Goal: Task Accomplishment & Management: Contribute content

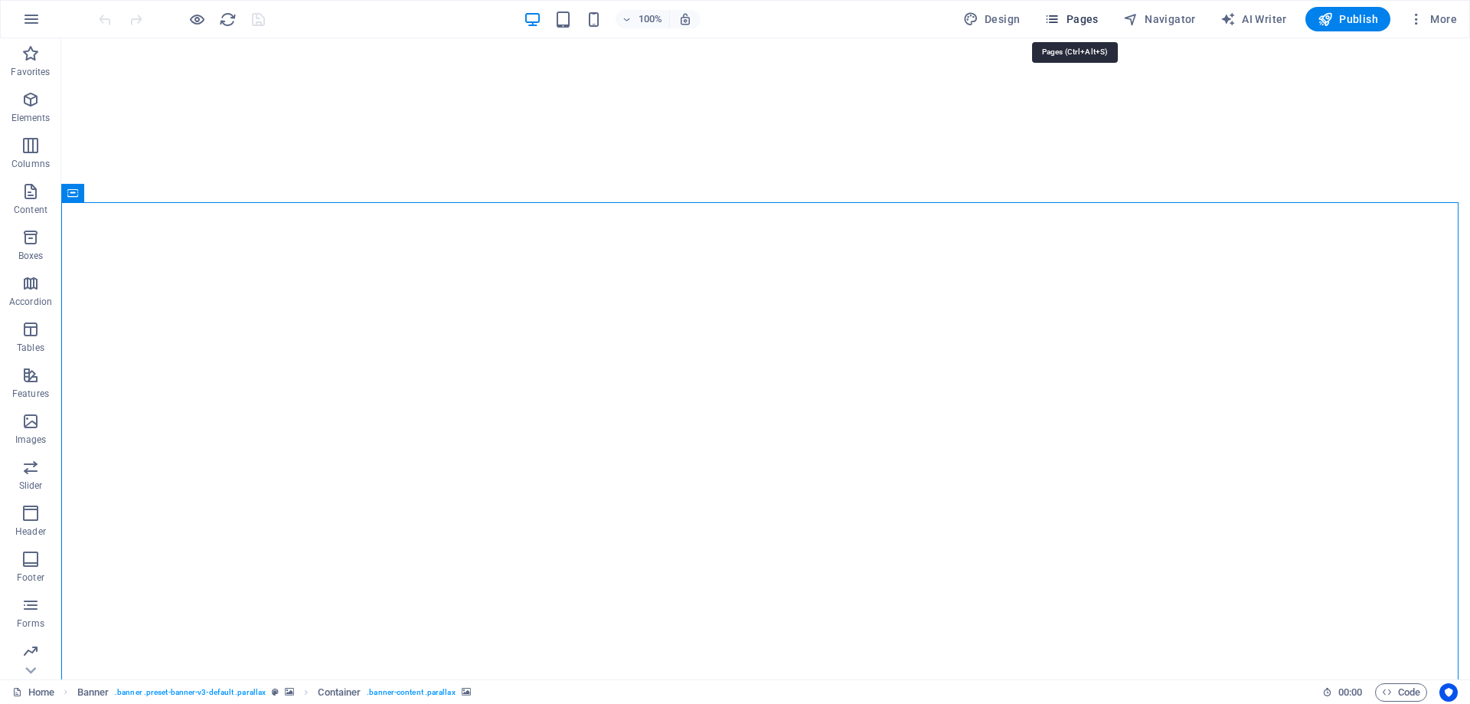
click at [1056, 21] on icon "button" at bounding box center [1051, 18] width 15 height 15
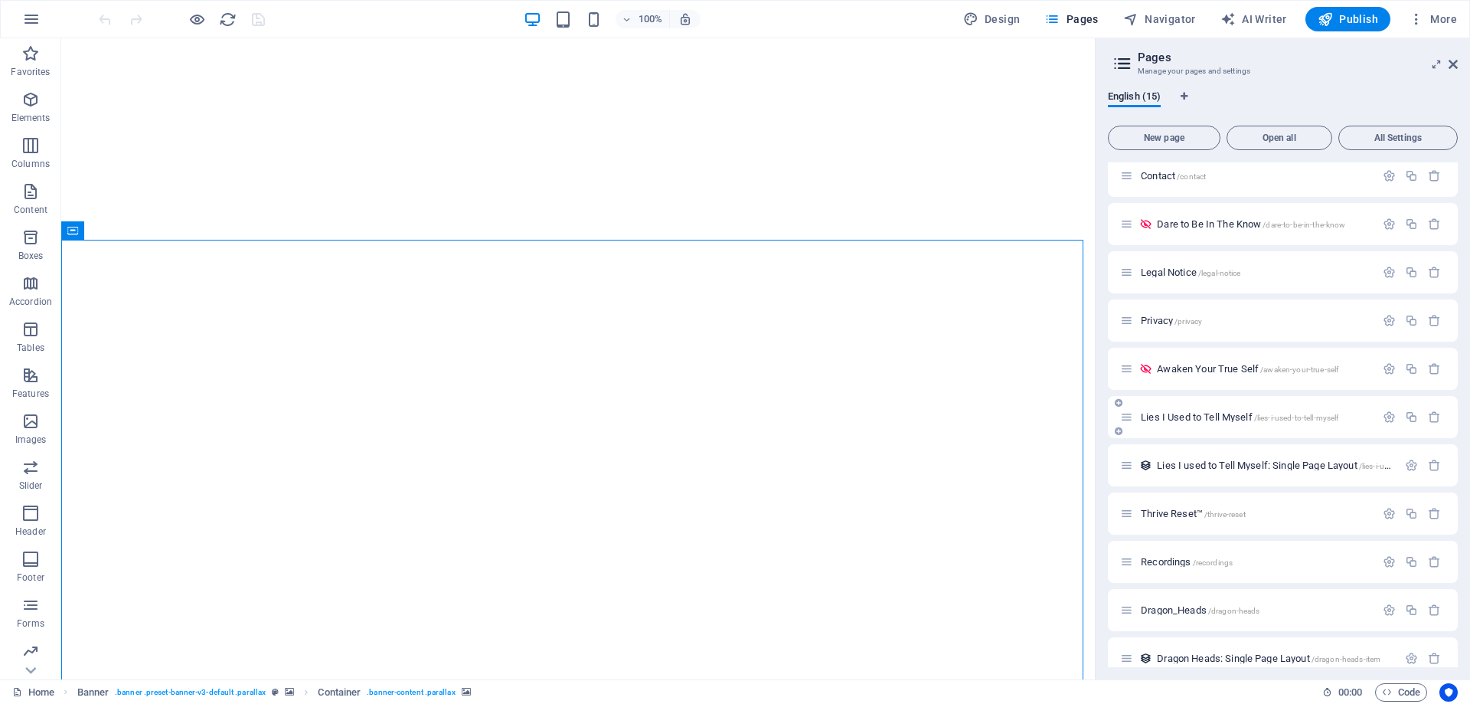
scroll to position [219, 0]
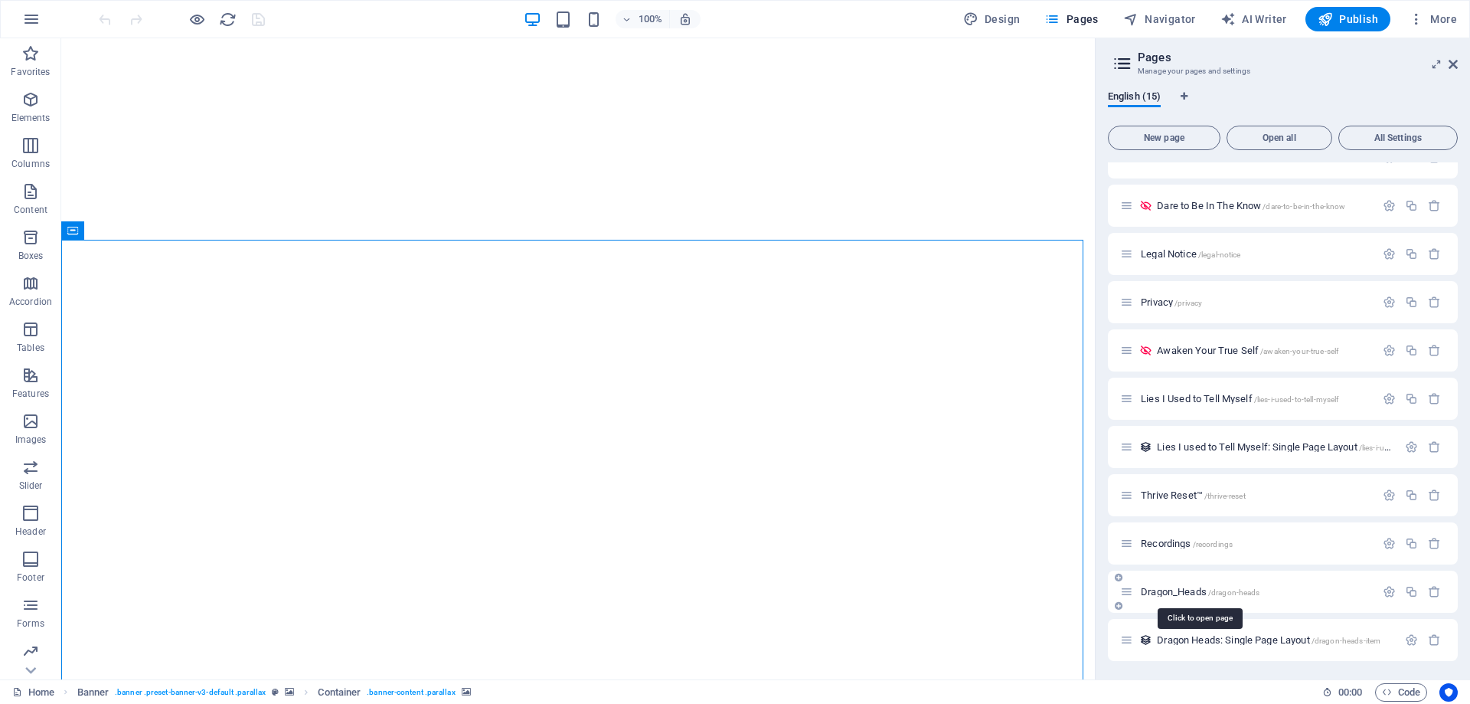
click at [1230, 592] on span "/dragon-heads" at bounding box center [1234, 592] width 52 height 8
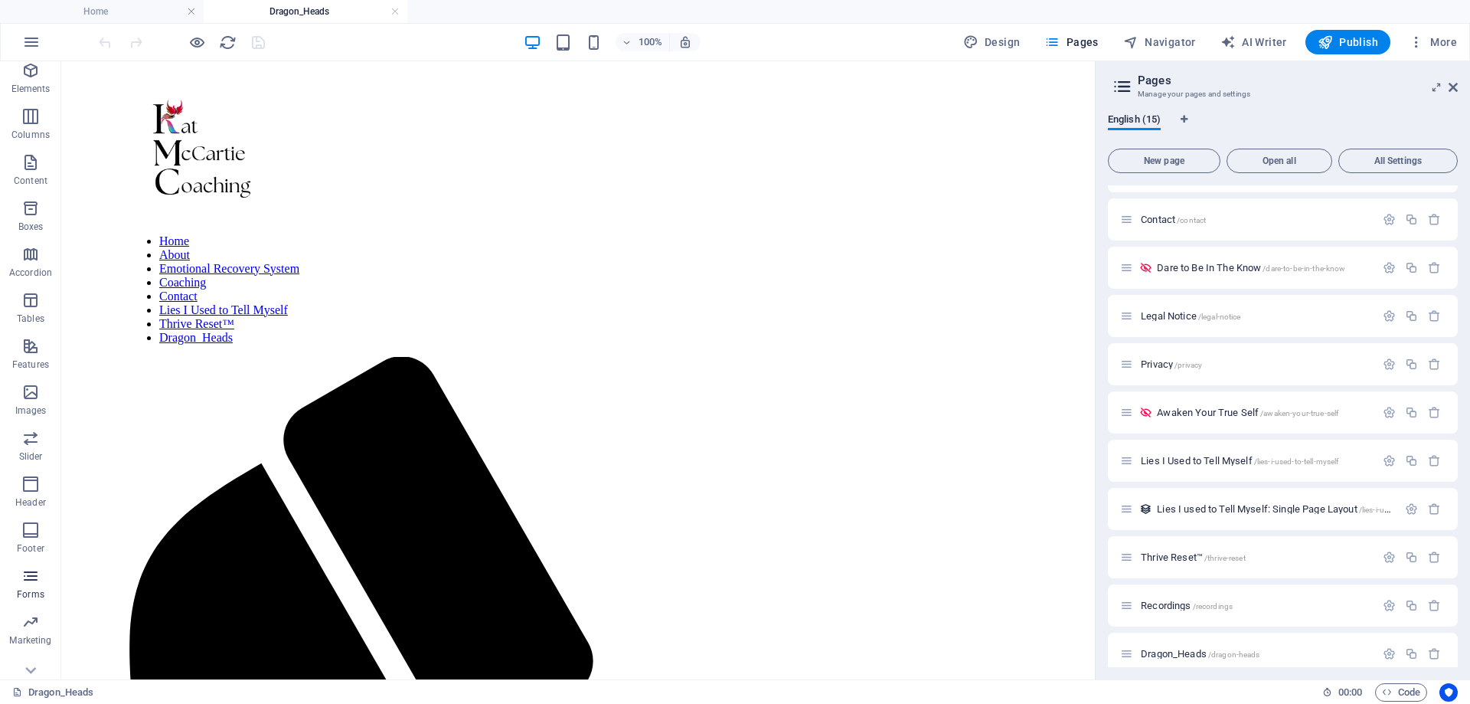
scroll to position [71, 0]
click at [34, 652] on icon "button" at bounding box center [30, 648] width 18 height 18
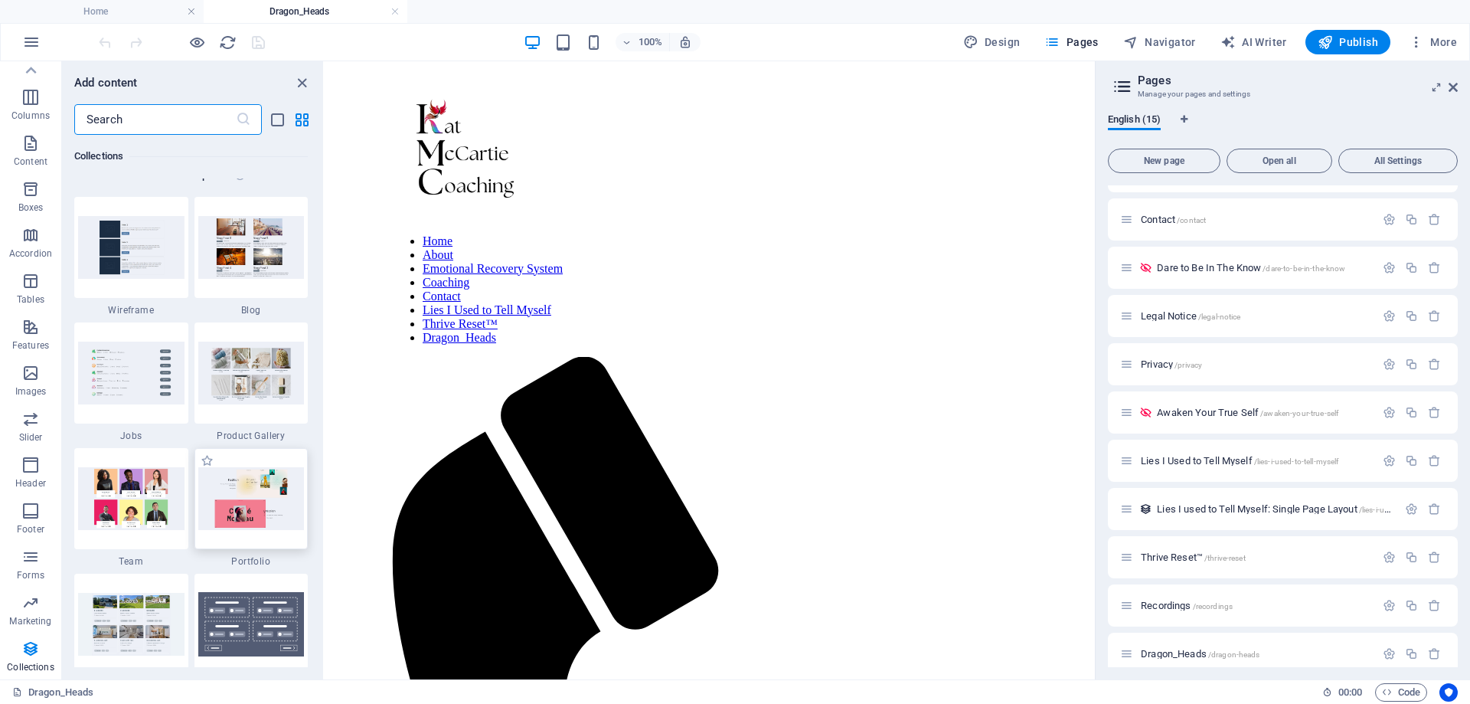
scroll to position [14015, 0]
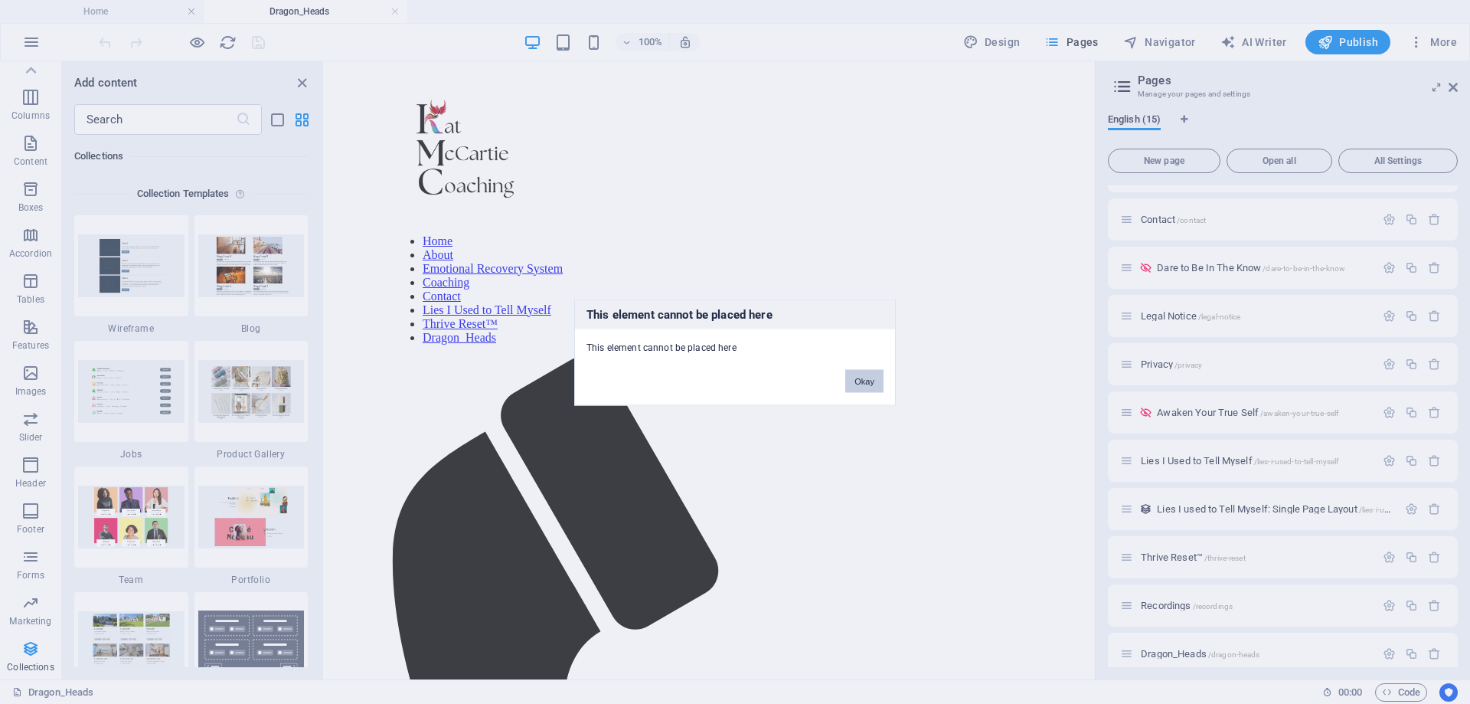
click at [868, 374] on button "Okay" at bounding box center [864, 380] width 38 height 23
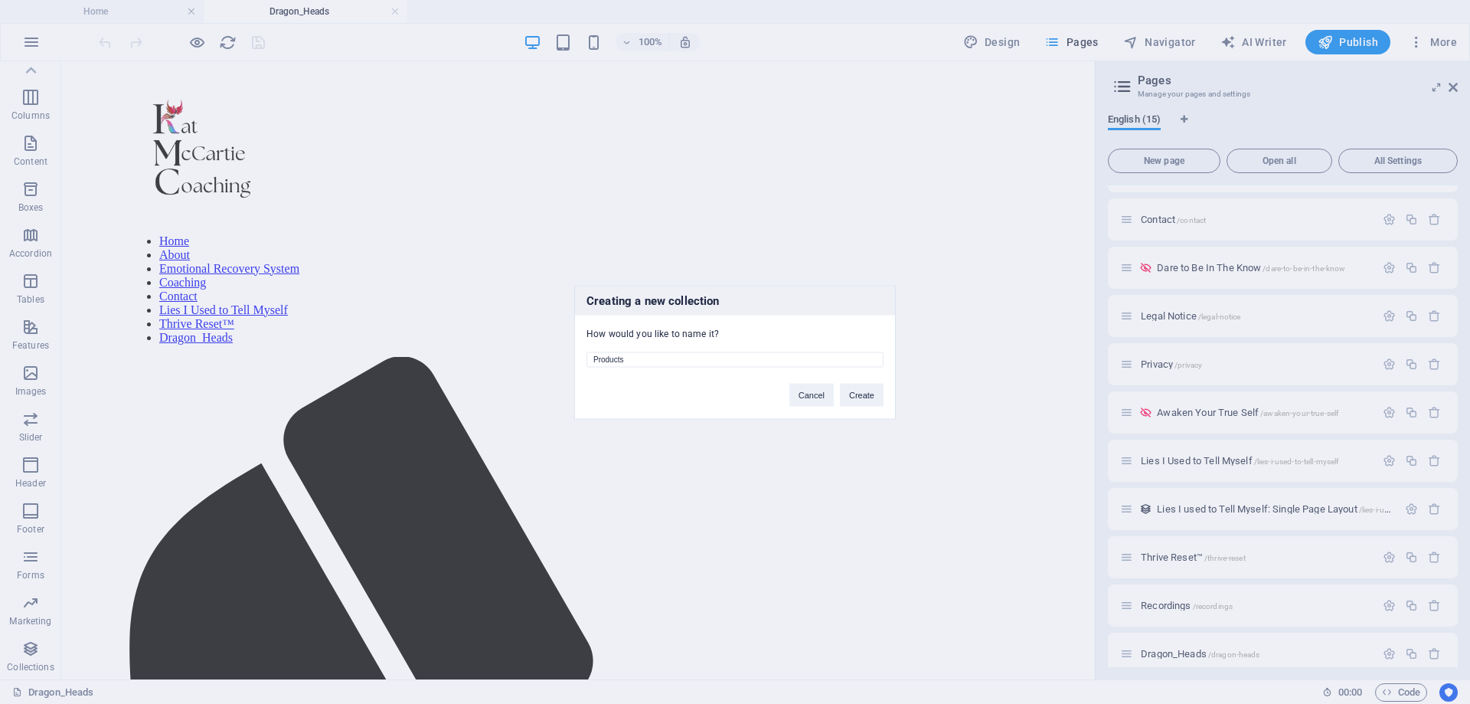
drag, startPoint x: 641, startPoint y: 361, endPoint x: 510, endPoint y: 361, distance: 130.9
click at [510, 361] on div "Creating a new collection How would you like to name it? Products Cancel Create" at bounding box center [735, 352] width 1470 height 704
type input "D"
type input "Dragon Organite"
click at [864, 395] on button "Create" at bounding box center [862, 394] width 44 height 23
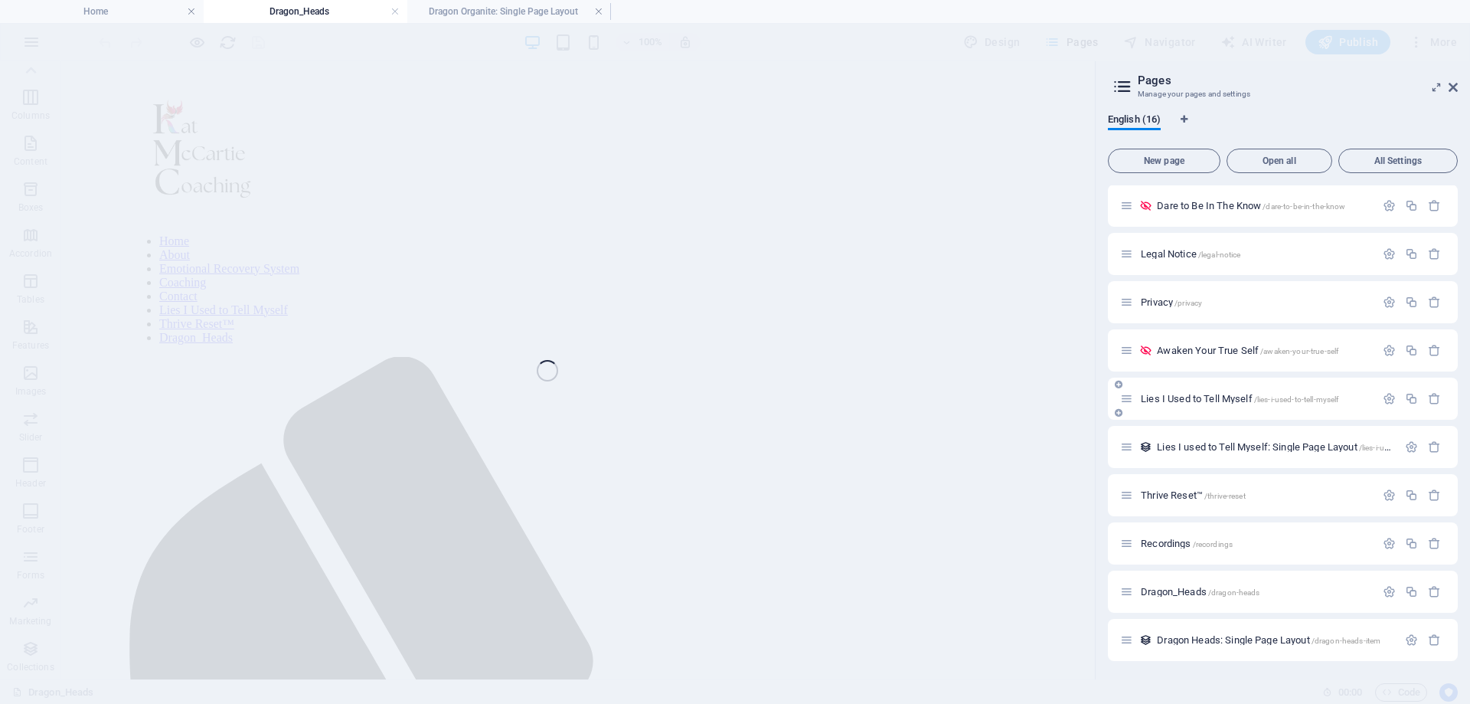
scroll to position [228, 0]
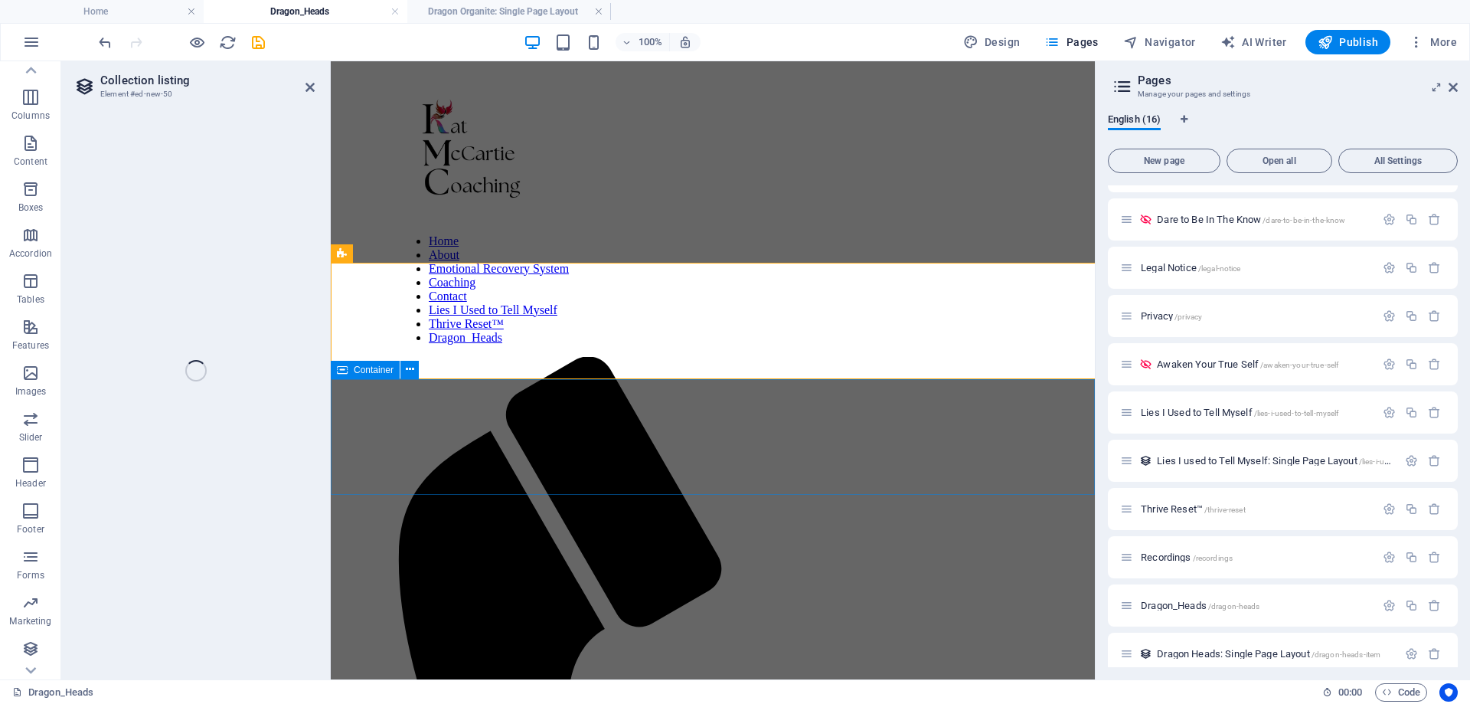
select select "68b71cc6af5f26f1c704a9fd"
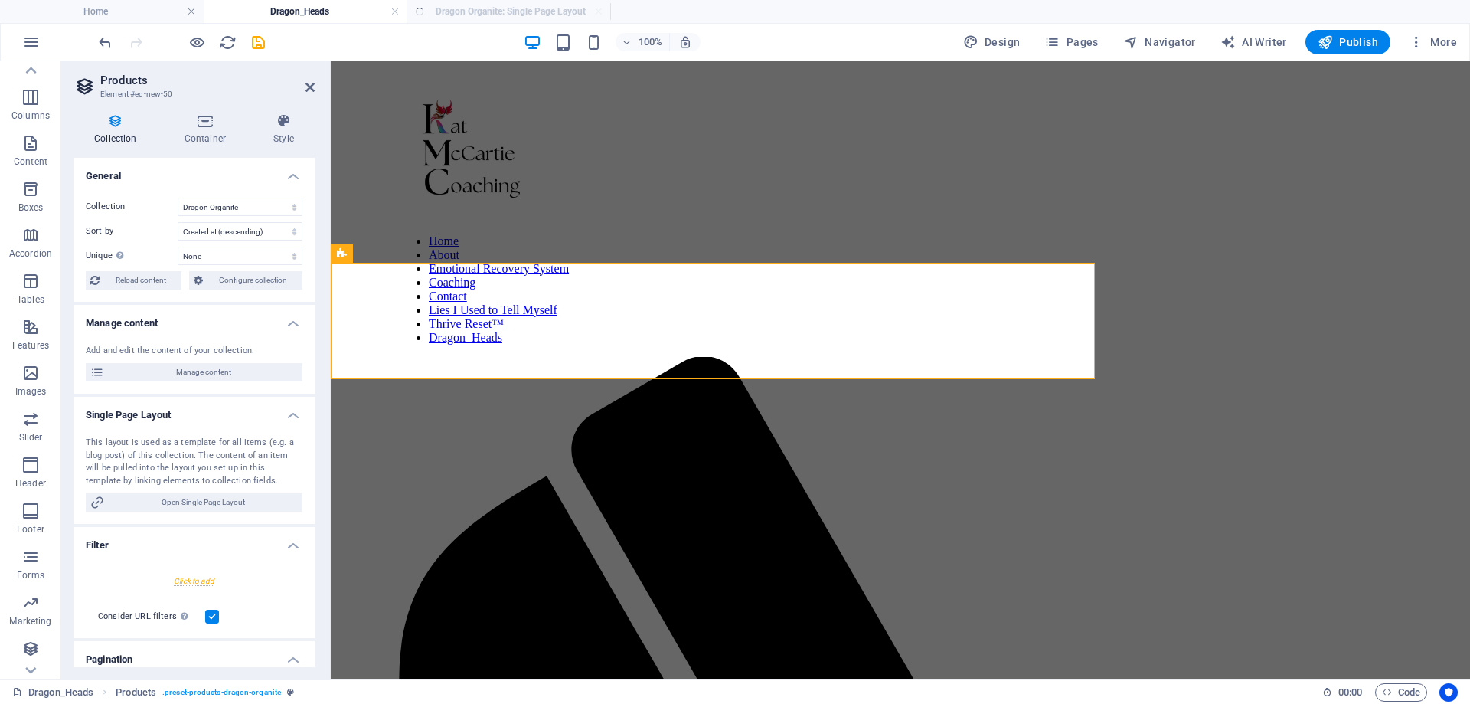
select select "createdAt_DESC"
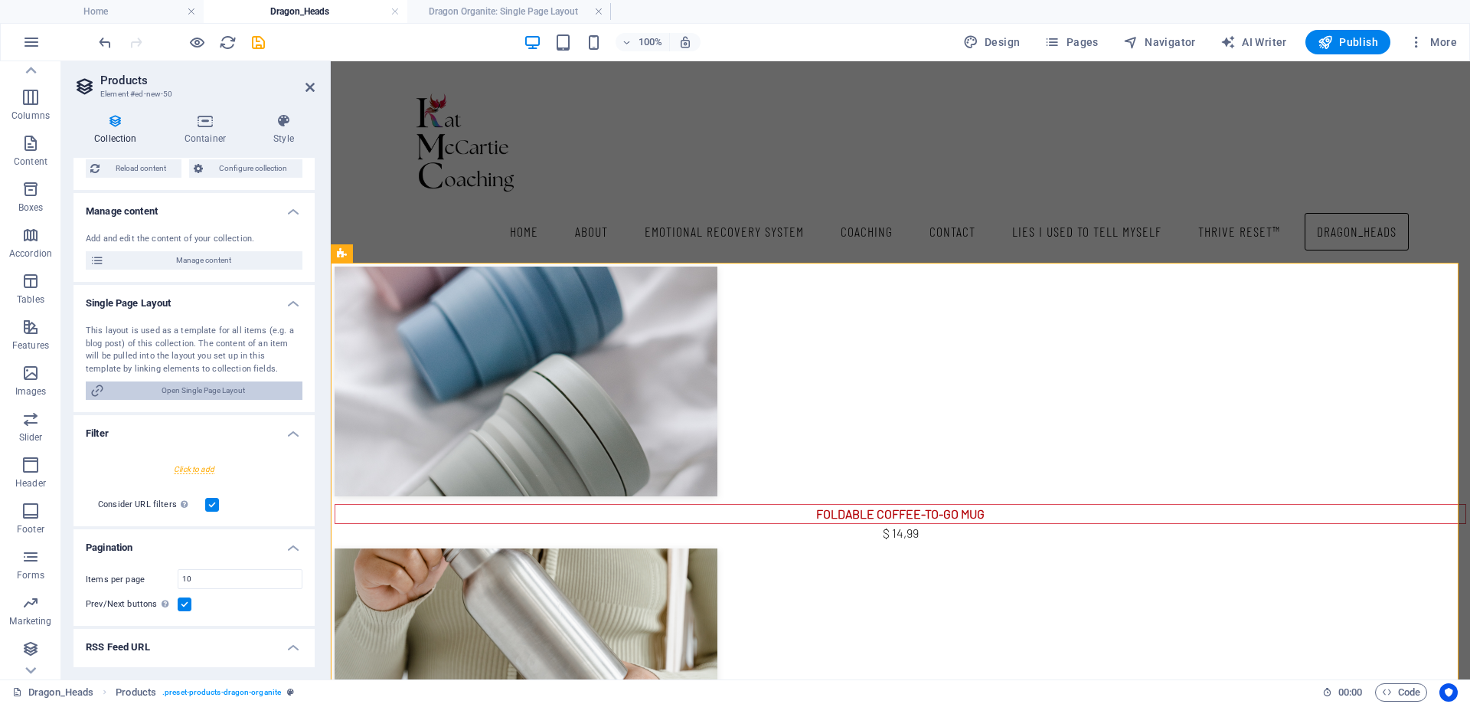
scroll to position [0, 0]
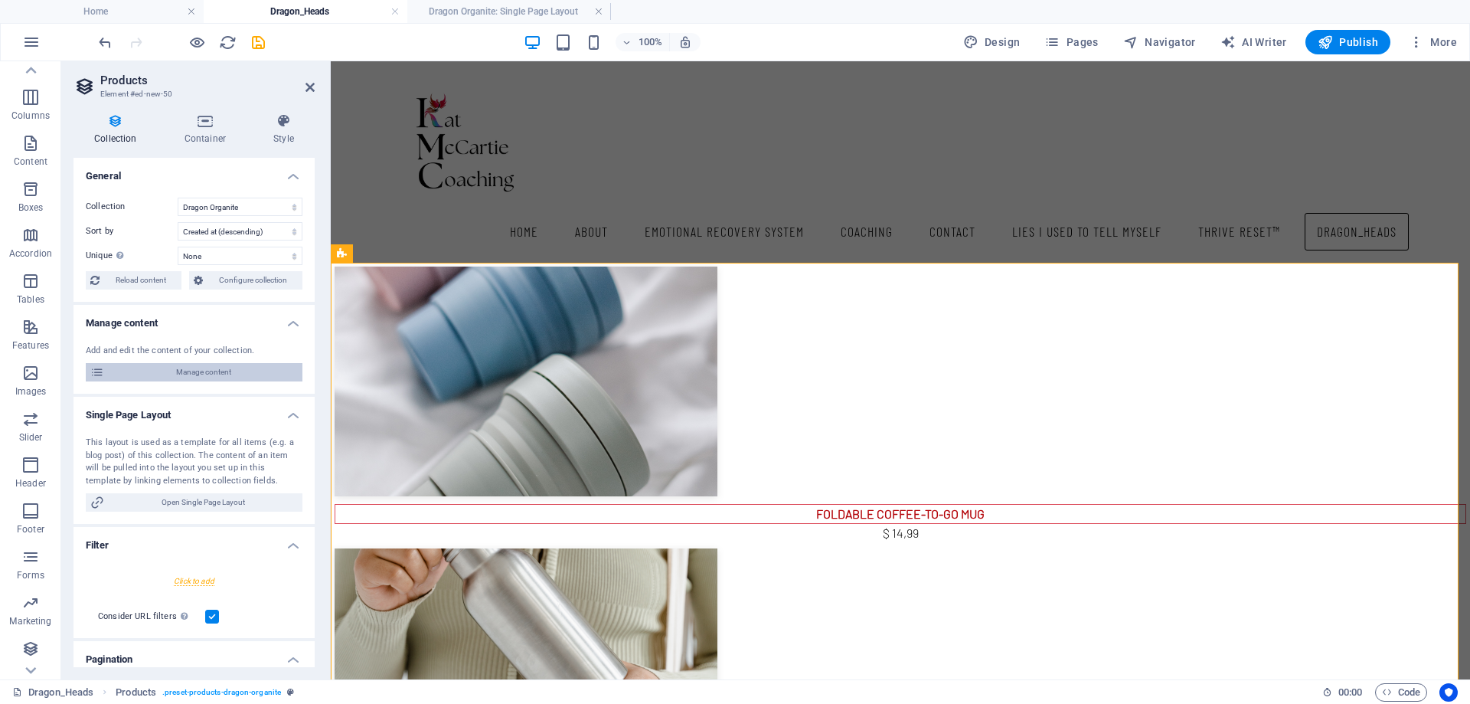
click at [203, 367] on span "Manage content" at bounding box center [203, 372] width 189 height 18
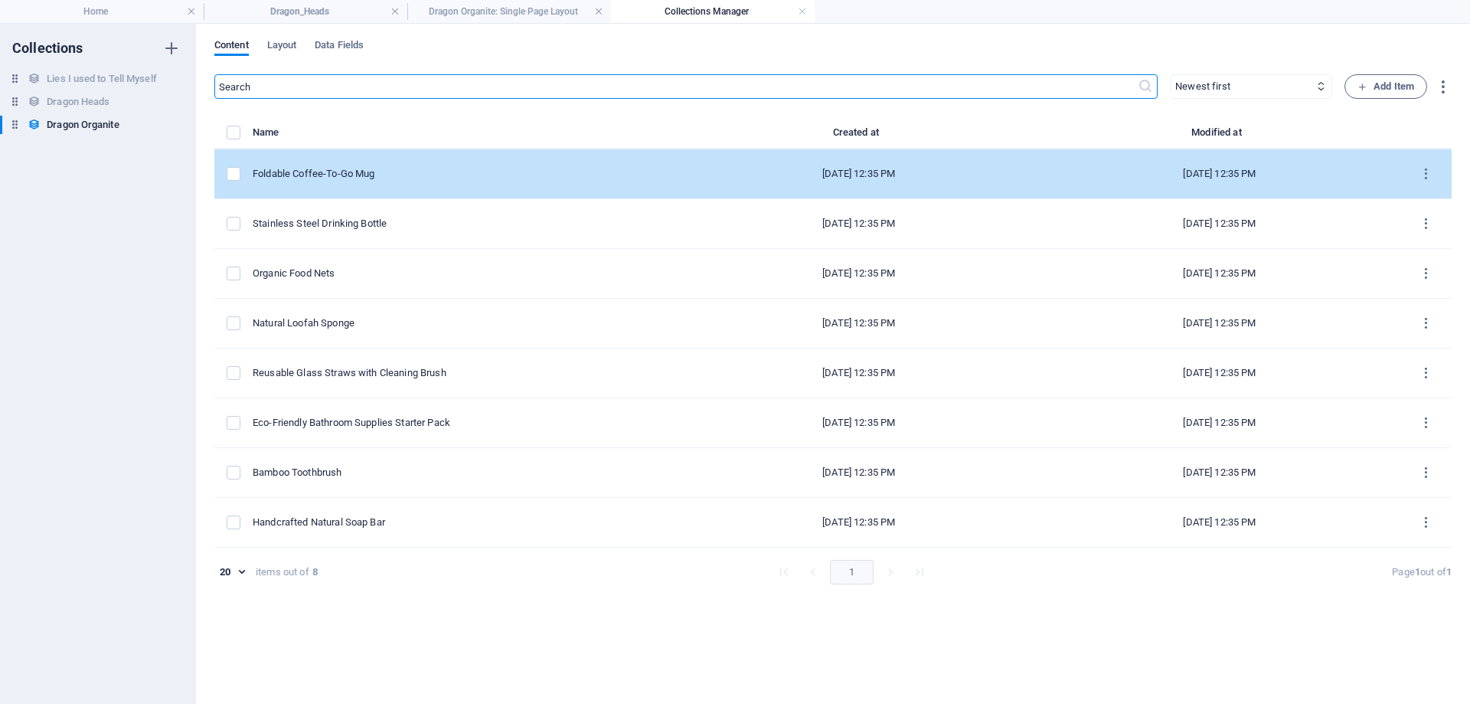
click at [367, 170] on div "Foldable Coffee-To-Go Mug" at bounding box center [459, 174] width 413 height 14
select select "Out of stock"
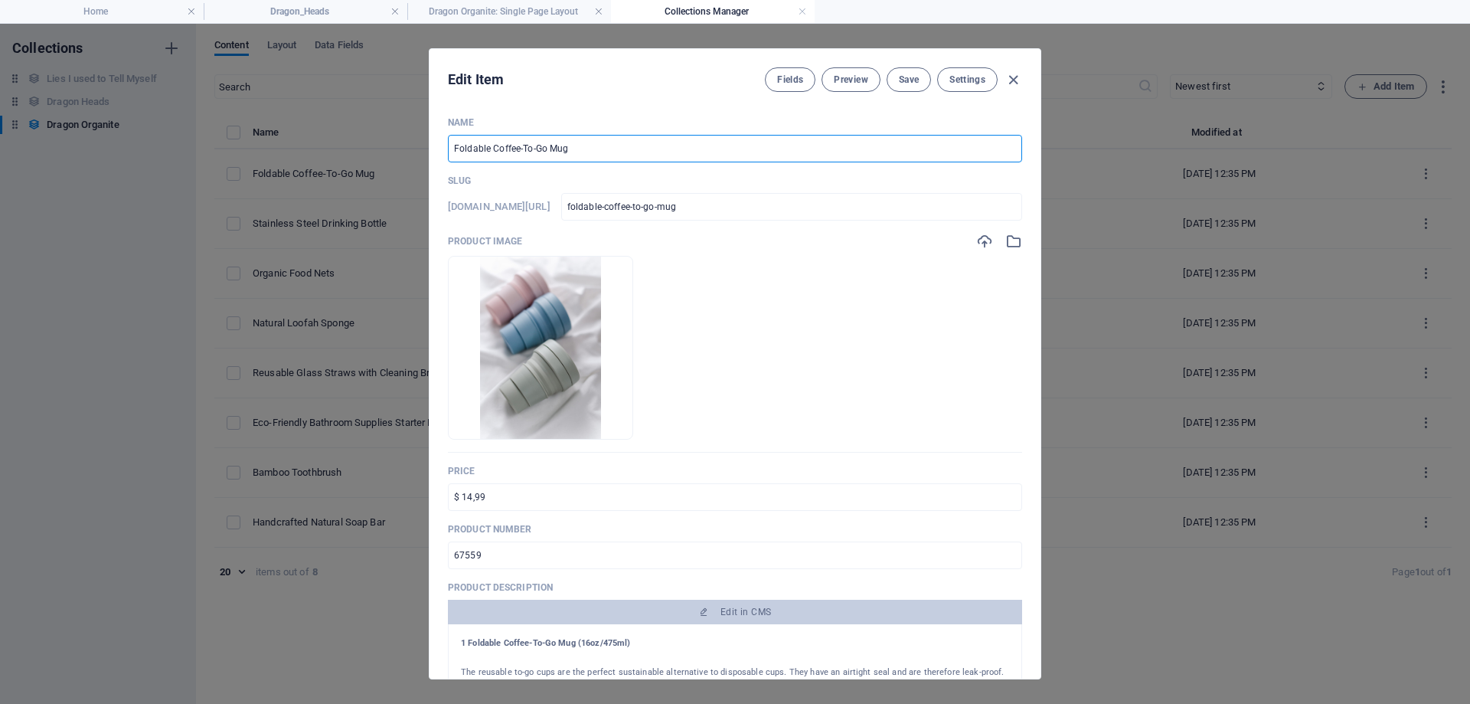
click at [583, 145] on input "Foldable Coffee-To-Go Mug" at bounding box center [735, 149] width 574 height 28
drag, startPoint x: 583, startPoint y: 146, endPoint x: 265, endPoint y: 152, distance: 317.8
click at [265, 152] on div "Edit Item Fields Preview Save Settings Name Foldable Coffee-To-Go Mug ​ Slug [D…" at bounding box center [735, 364] width 1470 height 680
type input "R"
type input "r"
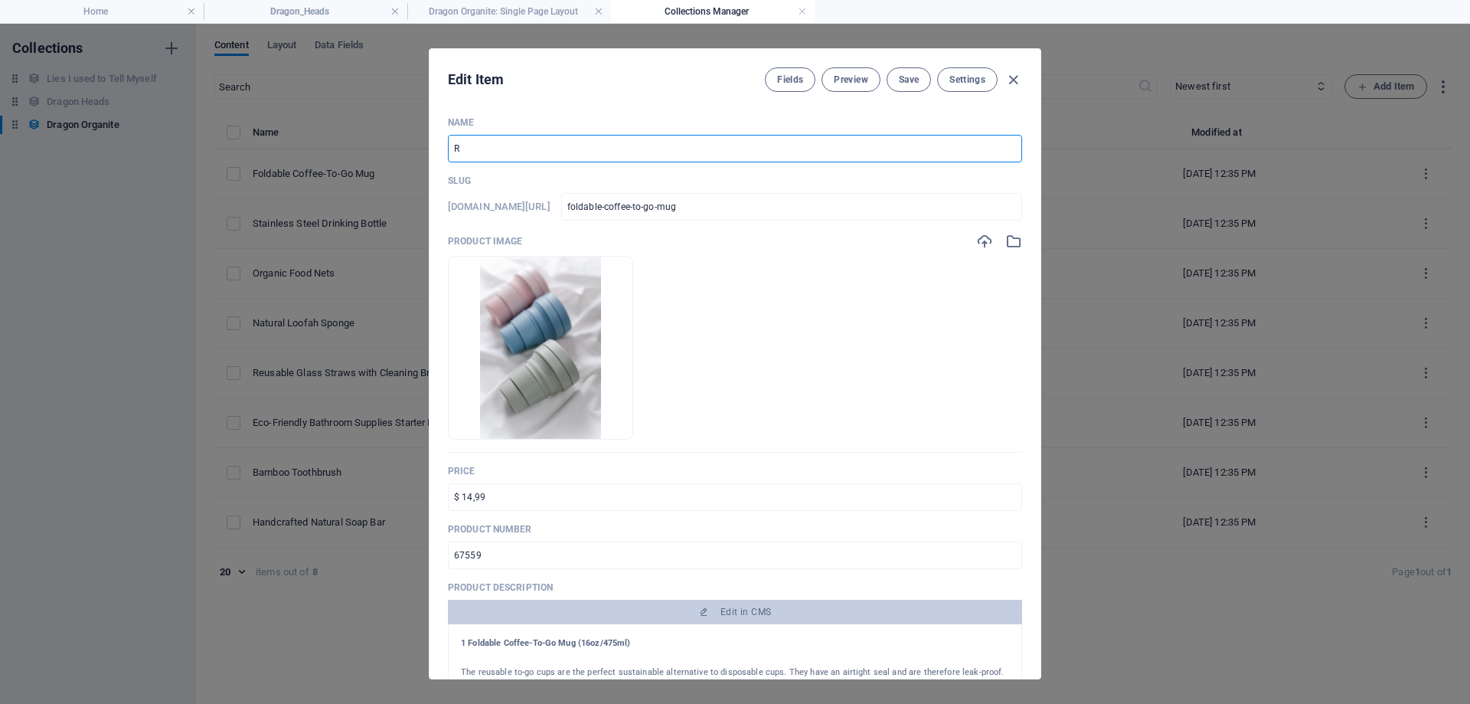
type input "r"
type input "Ro"
type input "ro"
type input "Roo"
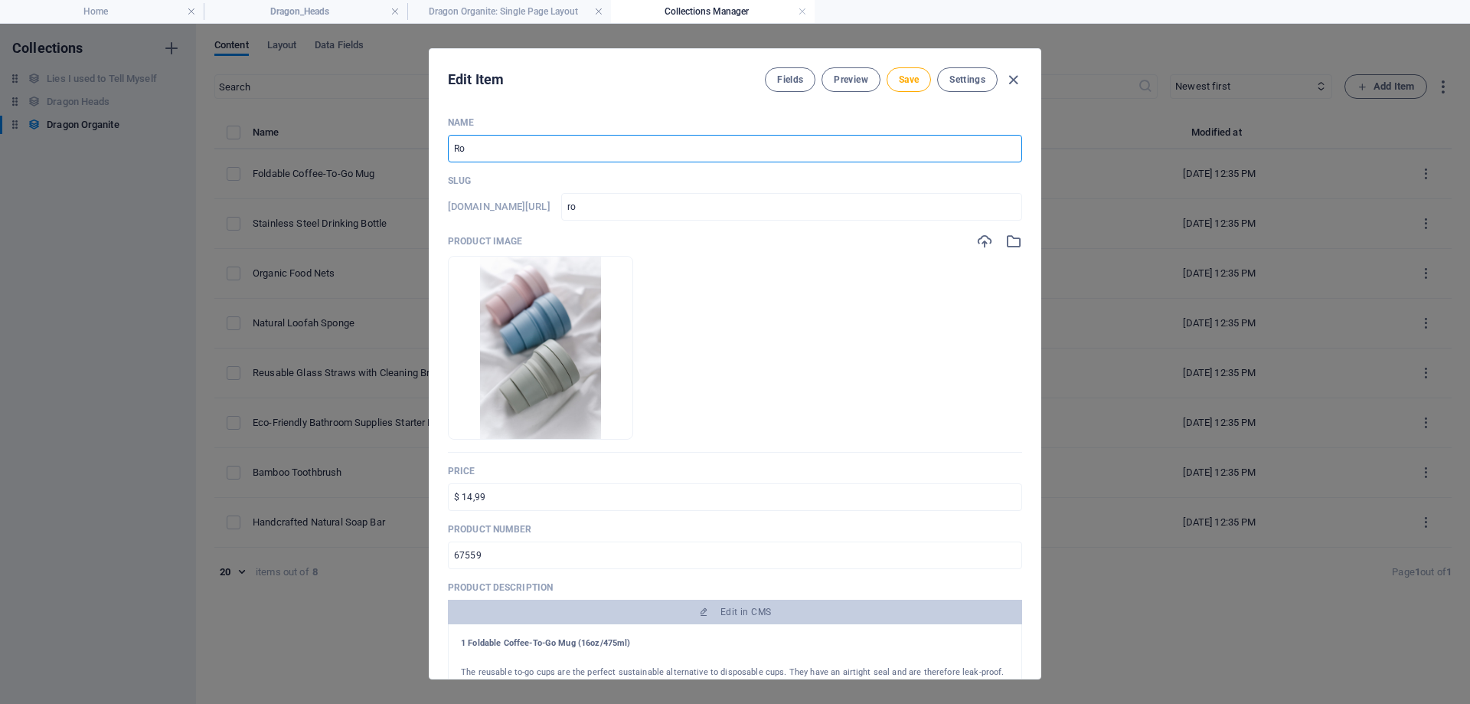
type input "roo"
type input "Root"
type input "root"
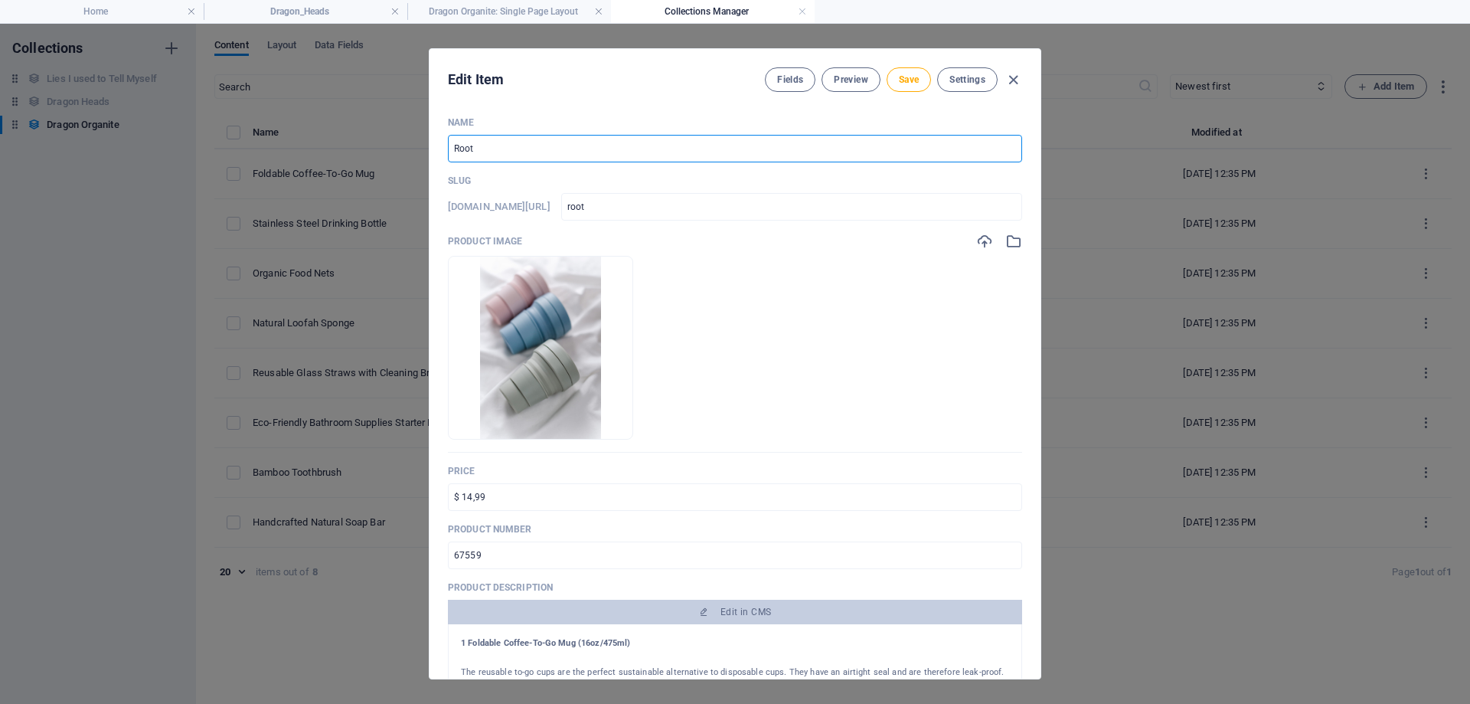
type input "Root C"
type input "root-c"
type input "Root Ch"
type input "root-ch"
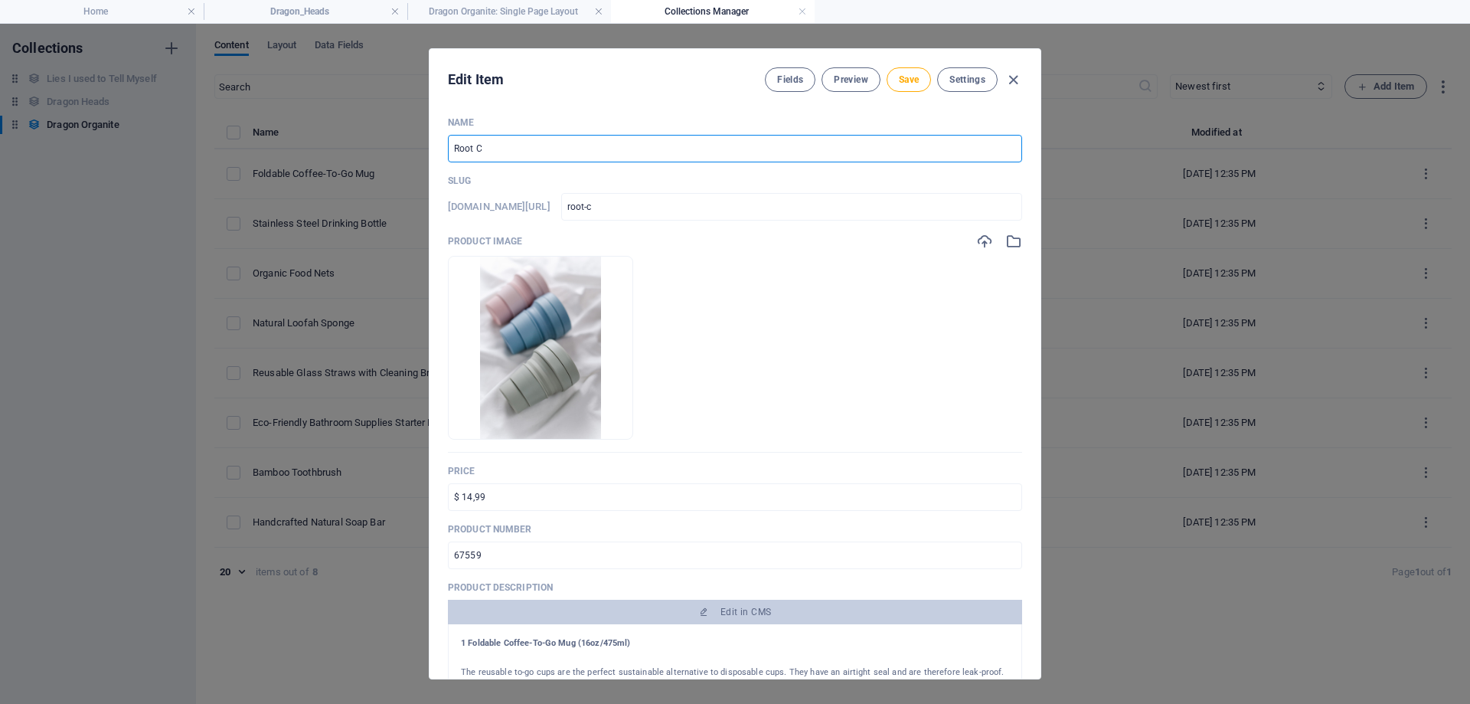
type input "root-ch"
type input "Root Cha"
type input "root-cha"
type input "Root Chak"
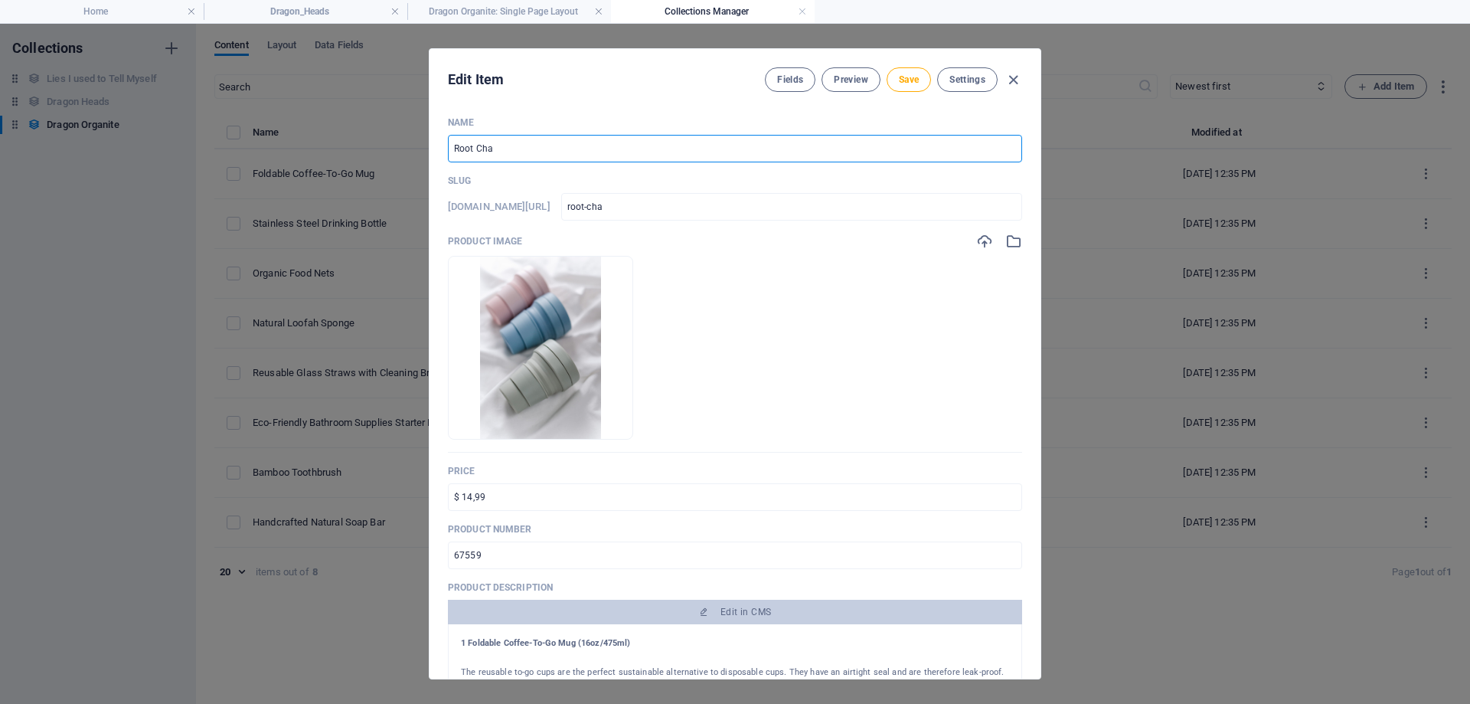
type input "root-chak"
type input "Root Chakr"
type input "root-chakr"
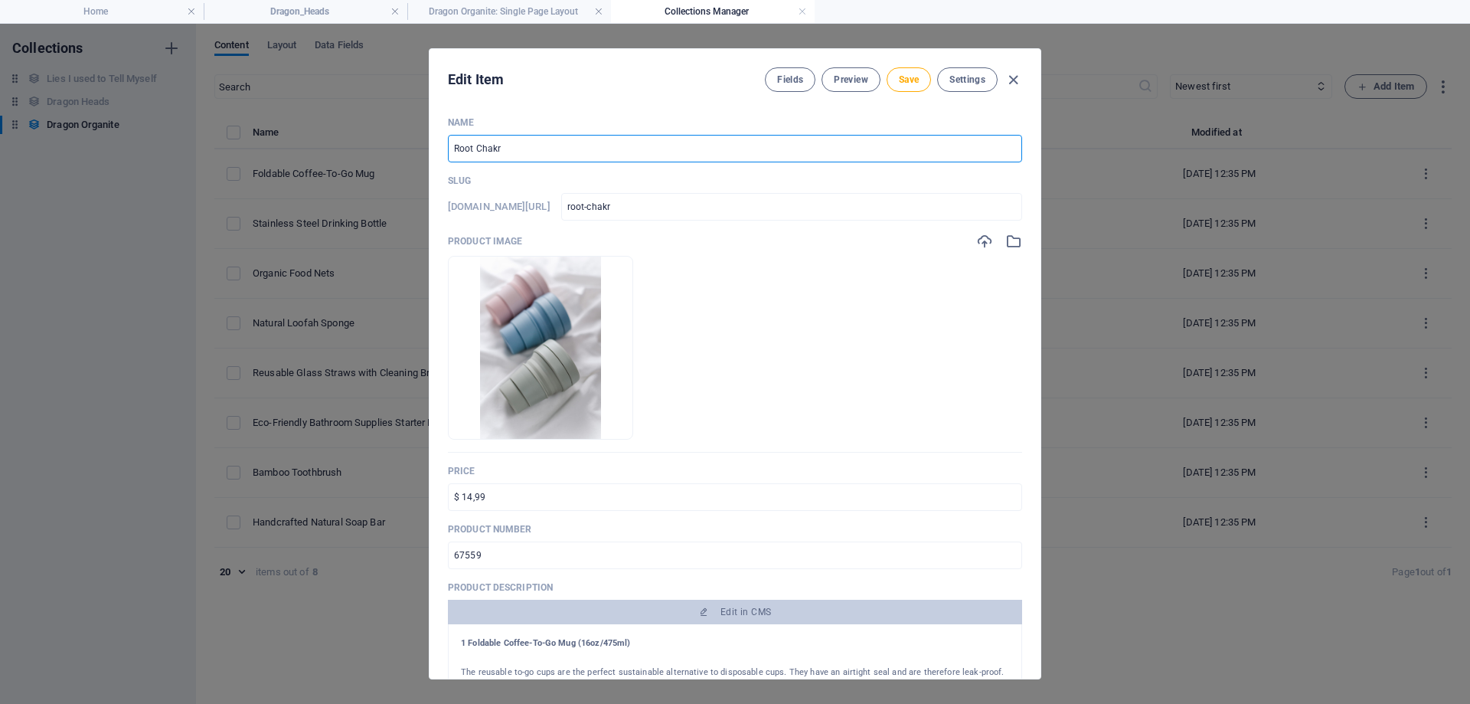
type input "Root Chakra"
type input "root-chakra"
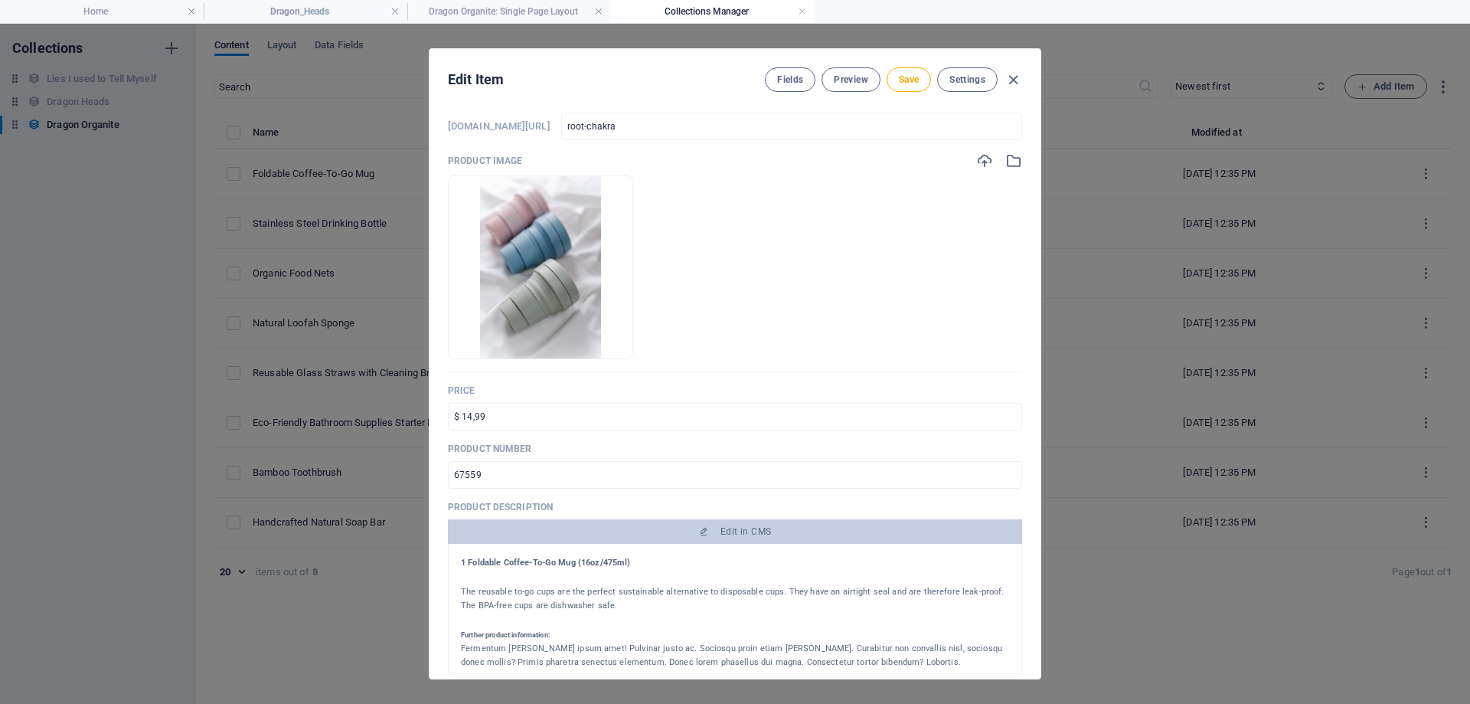
scroll to position [77, 0]
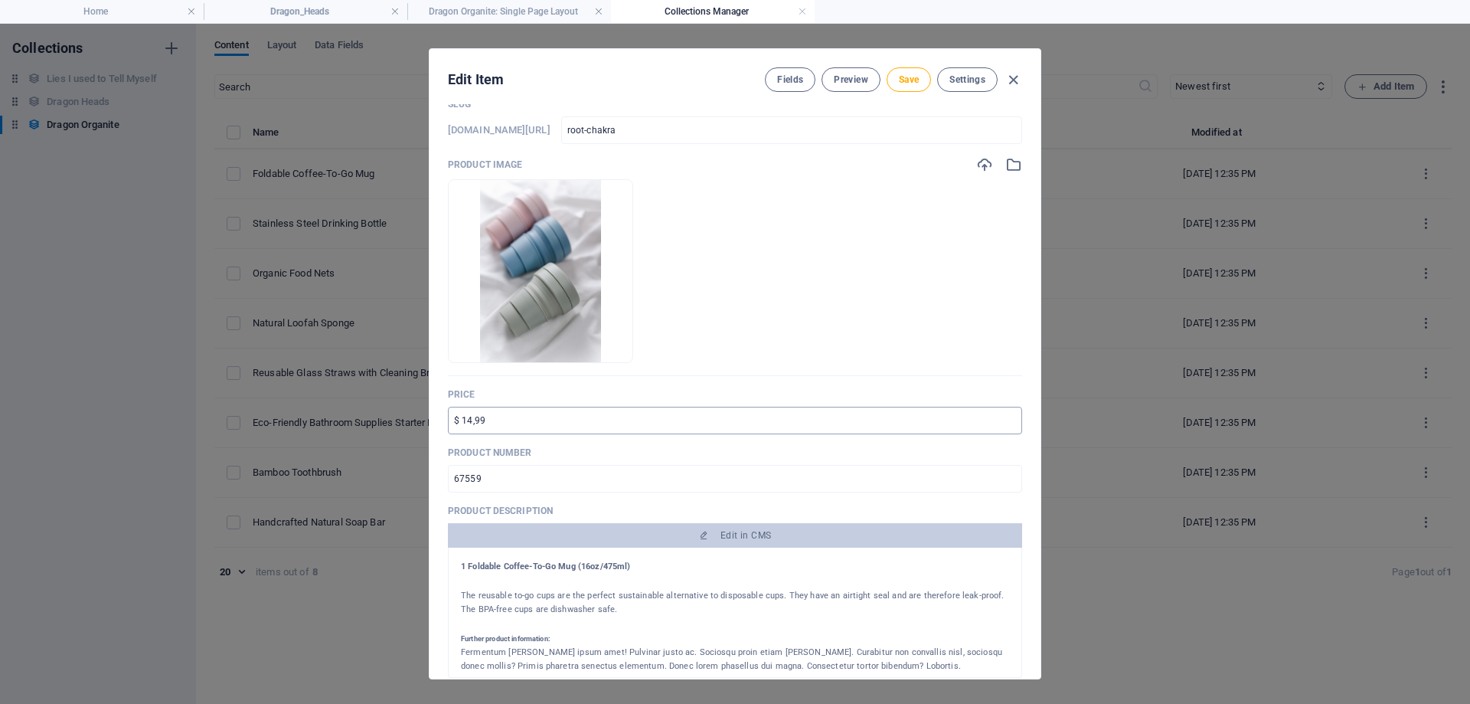
type input "Root Chakra"
click at [512, 409] on input "$ 14,99" at bounding box center [735, 421] width 574 height 28
drag, startPoint x: 510, startPoint y: 416, endPoint x: 389, endPoint y: 415, distance: 121.0
click at [390, 415] on div "Edit Item Fields Preview Save Settings Name Root Chakra ​ Slug [DOMAIN_NAME][UR…" at bounding box center [735, 364] width 1470 height 680
type input "S"
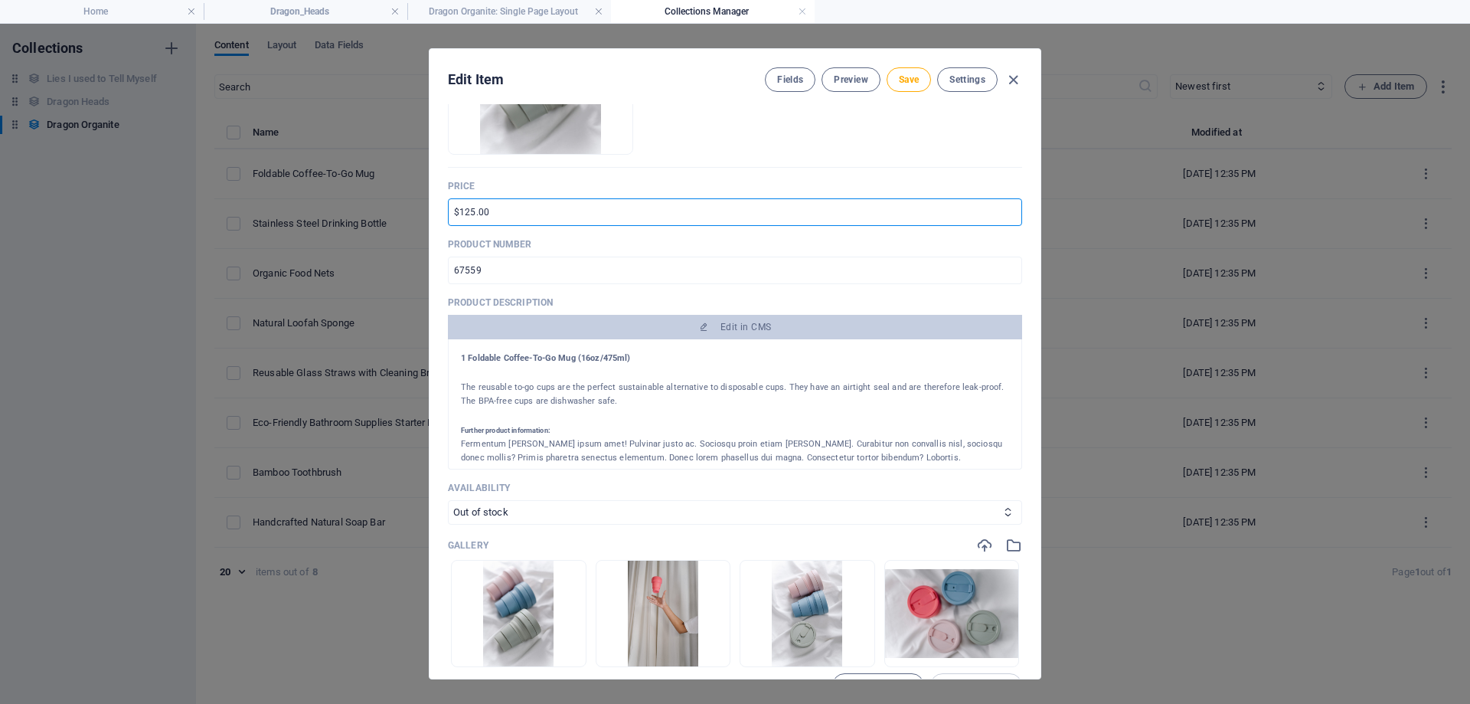
scroll to position [306, 0]
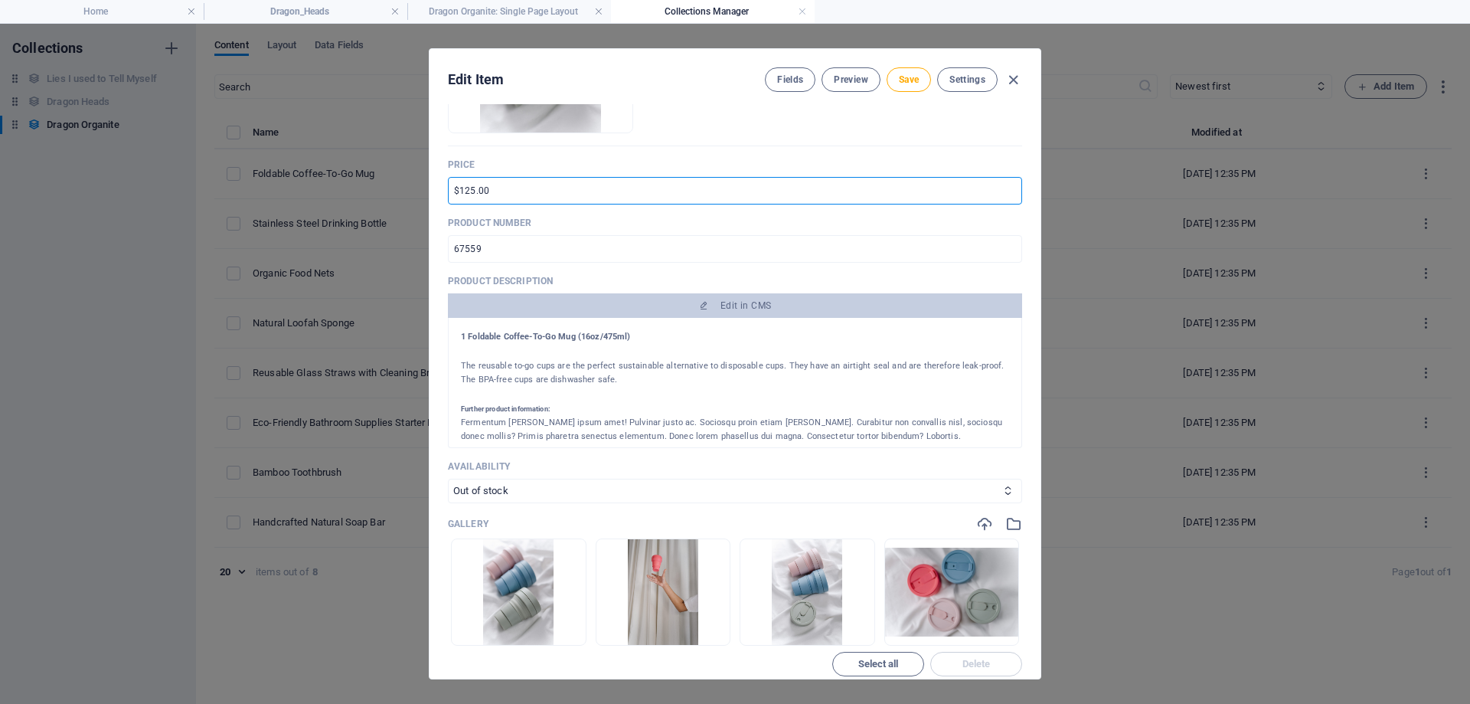
type input "$125.00"
click at [670, 410] on h5 "Further product information:" at bounding box center [735, 409] width 548 height 14
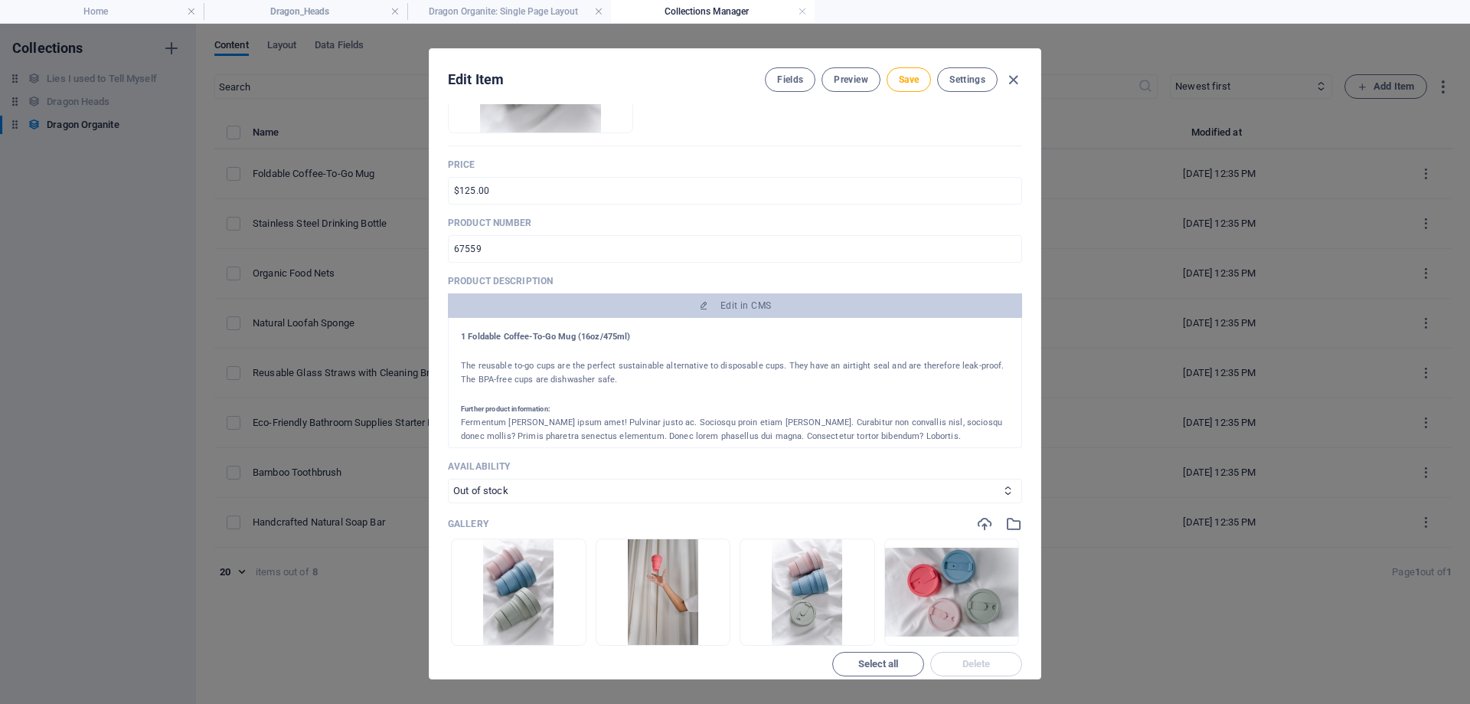
click at [641, 334] on h4 "1 Foldable Coffee-To-Go Mug (16oz/475ml)" at bounding box center [735, 337] width 548 height 14
click at [625, 336] on h4 "1 Foldable Coffee-To-Go Mug (16oz/475ml)" at bounding box center [735, 337] width 548 height 14
click at [632, 334] on h4 "1 Foldable Coffee-To-Go Mug (16oz/475ml)" at bounding box center [735, 337] width 548 height 14
drag, startPoint x: 632, startPoint y: 334, endPoint x: 451, endPoint y: 341, distance: 181.6
click at [451, 341] on div "1 Foldable Coffee-To-Go Mug (16oz/475ml) The reusable to-go cups are the perfec…" at bounding box center [735, 383] width 574 height 130
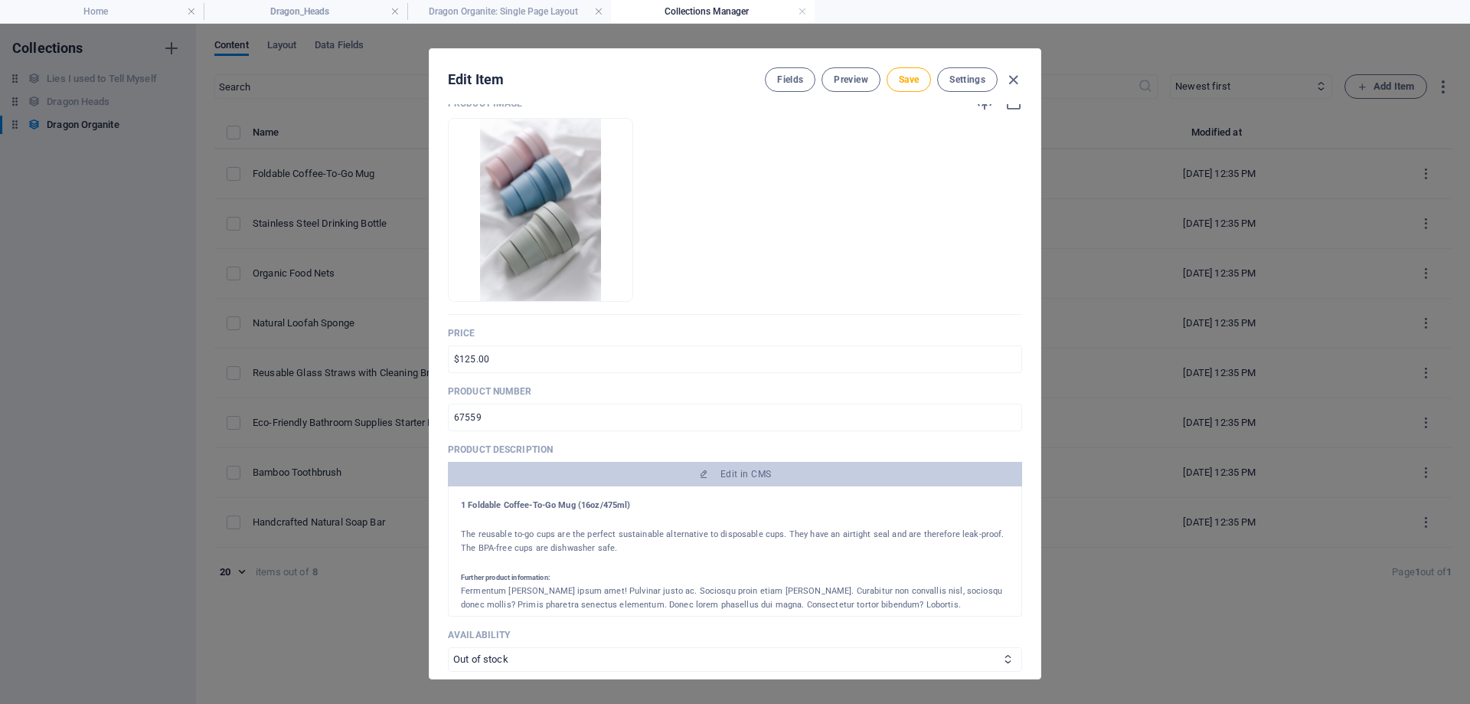
scroll to position [230, 0]
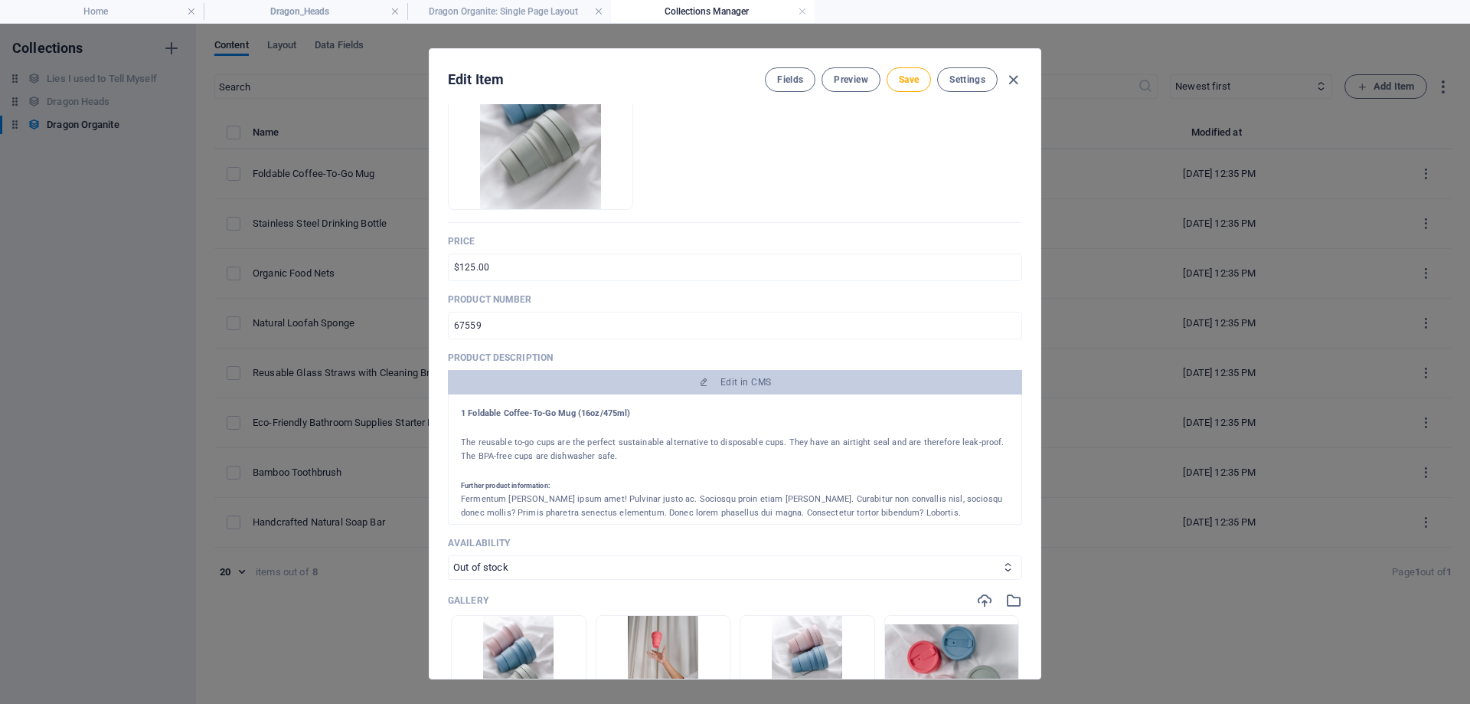
click at [727, 488] on h5 "Further product information:" at bounding box center [735, 485] width 548 height 14
click at [873, 512] on div "Fermentum [PERSON_NAME] ipsum amet! Pulvinar justo ac. Sociosqu proin etiam [PE…" at bounding box center [735, 506] width 548 height 28
click at [867, 516] on div "Fermentum [PERSON_NAME] ipsum amet! Pulvinar justo ac. Sociosqu proin etiam [PE…" at bounding box center [735, 506] width 548 height 28
click at [864, 515] on div "Fermentum [PERSON_NAME] ipsum amet! Pulvinar justo ac. Sociosqu proin etiam [PE…" at bounding box center [735, 506] width 548 height 28
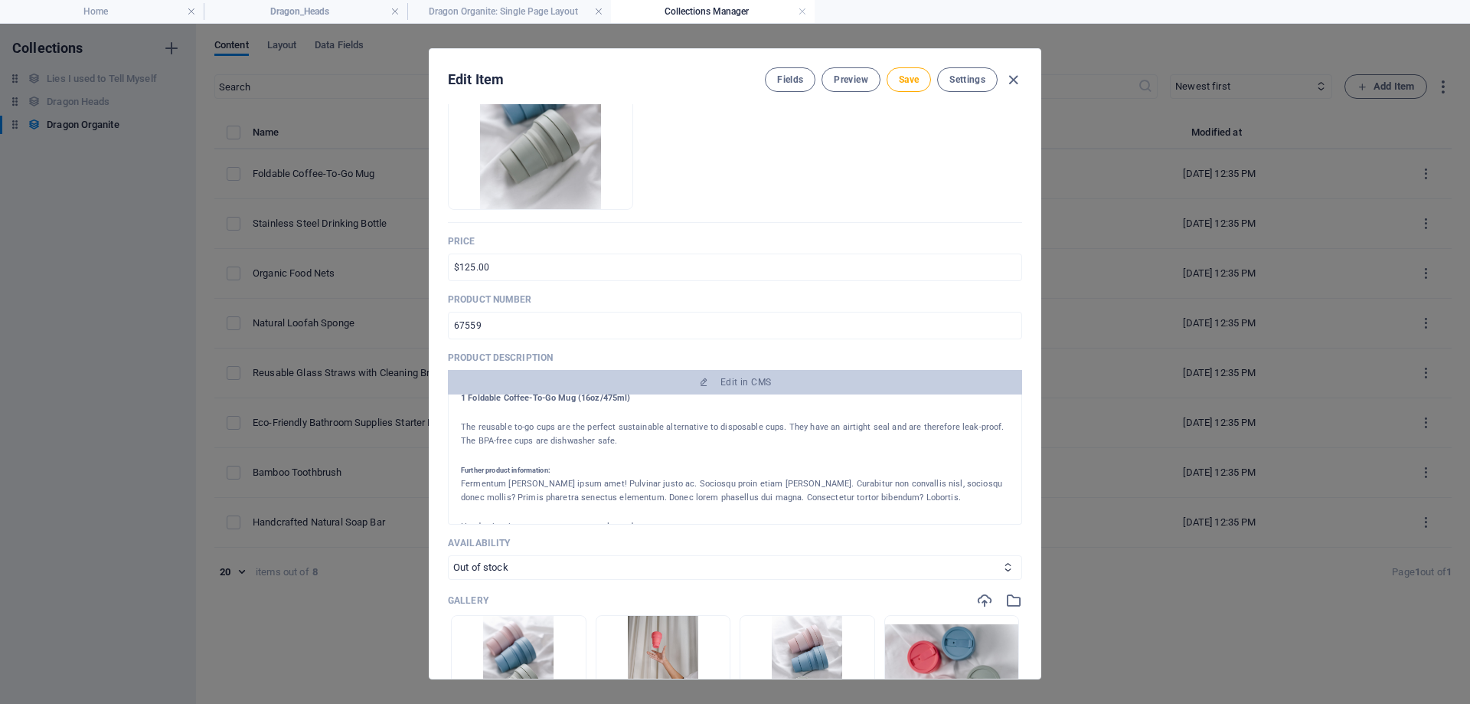
drag, startPoint x: 879, startPoint y: 511, endPoint x: 495, endPoint y: 446, distance: 389.0
click at [495, 446] on div "1 Foldable Coffee-To-Go Mug (16oz/475ml) The reusable to-go cups are the perfec…" at bounding box center [735, 483] width 548 height 184
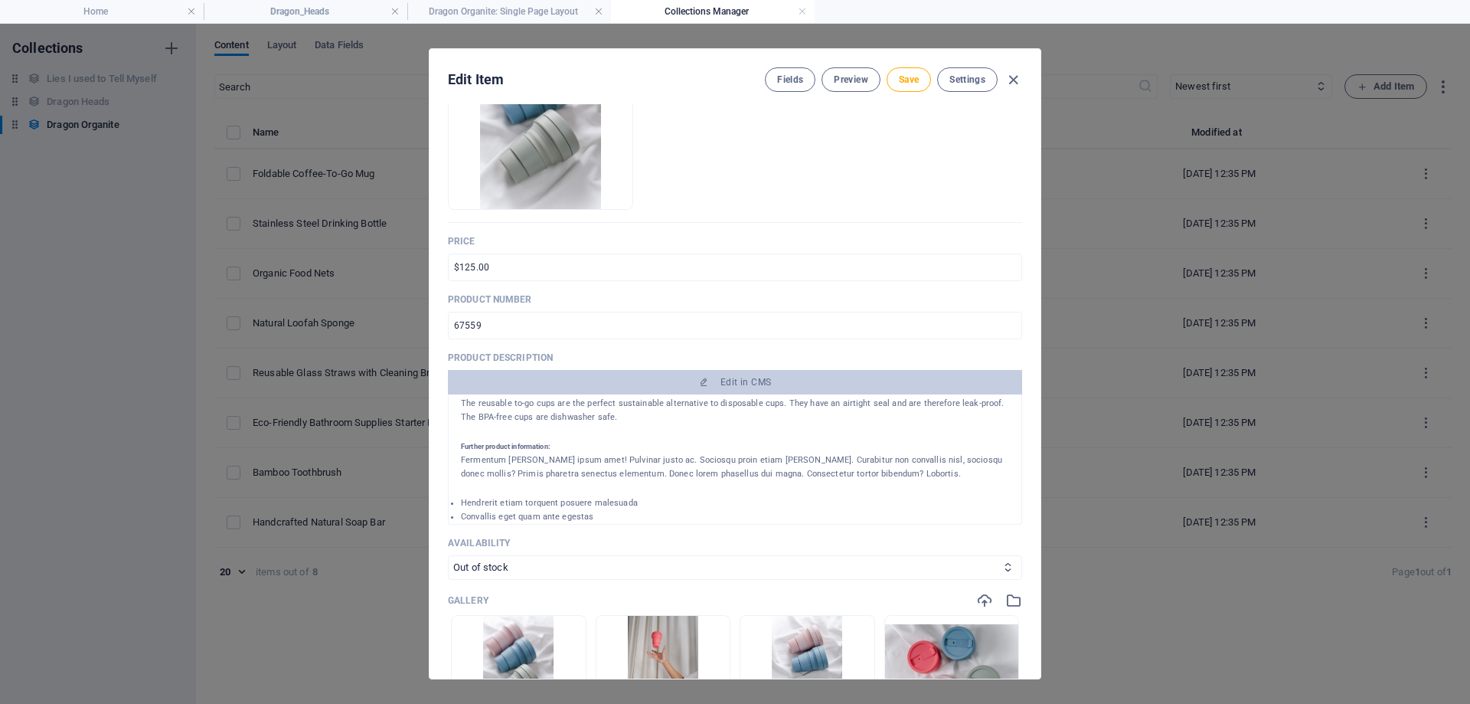
scroll to position [0, 0]
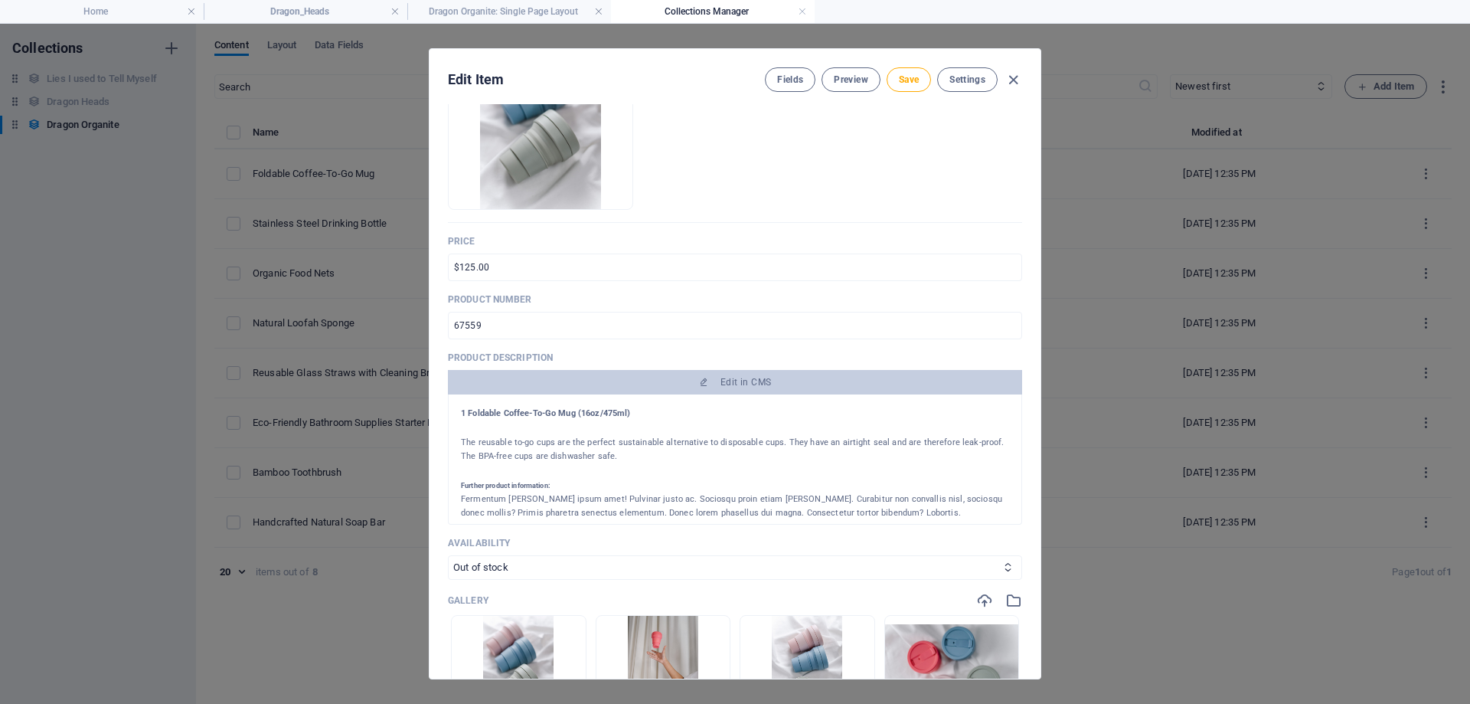
click at [642, 460] on p "The reusable to-go cups are the perfect sustainable alternative to disposable c…" at bounding box center [735, 450] width 548 height 28
click at [679, 443] on p "The reusable to-go cups are the perfect sustainable alternative to disposable c…" at bounding box center [735, 450] width 548 height 28
click at [626, 413] on h4 "1 Foldable Coffee-To-Go Mug (16oz/475ml)" at bounding box center [735, 414] width 548 height 14
click at [704, 567] on select "In stock Out of stock" at bounding box center [735, 567] width 574 height 24
select select "In stock"
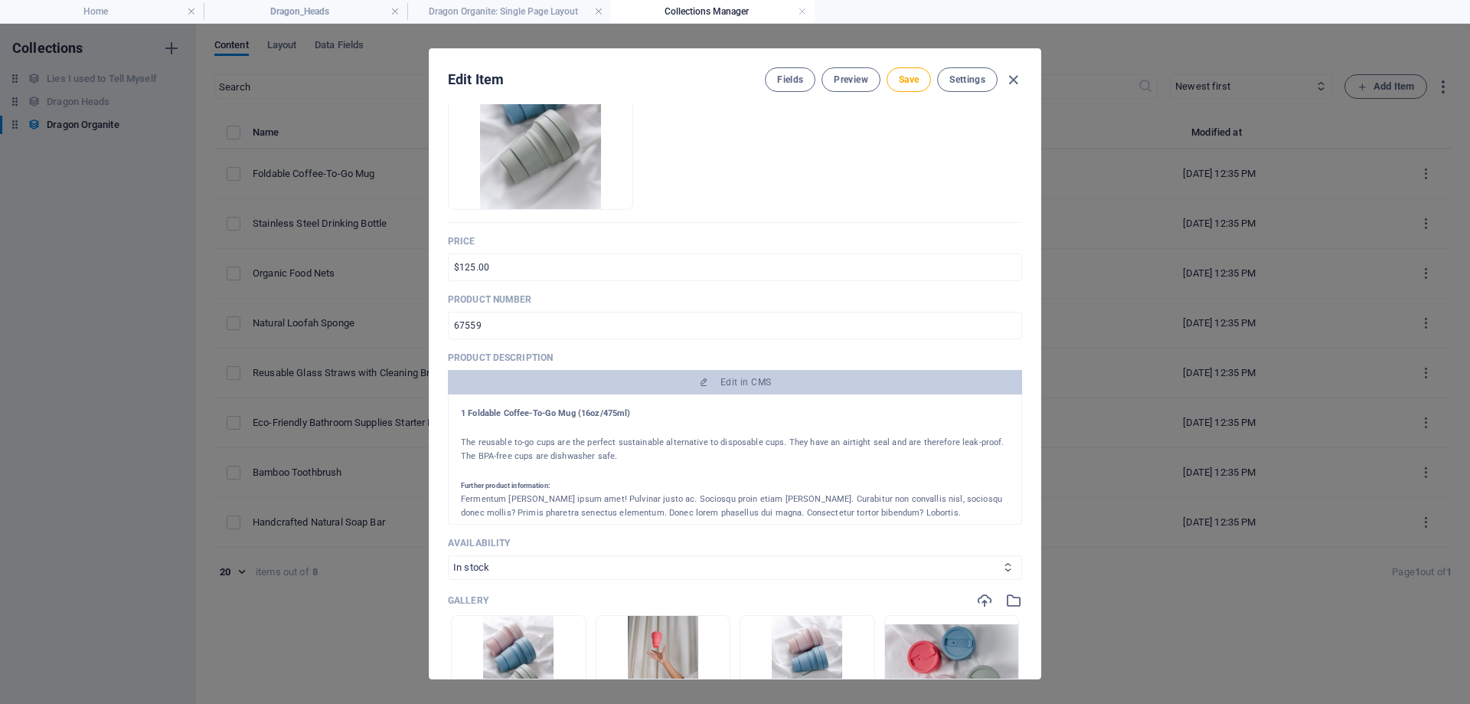
click at [448, 555] on select "In stock Out of stock" at bounding box center [735, 567] width 574 height 24
click at [673, 420] on div at bounding box center [735, 427] width 548 height 15
drag, startPoint x: 647, startPoint y: 413, endPoint x: 444, endPoint y: 423, distance: 203.2
click at [440, 420] on div "Name Root Chakra ​ Slug [DOMAIN_NAME][URL] root-chakra ​ Product image Drop fil…" at bounding box center [734, 391] width 611 height 574
drag, startPoint x: 591, startPoint y: 505, endPoint x: 507, endPoint y: 430, distance: 112.8
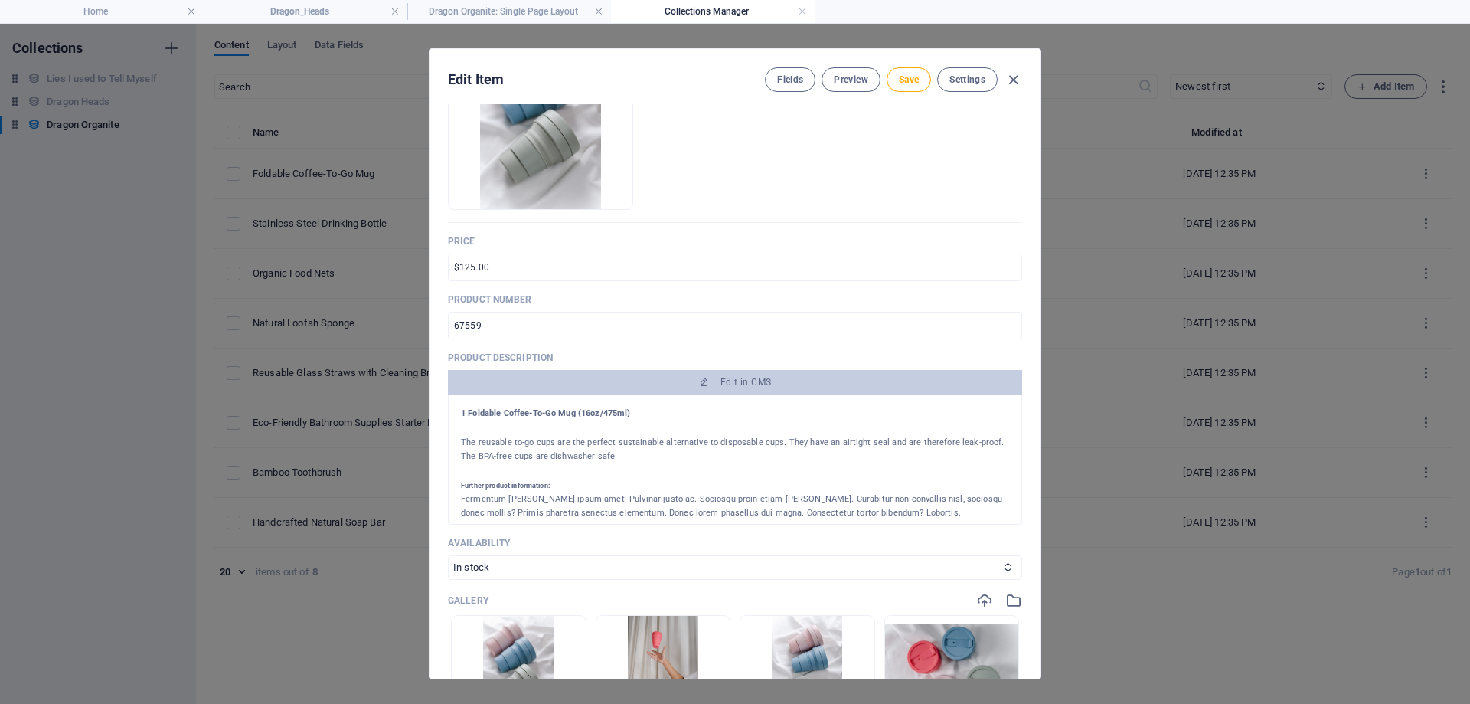
click at [459, 408] on div "1 Foldable Coffee-To-Go Mug (16oz/475ml) The reusable to-go cups are the perfec…" at bounding box center [735, 459] width 574 height 130
click at [643, 412] on h4 "1 Foldable Coffee-To-Go Mug (16oz/475ml)" at bounding box center [735, 414] width 548 height 14
click at [641, 412] on h4 "1 Foldable Coffee-To-Go Mug (16oz/475ml)" at bounding box center [735, 414] width 548 height 14
click at [577, 410] on h4 "1 Foldable Coffee-To-Go Mug (16oz/475ml)" at bounding box center [735, 414] width 548 height 14
drag, startPoint x: 645, startPoint y: 413, endPoint x: 457, endPoint y: 413, distance: 187.6
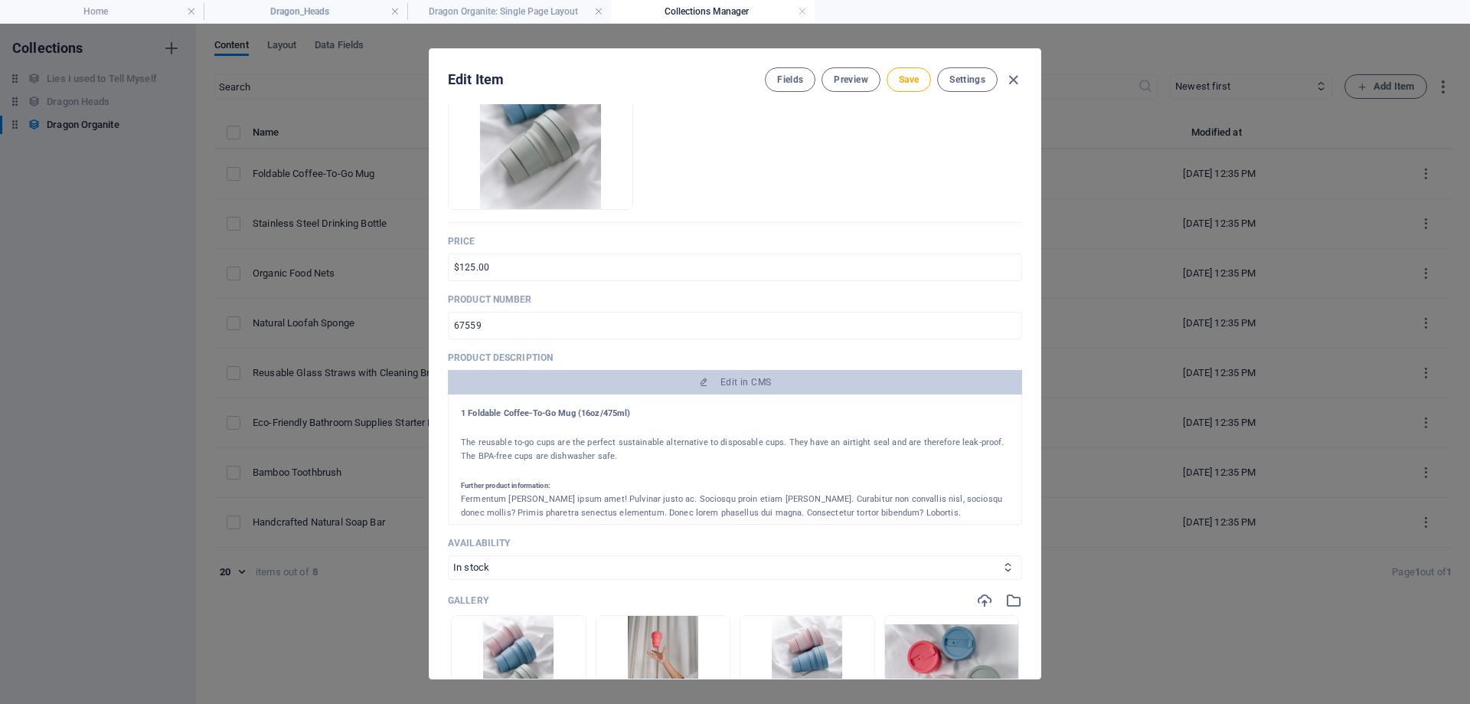
click at [457, 413] on div "1 Foldable Coffee-To-Go Mug (16oz/475ml) The reusable to-go cups are the perfec…" at bounding box center [735, 459] width 574 height 130
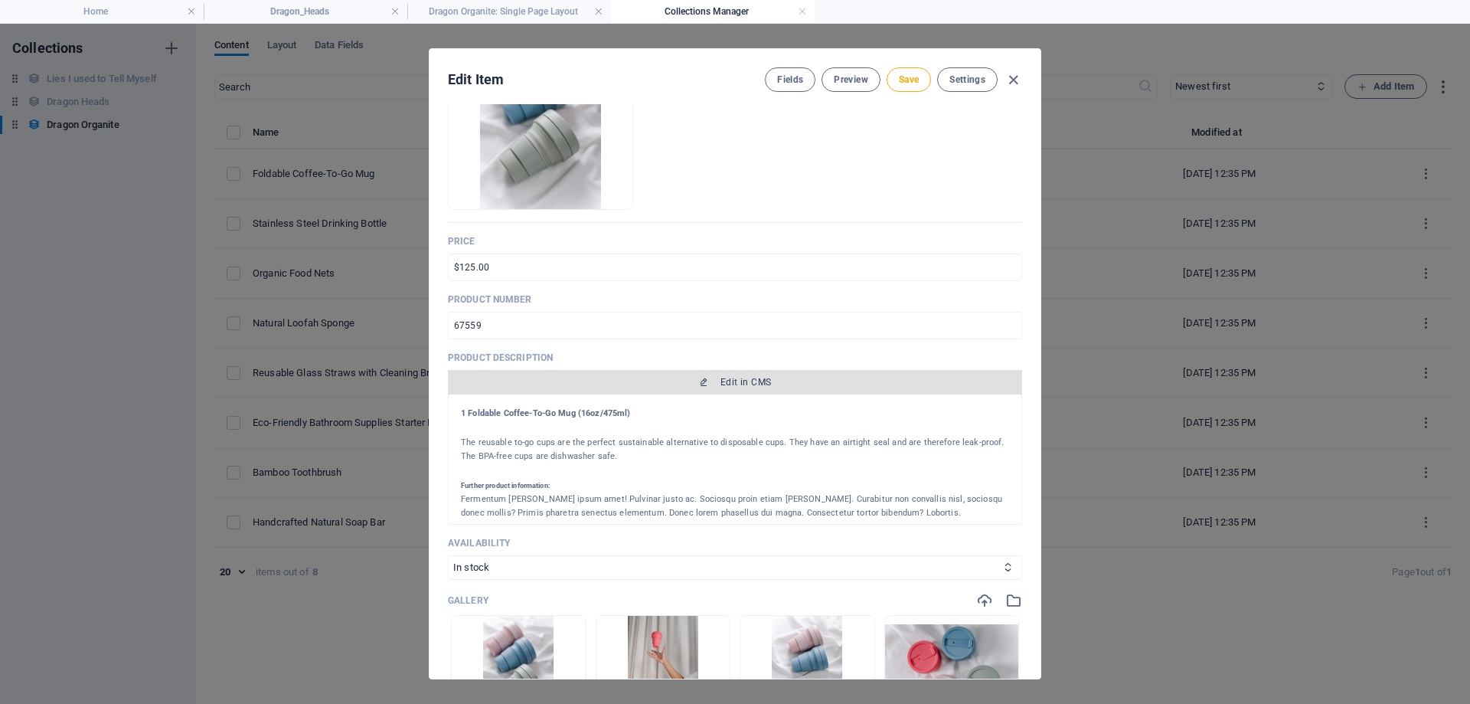
click at [752, 385] on span "Edit in CMS" at bounding box center [745, 382] width 51 height 12
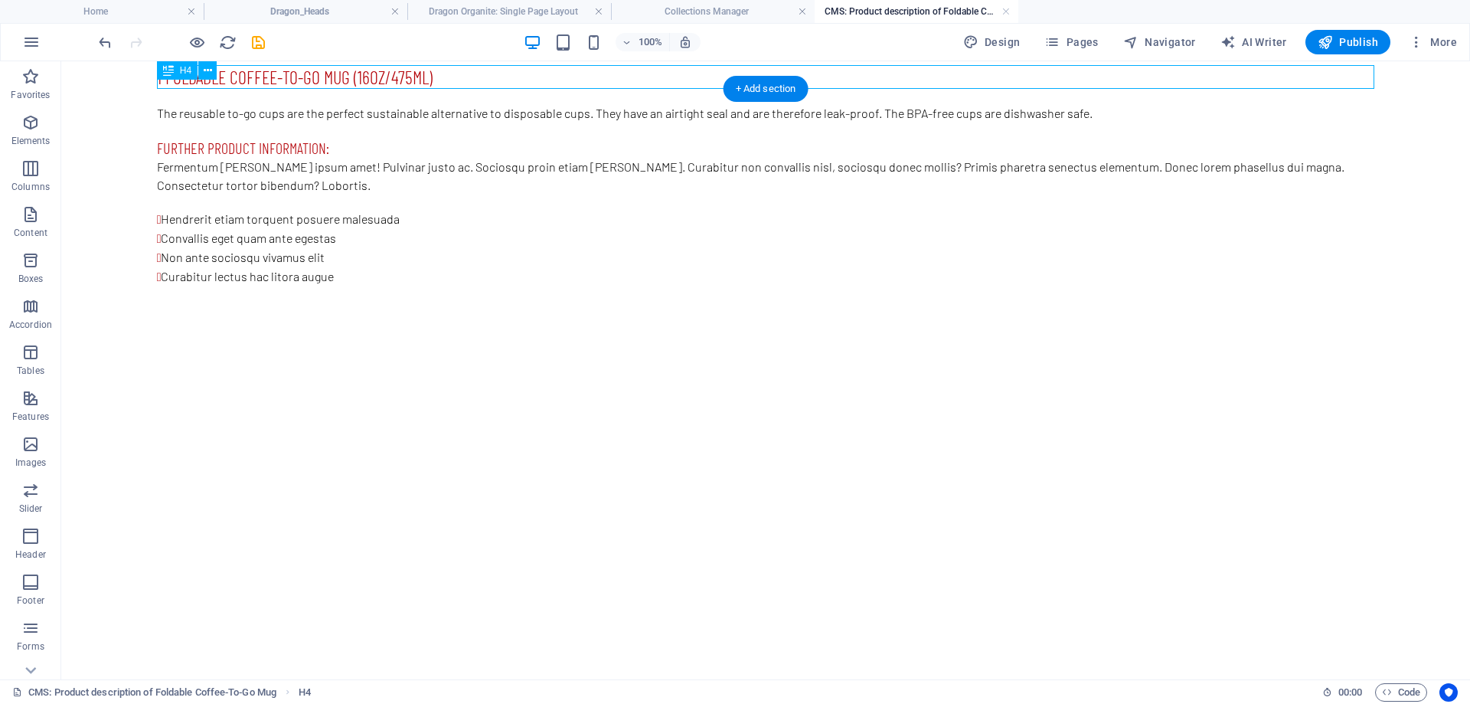
click at [446, 77] on div "1 Foldable Coffee-To-Go Mug (16oz/475ml)" at bounding box center [765, 77] width 1217 height 24
click at [436, 75] on div "1 Foldable Coffee-To-Go Mug (16oz/475ml)" at bounding box center [765, 77] width 1217 height 24
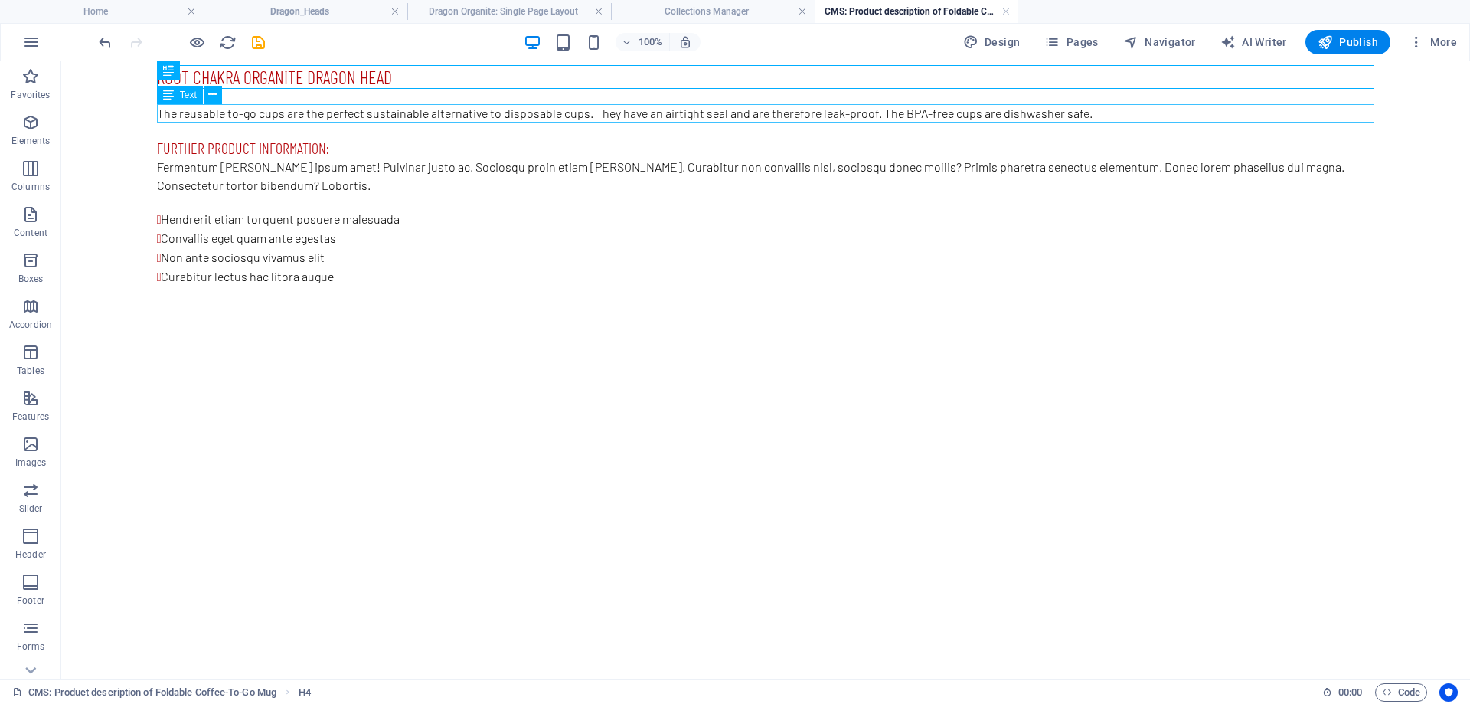
click at [444, 112] on div "The reusable to-go cups are the perfect sustainable alternative to disposable c…" at bounding box center [765, 113] width 1217 height 18
click at [446, 111] on div "The reusable to-go cups are the perfect sustainable alternative to disposable c…" at bounding box center [765, 113] width 1217 height 18
click at [1106, 113] on div "The reusable to-go cups are the perfect sustainable alternative to disposable c…" at bounding box center [765, 113] width 1217 height 18
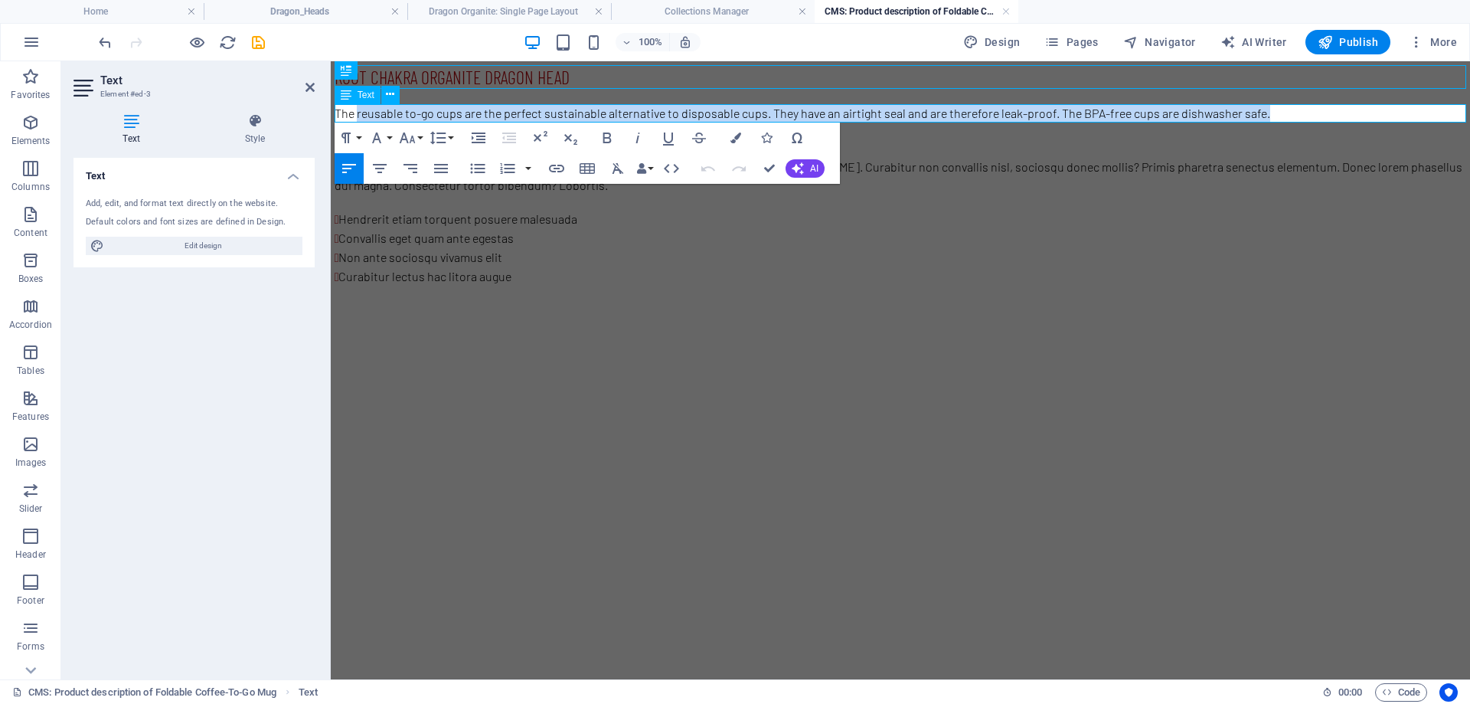
drag, startPoint x: 1284, startPoint y: 111, endPoint x: 358, endPoint y: 106, distance: 926.4
click at [358, 106] on p "The reusable to-go cups are the perfect sustainable alternative to disposable c…" at bounding box center [901, 113] width 1132 height 18
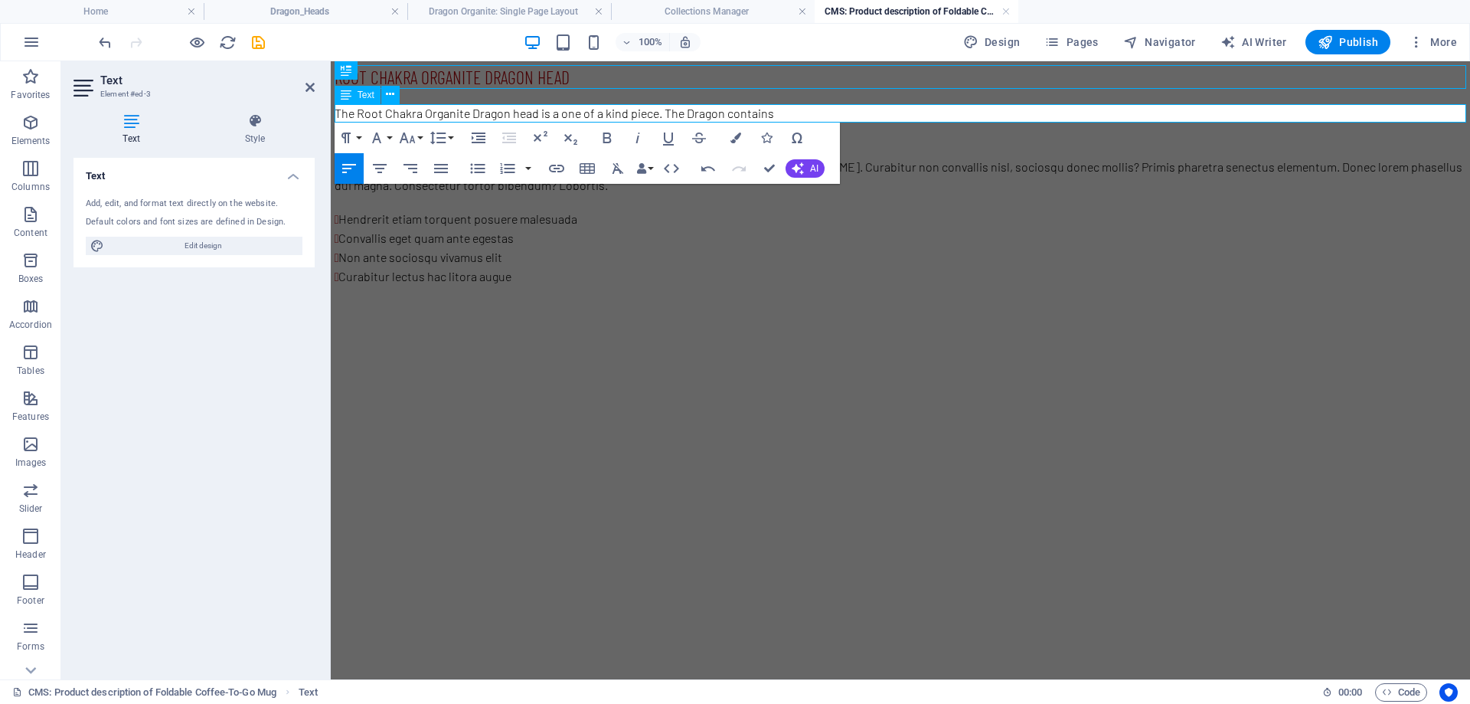
click at [458, 118] on p "The Root Chakra Organite Dragon head is a one of a kind piece. The Dragon conta…" at bounding box center [901, 113] width 1132 height 18
click at [510, 77] on div "Root Chakra organite Dragon head" at bounding box center [901, 77] width 1132 height 24
click at [509, 77] on div "Root Chakra organite Dragon head" at bounding box center [901, 77] width 1132 height 24
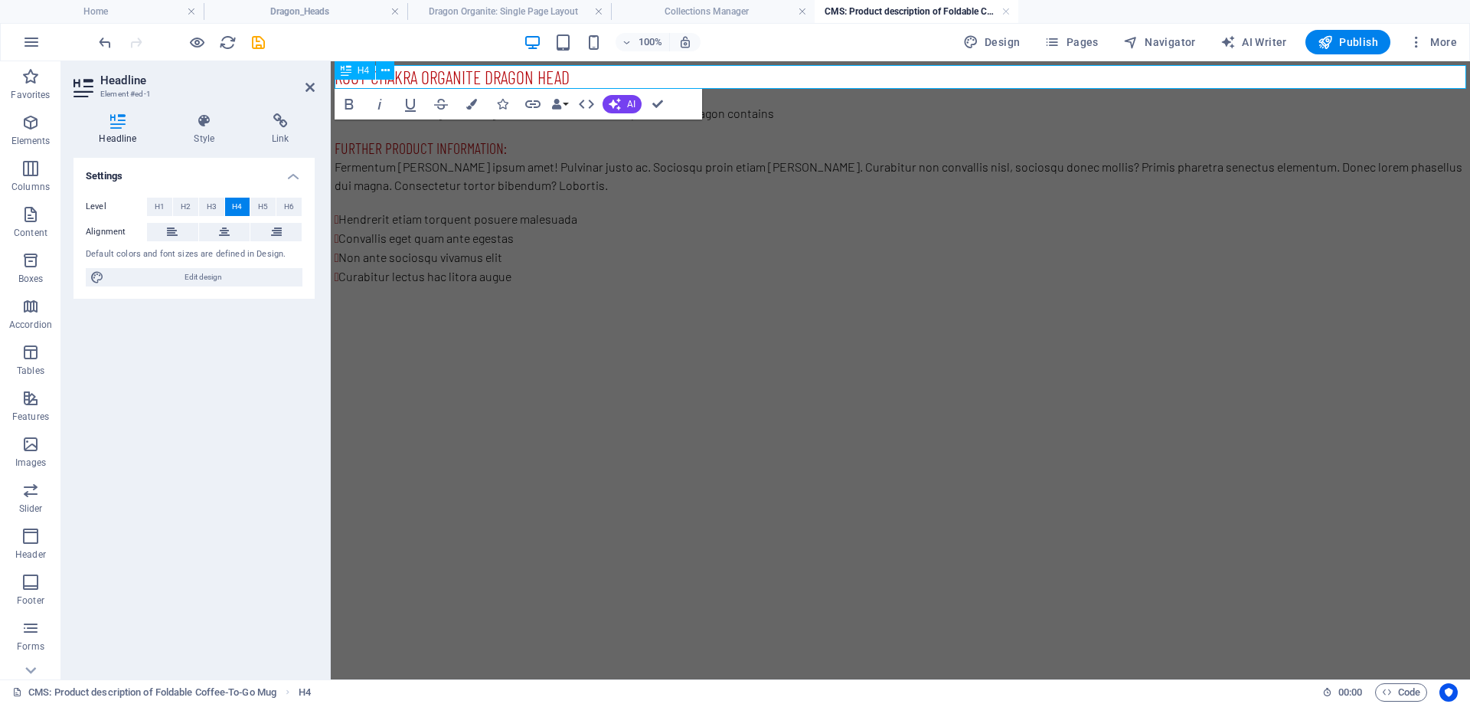
click at [488, 79] on h4 "Root Chakra organite Dragon head" at bounding box center [901, 77] width 1132 height 24
drag, startPoint x: 622, startPoint y: 86, endPoint x: 318, endPoint y: 63, distance: 304.8
click at [331, 63] on html "Root Chakra organite Dragon head The Root Chakra Organite Dragon head is a one …" at bounding box center [900, 175] width 1139 height 229
click at [683, 175] on div "Fermentum [PERSON_NAME] ipsum amet! Pulvinar justo ac. Sociosqu proin etiam [PE…" at bounding box center [901, 176] width 1132 height 37
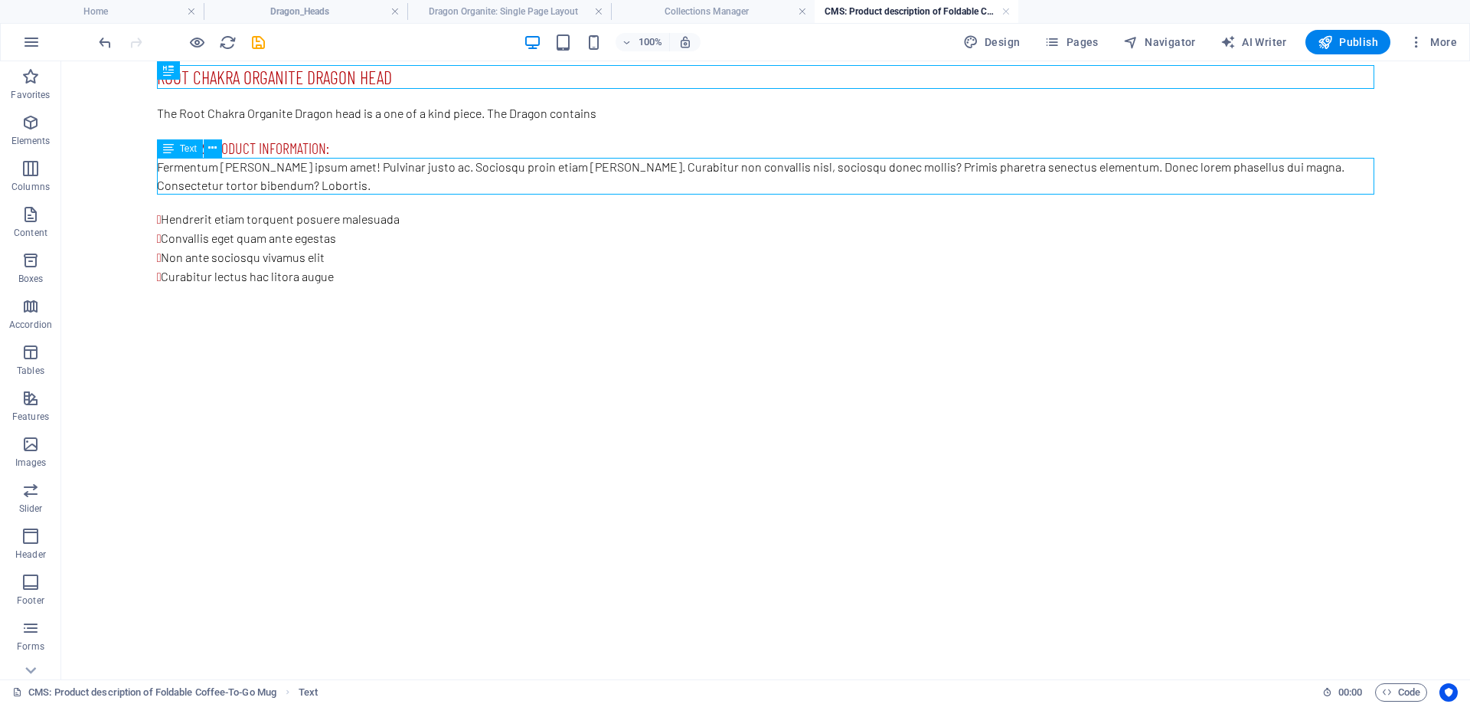
click at [217, 185] on div "Fermentum [PERSON_NAME] ipsum amet! Pulvinar justo ac. Sociosqu proin etiam [PE…" at bounding box center [765, 176] width 1217 height 37
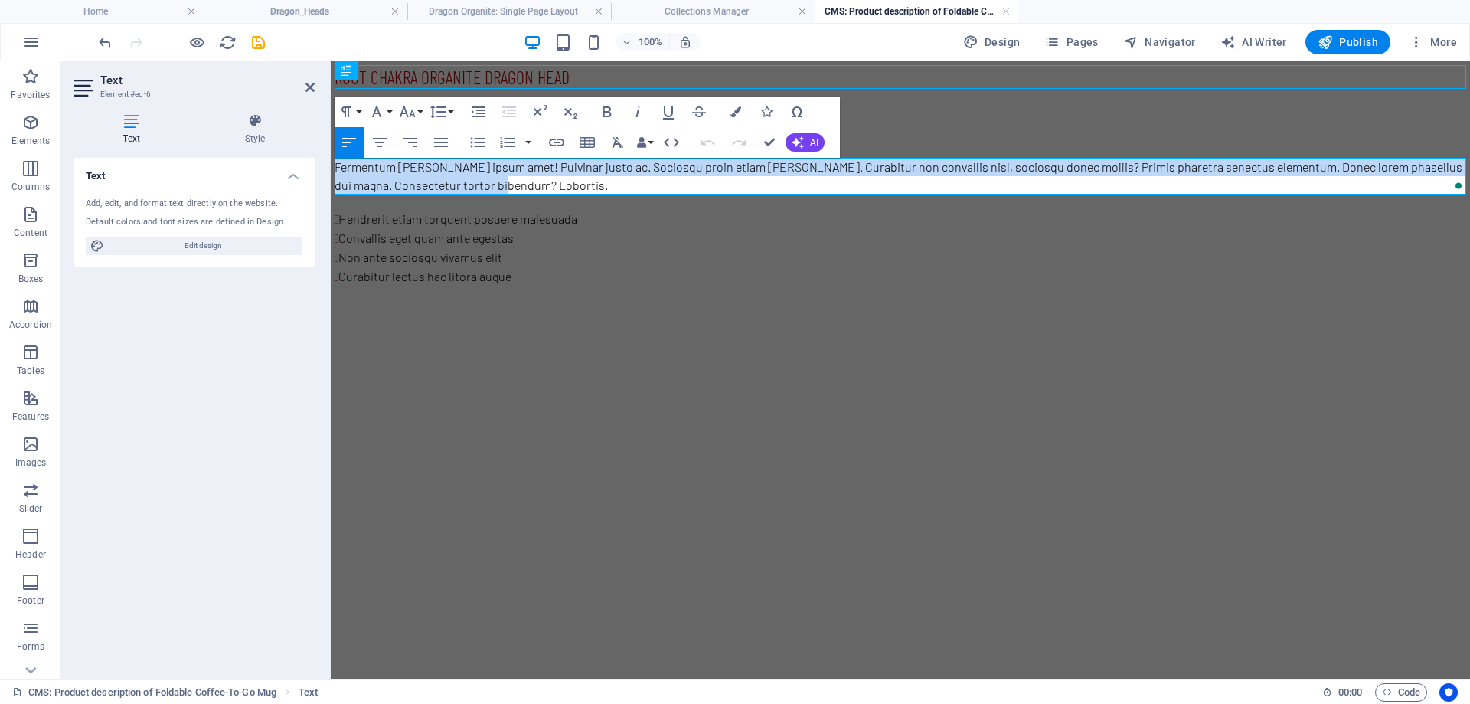
drag, startPoint x: 499, startPoint y: 185, endPoint x: 328, endPoint y: 158, distance: 173.6
click at [331, 158] on html "Root Chakra organite Dragon head The Root Chakra Organite Dragon head is a one …" at bounding box center [900, 175] width 1139 height 229
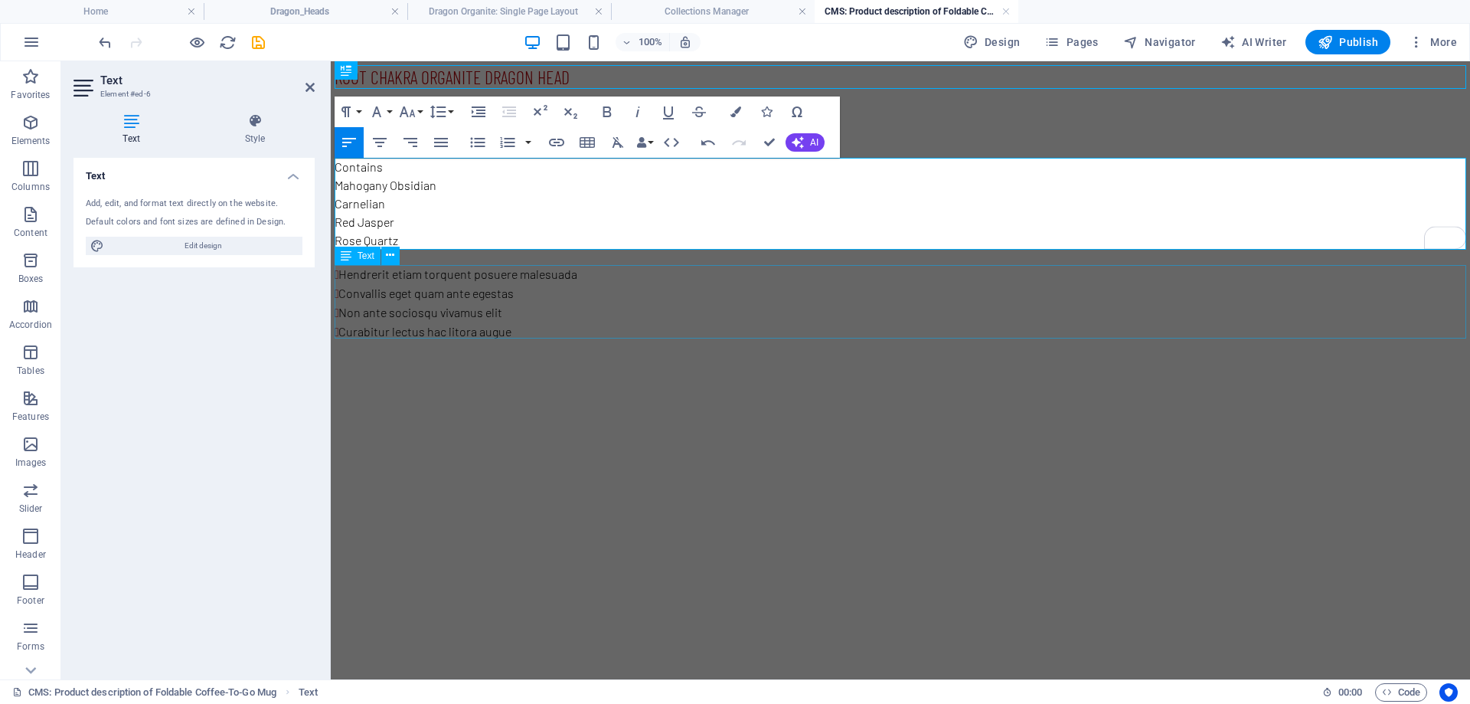
click at [562, 328] on div "Hendrerit etiam torquent posuere malesuada Convallis eget quam ante egestas Non…" at bounding box center [901, 303] width 1132 height 77
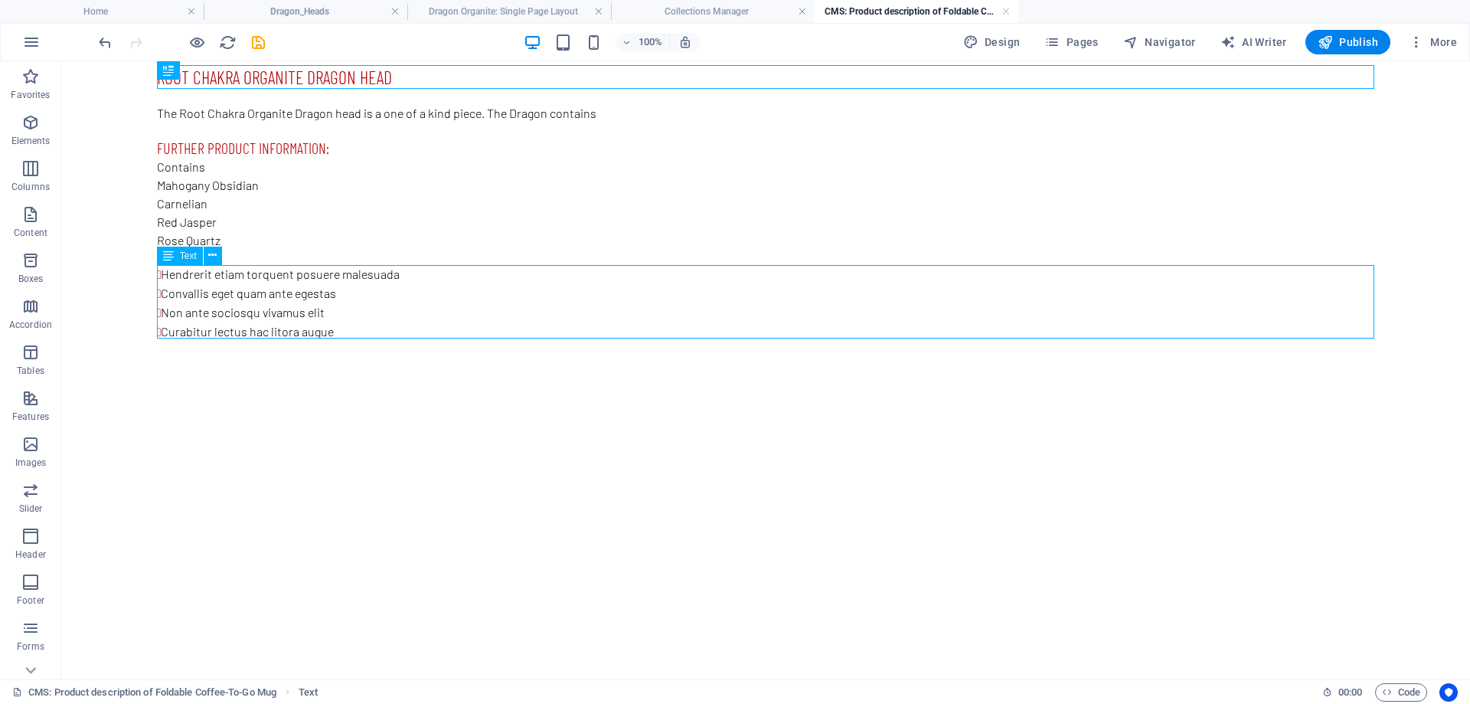
click at [562, 328] on div "Hendrerit etiam torquent posuere malesuada Convallis eget quam ante egestas Non…" at bounding box center [765, 303] width 1217 height 77
click at [413, 329] on div "Hendrerit etiam torquent posuere malesuada Convallis eget quam ante egestas Non…" at bounding box center [765, 303] width 1217 height 77
click at [380, 318] on div "Hendrerit etiam torquent posuere malesuada Convallis eget quam ante egestas Non…" at bounding box center [765, 303] width 1217 height 77
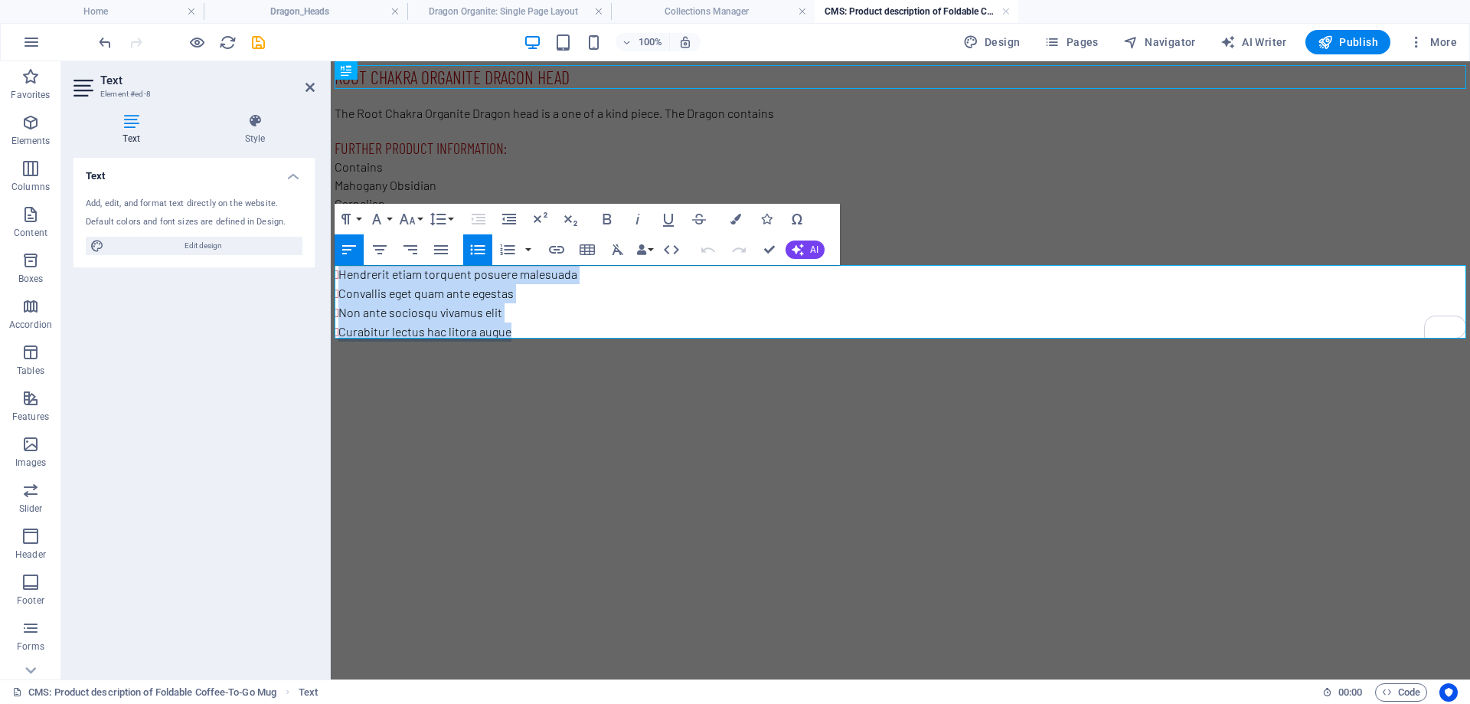
drag, startPoint x: 533, startPoint y: 325, endPoint x: 325, endPoint y: 271, distance: 214.5
click at [331, 271] on html "Root Chakra organite Dragon head The Root Chakra Organite Dragon head is a one …" at bounding box center [900, 203] width 1139 height 284
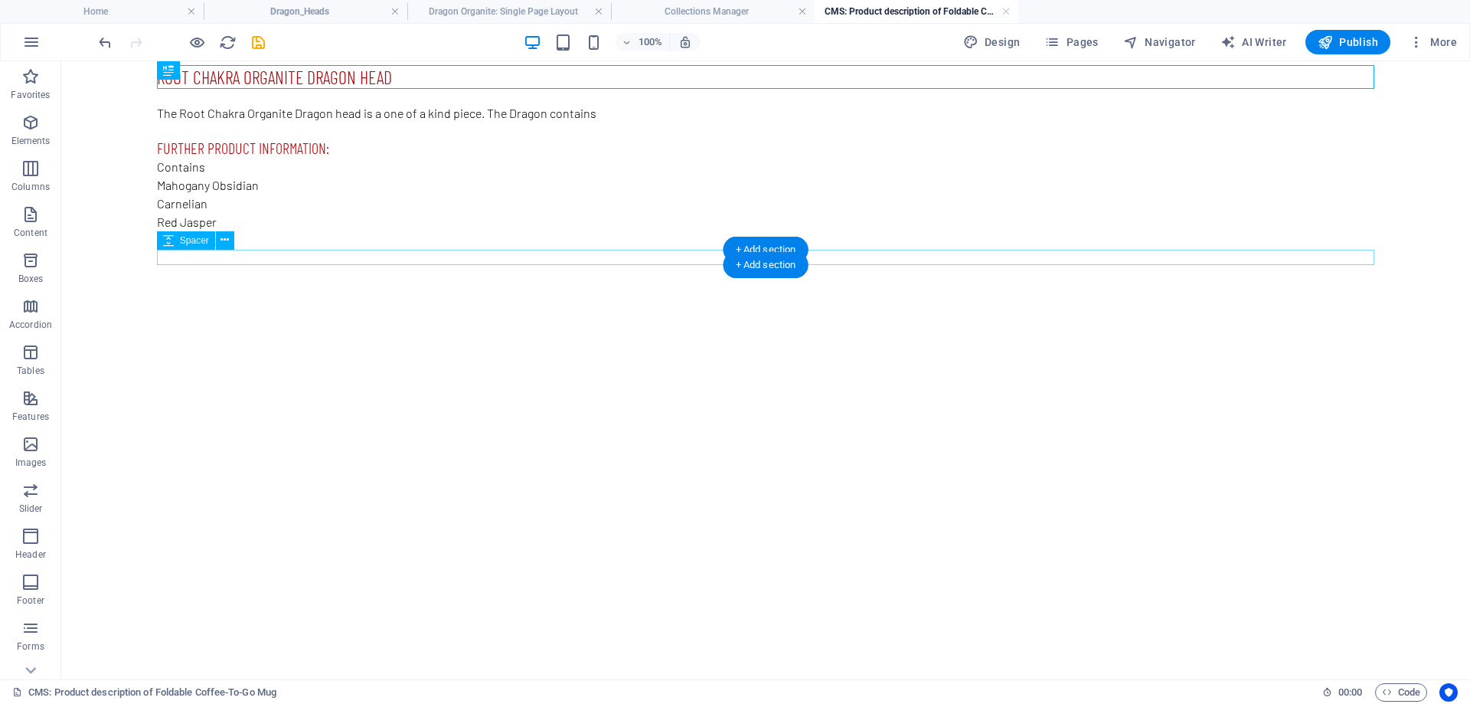
click at [240, 260] on div at bounding box center [765, 257] width 1217 height 15
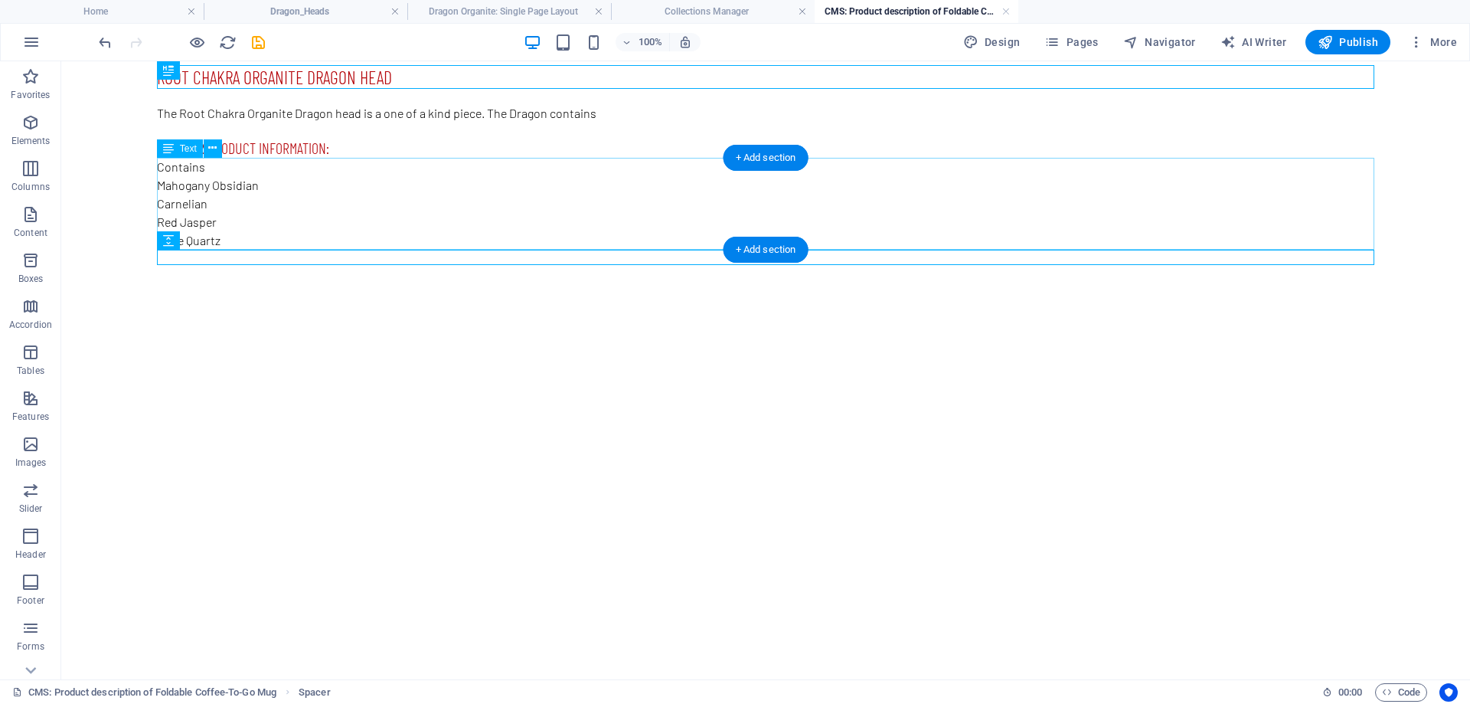
click at [292, 171] on div "Contains Mahogany Obsidian Carnelian Red [PERSON_NAME] Quartz" at bounding box center [765, 204] width 1217 height 92
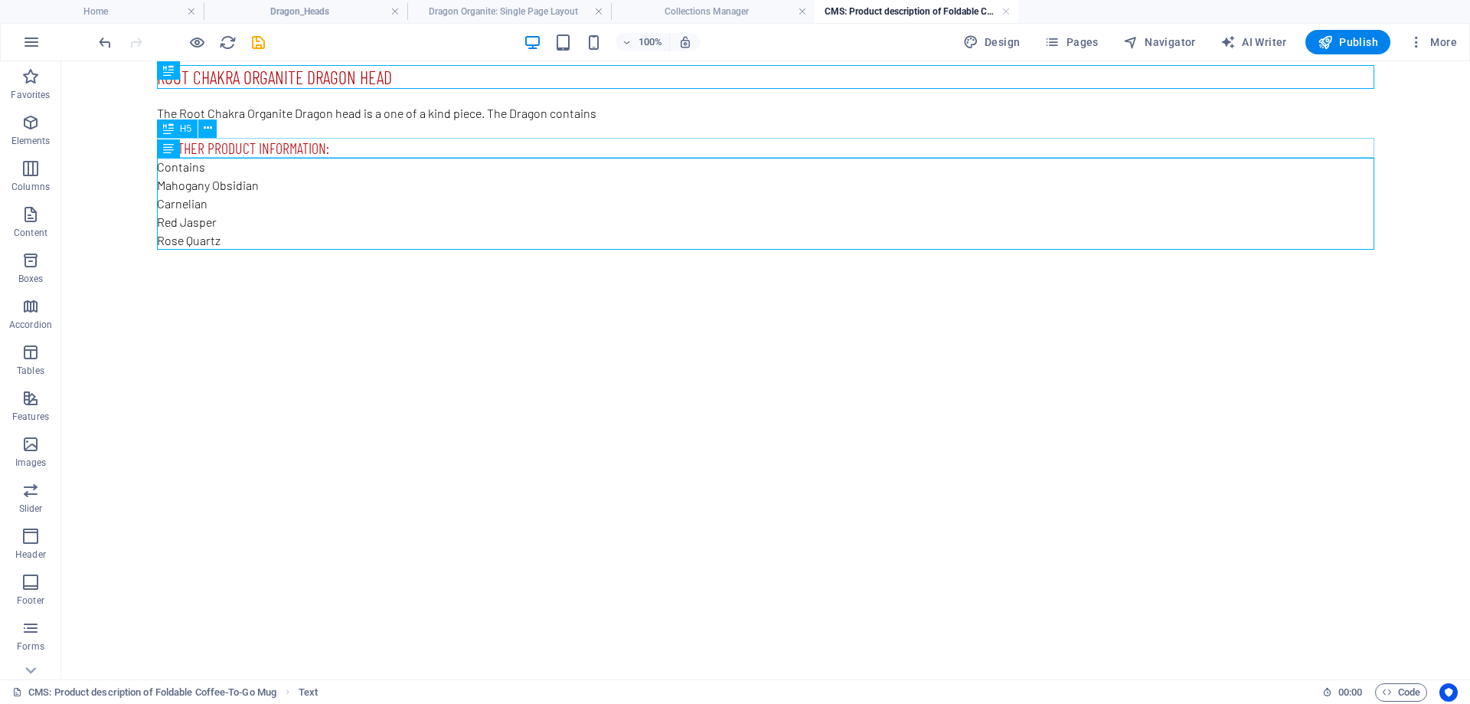
click at [323, 149] on div "Further product information:" at bounding box center [765, 148] width 1217 height 20
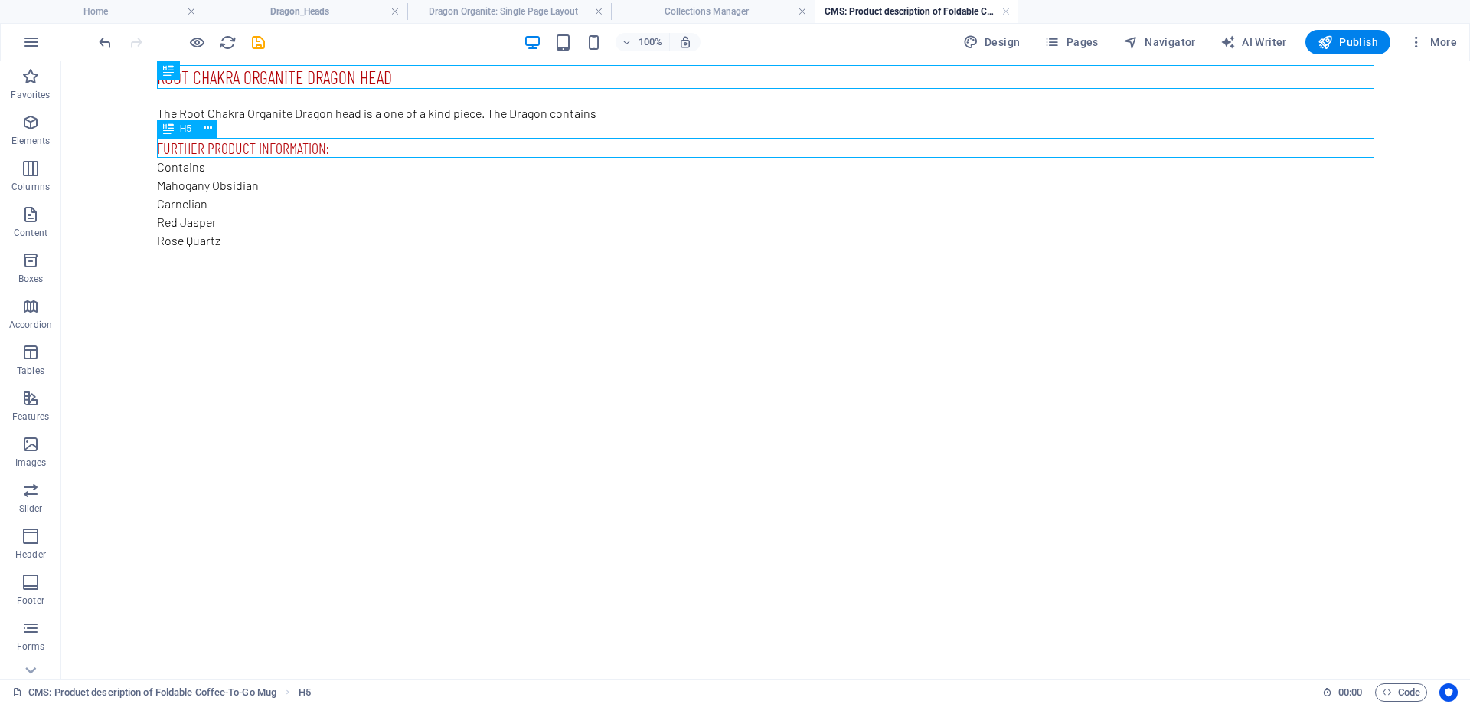
click at [323, 149] on div "Further product information:" at bounding box center [765, 148] width 1217 height 20
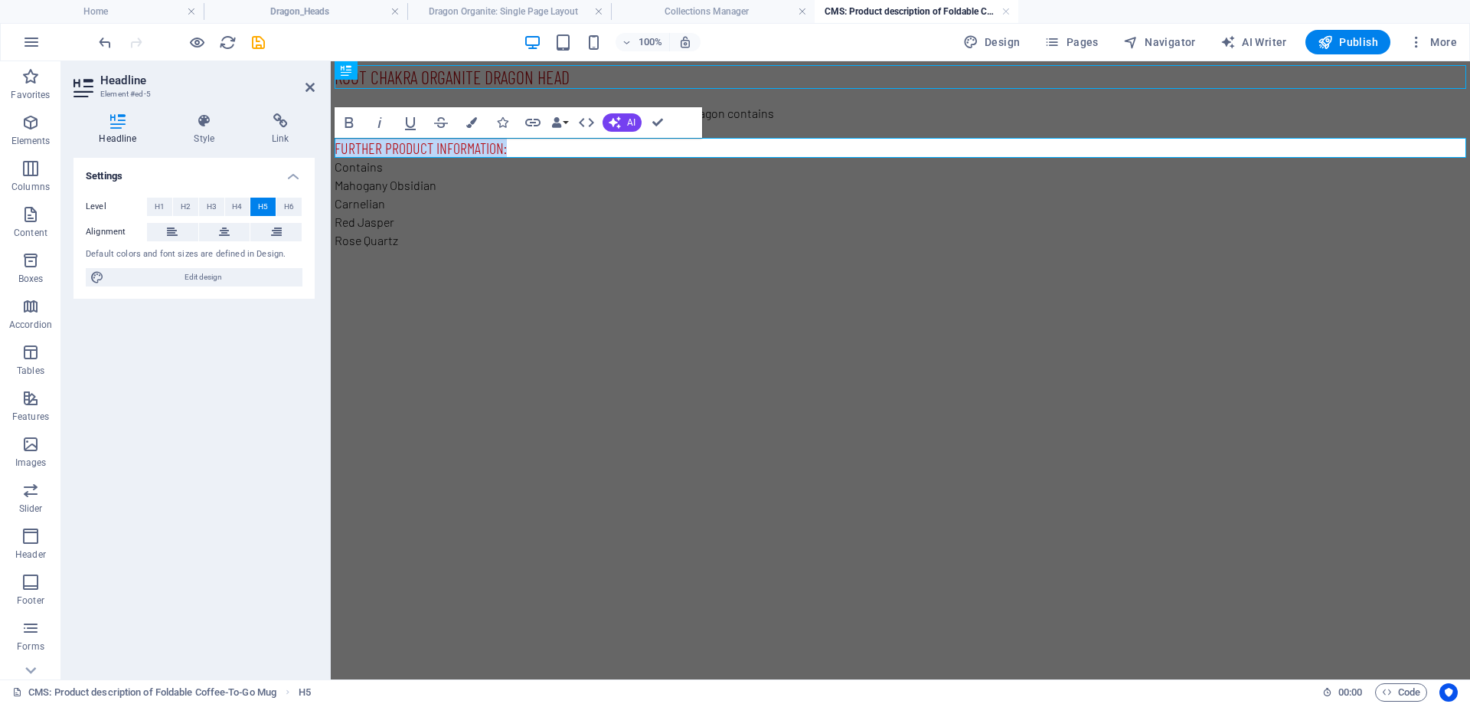
click at [511, 152] on h5 "Further product information:" at bounding box center [901, 148] width 1132 height 20
drag, startPoint x: 503, startPoint y: 147, endPoint x: 335, endPoint y: 142, distance: 167.7
click at [335, 142] on h5 "Further product information:" at bounding box center [901, 148] width 1132 height 20
click at [557, 195] on div "Contains Mahogany Obsidian Carnelian Red [PERSON_NAME] Quartz" at bounding box center [901, 204] width 1132 height 92
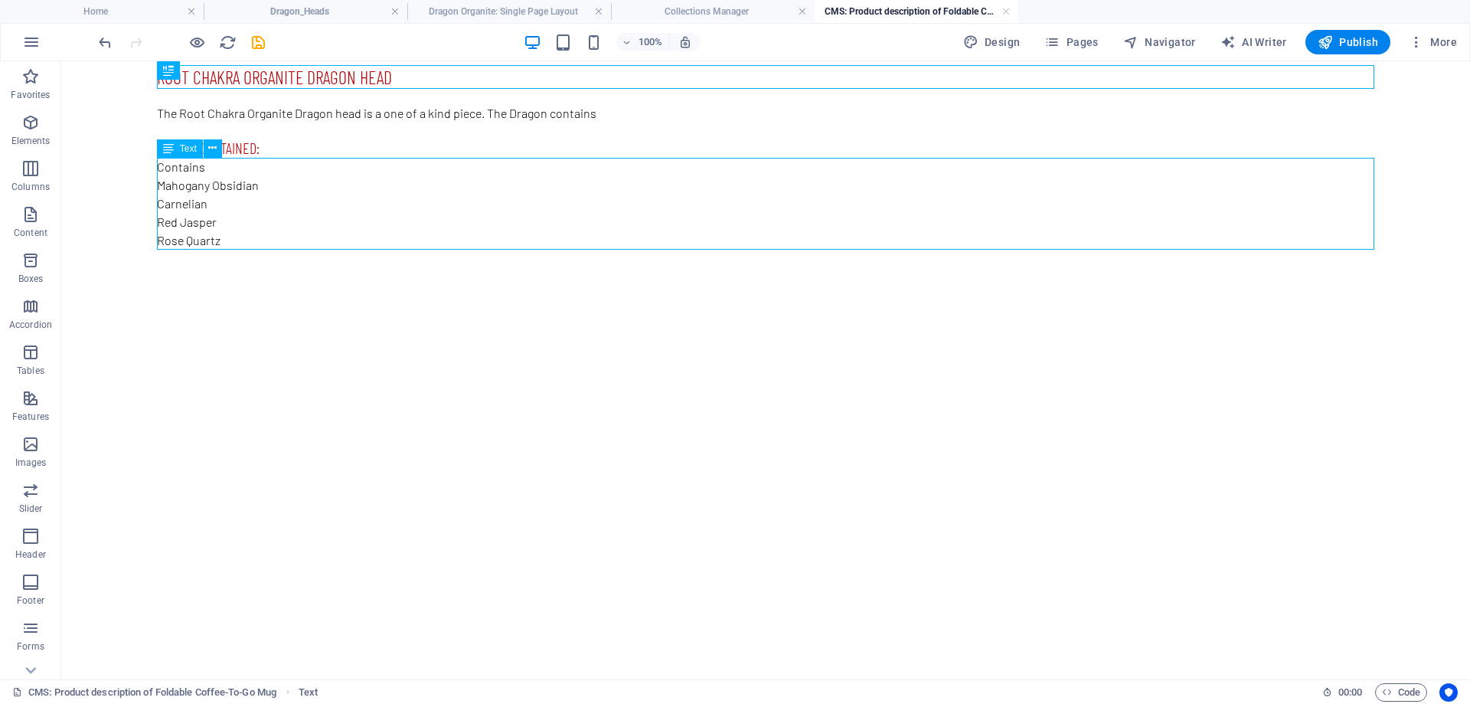
click at [243, 166] on div "Contains Mahogany Obsidian Carnelian Red [PERSON_NAME] Quartz" at bounding box center [765, 204] width 1217 height 92
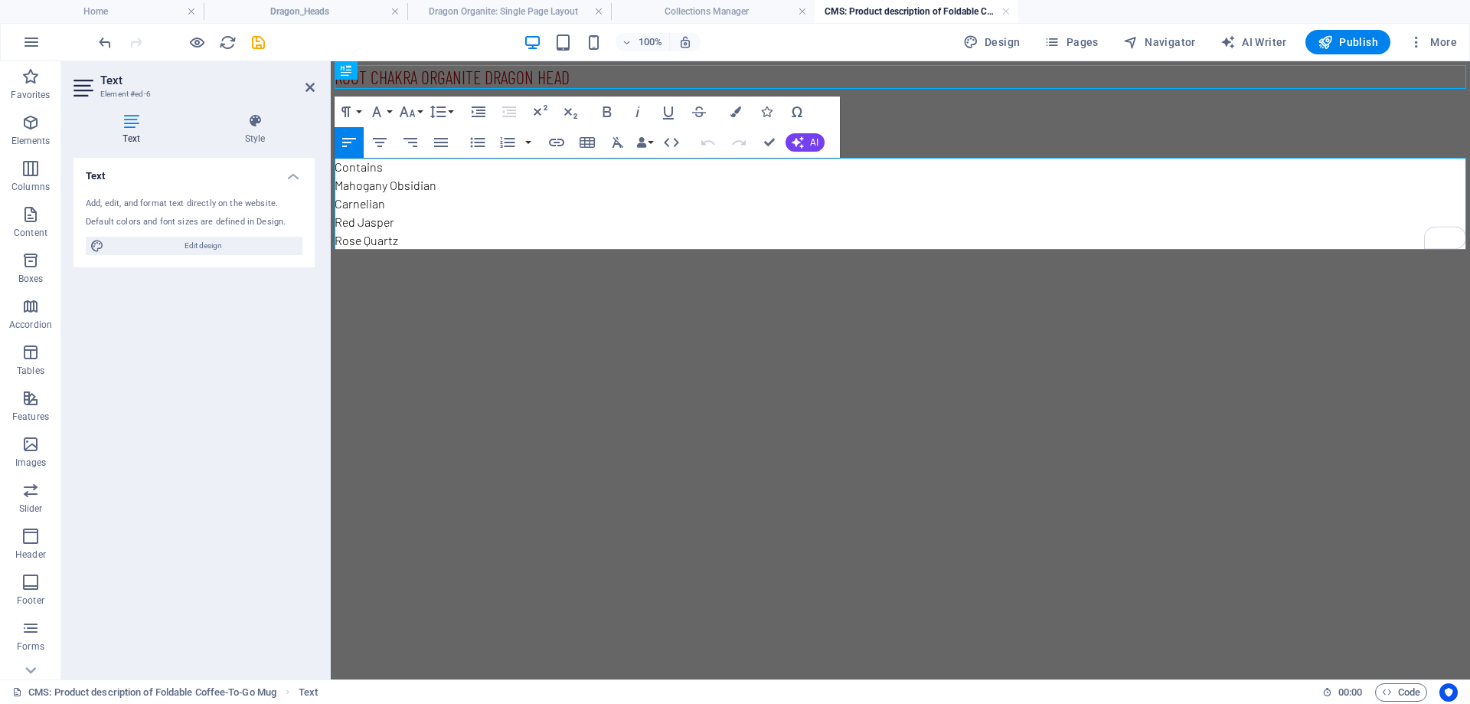
drag, startPoint x: 383, startPoint y: 164, endPoint x: 315, endPoint y: 164, distance: 68.1
click at [331, 164] on html "Root Chakra organite Dragon head The Root Chakra Organite Dragon head is a one …" at bounding box center [900, 164] width 1139 height 207
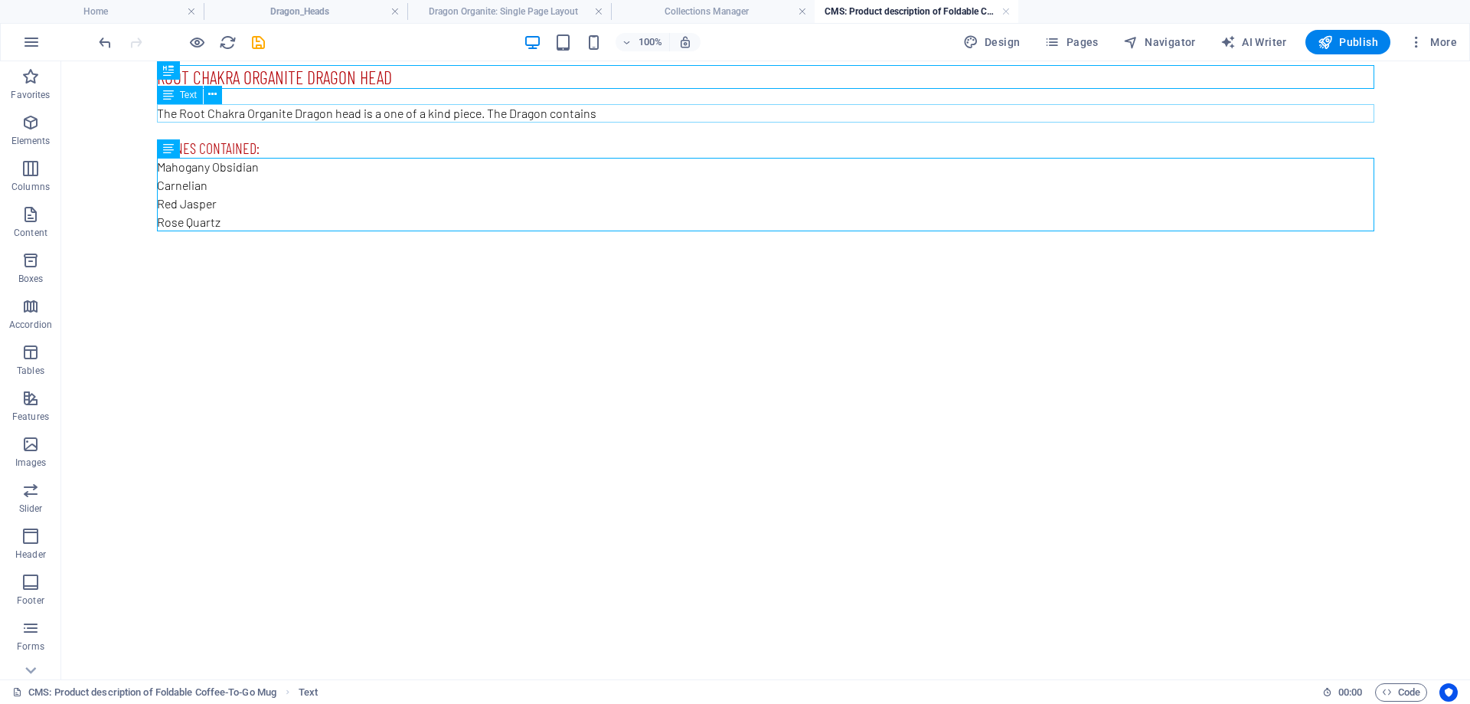
click at [554, 117] on div "The Root Chakra Organite Dragon head is a one of a kind piece. The Dragon conta…" at bounding box center [765, 113] width 1217 height 18
click at [445, 112] on div "The Root Chakra Organite Dragon head is a one of a kind piece. The Dragon conta…" at bounding box center [765, 113] width 1217 height 18
click at [567, 115] on div "The Root Chakra Organite Dragon head is a one of a kind piece. The Dragon conta…" at bounding box center [765, 113] width 1217 height 18
click at [629, 113] on div "The Root Chakra Organite Dragon head is a one of a kind piece. The Dragon conta…" at bounding box center [765, 113] width 1217 height 18
click at [615, 112] on div "The Root Chakra Organite Dragon head is a one of a kind piece. The Dragon conta…" at bounding box center [765, 113] width 1217 height 18
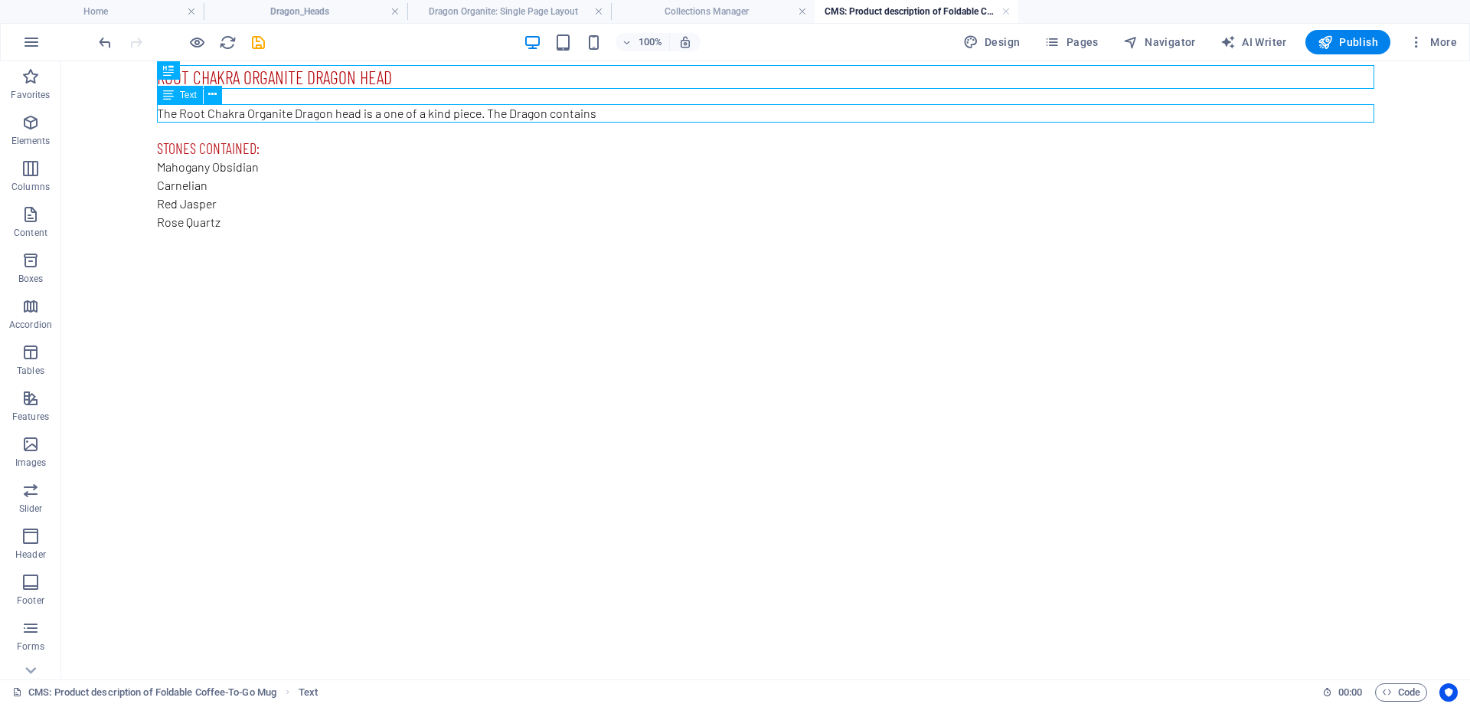
drag, startPoint x: 615, startPoint y: 112, endPoint x: 345, endPoint y: 111, distance: 269.5
click at [615, 111] on div "The Root Chakra Organite Dragon head is a one of a kind piece. The Dragon conta…" at bounding box center [765, 113] width 1217 height 18
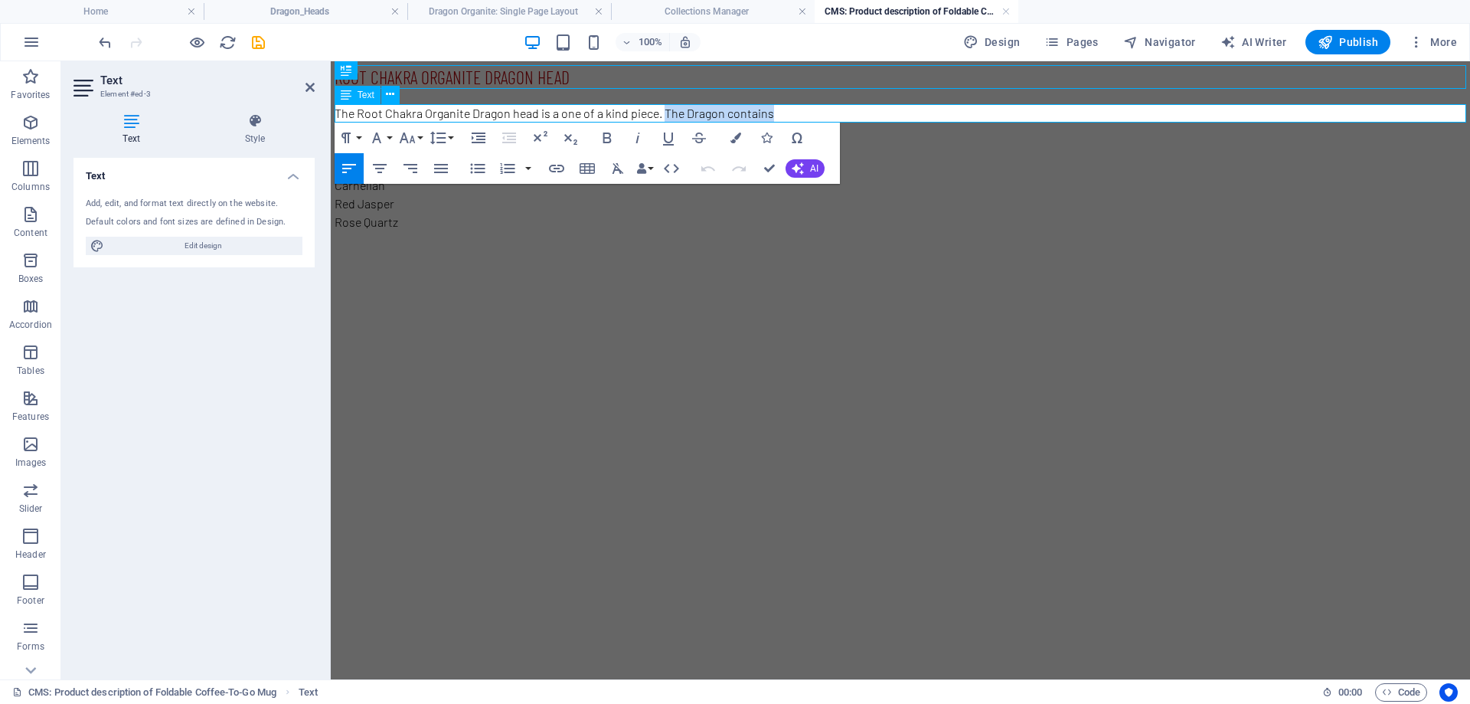
drag, startPoint x: 787, startPoint y: 113, endPoint x: 665, endPoint y: 116, distance: 121.8
click at [665, 116] on p "The Root Chakra Organite Dragon head is a one of a kind piece. The Dragon conta…" at bounding box center [901, 113] width 1132 height 18
click at [932, 250] on html "Root Chakra organite Dragon head The Root Chakra Organite Dragon head is a one …" at bounding box center [900, 155] width 1139 height 189
click at [638, 209] on div "Mahogany Obsidian Carnelian Red [PERSON_NAME] Quartz" at bounding box center [901, 194] width 1132 height 73
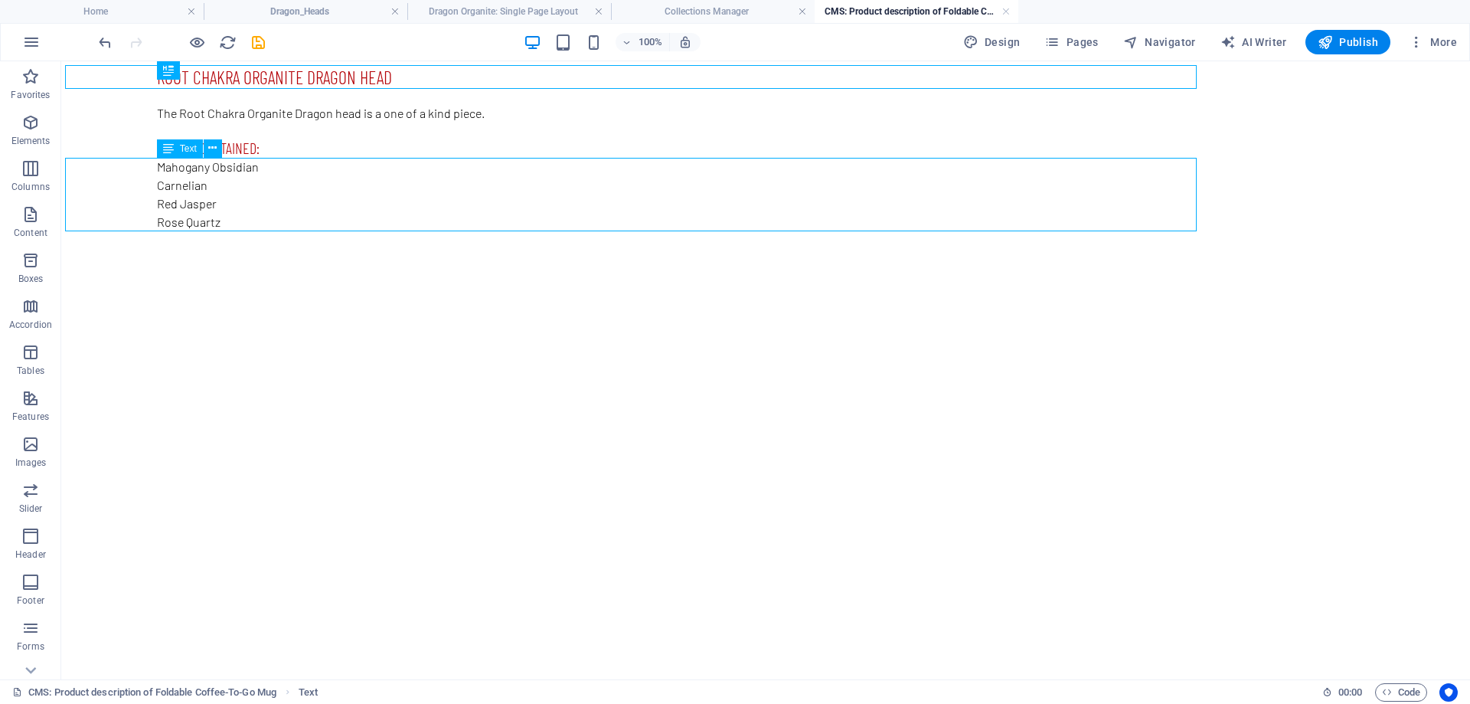
click at [578, 214] on div "Mahogany Obsidian Carnelian Red [PERSON_NAME] Quartz" at bounding box center [765, 194] width 1217 height 73
click at [289, 217] on div "Mahogany Obsidian Carnelian Red [PERSON_NAME] Quartz" at bounding box center [765, 194] width 1217 height 73
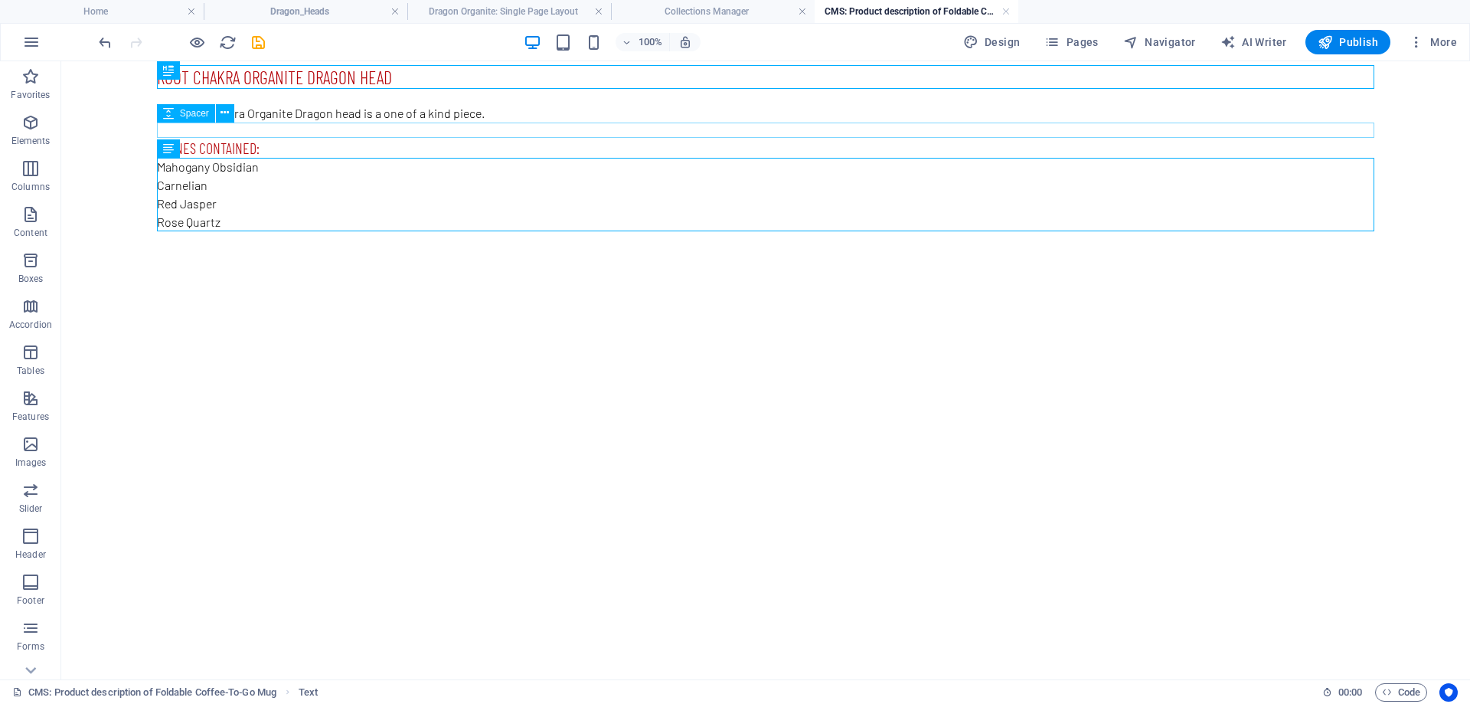
click at [351, 121] on div "The Root Chakra Organite Dragon head is a one of a kind piece." at bounding box center [765, 113] width 1217 height 18
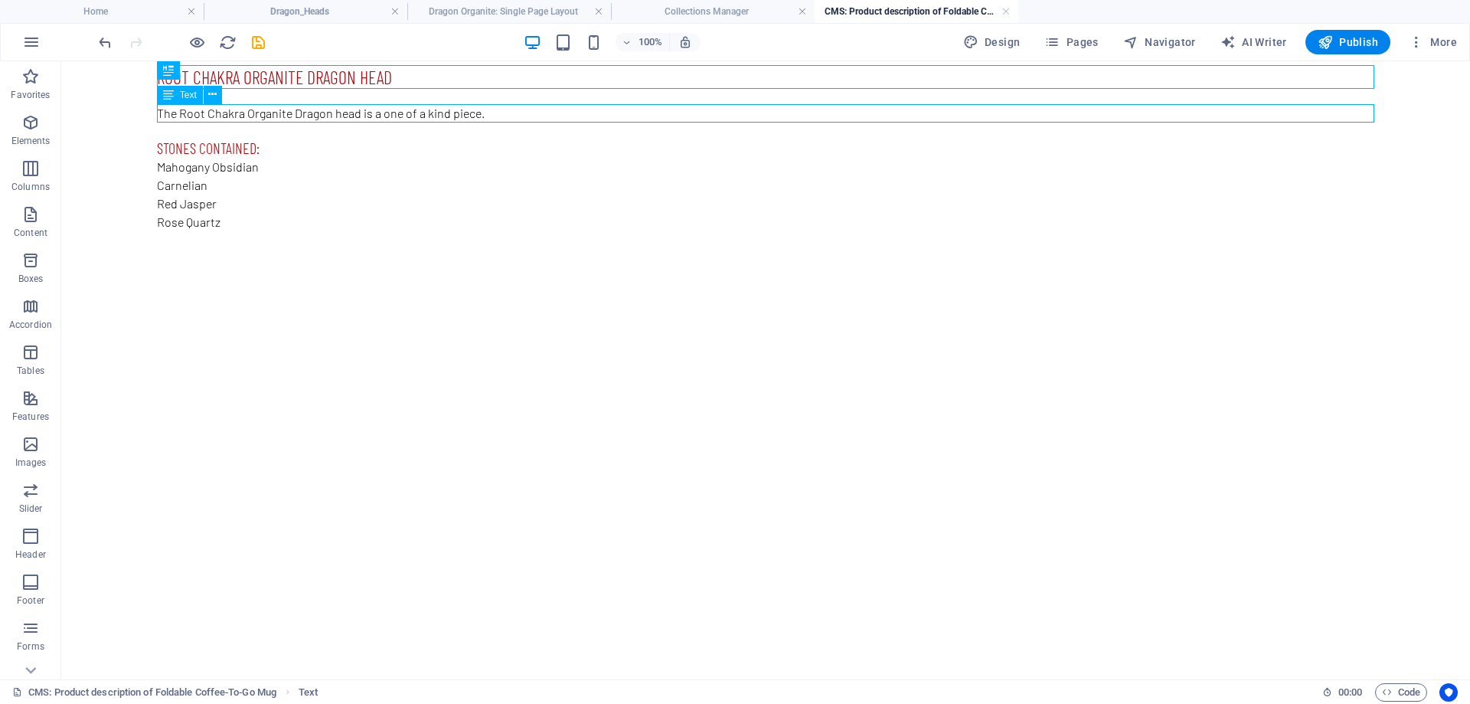
click at [354, 114] on div "The Root Chakra Organite Dragon head is a one of a kind piece." at bounding box center [765, 113] width 1217 height 18
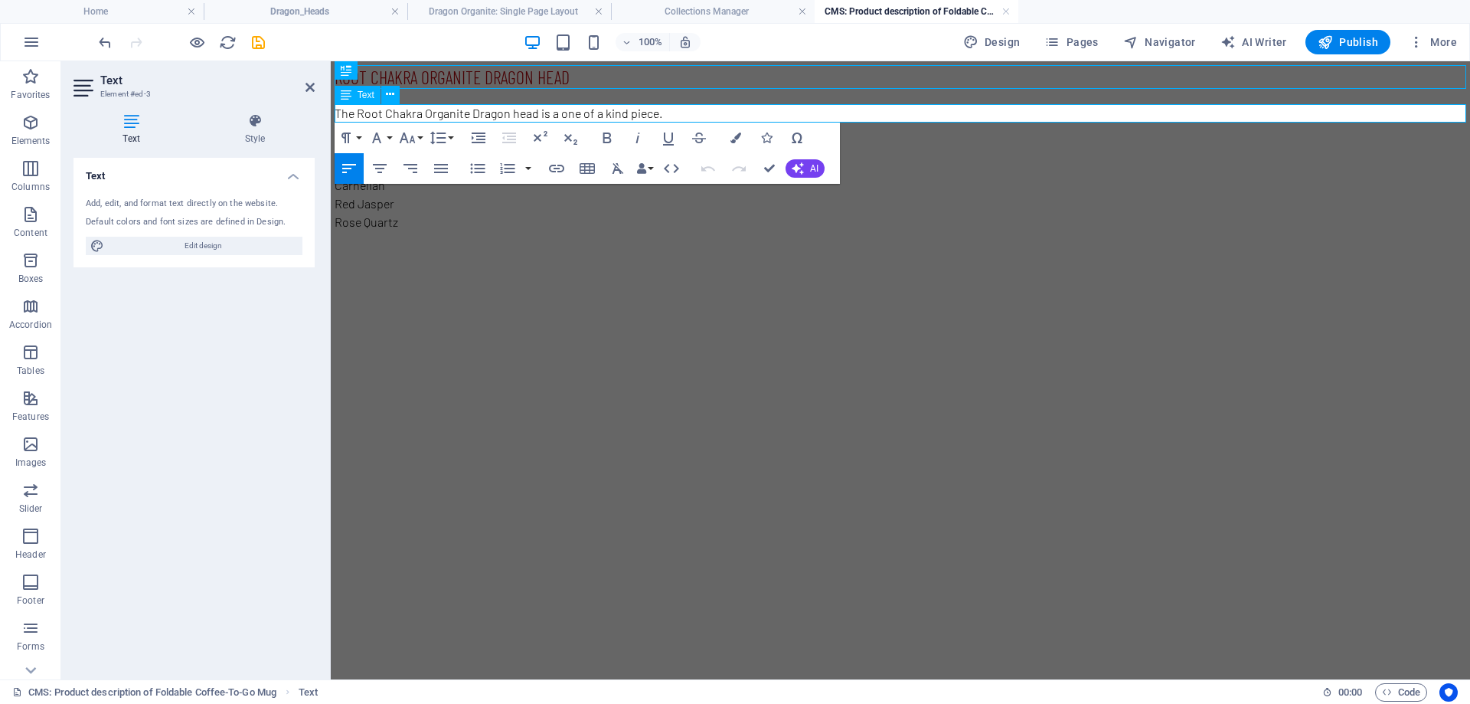
click at [696, 111] on p "The Root Chakra Organite Dragon head is a one of a kind piece." at bounding box center [901, 113] width 1132 height 18
drag, startPoint x: 684, startPoint y: 115, endPoint x: 334, endPoint y: 119, distance: 350.7
click at [335, 119] on p "The Root Chakra Organite Dragon head is a one of a kind piece." at bounding box center [901, 113] width 1132 height 18
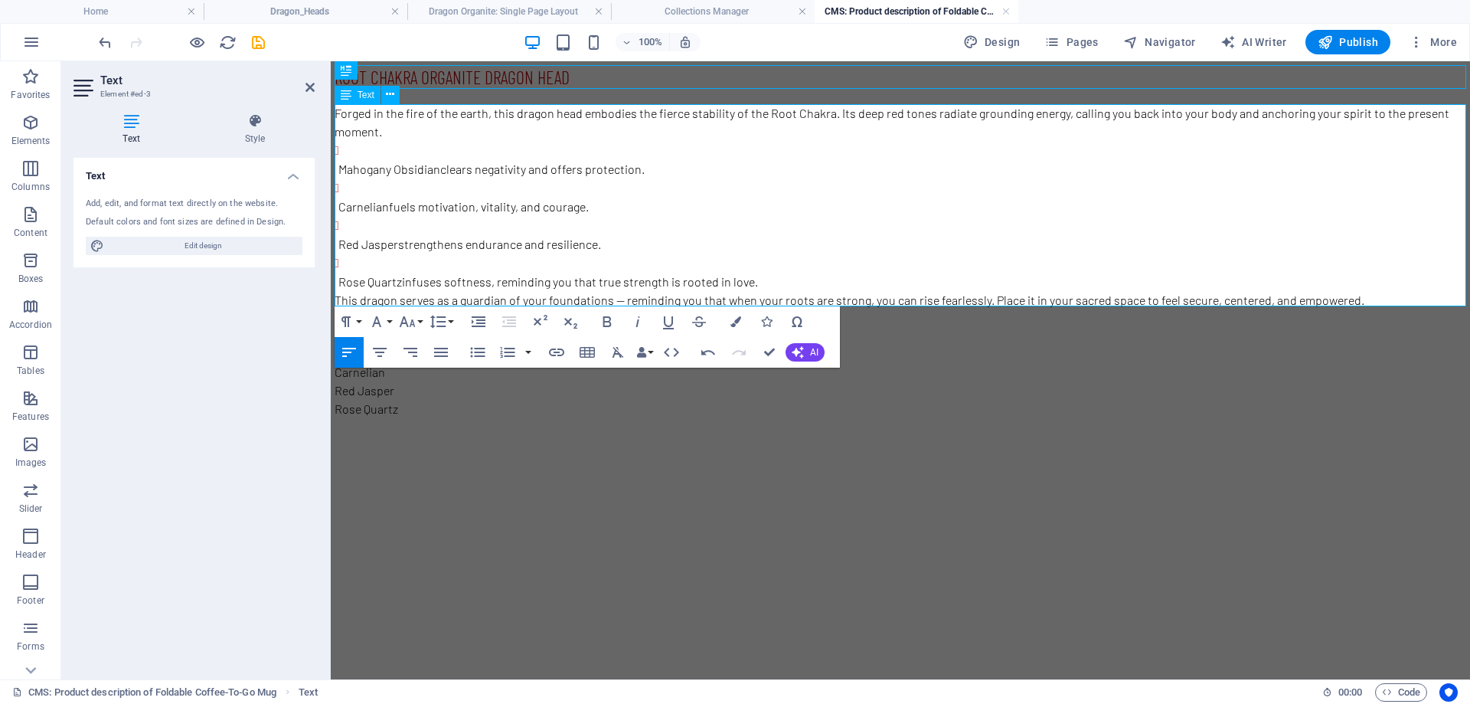
click at [791, 160] on p "Mahogany Obsidian clears negativity and offers protection." at bounding box center [902, 169] width 1128 height 18
click at [423, 154] on li "Mahogany Obsidian clears negativity and offers protection." at bounding box center [902, 160] width 1128 height 38
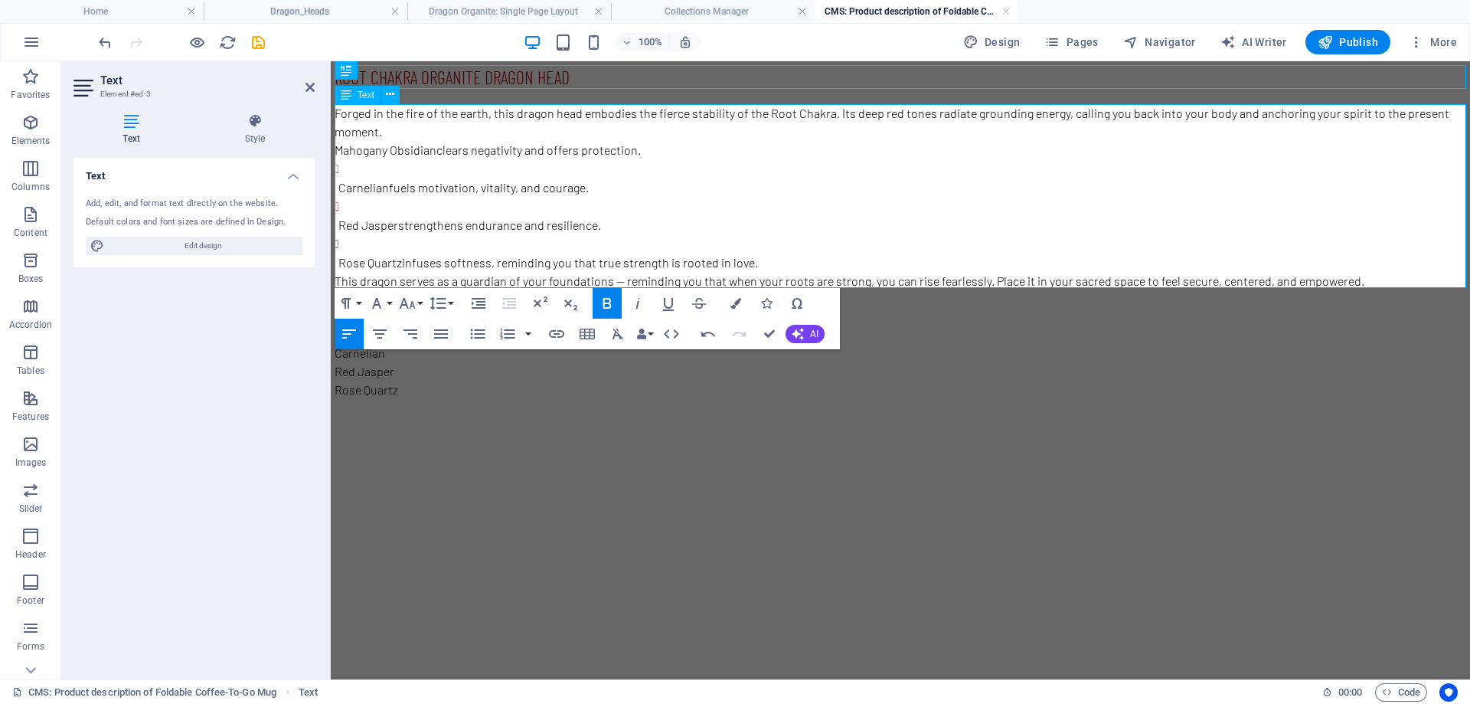
click at [341, 186] on strong "Carnelian" at bounding box center [363, 187] width 51 height 15
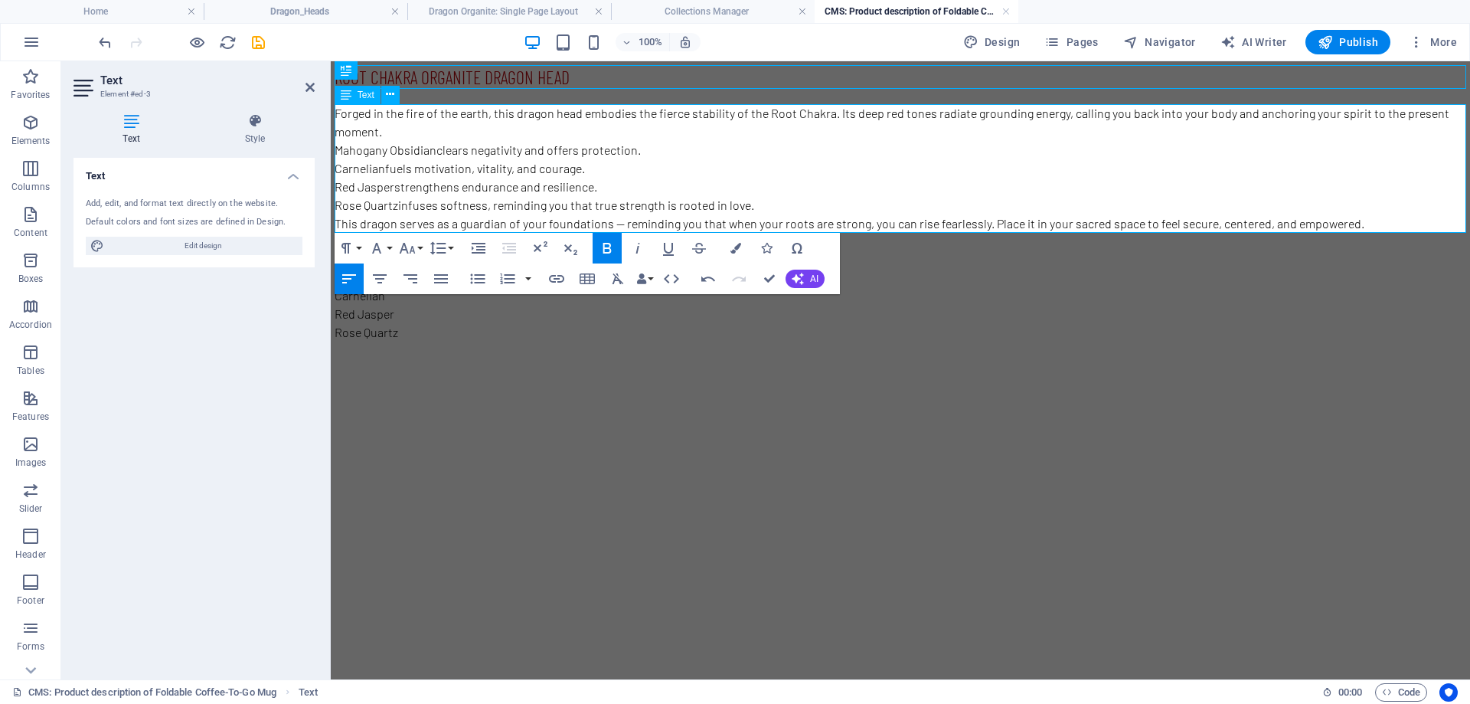
click at [787, 199] on p "Rose Quartz infuses softness, reminding you that true strength is rooted in lov…" at bounding box center [901, 205] width 1132 height 18
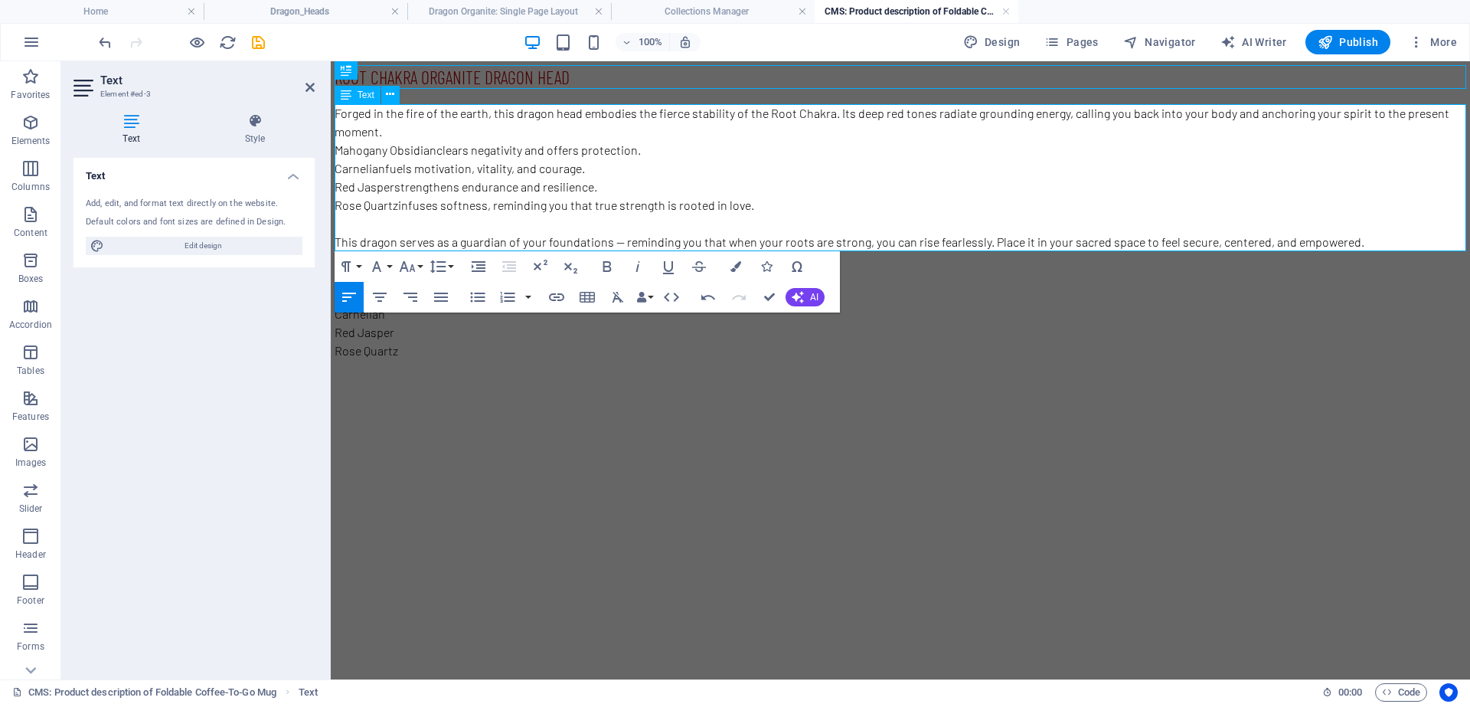
drag, startPoint x: 746, startPoint y: 204, endPoint x: 338, endPoint y: 152, distance: 411.4
click at [338, 152] on div "Forged in the fire of the earth, this dragon head embodies the fierce stability…" at bounding box center [901, 177] width 1132 height 147
click at [483, 296] on icon "button" at bounding box center [477, 297] width 15 height 10
click at [400, 132] on p "Forged in the fire of the earth, this dragon head embodies the fierce stability…" at bounding box center [901, 122] width 1132 height 37
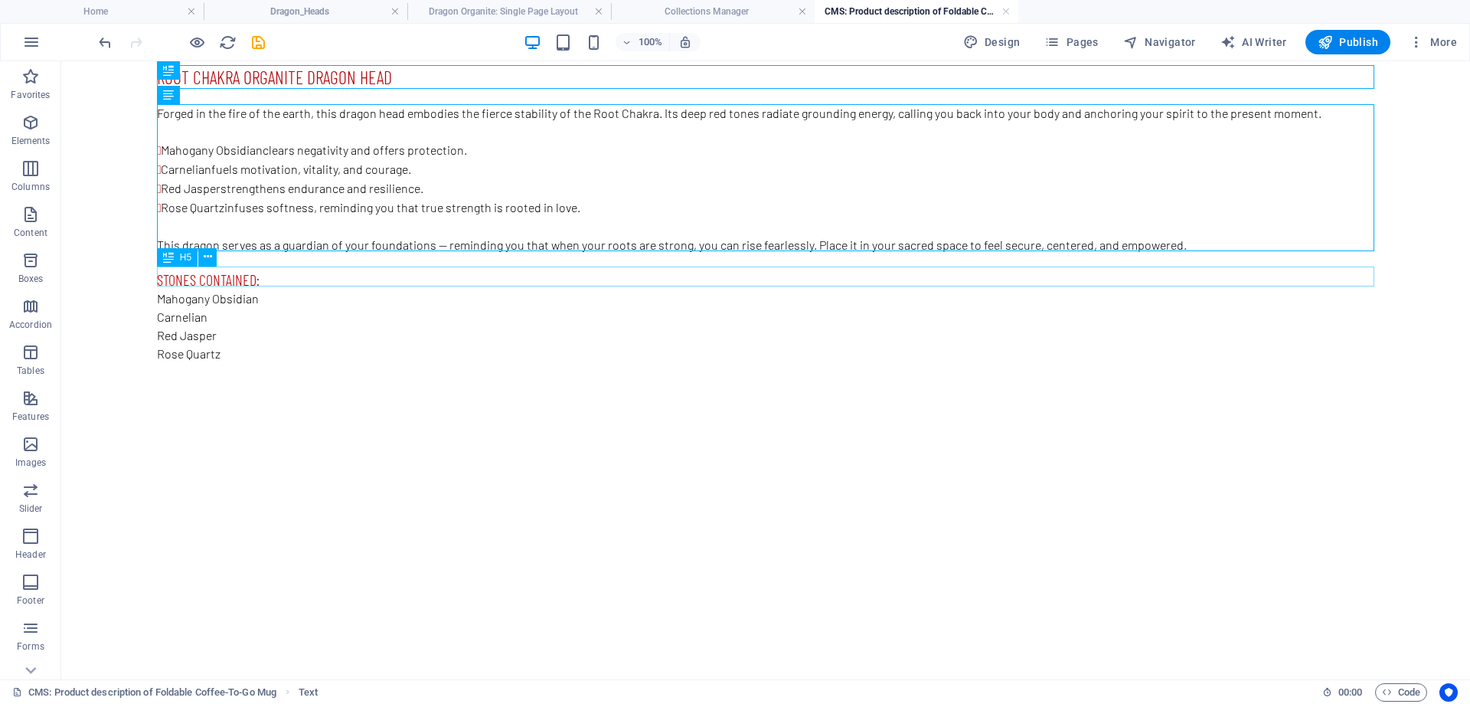
click at [257, 275] on div "Stones contained:" at bounding box center [765, 279] width 1217 height 20
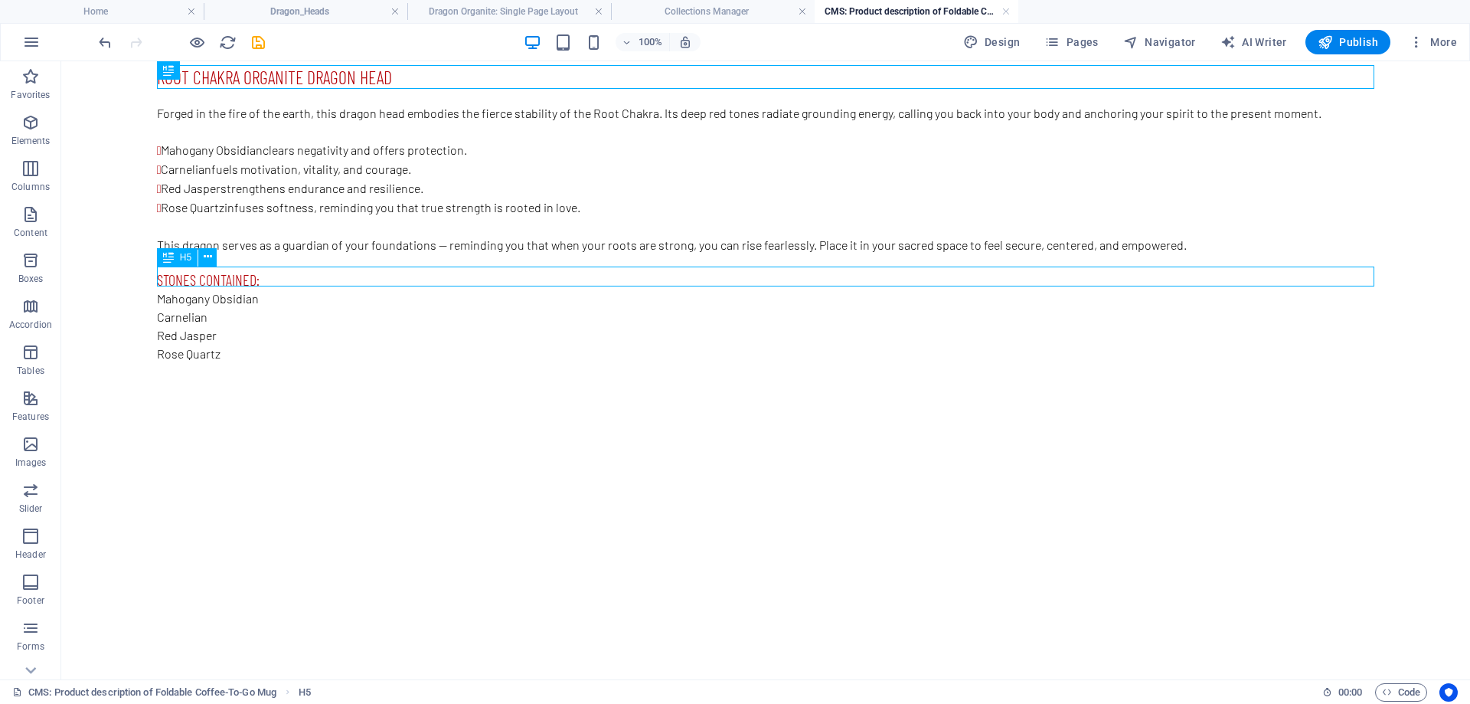
click at [257, 275] on div "Stones contained:" at bounding box center [765, 279] width 1217 height 20
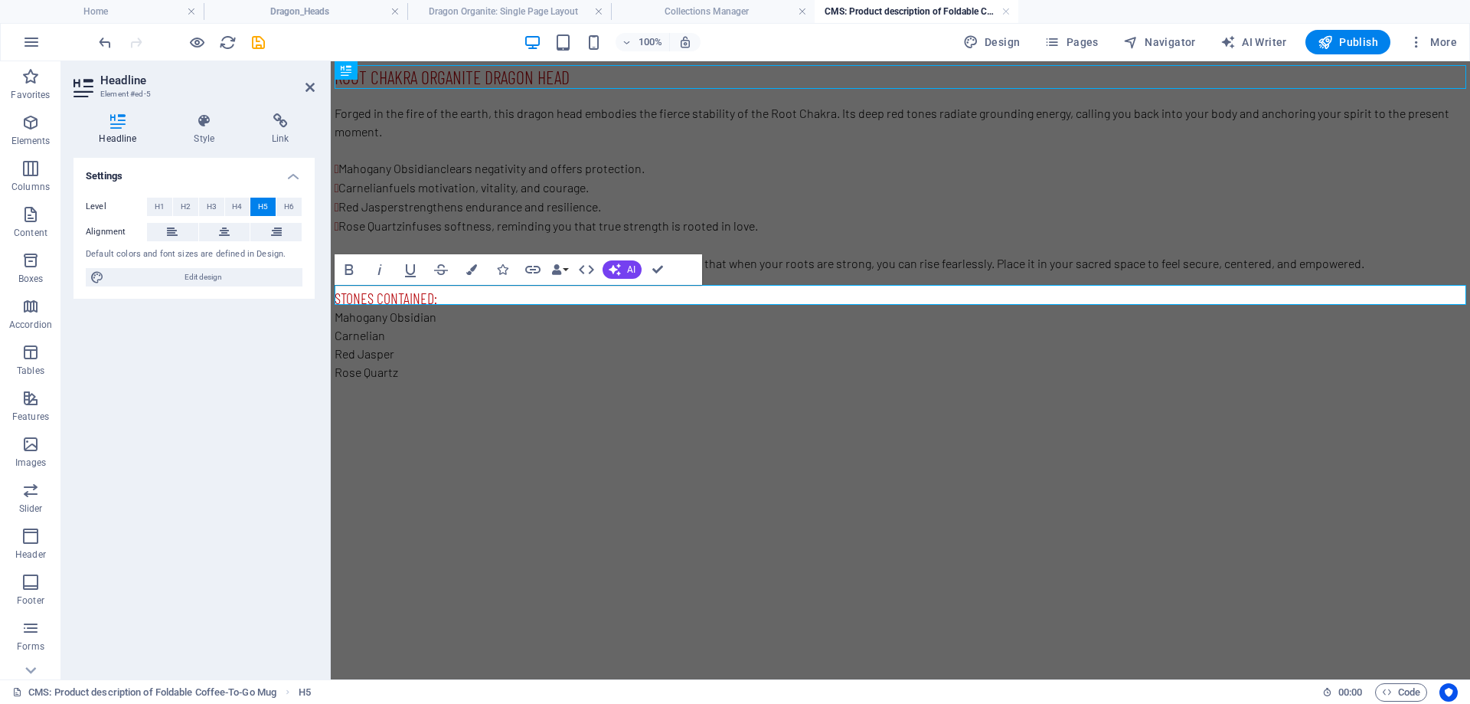
click at [439, 288] on h5 "Stones contained:" at bounding box center [901, 298] width 1132 height 20
drag, startPoint x: 433, startPoint y: 294, endPoint x: 377, endPoint y: 293, distance: 56.7
click at [377, 293] on h5 "Stones contained:" at bounding box center [901, 298] width 1132 height 20
click at [467, 330] on div "Mahogany Obsidian Carnelian Red [PERSON_NAME] Quartz" at bounding box center [901, 344] width 1132 height 73
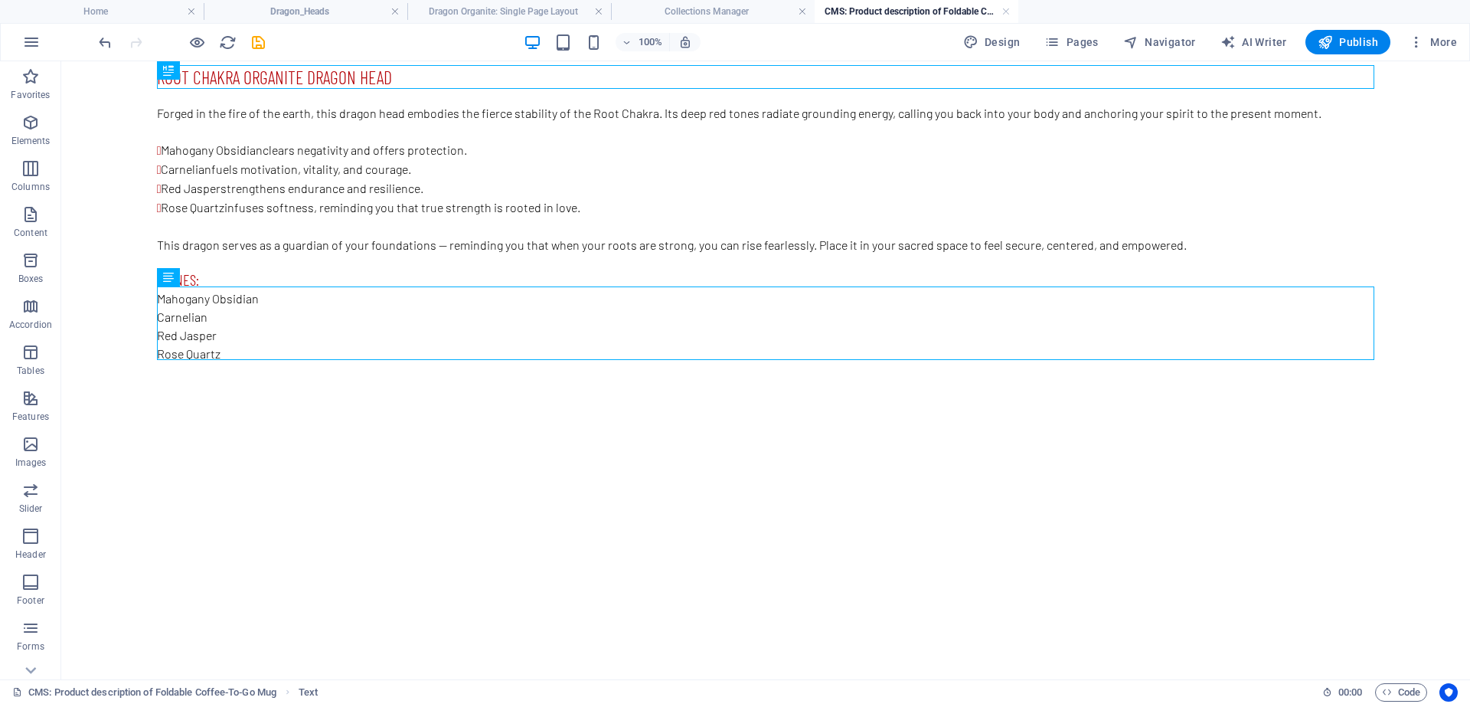
click at [330, 382] on html "Root Chakra organite Dragon head Forged in the fire of the earth, this dragon h…" at bounding box center [765, 221] width 1409 height 321
click at [338, 272] on div "Stones:" at bounding box center [765, 279] width 1217 height 20
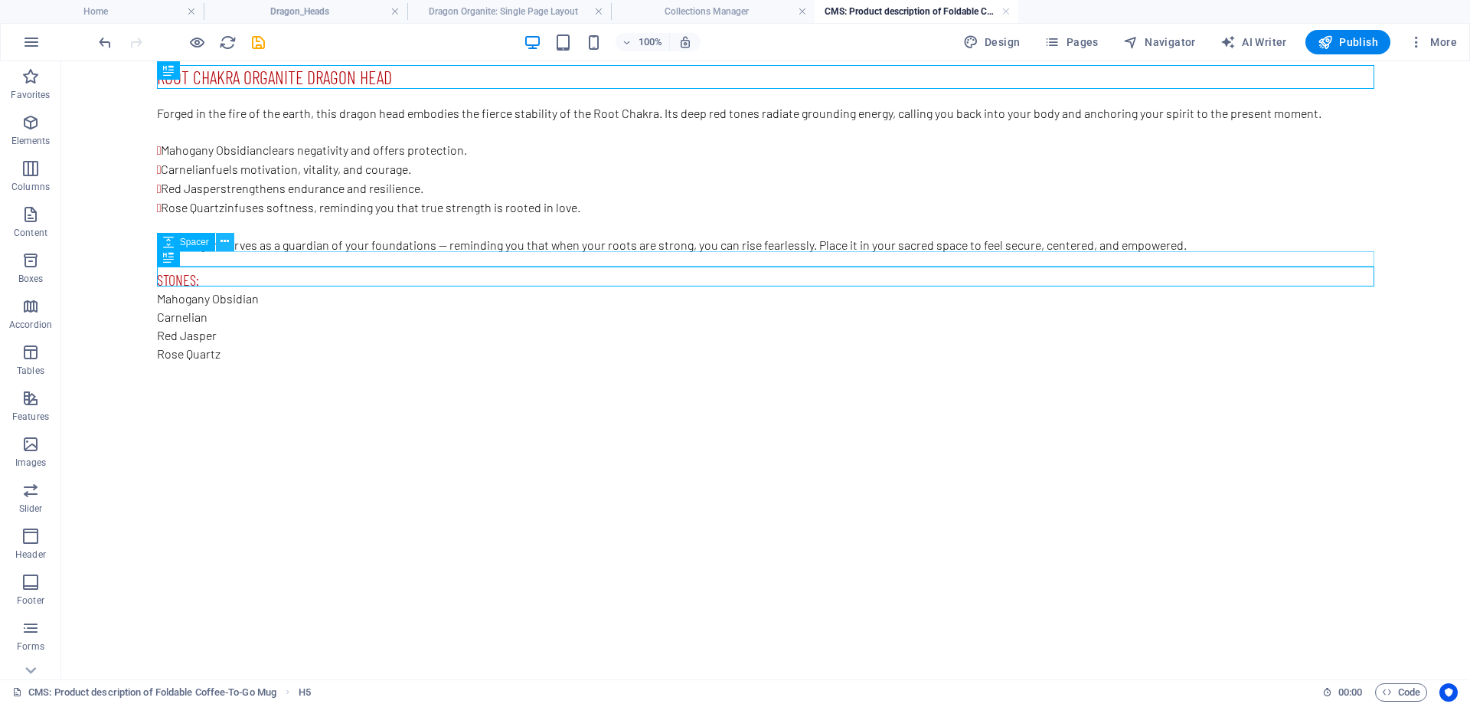
click at [226, 244] on icon at bounding box center [224, 242] width 8 height 16
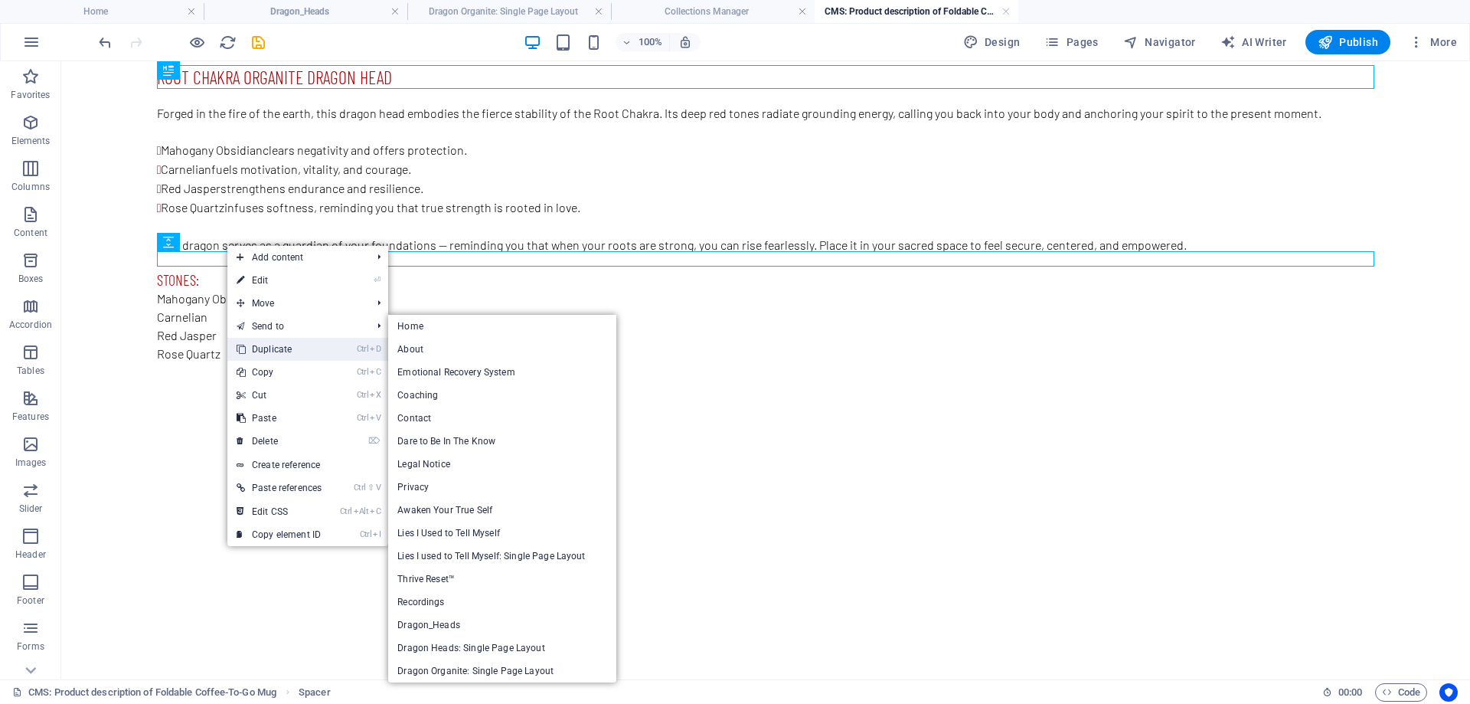
click at [273, 354] on link "Ctrl D Duplicate" at bounding box center [278, 349] width 103 height 23
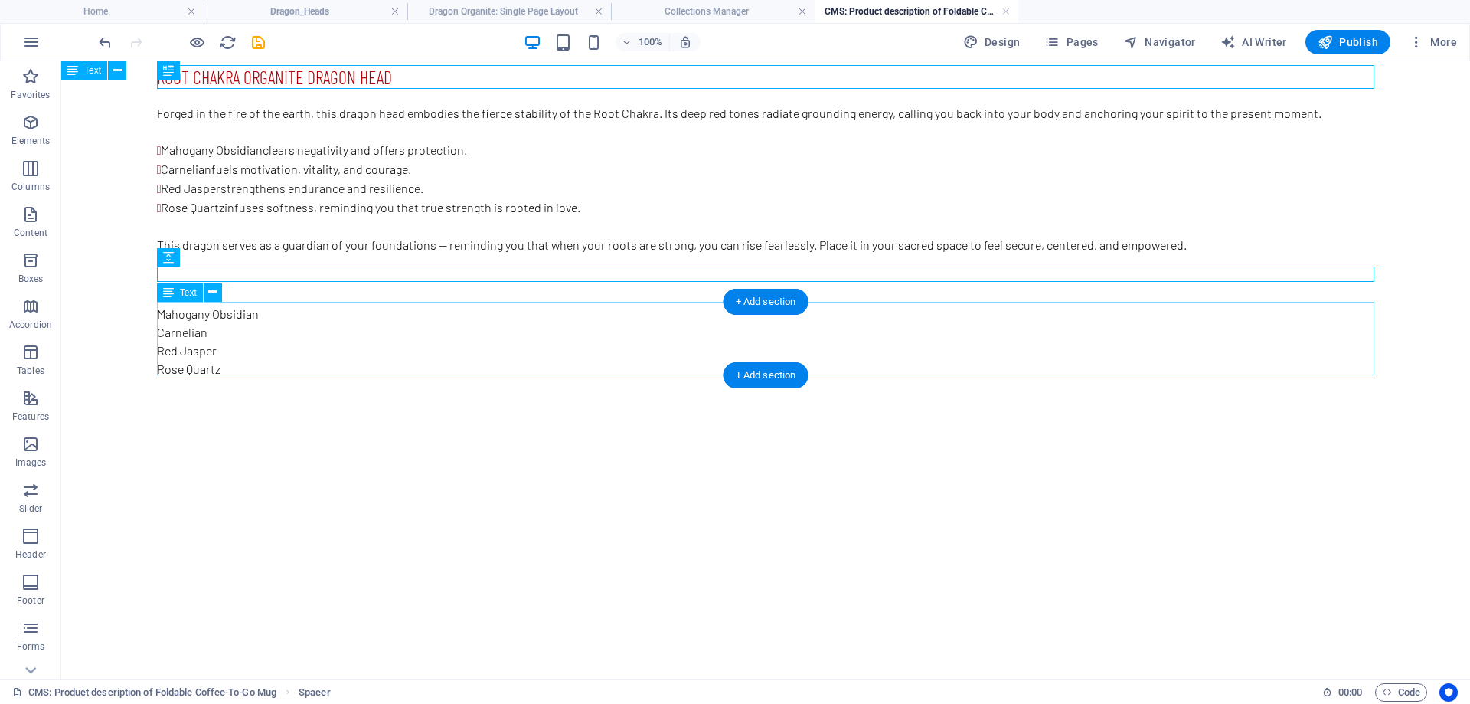
click at [341, 357] on div "Mahogany Obsidian Carnelian Red [PERSON_NAME] Quartz" at bounding box center [765, 341] width 1217 height 73
click at [280, 275] on div at bounding box center [765, 276] width 1217 height 15
click at [280, 274] on div at bounding box center [765, 276] width 1217 height 15
select select "px"
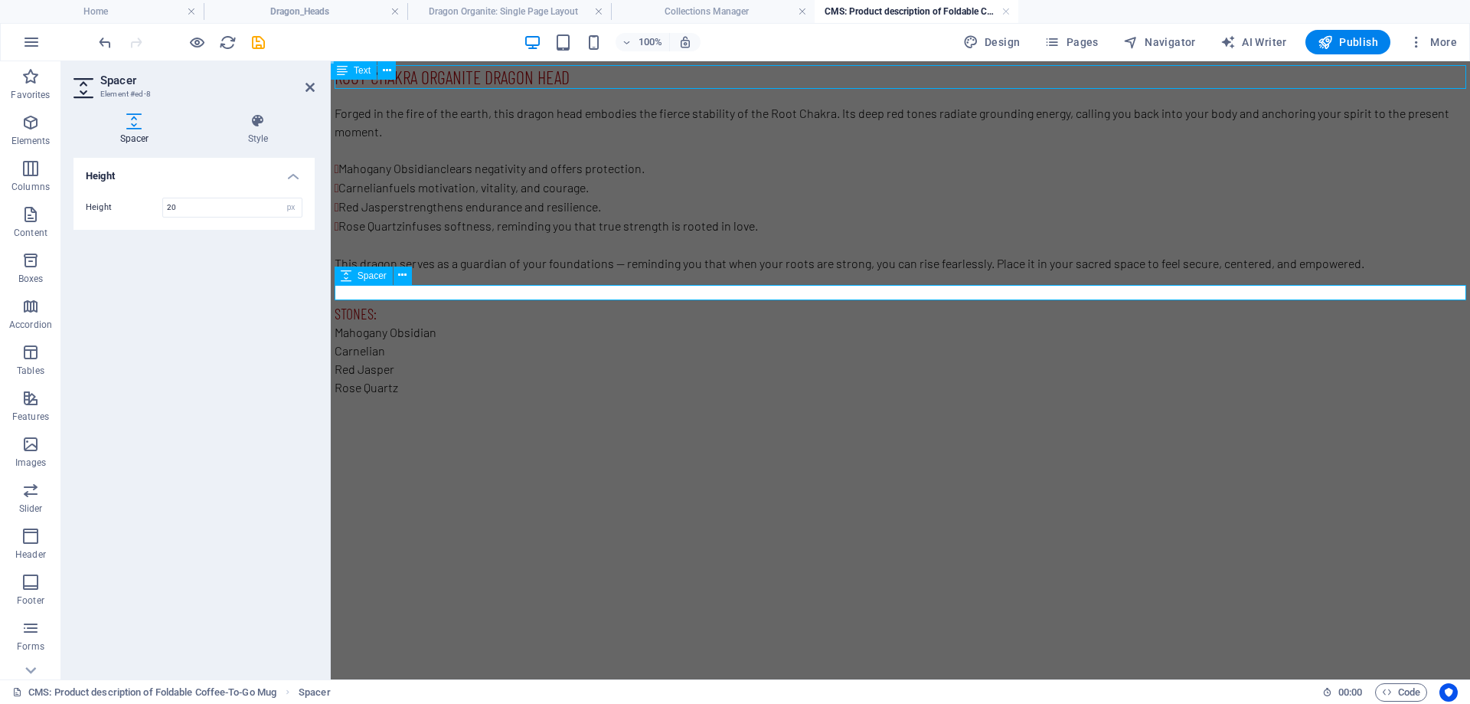
click at [451, 291] on div at bounding box center [901, 295] width 1132 height 15
click at [430, 309] on div "Stones:" at bounding box center [901, 313] width 1132 height 20
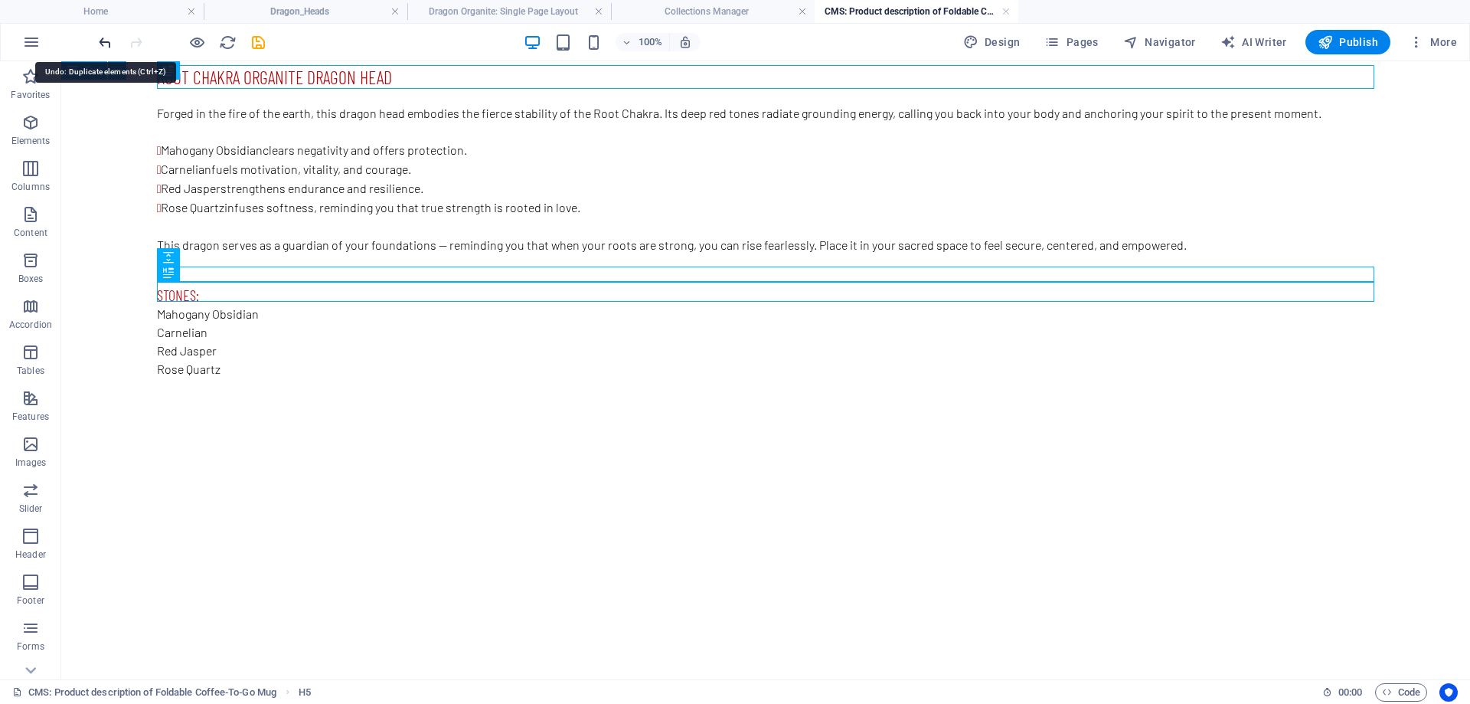
click at [105, 43] on icon "undo" at bounding box center [105, 43] width 18 height 18
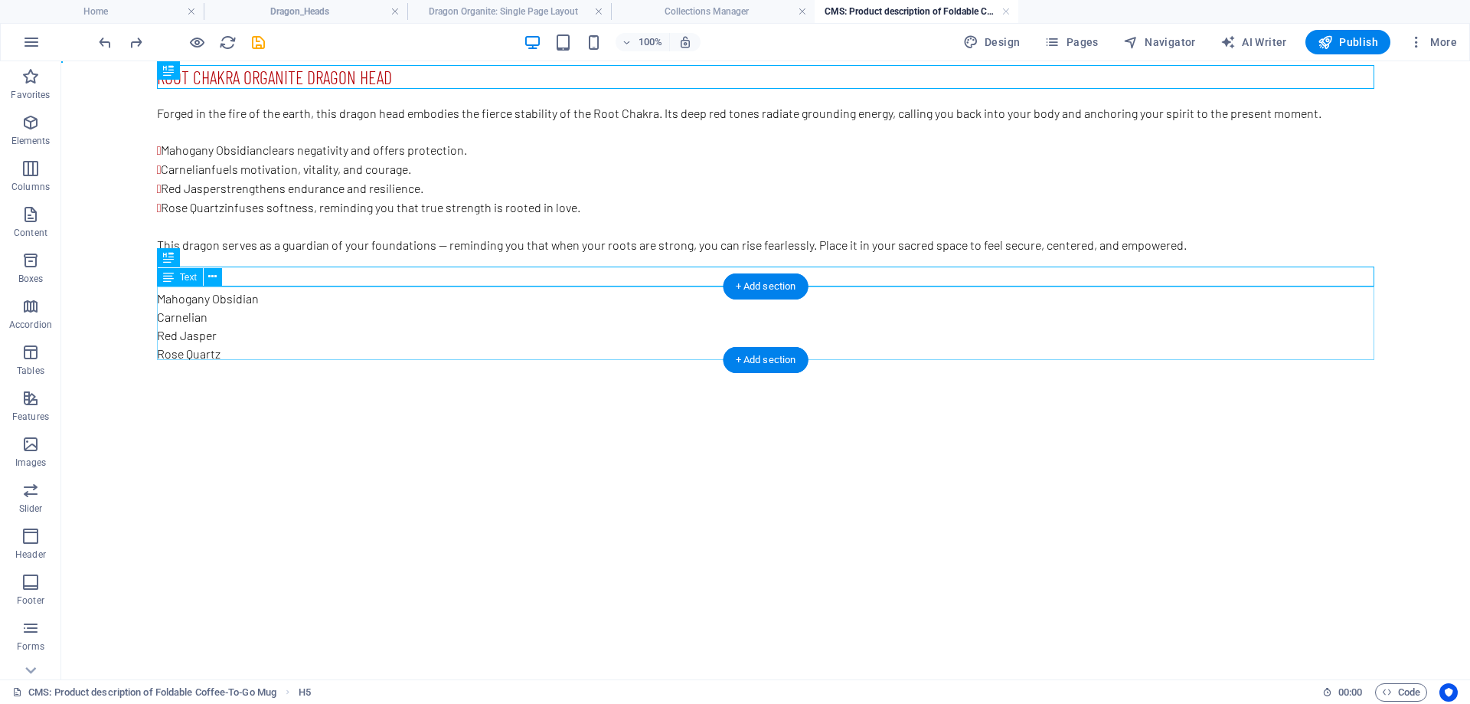
click at [331, 315] on div "Mahogany Obsidian Carnelian Red [PERSON_NAME] Quartz" at bounding box center [765, 325] width 1217 height 73
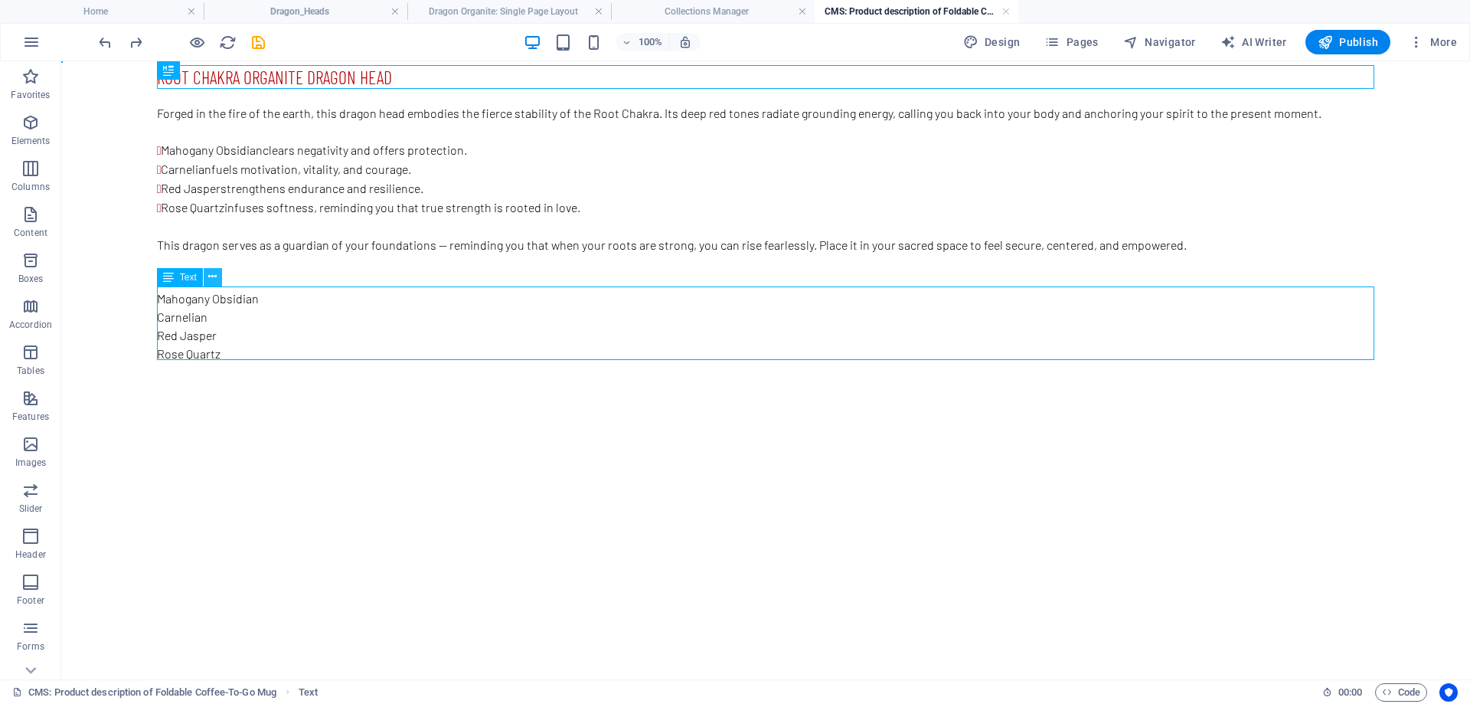
click at [214, 276] on icon at bounding box center [212, 277] width 8 height 16
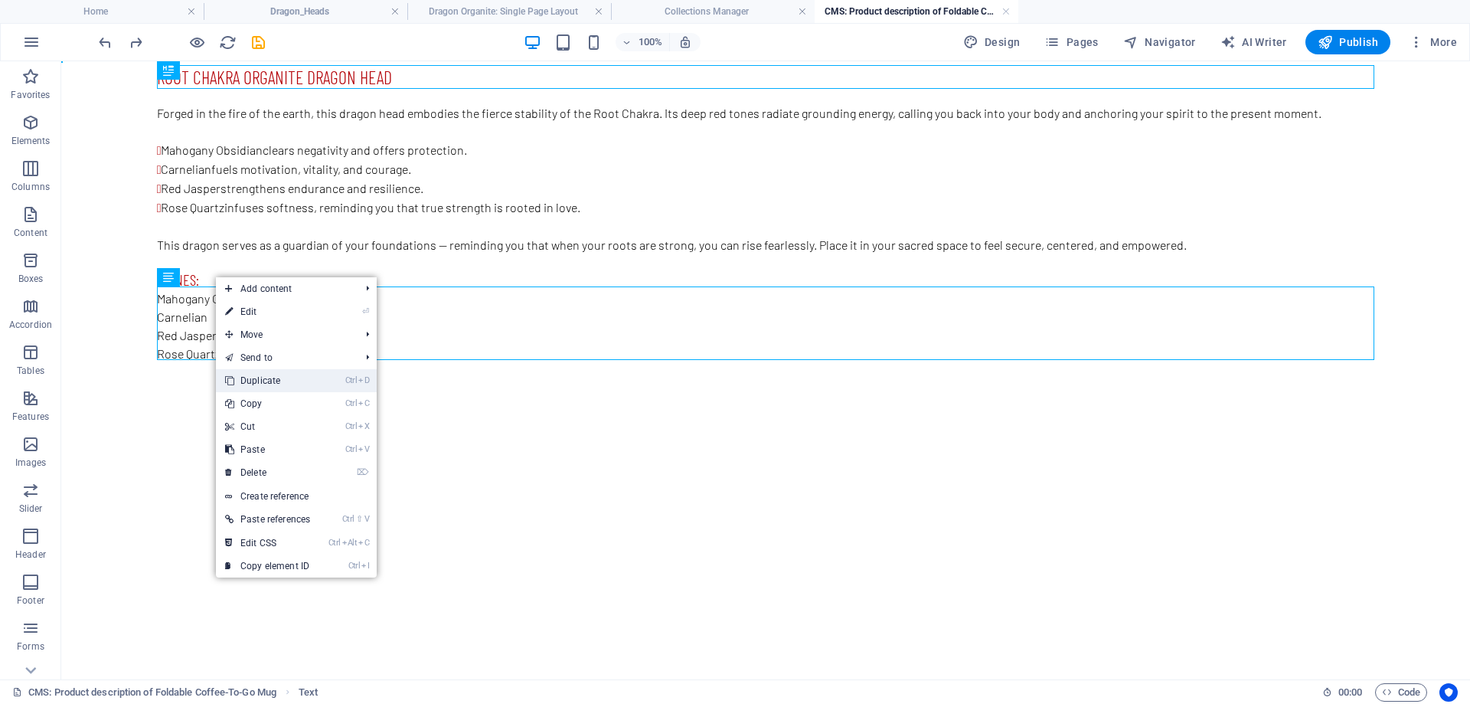
click at [281, 380] on link "Ctrl D Duplicate" at bounding box center [267, 380] width 103 height 23
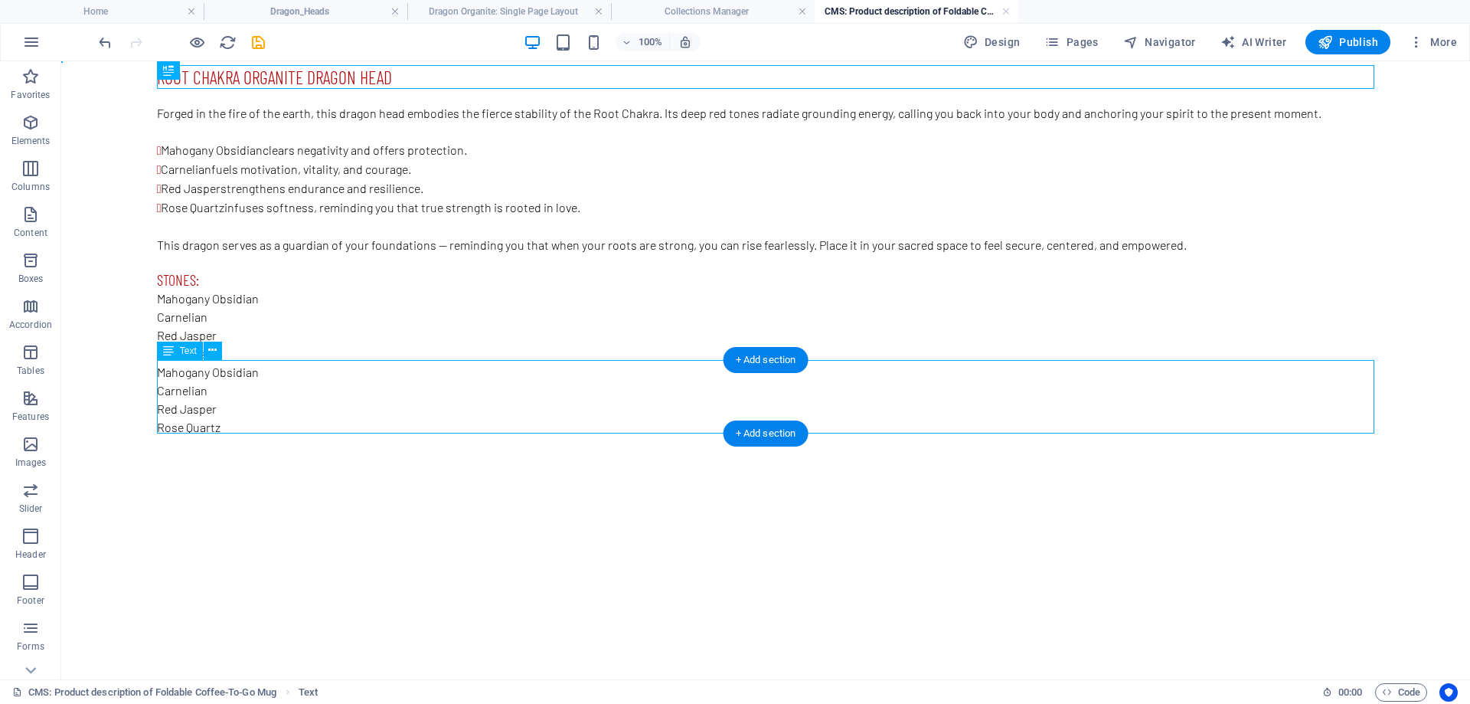
click at [286, 389] on div "Mahogany Obsidian Carnelian Red [PERSON_NAME] Quartz" at bounding box center [765, 399] width 1217 height 73
click at [279, 296] on div "Mahogany Obsidian Carnelian Red [PERSON_NAME] Quartz" at bounding box center [765, 325] width 1217 height 73
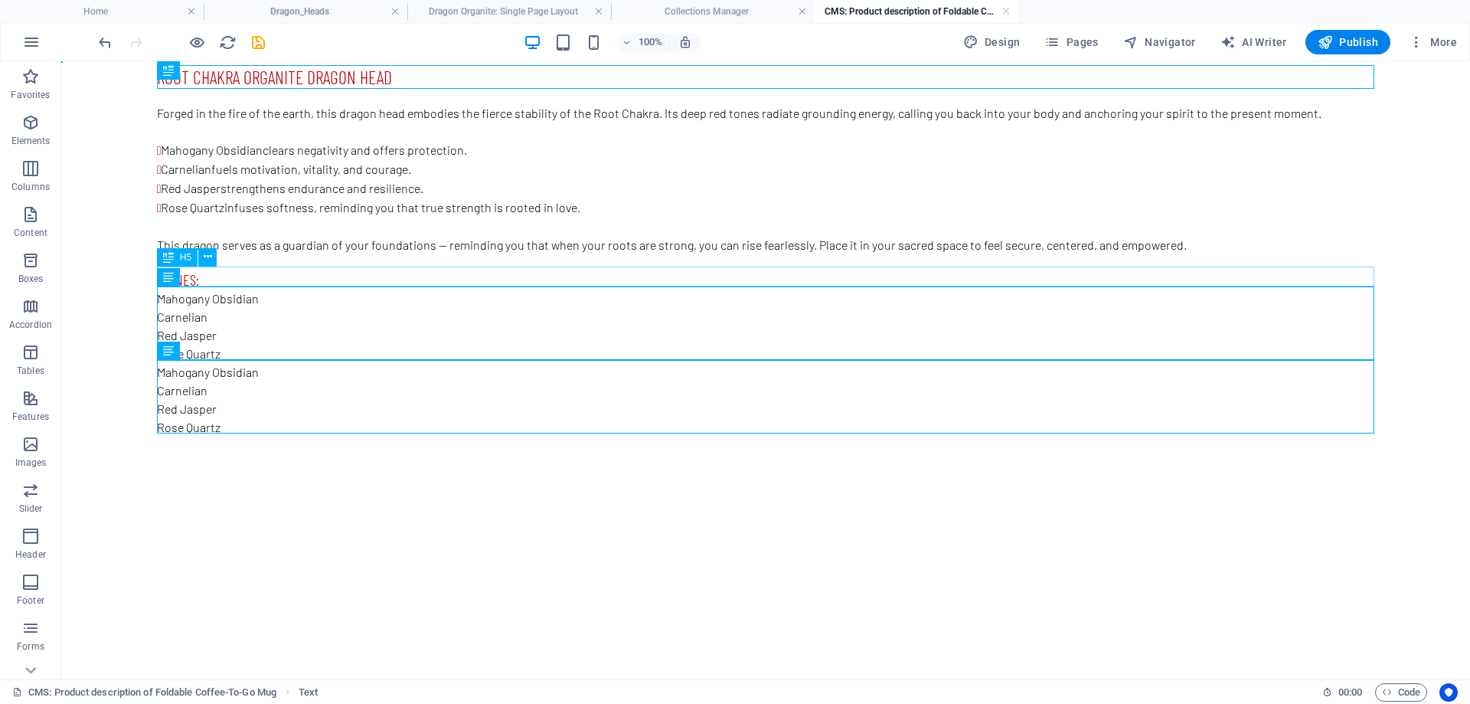
click at [218, 274] on div "Stones:" at bounding box center [765, 279] width 1217 height 20
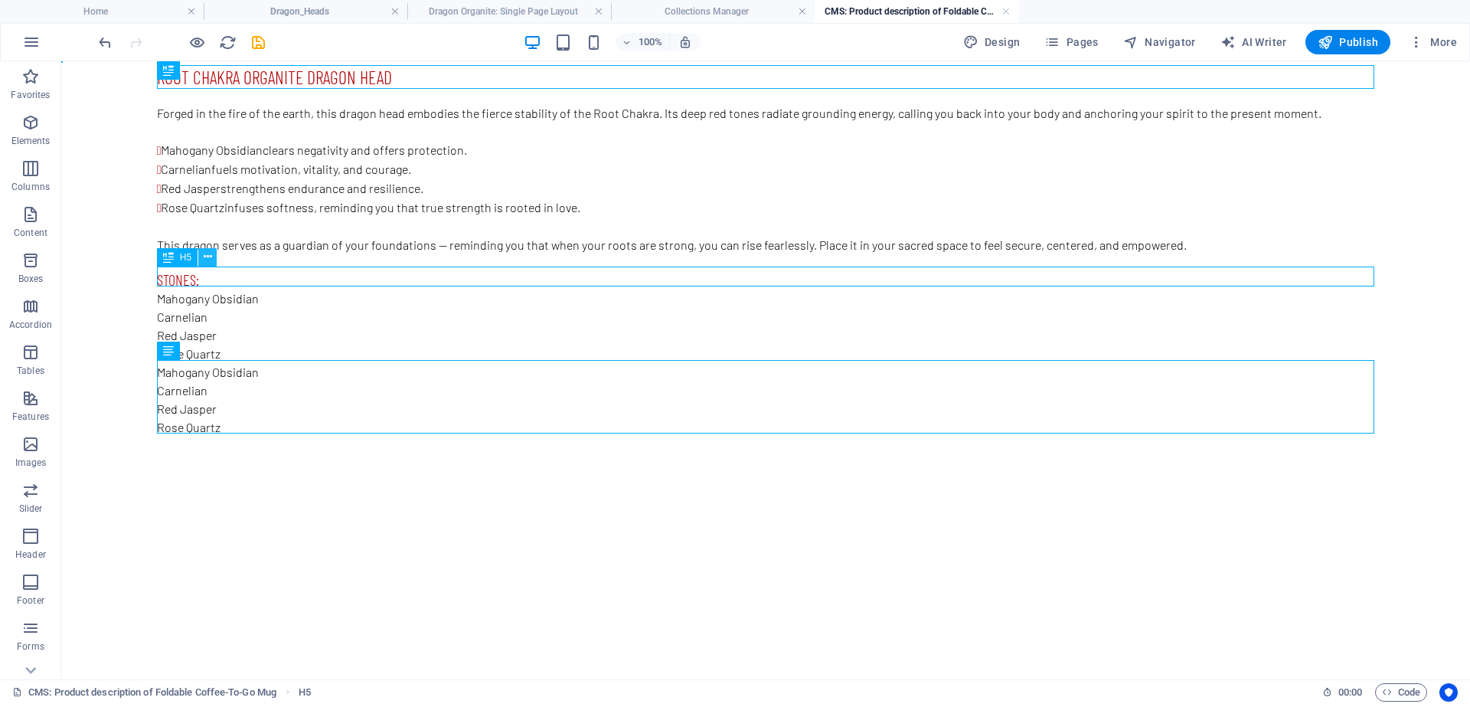
click at [208, 259] on icon at bounding box center [208, 257] width 8 height 16
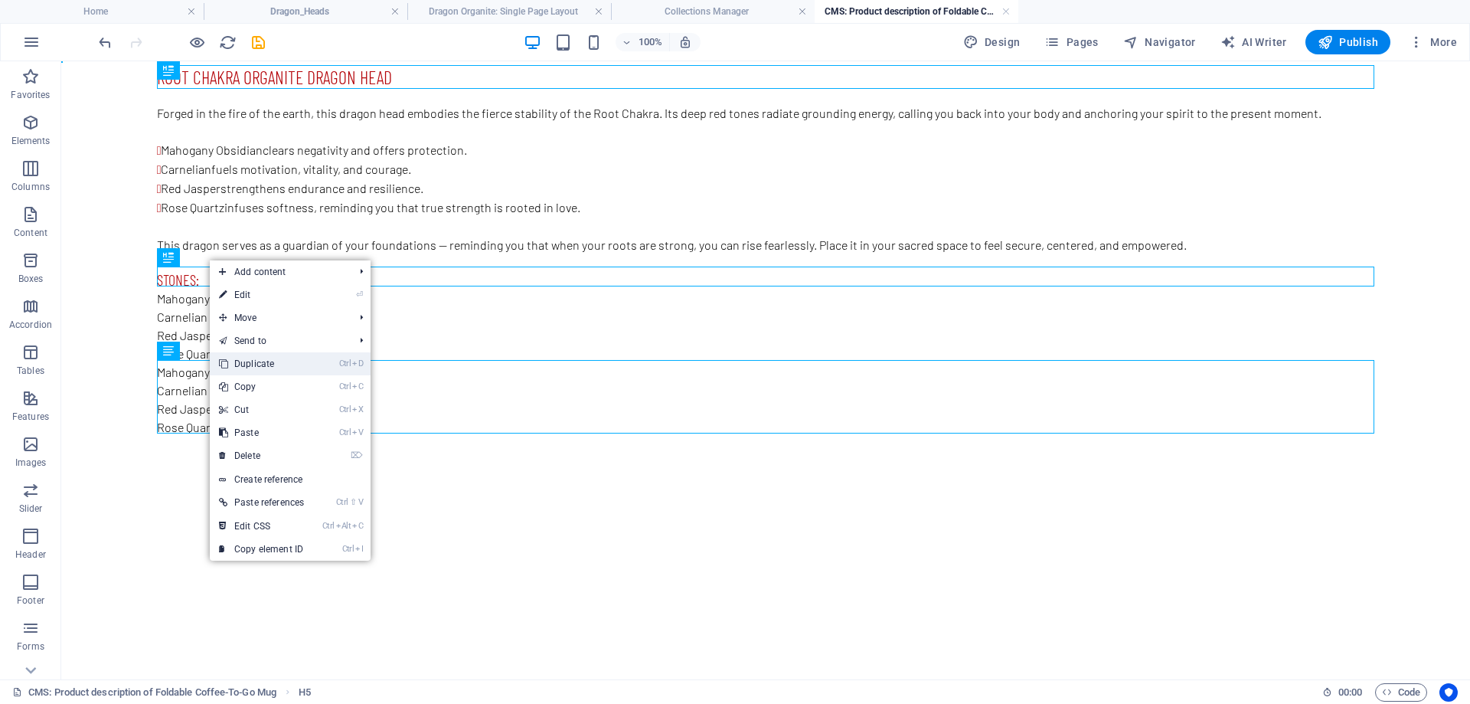
click at [262, 362] on link "Ctrl D Duplicate" at bounding box center [261, 363] width 103 height 23
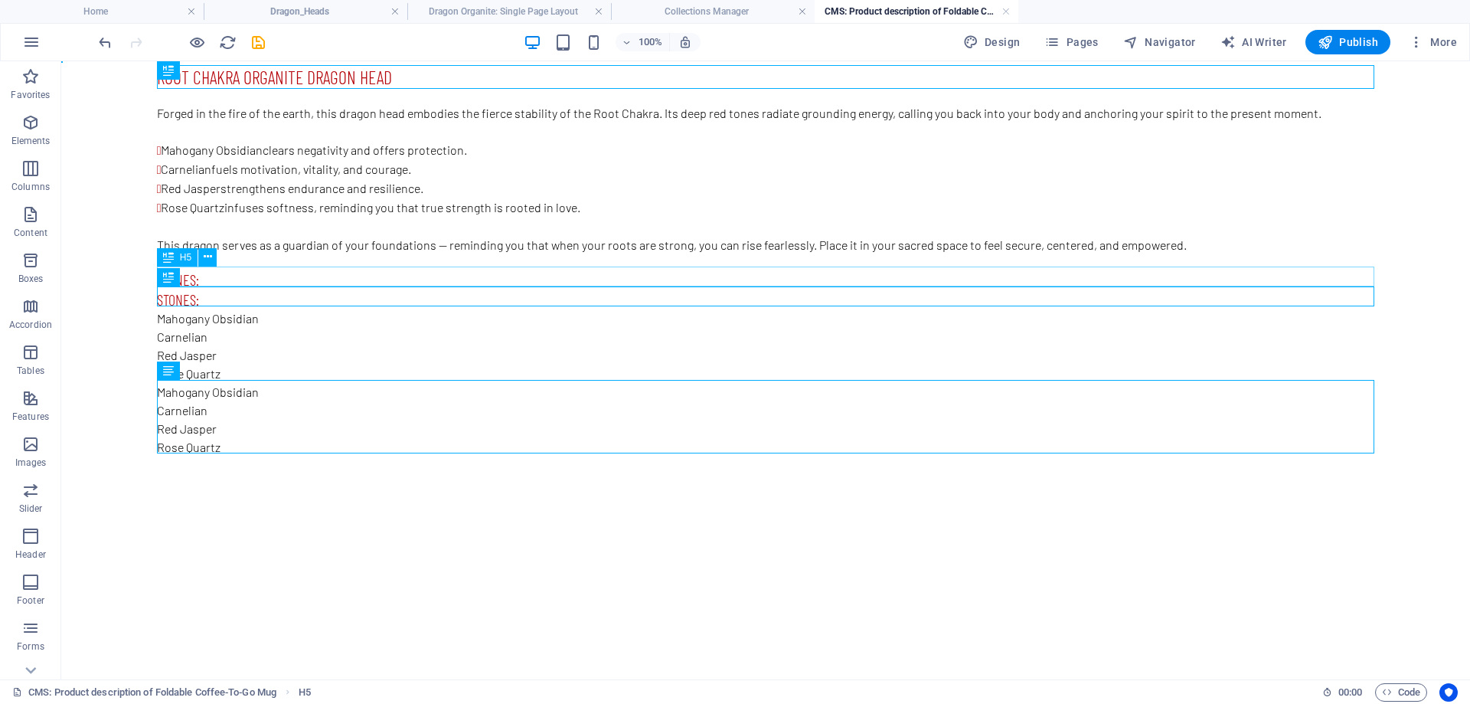
click at [245, 274] on div "Stones:" at bounding box center [765, 279] width 1217 height 20
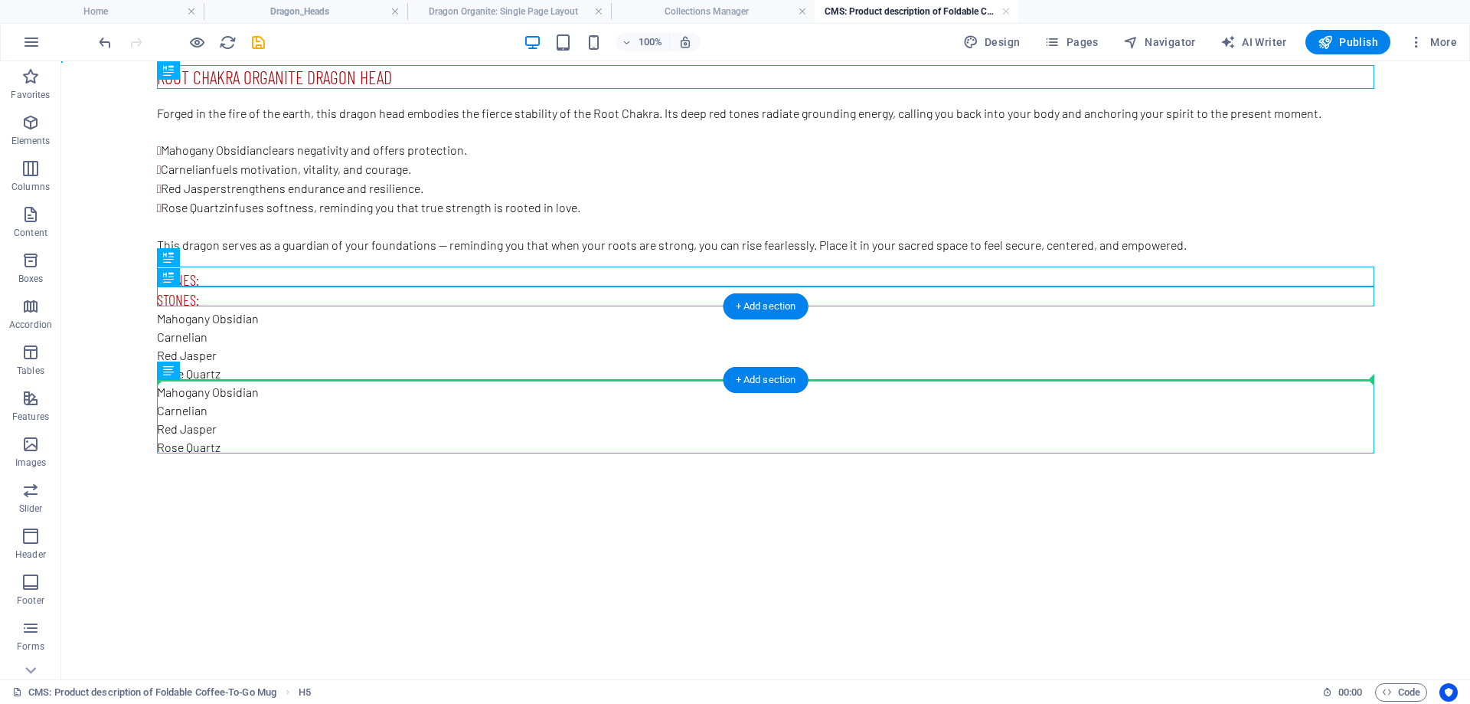
drag, startPoint x: 207, startPoint y: 276, endPoint x: 282, endPoint y: 378, distance: 126.0
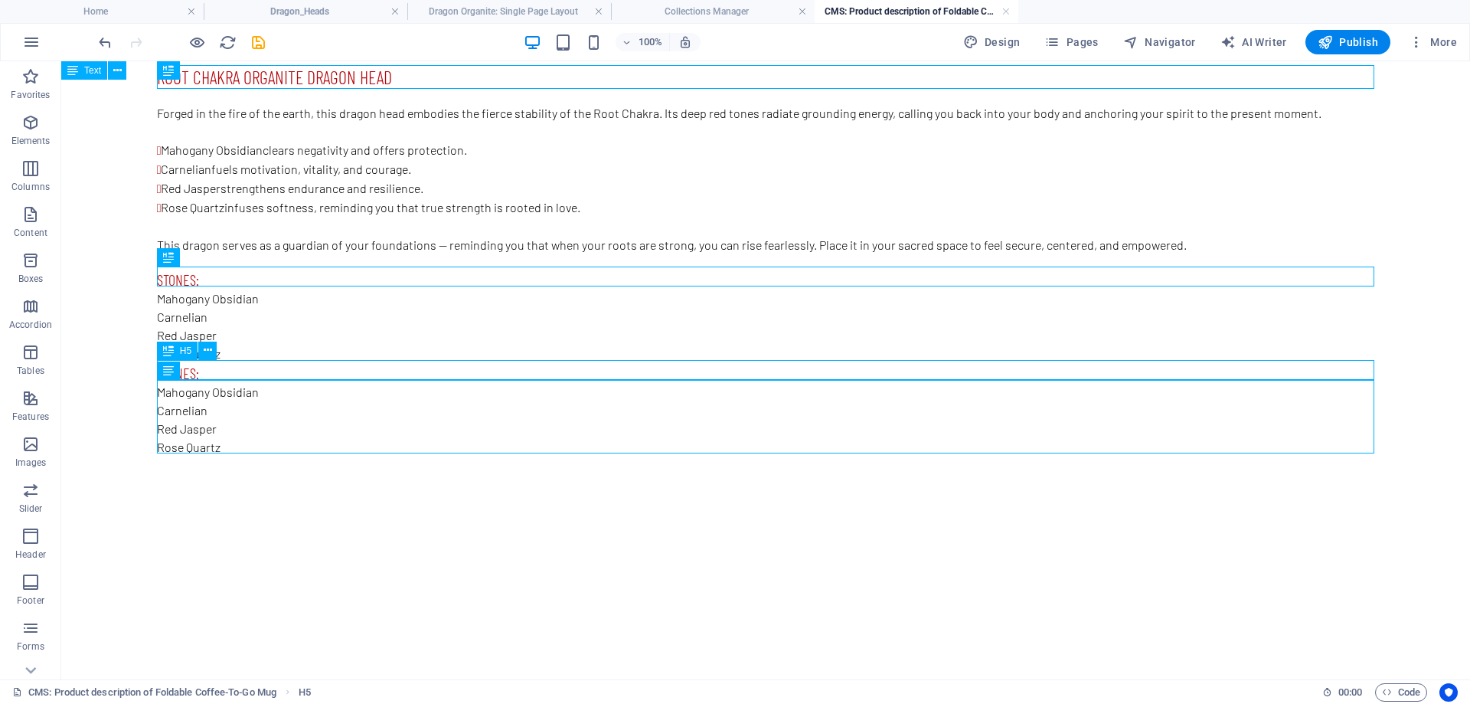
click at [230, 370] on div "Stones:" at bounding box center [765, 373] width 1217 height 20
click at [230, 369] on div "Stones:" at bounding box center [765, 373] width 1217 height 20
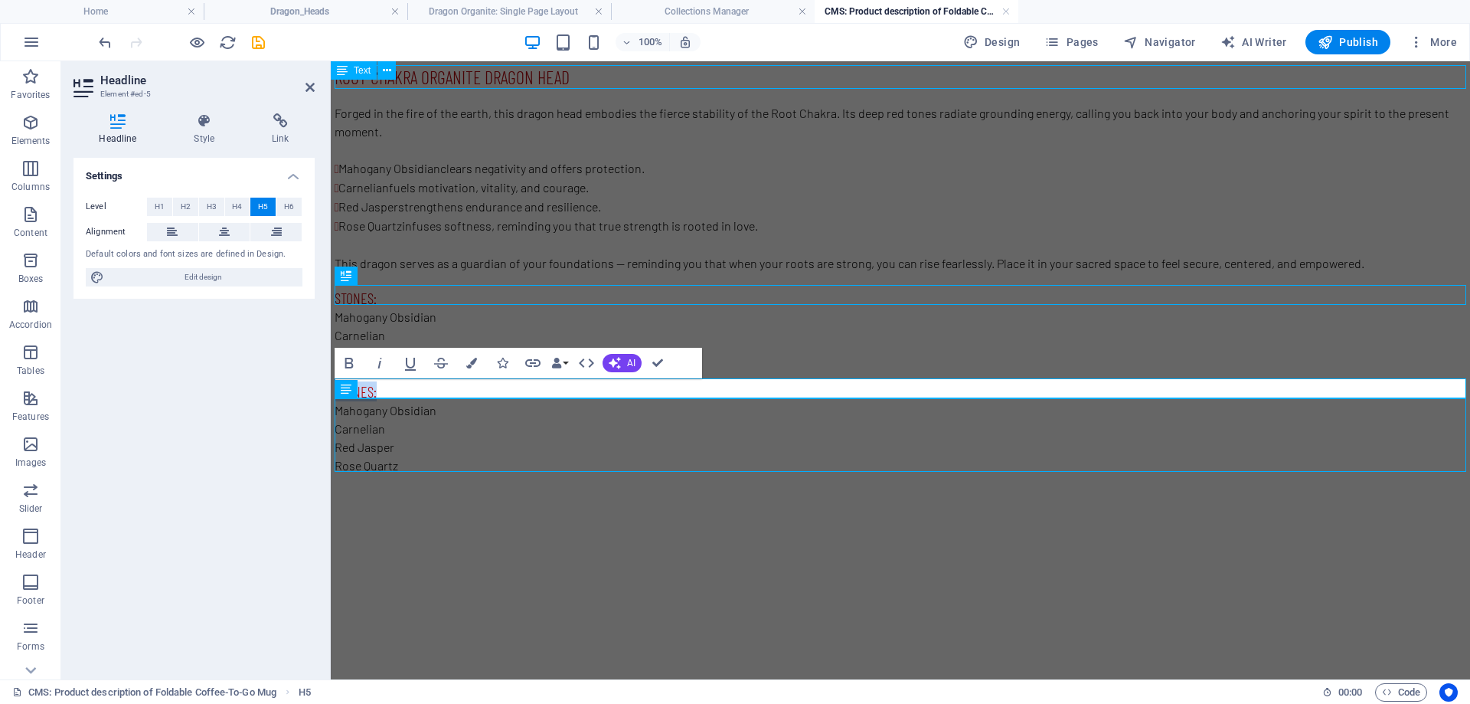
click at [391, 386] on h5 "Stones:" at bounding box center [901, 391] width 1132 height 20
click at [371, 386] on h5 "Stones:" at bounding box center [901, 391] width 1132 height 20
drag, startPoint x: 374, startPoint y: 386, endPoint x: 288, endPoint y: 390, distance: 86.6
click at [331, 390] on html "Root Chakra organite Dragon head Forged in the fire of the earth, this dragon h…" at bounding box center [900, 277] width 1139 height 433
drag, startPoint x: 528, startPoint y: 452, endPoint x: 792, endPoint y: 452, distance: 263.4
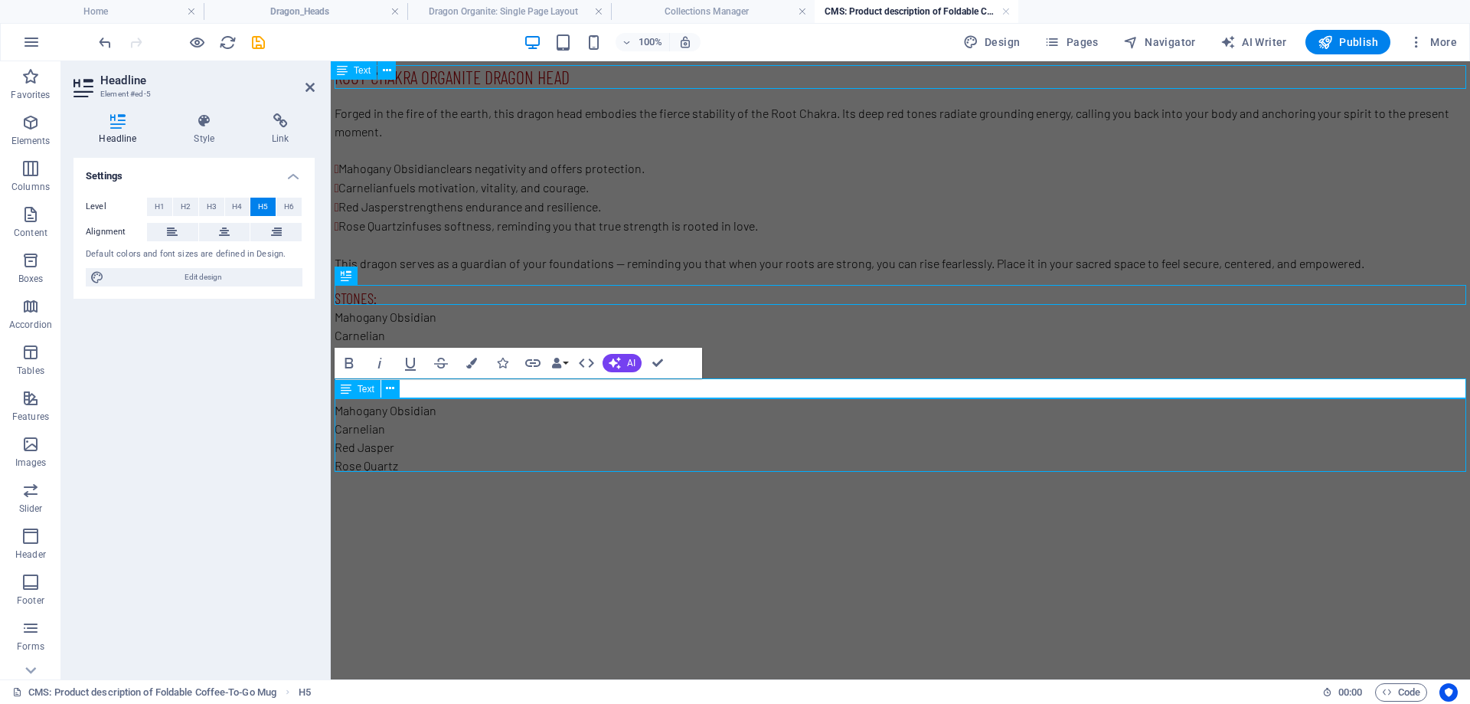
click at [796, 452] on div "Root Chakra organite Dragon head Forged in the fire of the earth, this dragon h…" at bounding box center [901, 277] width 1132 height 425
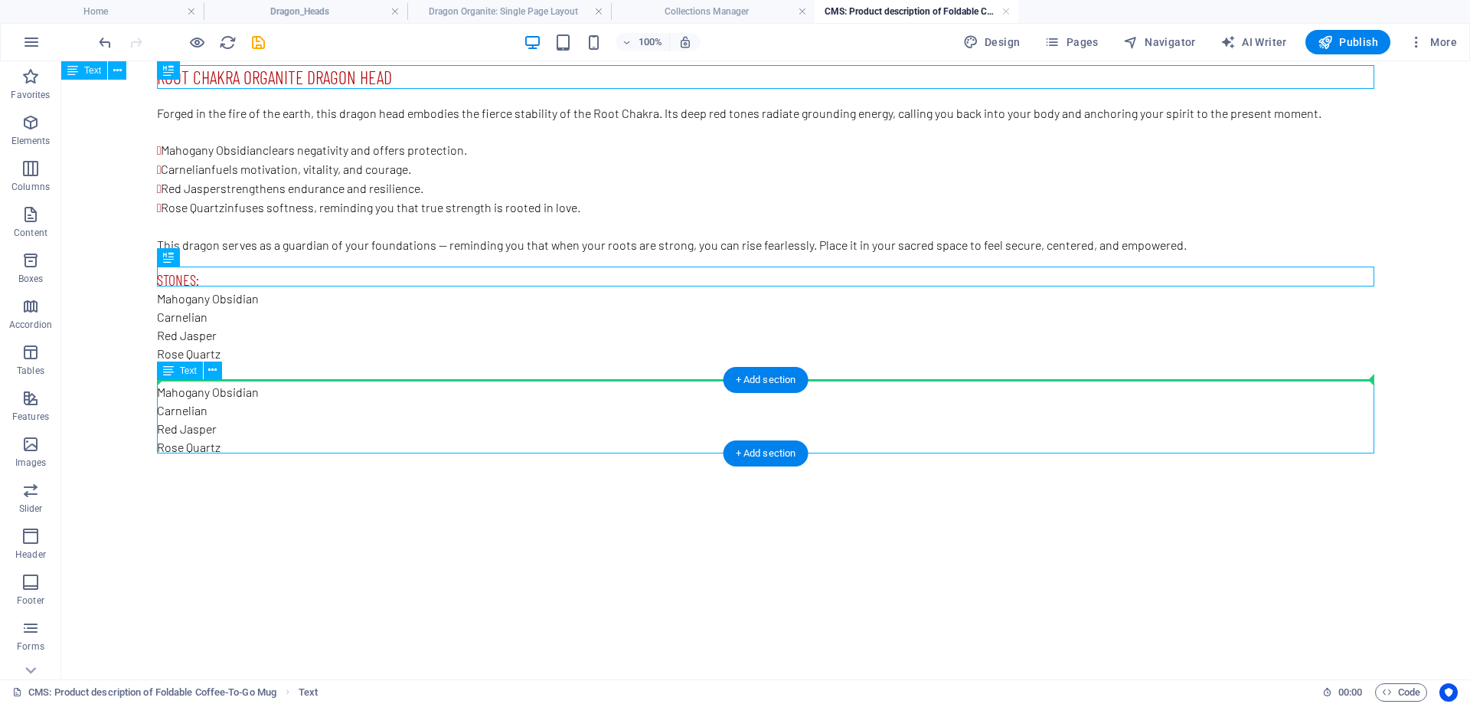
drag, startPoint x: 243, startPoint y: 441, endPoint x: 189, endPoint y: 409, distance: 62.5
click at [189, 409] on div "Mahogany Obsidian Carnelian Red [PERSON_NAME] Quartz" at bounding box center [765, 419] width 1217 height 73
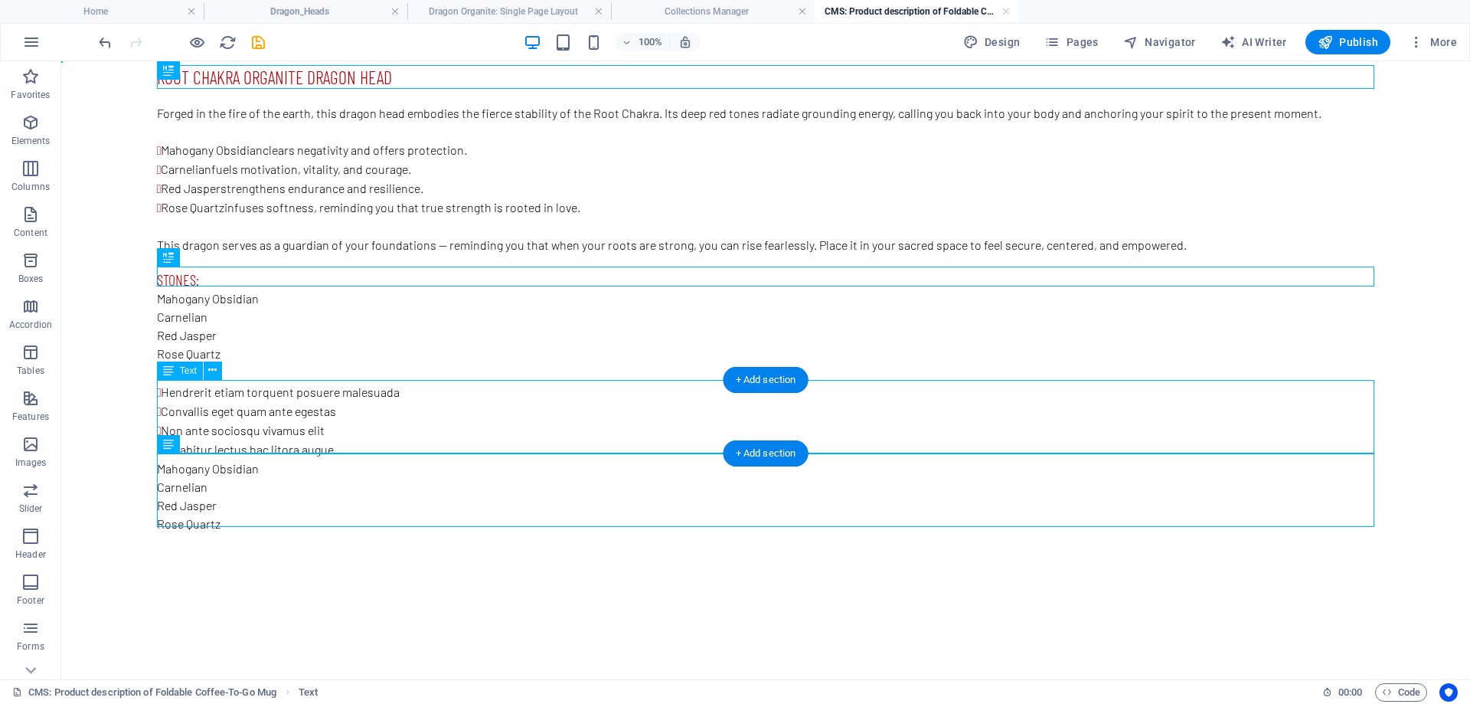
click at [242, 419] on div "Hendrerit etiam torquent posuere malesuada Convallis eget quam ante egestas Non…" at bounding box center [765, 421] width 1217 height 77
click at [273, 501] on div "Mahogany Obsidian Carnelian Red [PERSON_NAME] Quartz" at bounding box center [765, 495] width 1217 height 73
click at [254, 518] on div "Mahogany Obsidian Carnelian Red [PERSON_NAME] Quartz" at bounding box center [765, 495] width 1217 height 73
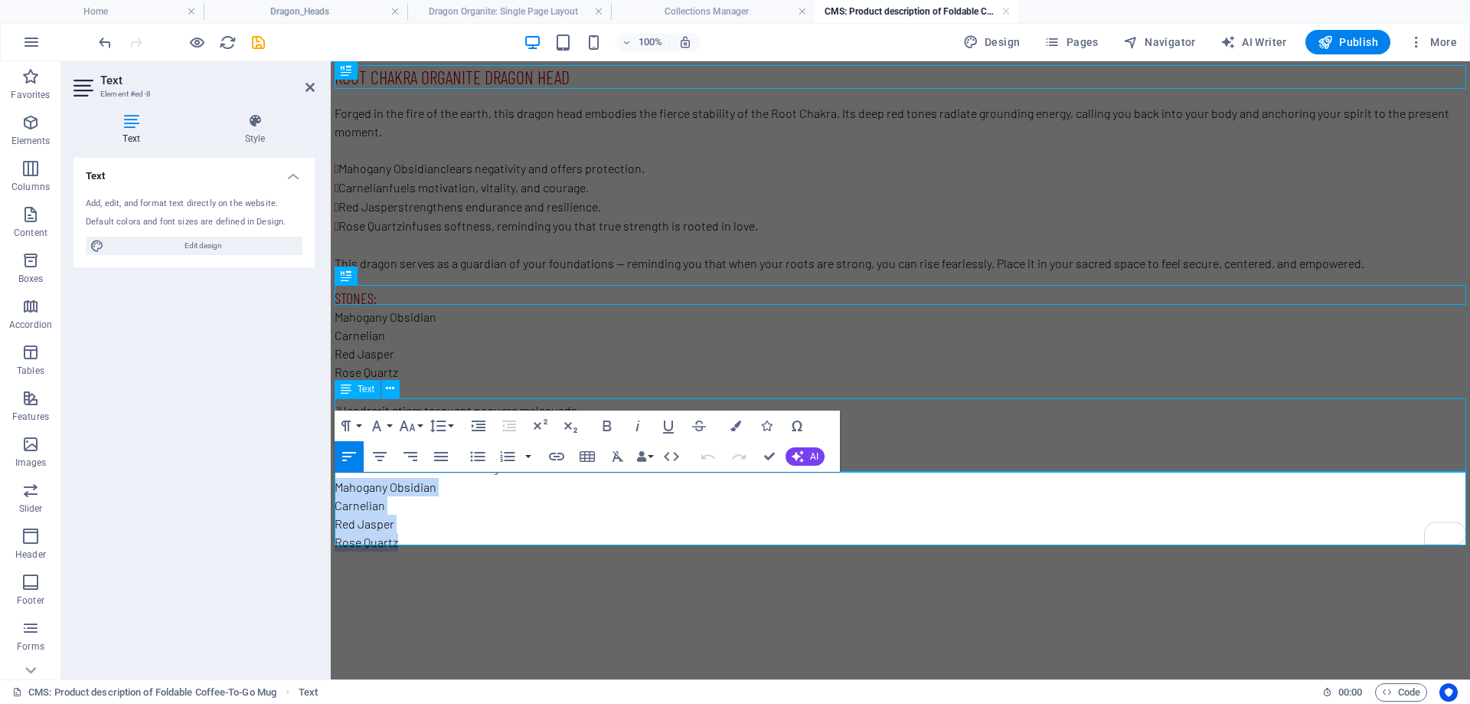
drag, startPoint x: 425, startPoint y: 531, endPoint x: 331, endPoint y: 475, distance: 109.5
click at [331, 475] on div "Root Chakra organite Dragon head Forged in the fire of the earth, this dragon h…" at bounding box center [900, 315] width 1139 height 509
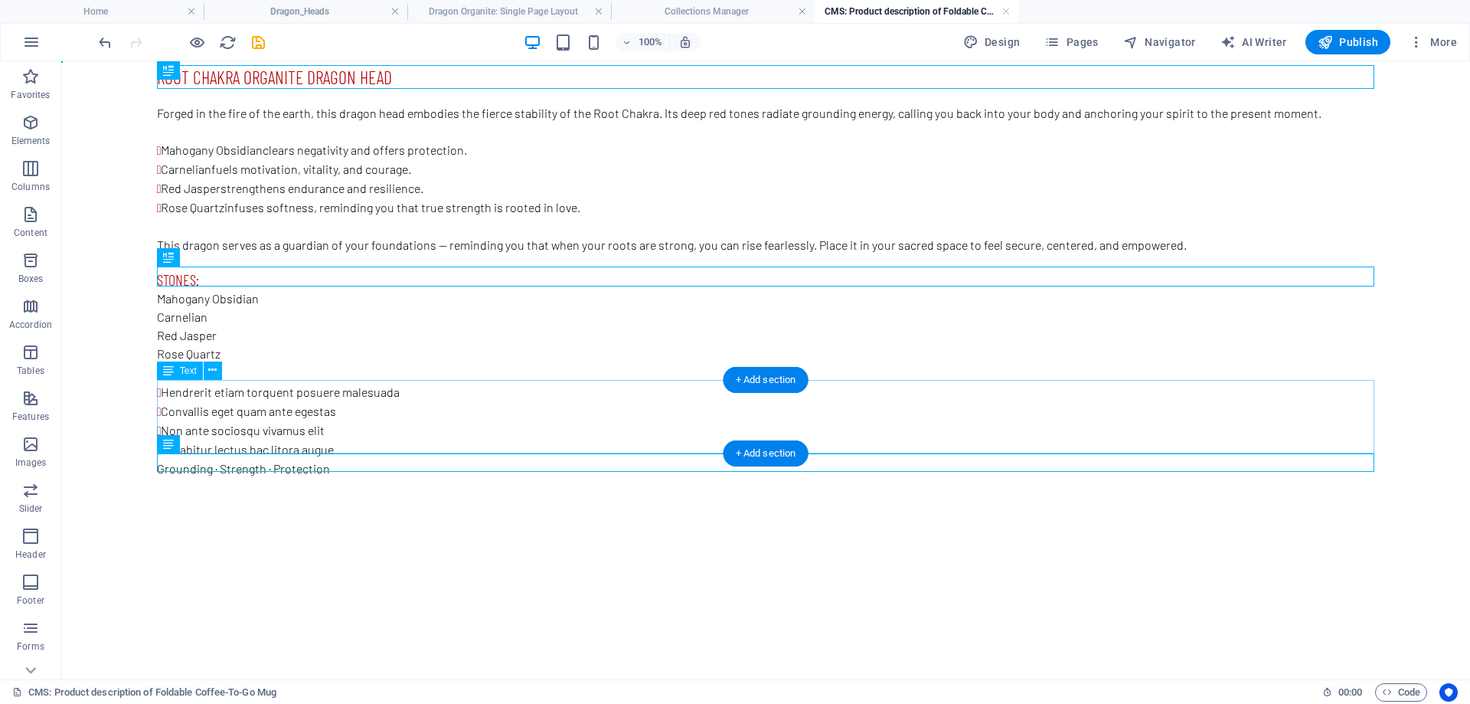
click at [474, 435] on div "Hendrerit etiam torquent posuere malesuada Convallis eget quam ante egestas Non…" at bounding box center [765, 421] width 1217 height 77
click at [201, 400] on div "Hendrerit etiam torquent posuere malesuada Convallis eget quam ante egestas Non…" at bounding box center [765, 421] width 1217 height 77
click at [213, 371] on icon at bounding box center [212, 370] width 8 height 16
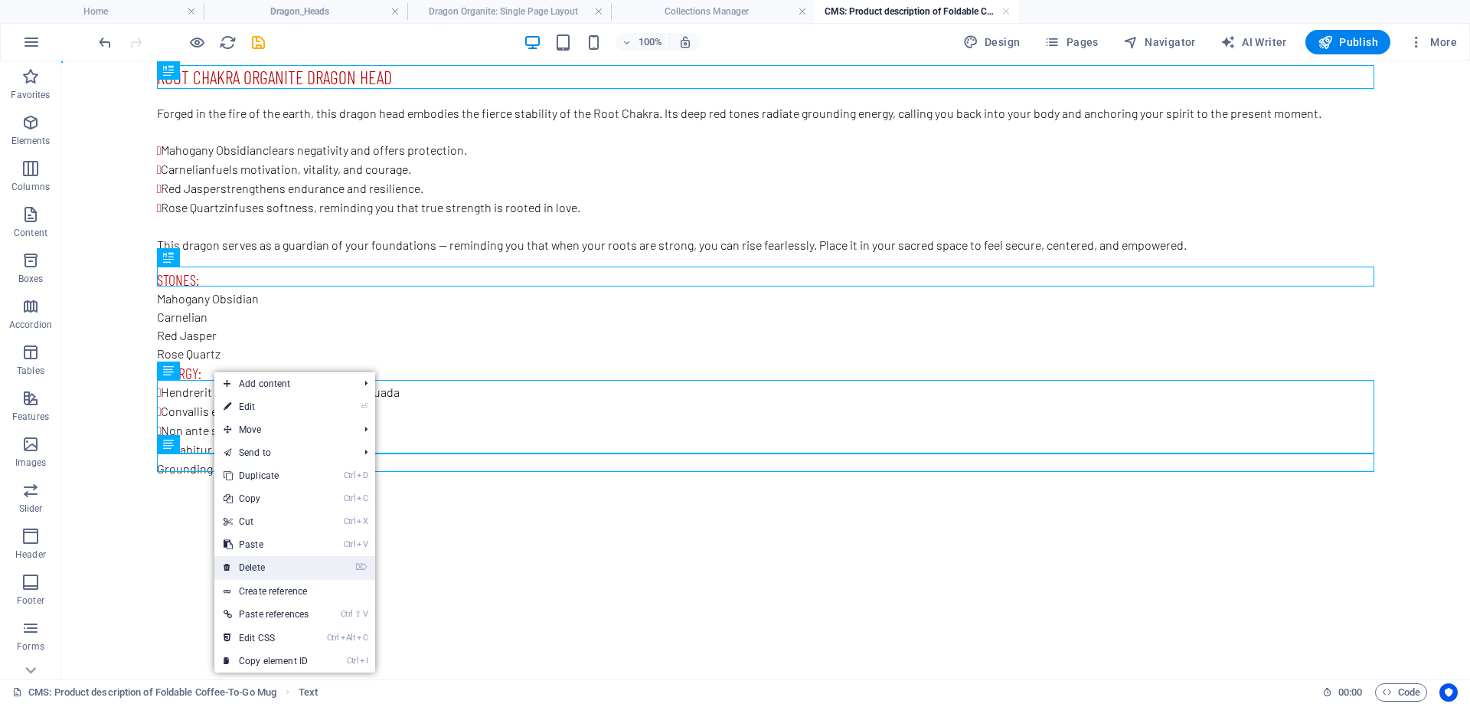
click at [263, 572] on link "⌦ Delete" at bounding box center [265, 567] width 103 height 23
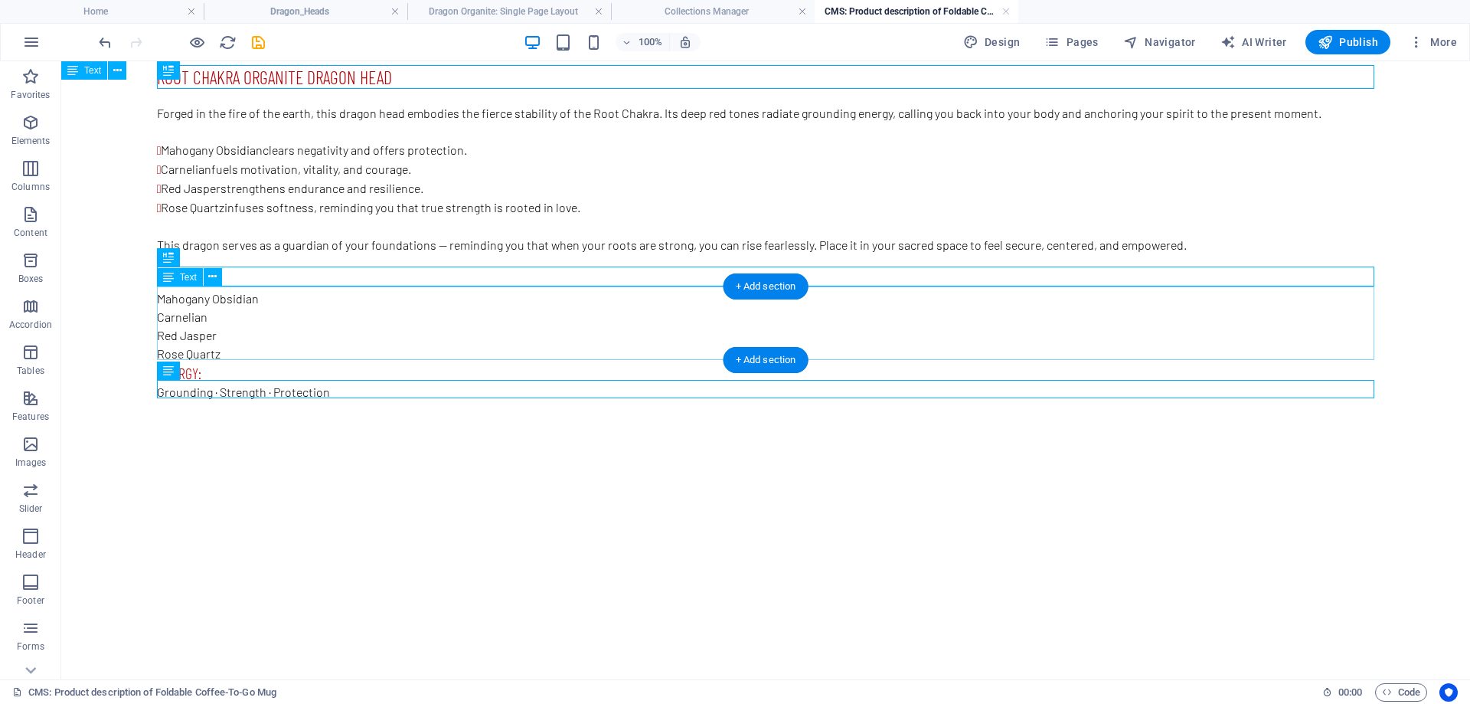
click at [339, 355] on div "Mahogany Obsidian Carnelian Red [PERSON_NAME] Quartz" at bounding box center [765, 325] width 1217 height 73
click at [369, 420] on html "Root Chakra organite Dragon head Forged in the fire of the earth, this dragon h…" at bounding box center [765, 240] width 1409 height 359
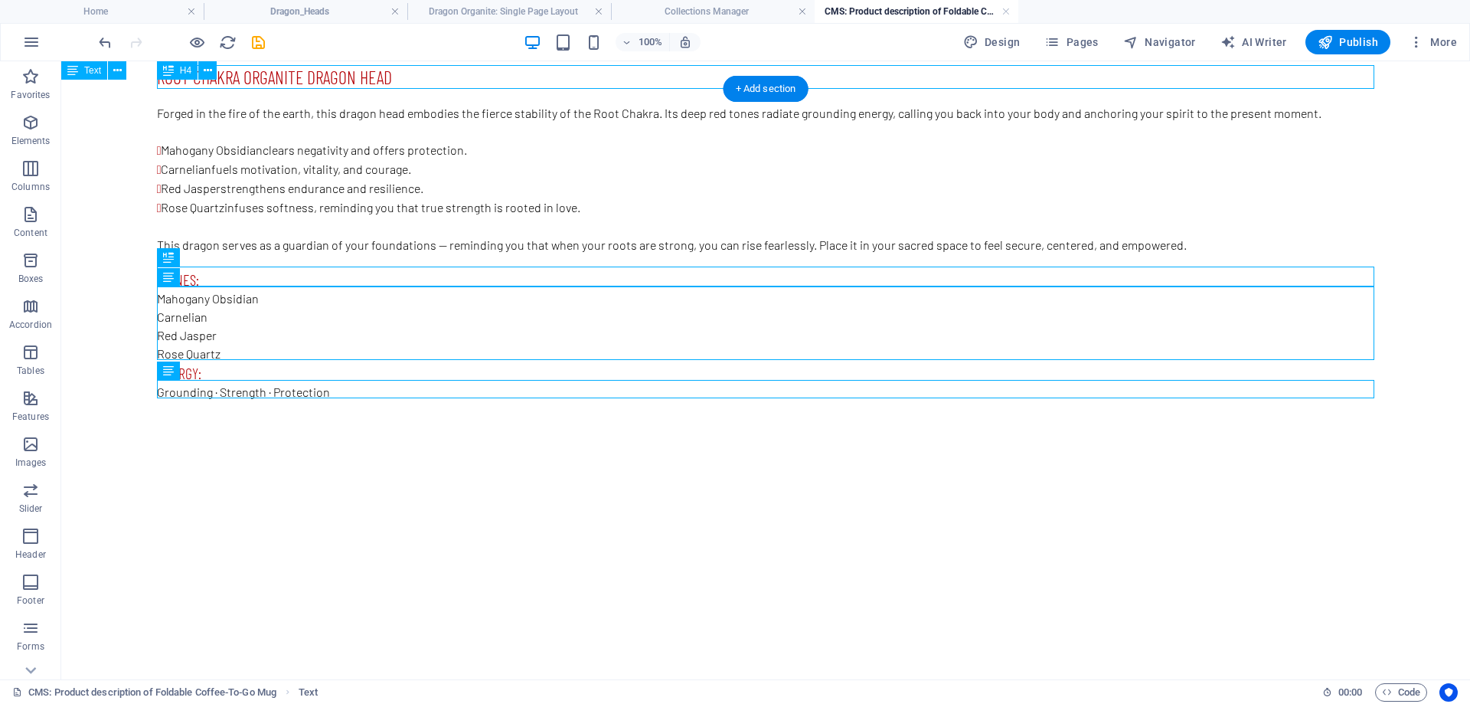
click at [436, 66] on div "Root Chakra organite Dragon head" at bounding box center [765, 77] width 1217 height 24
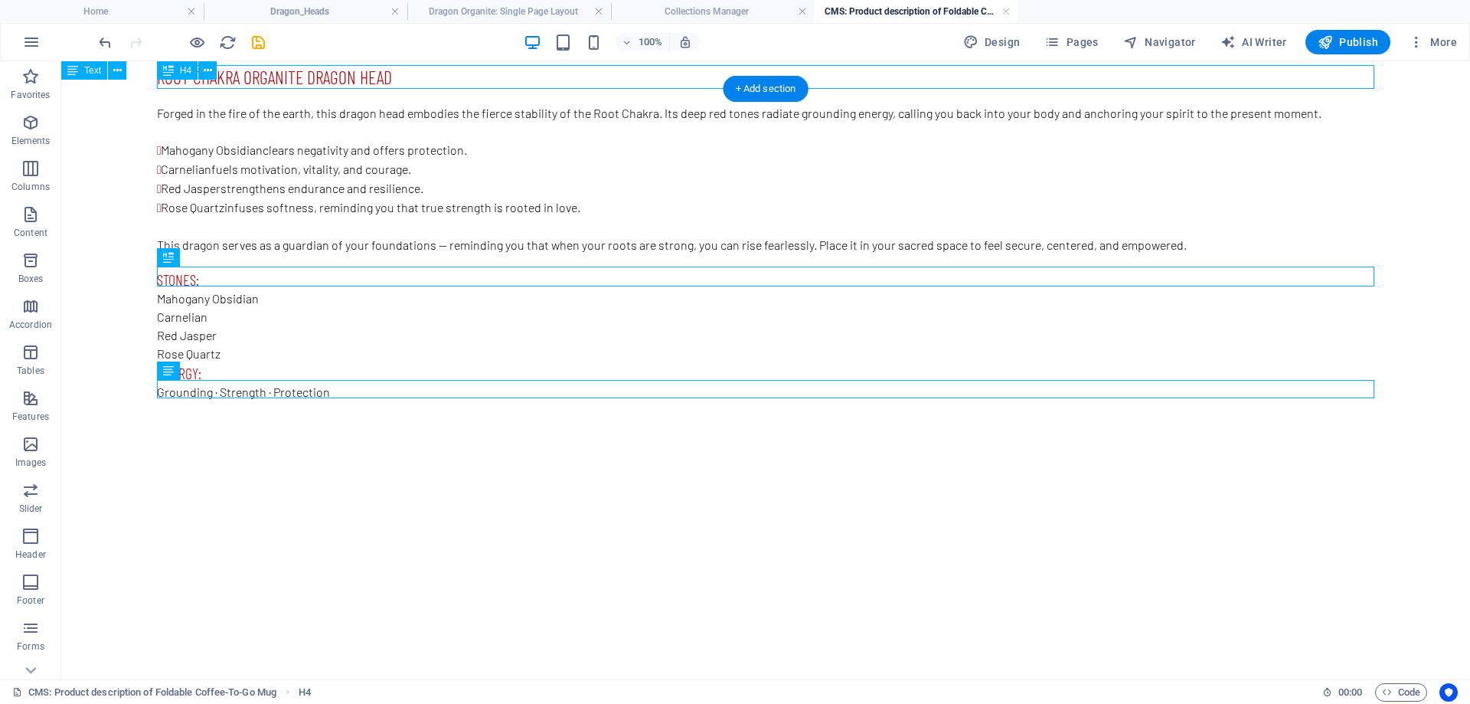
click at [436, 78] on div "Root Chakra organite Dragon head" at bounding box center [765, 77] width 1217 height 24
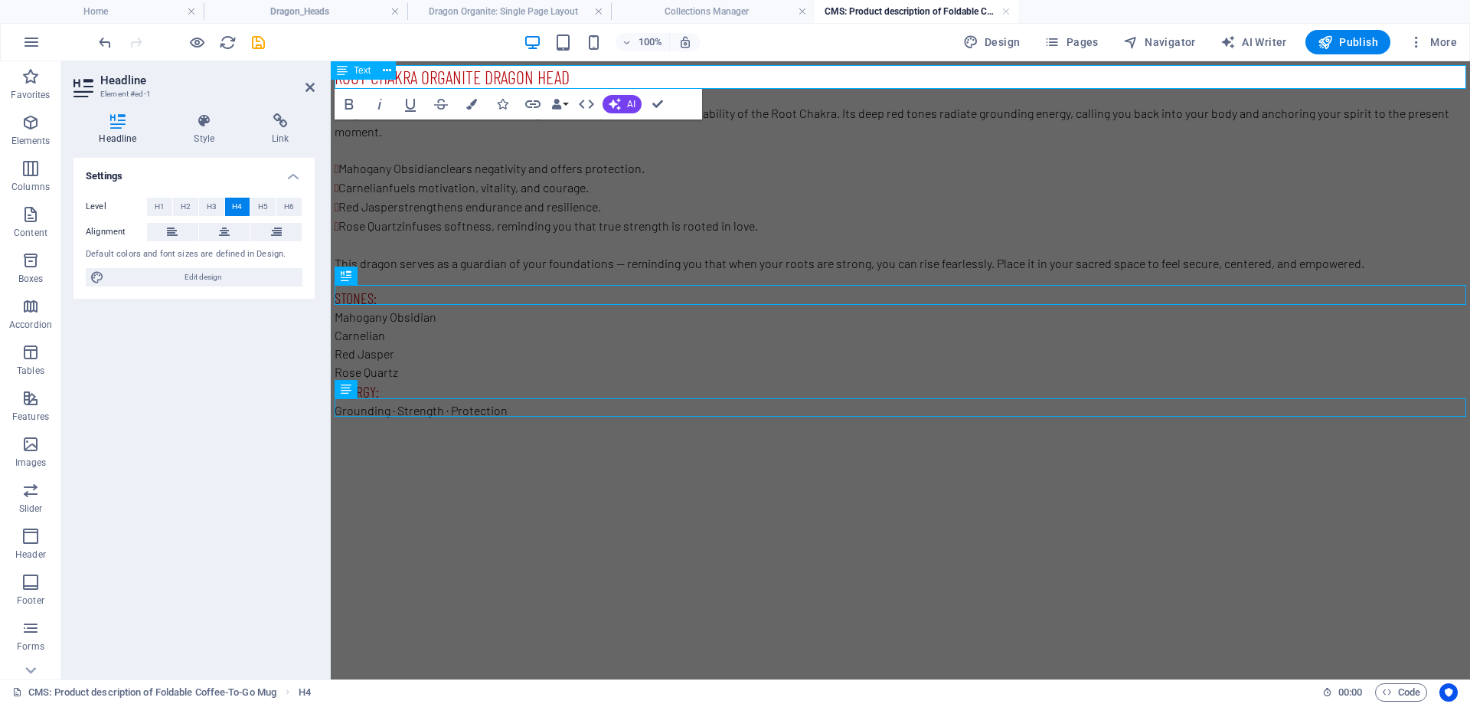
click at [626, 81] on h4 "Root Chakra organite Dragon head" at bounding box center [901, 77] width 1132 height 24
drag, startPoint x: 621, startPoint y: 80, endPoint x: 322, endPoint y: 85, distance: 298.6
click at [331, 85] on html "Root Chakra organite Dragon head Forged in the fire of the earth, this dragon h…" at bounding box center [900, 249] width 1139 height 377
click at [425, 71] on h4 "Emberclaw — Root Guardian Dragon" at bounding box center [901, 77] width 1132 height 24
drag, startPoint x: 429, startPoint y: 73, endPoint x: 414, endPoint y: 77, distance: 15.0
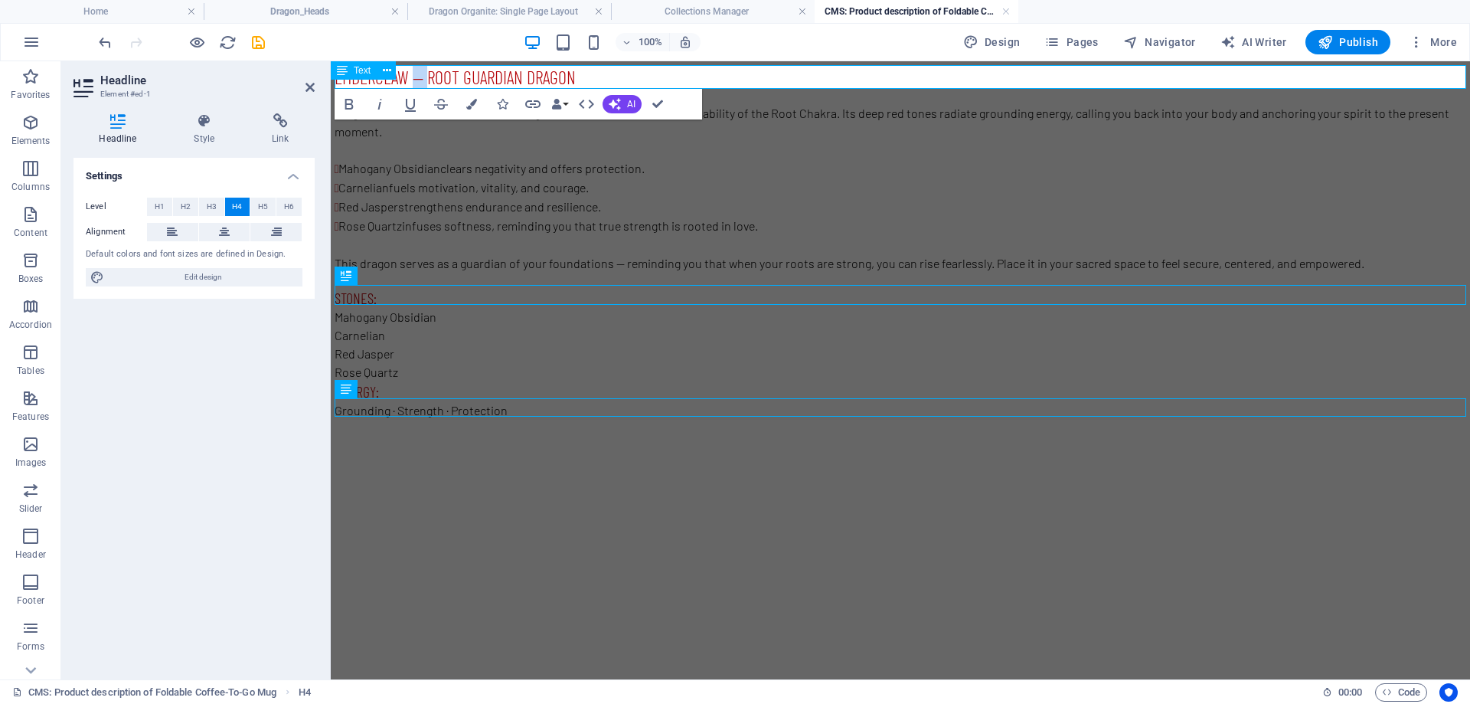
click at [414, 77] on h4 "Emberclaw — Root Guardian Dragon" at bounding box center [901, 77] width 1132 height 24
drag, startPoint x: 654, startPoint y: 100, endPoint x: 593, endPoint y: 38, distance: 86.6
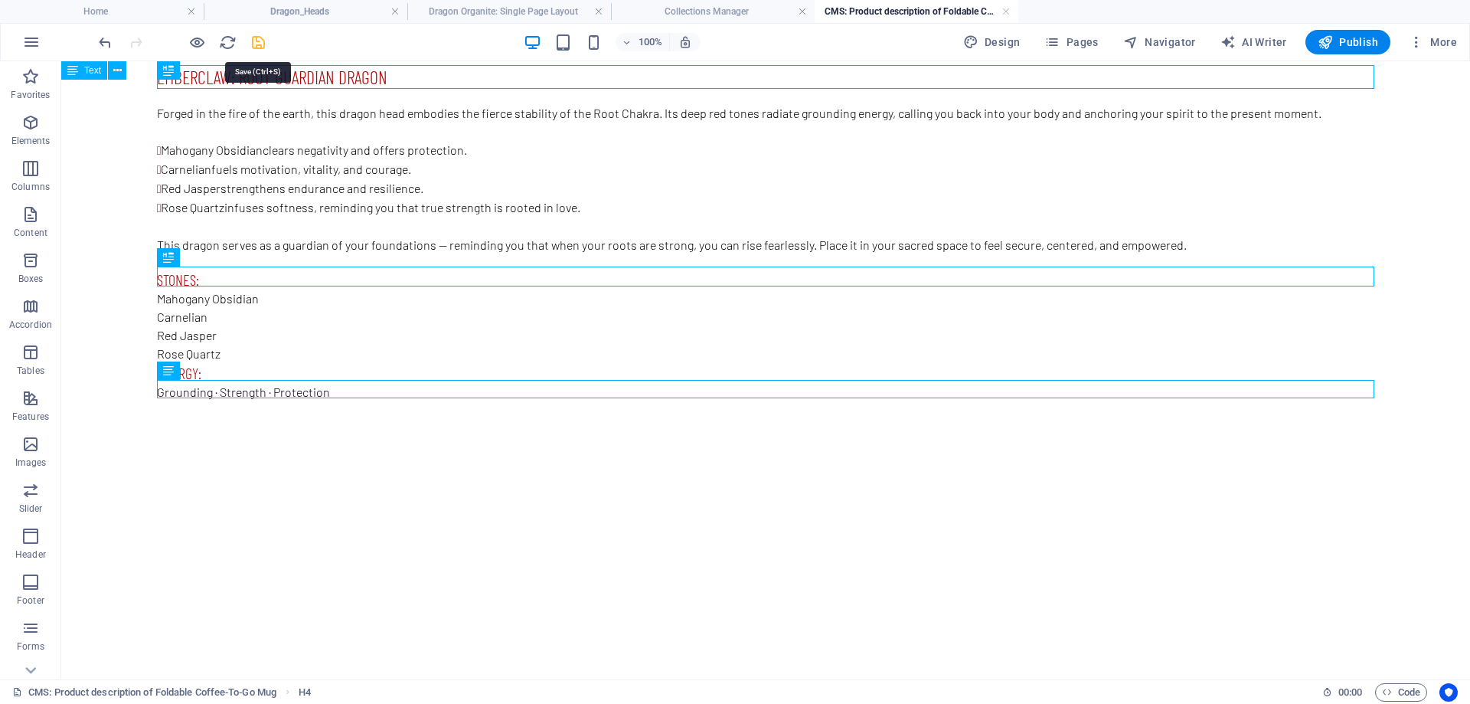
click at [253, 47] on icon "save" at bounding box center [259, 43] width 18 height 18
click at [694, 18] on h4 "Collections Manager" at bounding box center [713, 11] width 204 height 17
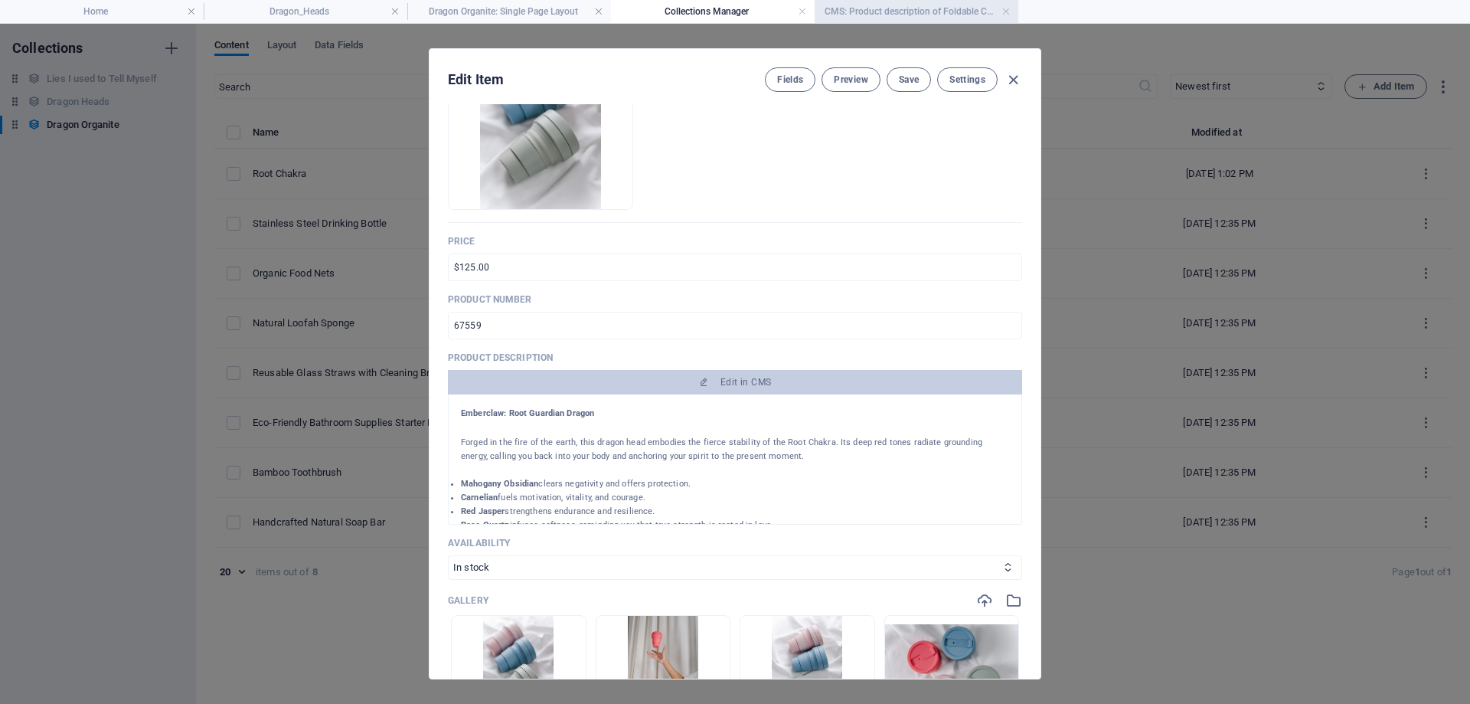
click at [874, 7] on h4 "CMS: Product description of Foldable Coffee-To-Go Mug" at bounding box center [917, 11] width 204 height 17
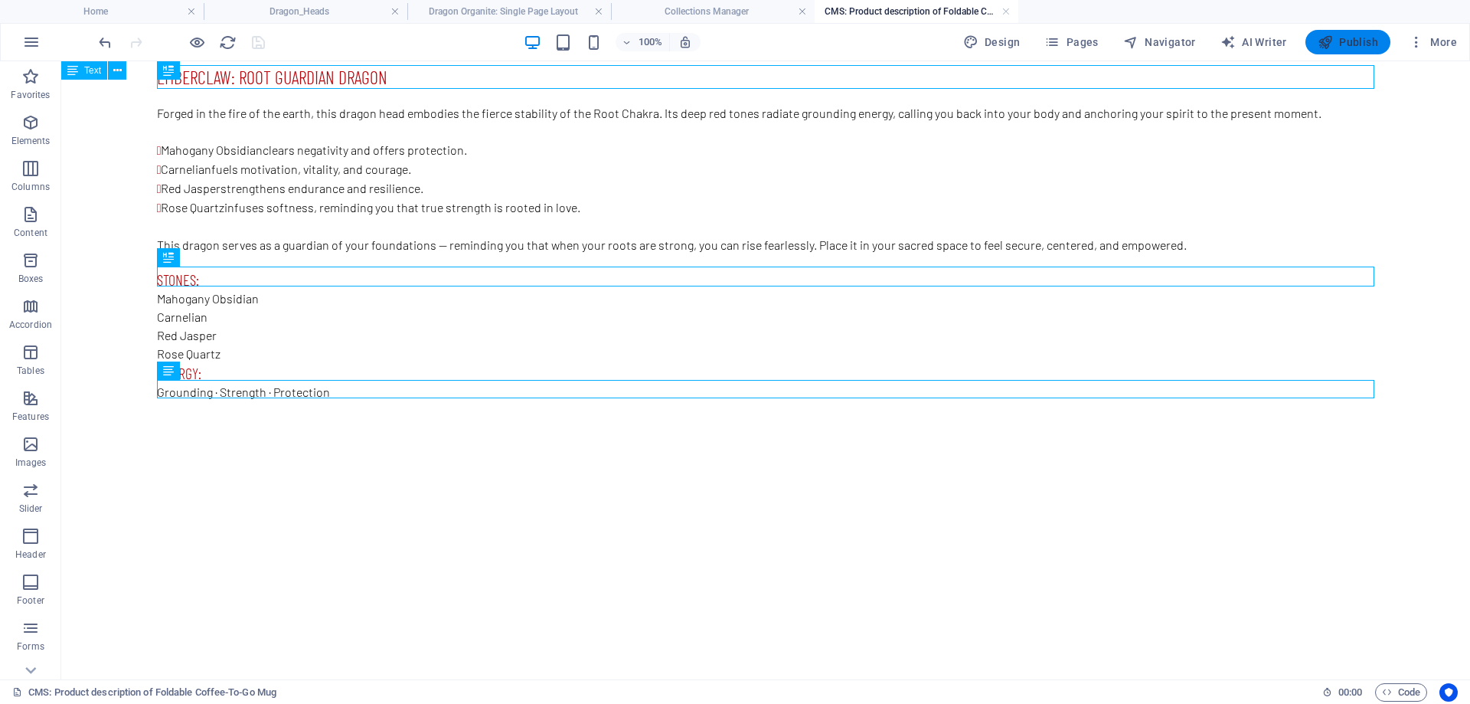
click at [1350, 42] on span "Publish" at bounding box center [1348, 41] width 60 height 15
click at [1006, 10] on link at bounding box center [1005, 12] width 9 height 15
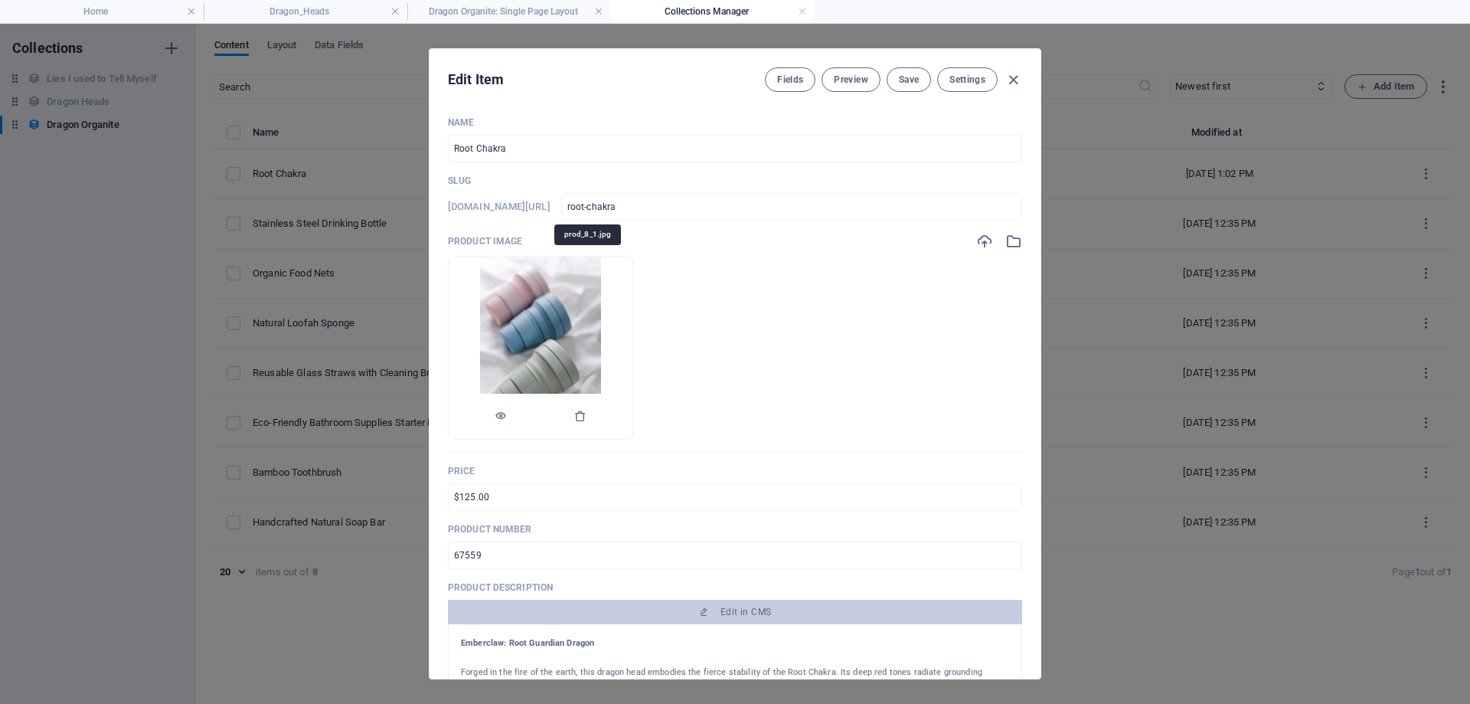
click at [586, 309] on img at bounding box center [541, 347] width 122 height 182
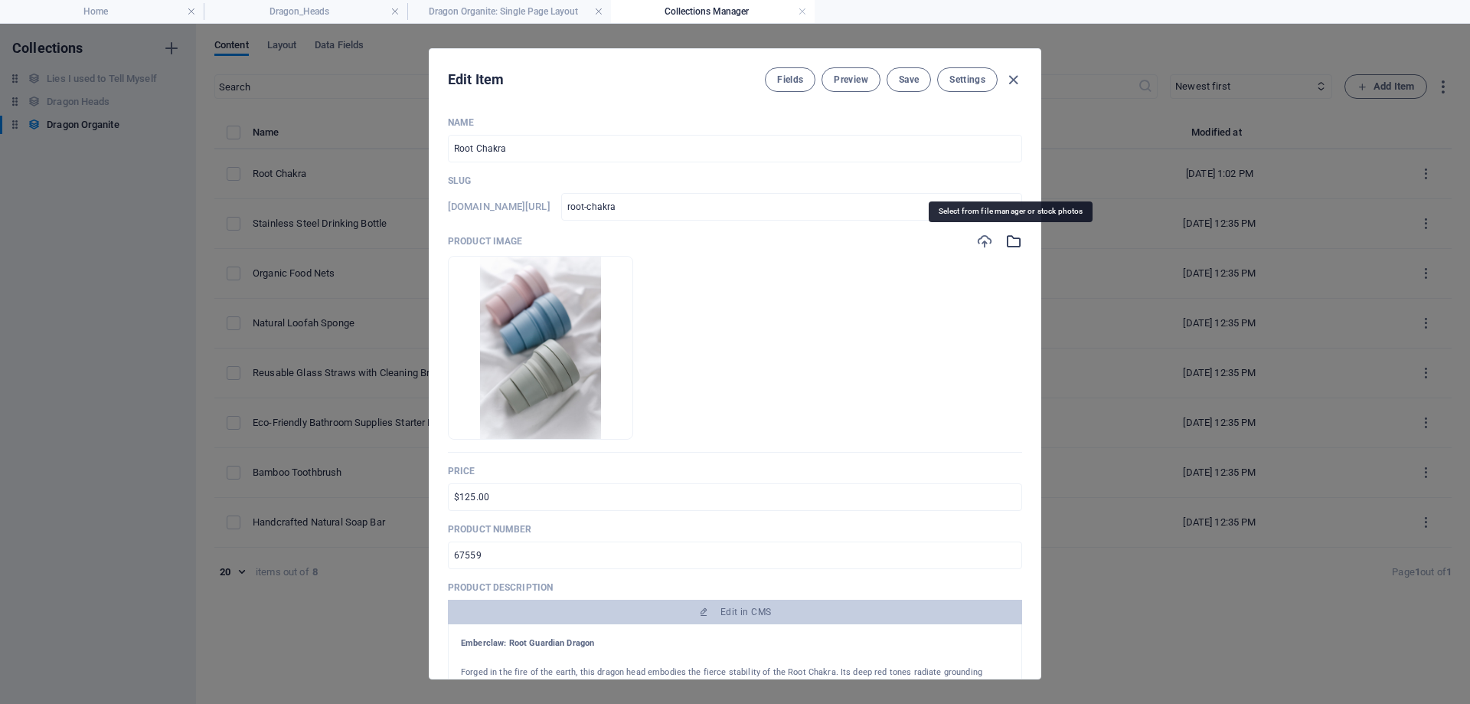
click at [1008, 242] on icon "button" at bounding box center [1013, 241] width 17 height 17
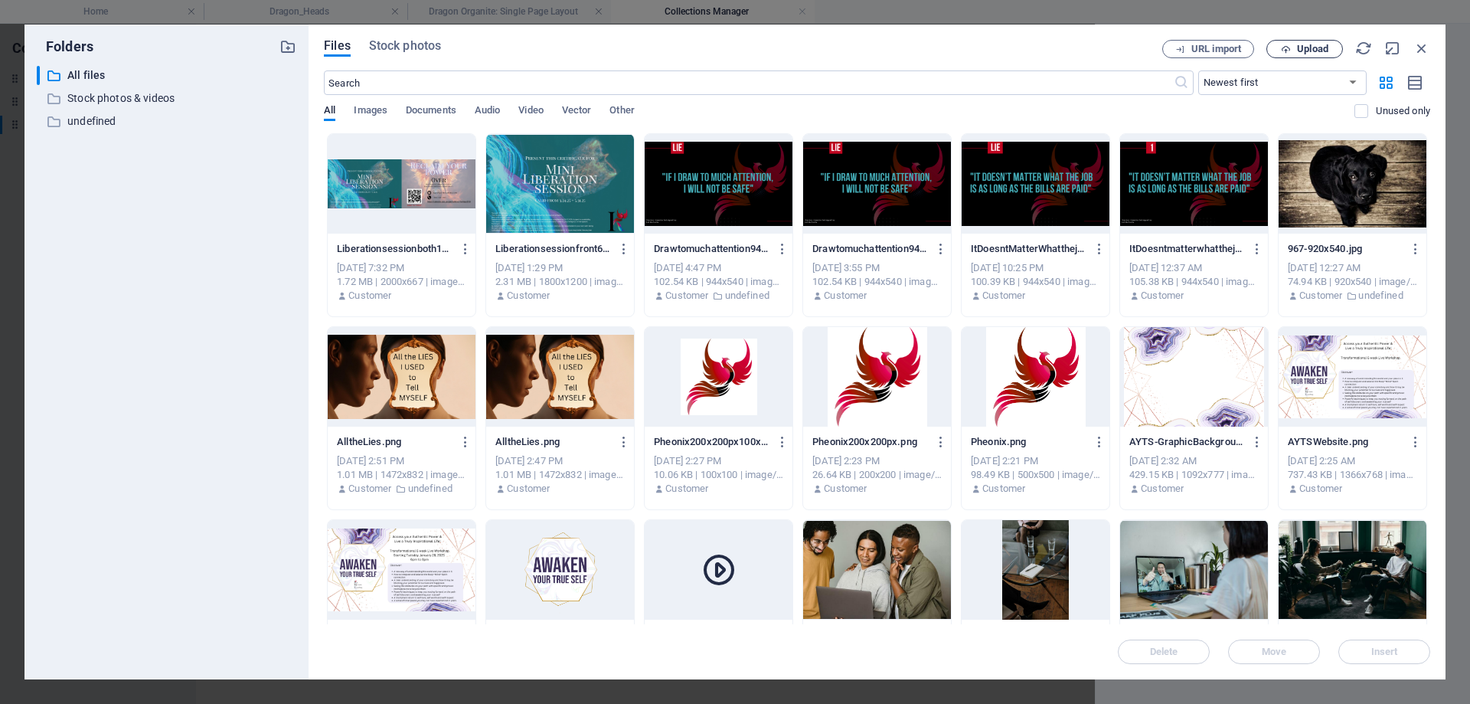
click at [1309, 47] on span "Upload" at bounding box center [1312, 48] width 31 height 9
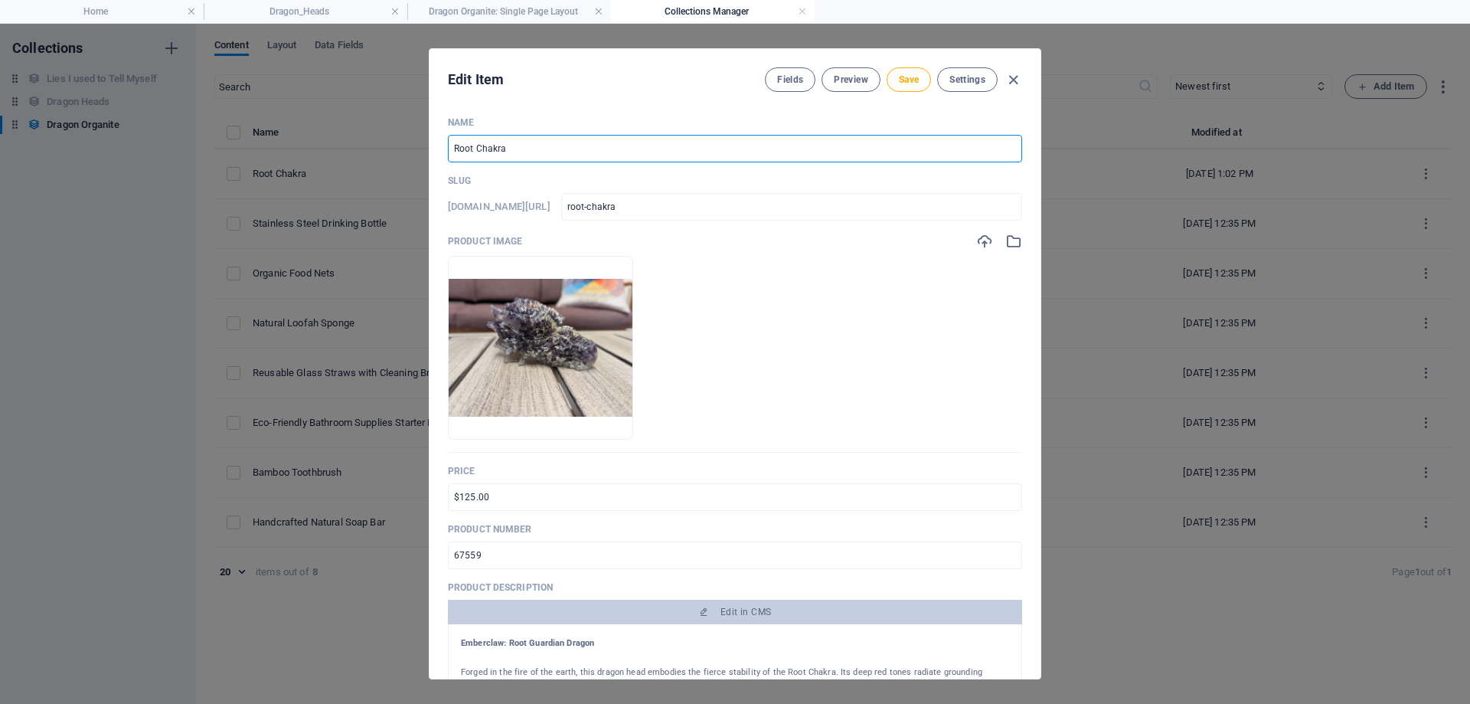
drag, startPoint x: 524, startPoint y: 149, endPoint x: 354, endPoint y: 171, distance: 171.3
click at [354, 170] on div "Edit Item Fields Preview Save Settings Name Root Chakra ​ Slug [DOMAIN_NAME][UR…" at bounding box center [735, 364] width 1470 height 680
type input "E"
type input "e"
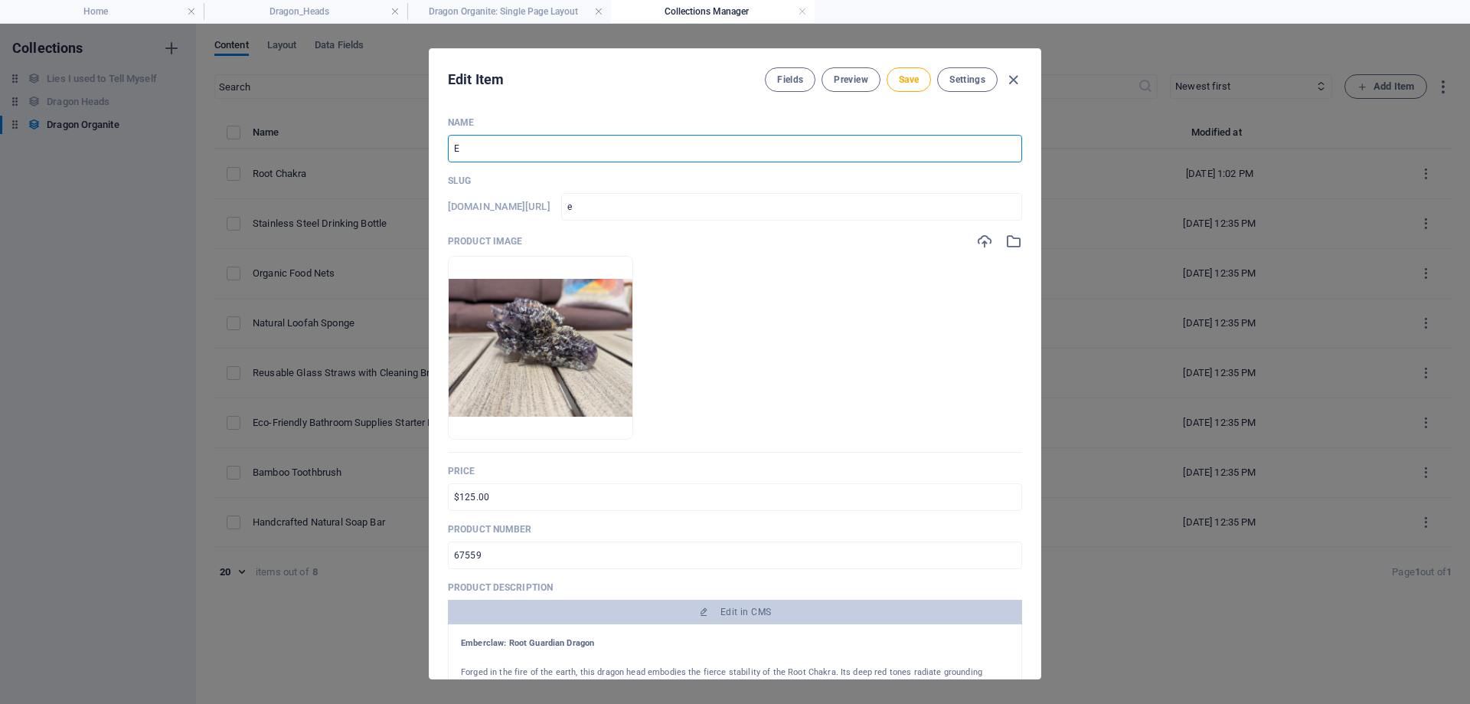
type input "Em"
type input "em"
type input "Emb"
type input "emb"
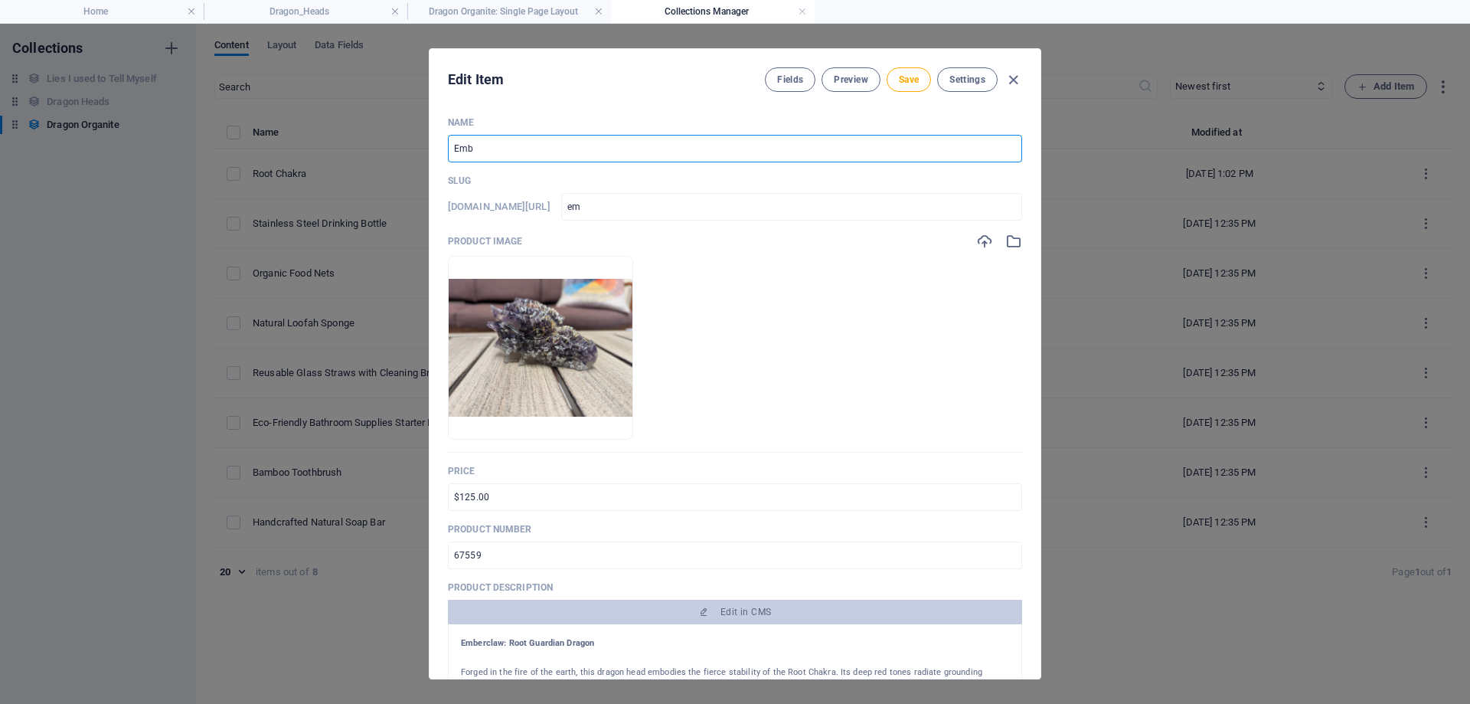
type input "emb"
type input "Embe"
type input "embe"
type input "Ember"
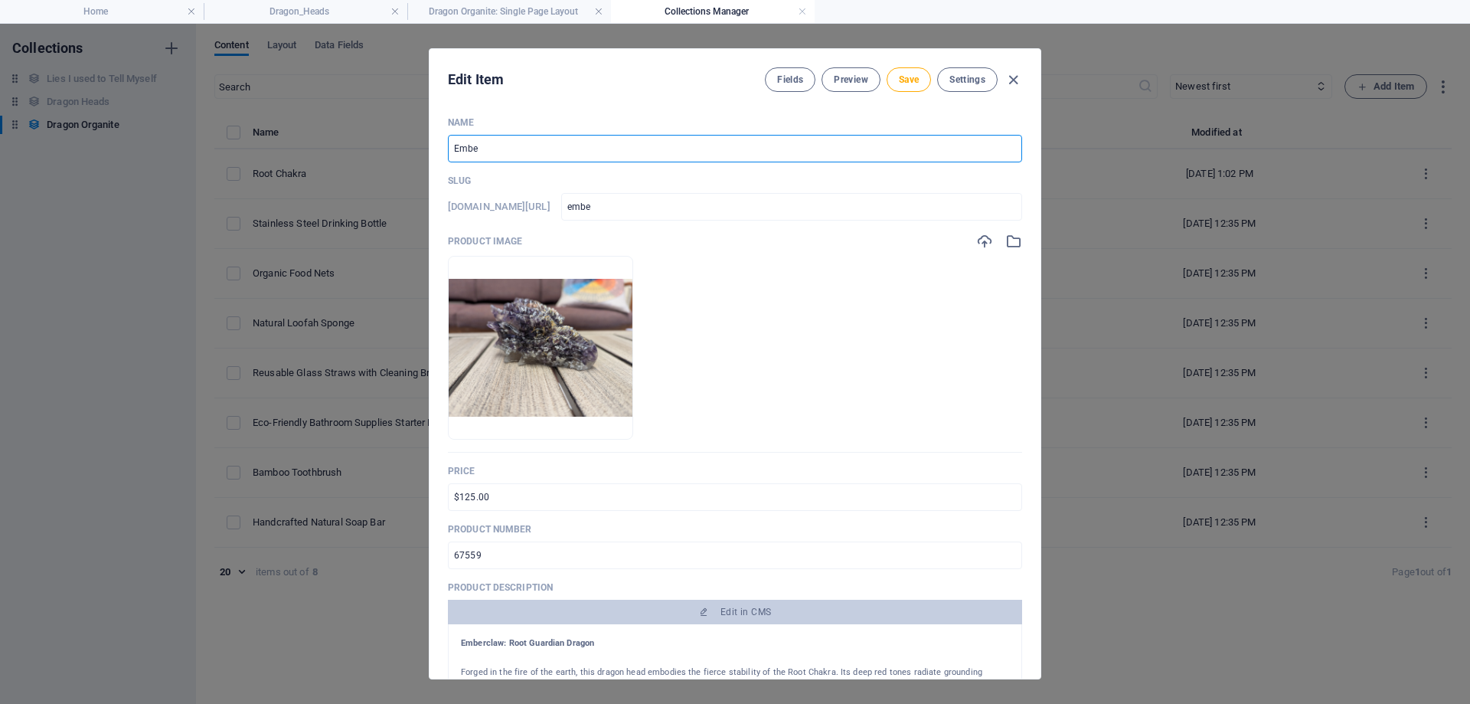
type input "ember"
type input "Emberc"
type input "emberc"
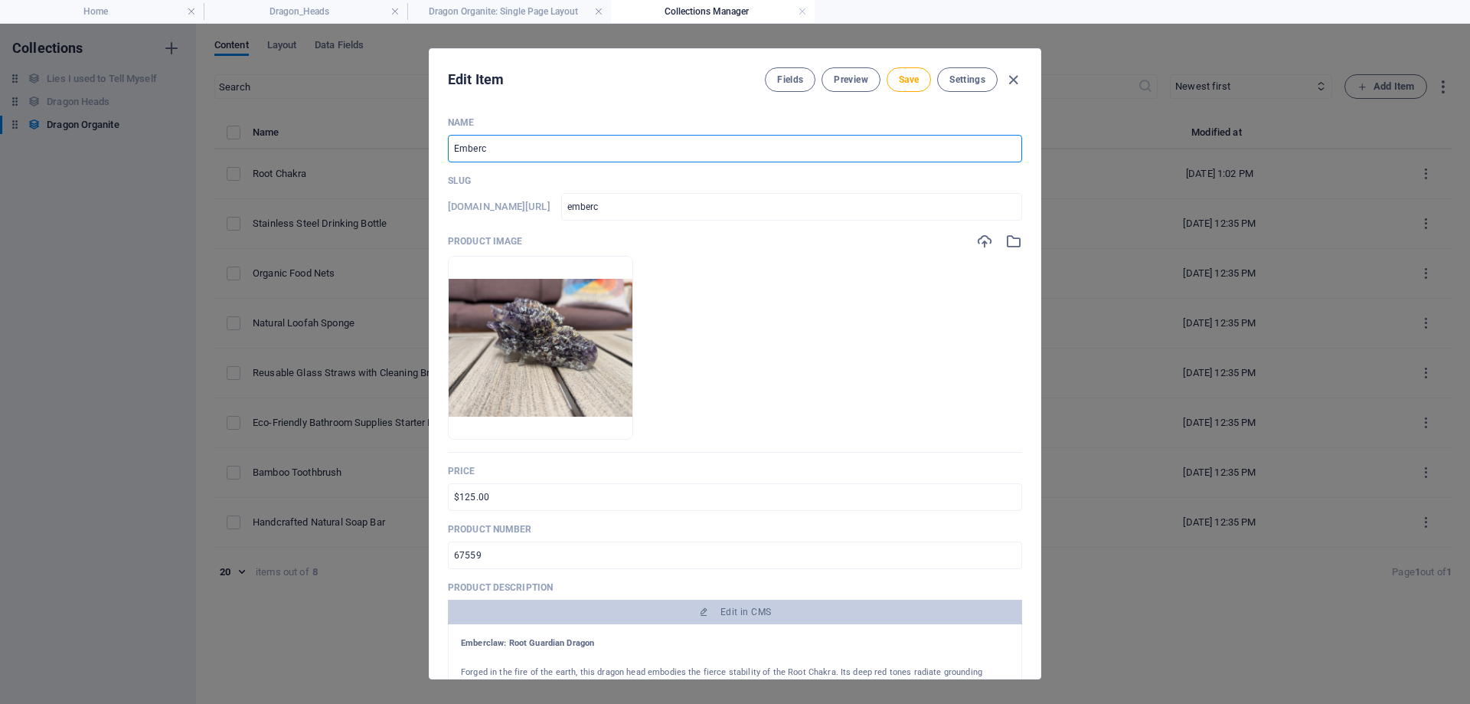
type input "Embercl"
type input "embercl"
type input "Embercla"
type input "embercla"
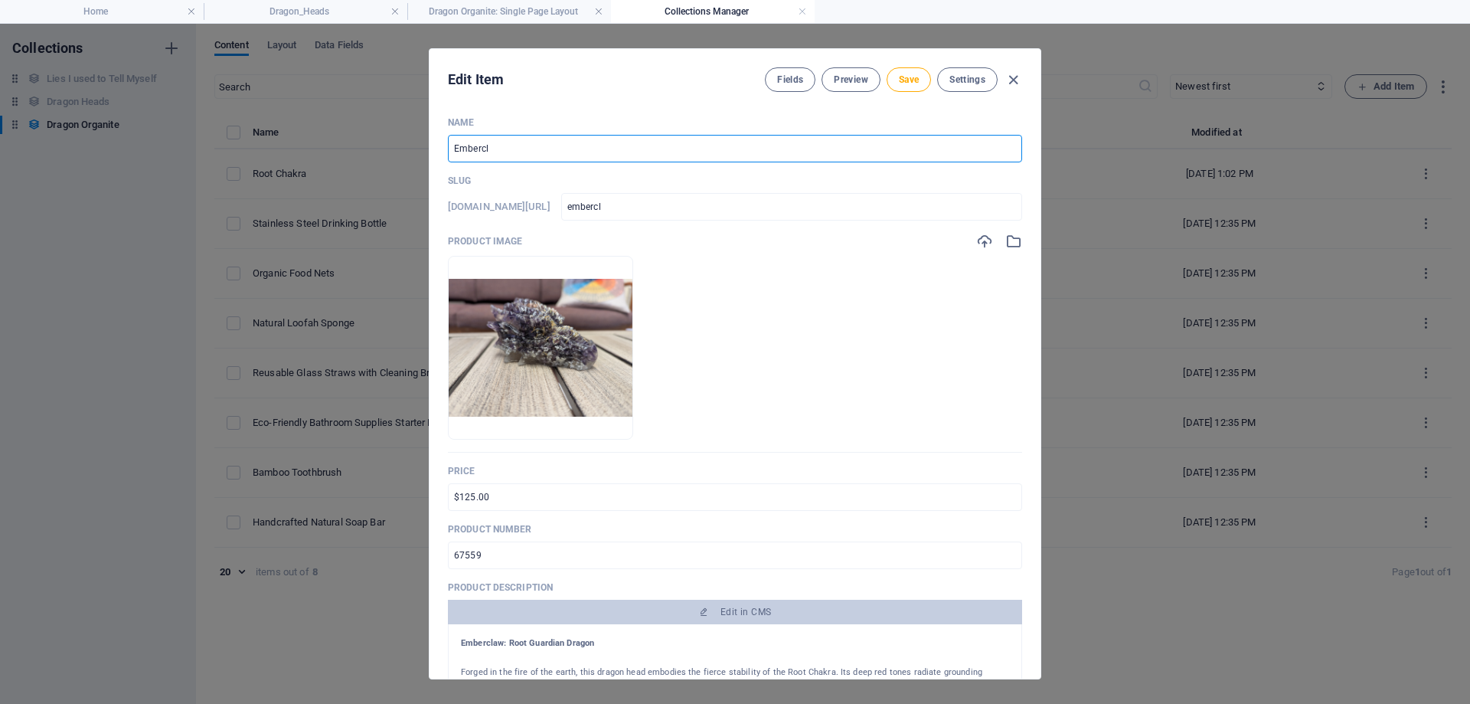
type input "embercla"
type input "Emberclaw"
type input "emberclaw"
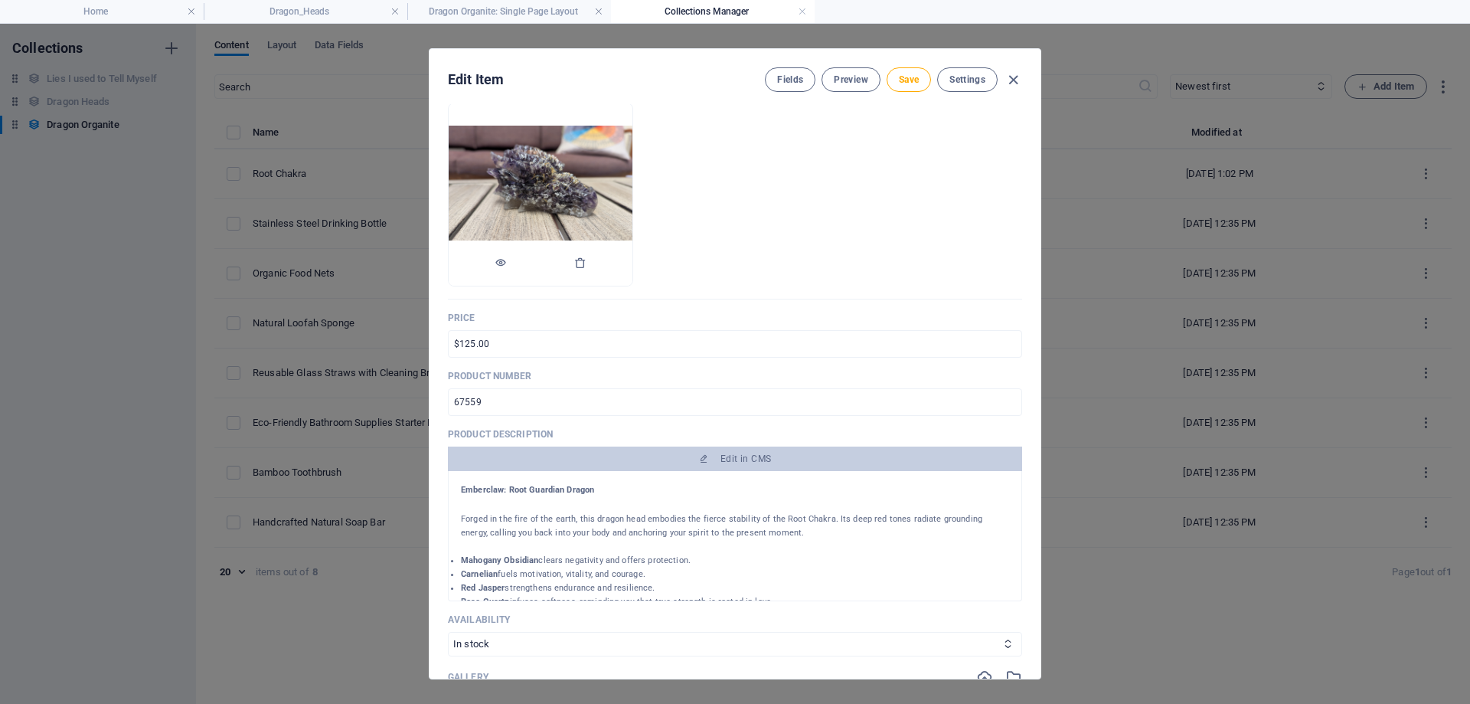
type input "Emberclaw"
click at [580, 262] on div at bounding box center [541, 263] width 184 height 46
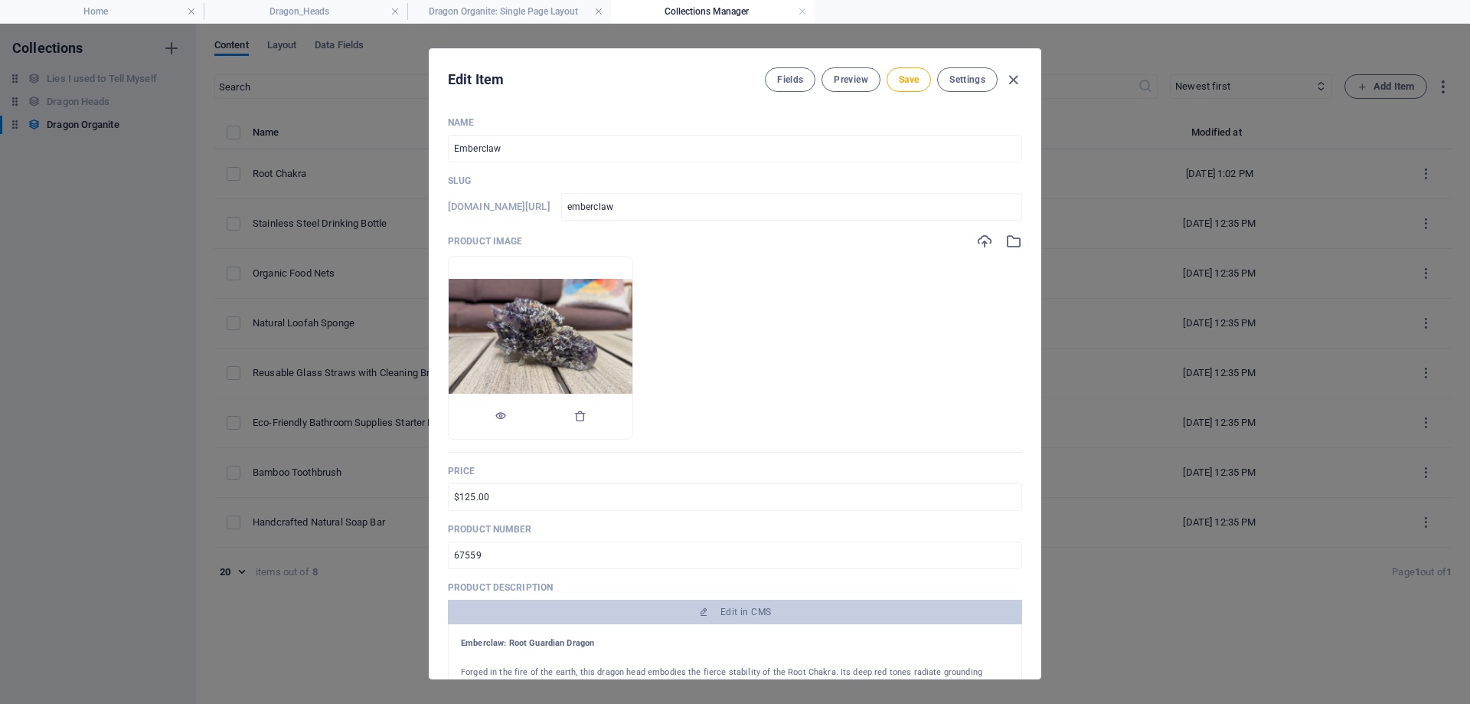
click at [632, 304] on img at bounding box center [541, 348] width 184 height 139
click at [586, 416] on icon "button" at bounding box center [580, 416] width 12 height 12
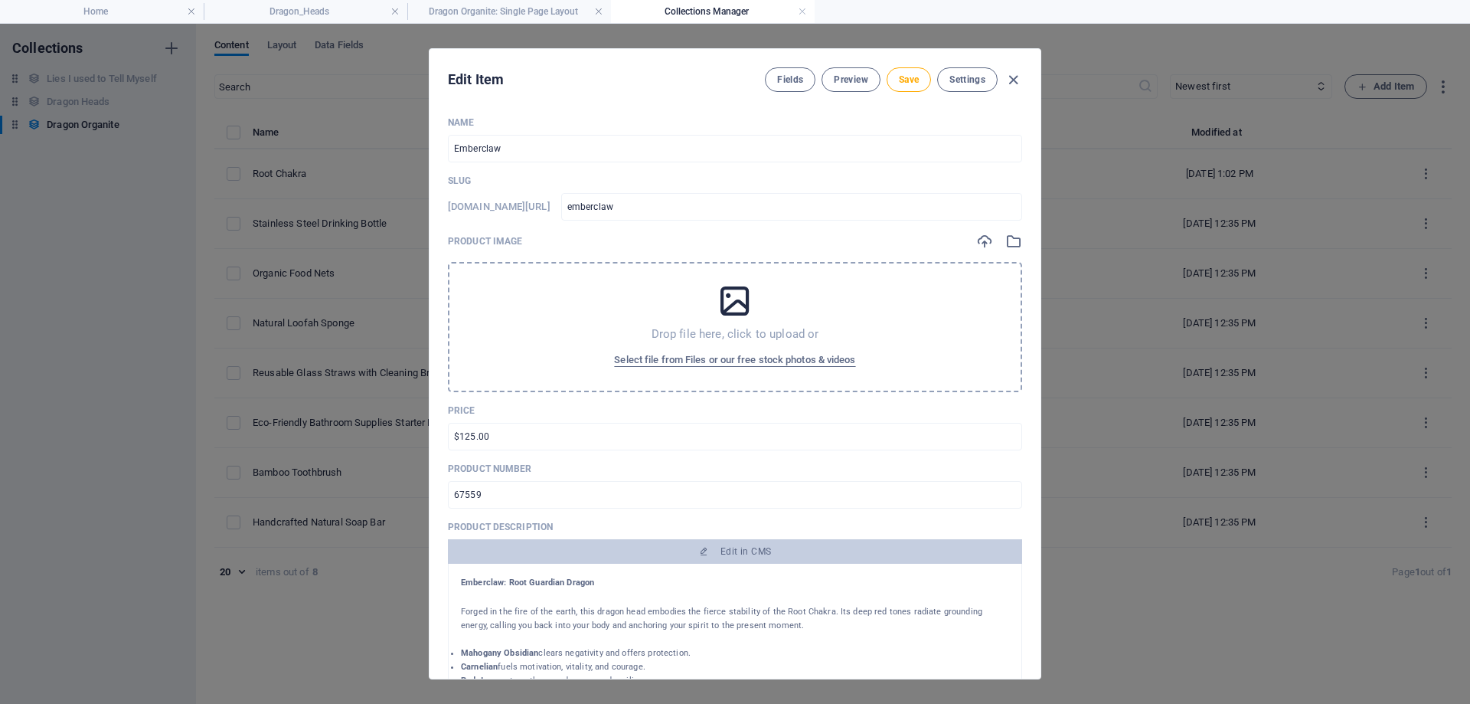
click at [741, 354] on span "Select file from Files or our free stock photos & videos" at bounding box center [734, 360] width 241 height 18
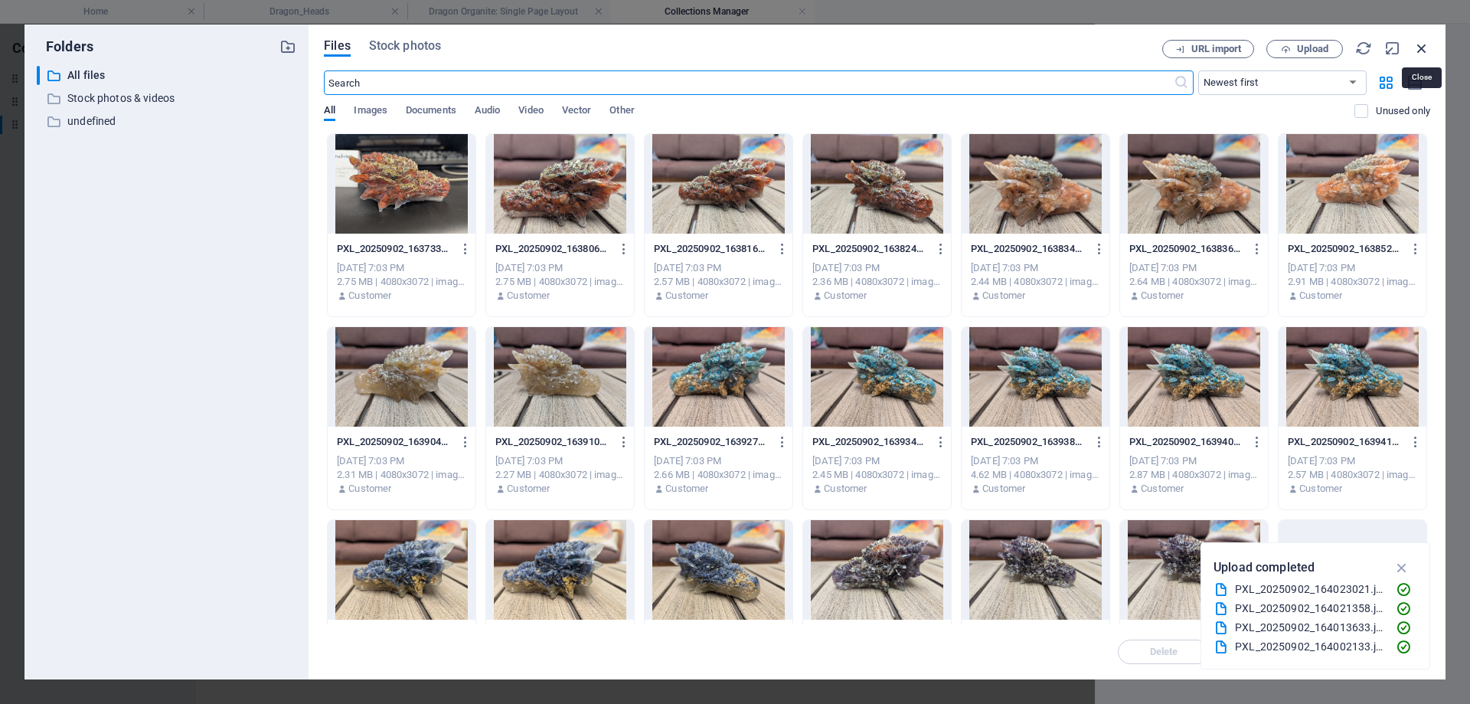
click at [1421, 51] on icon "button" at bounding box center [1421, 48] width 17 height 17
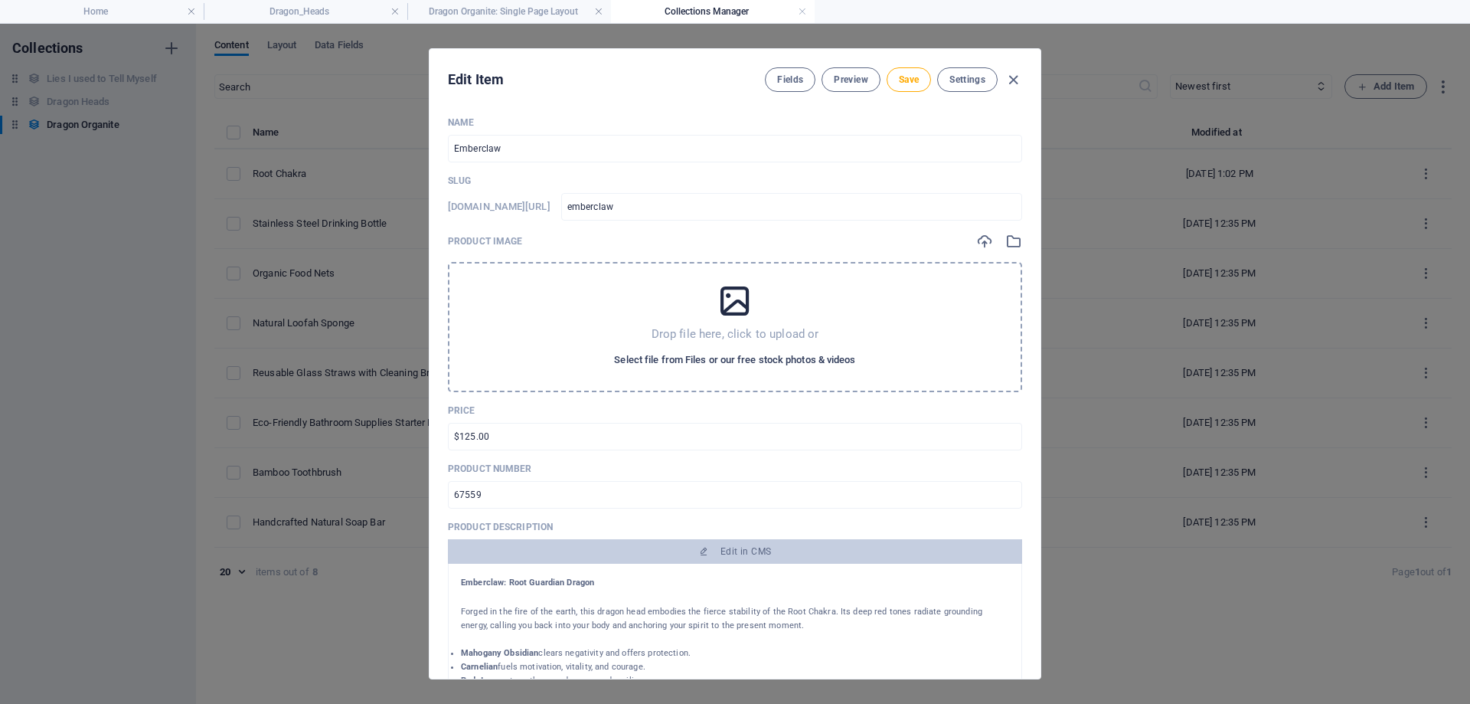
click at [740, 356] on span "Select file from Files or our free stock photos & videos" at bounding box center [734, 360] width 241 height 18
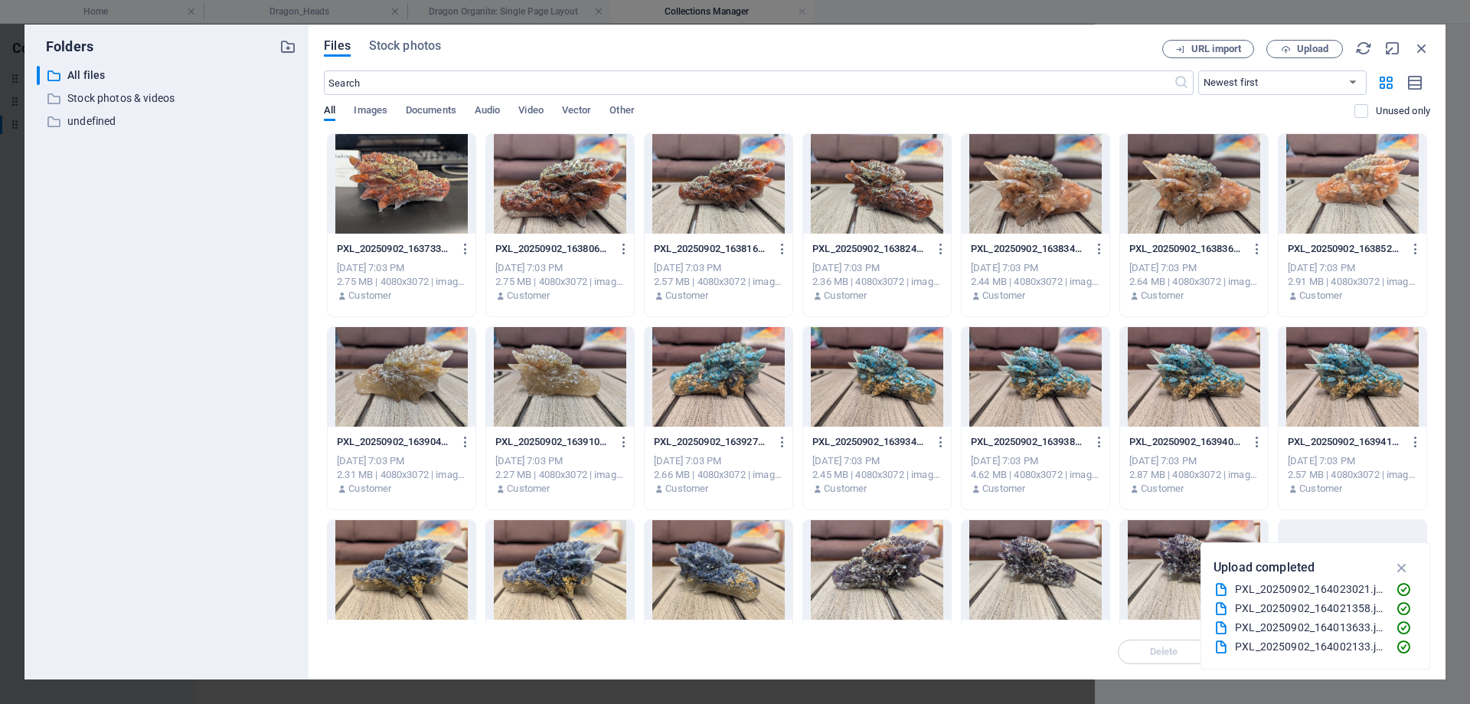
click at [561, 191] on div at bounding box center [560, 184] width 148 height 100
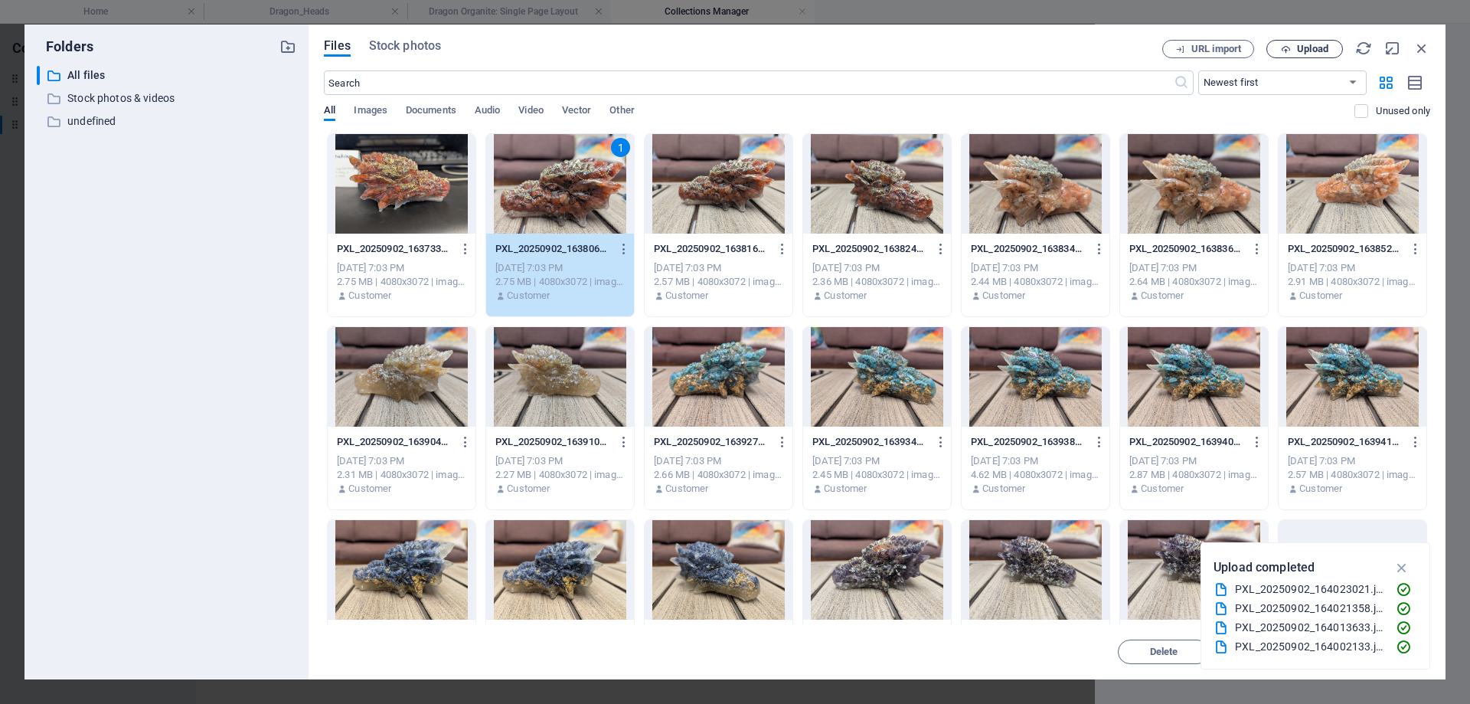
click at [1298, 45] on span "Upload" at bounding box center [1312, 48] width 31 height 9
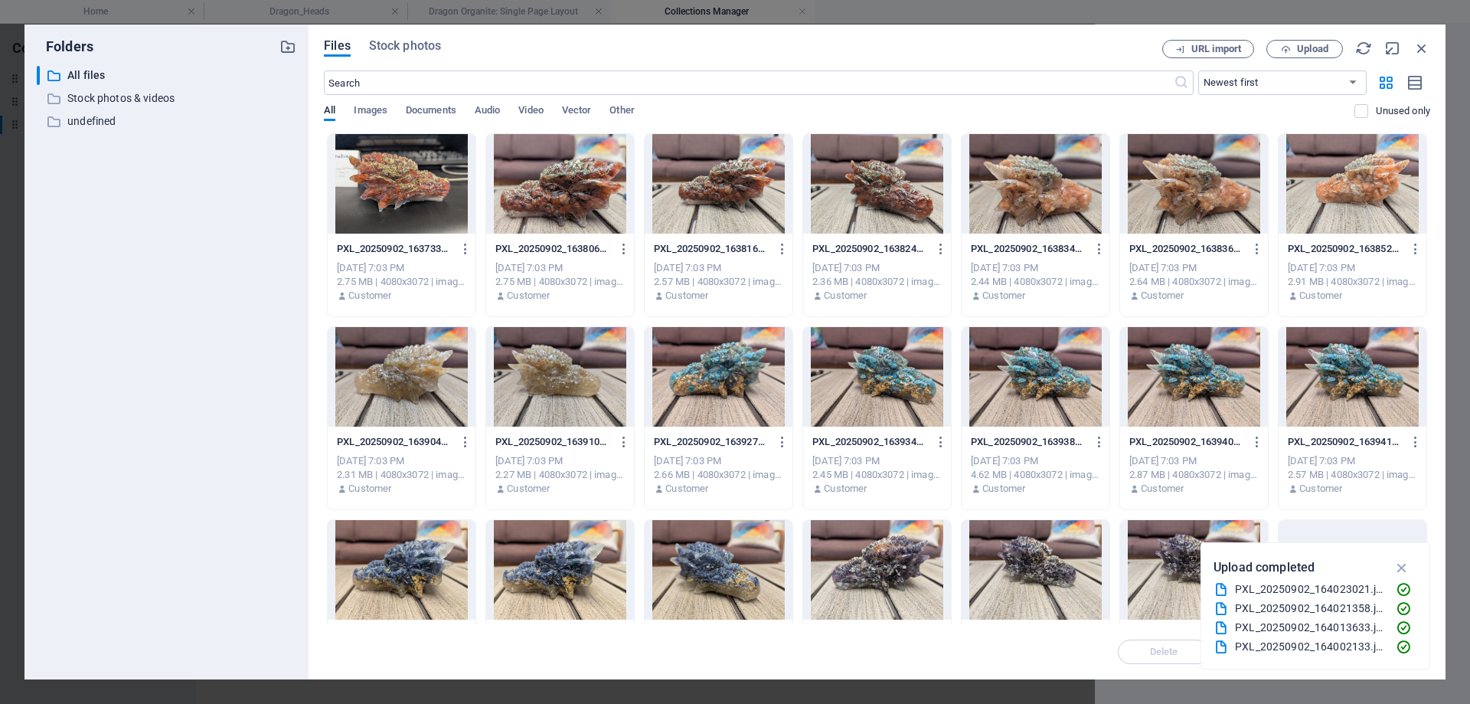
click at [590, 204] on div at bounding box center [560, 184] width 148 height 100
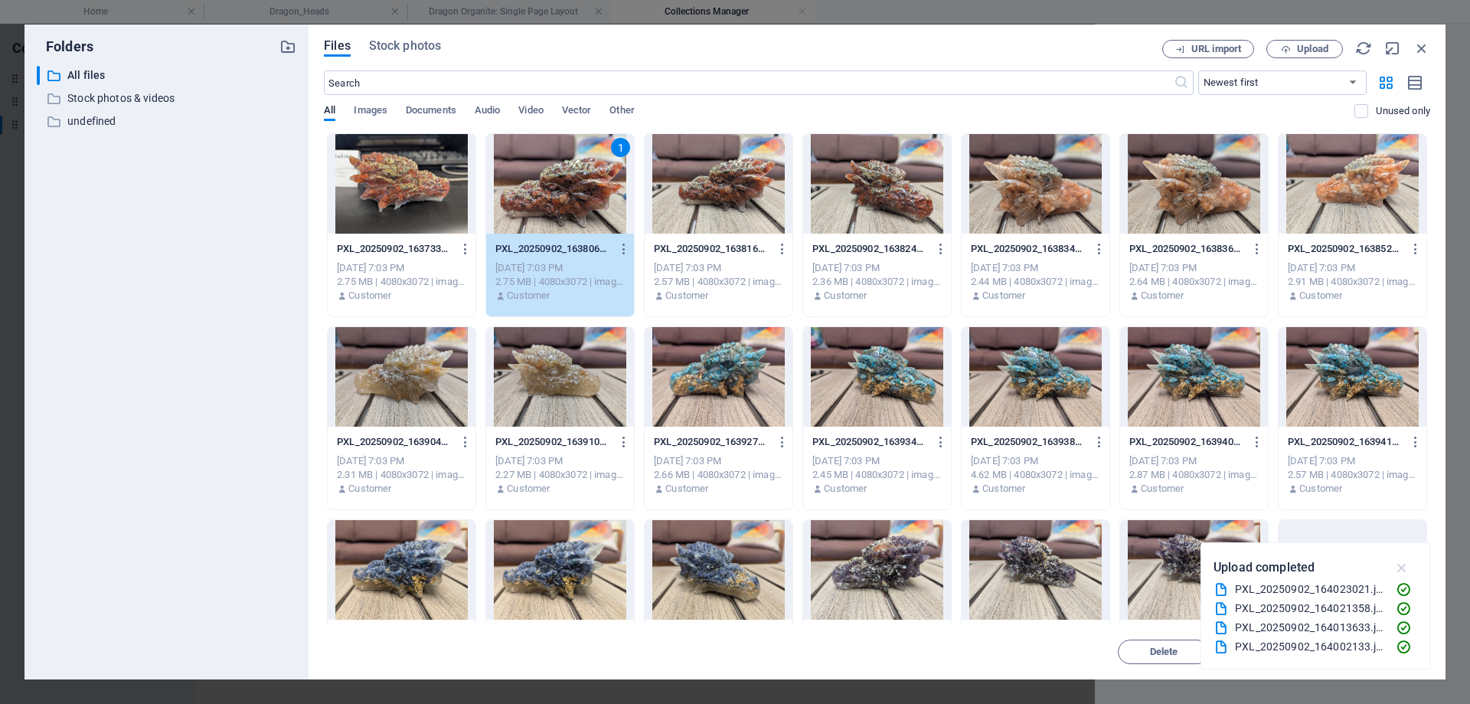
click at [1401, 570] on icon "button" at bounding box center [1402, 567] width 18 height 17
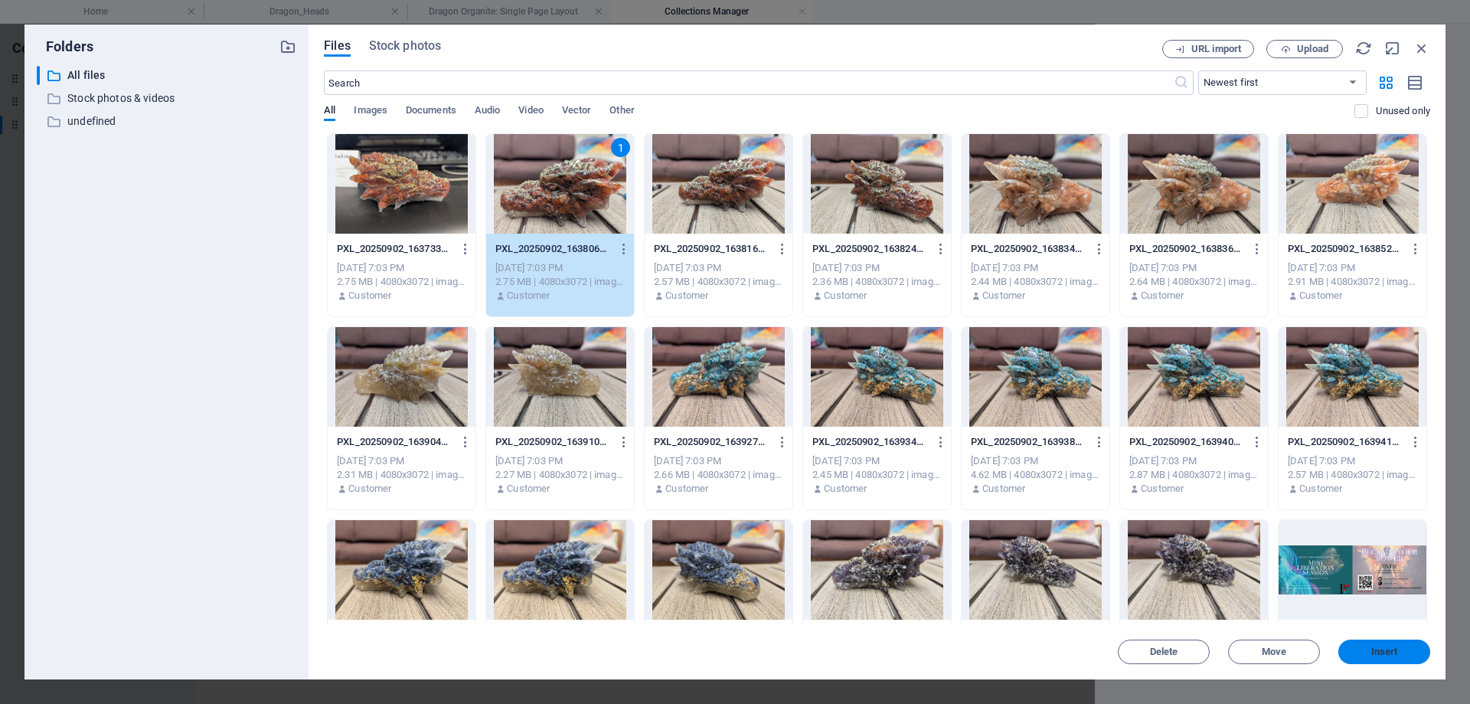
click at [1376, 655] on span "Insert" at bounding box center [1384, 651] width 27 height 9
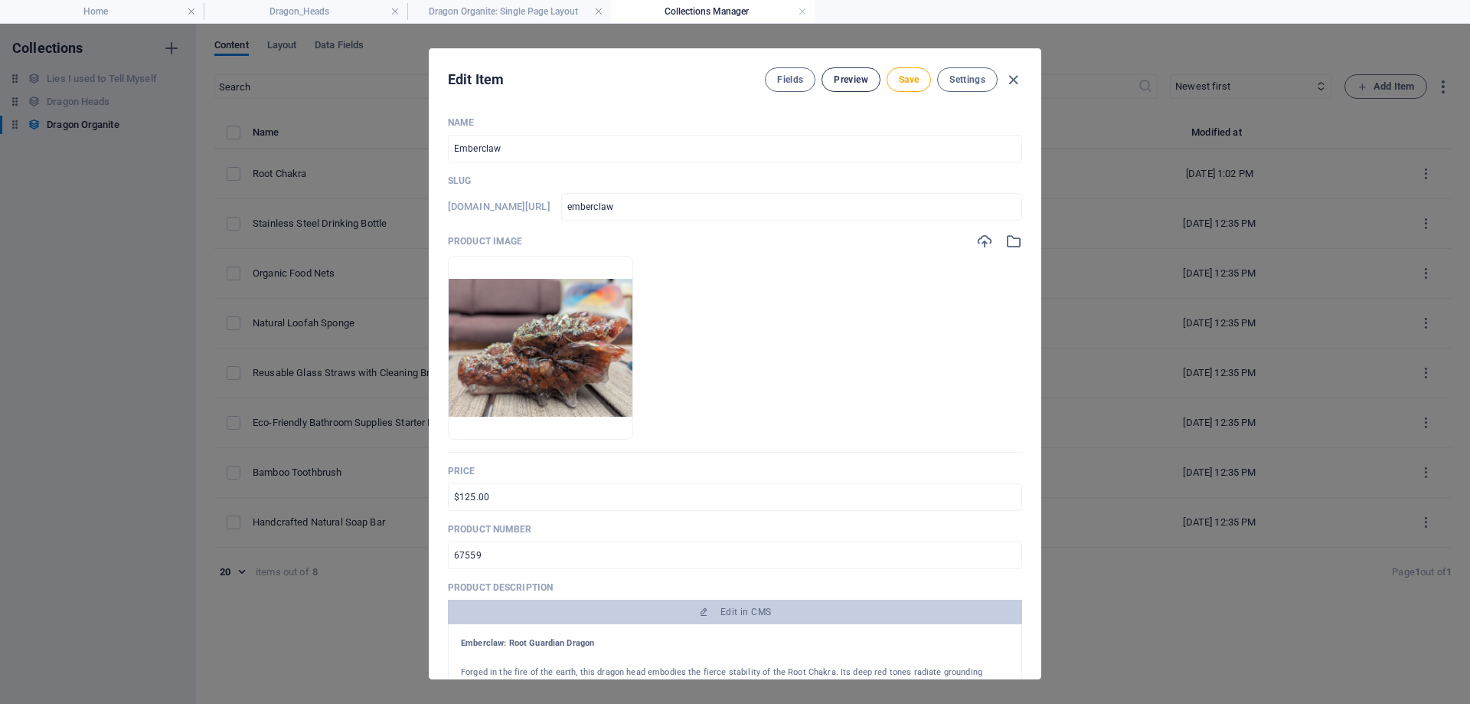
click at [857, 71] on button "Preview" at bounding box center [850, 79] width 58 height 24
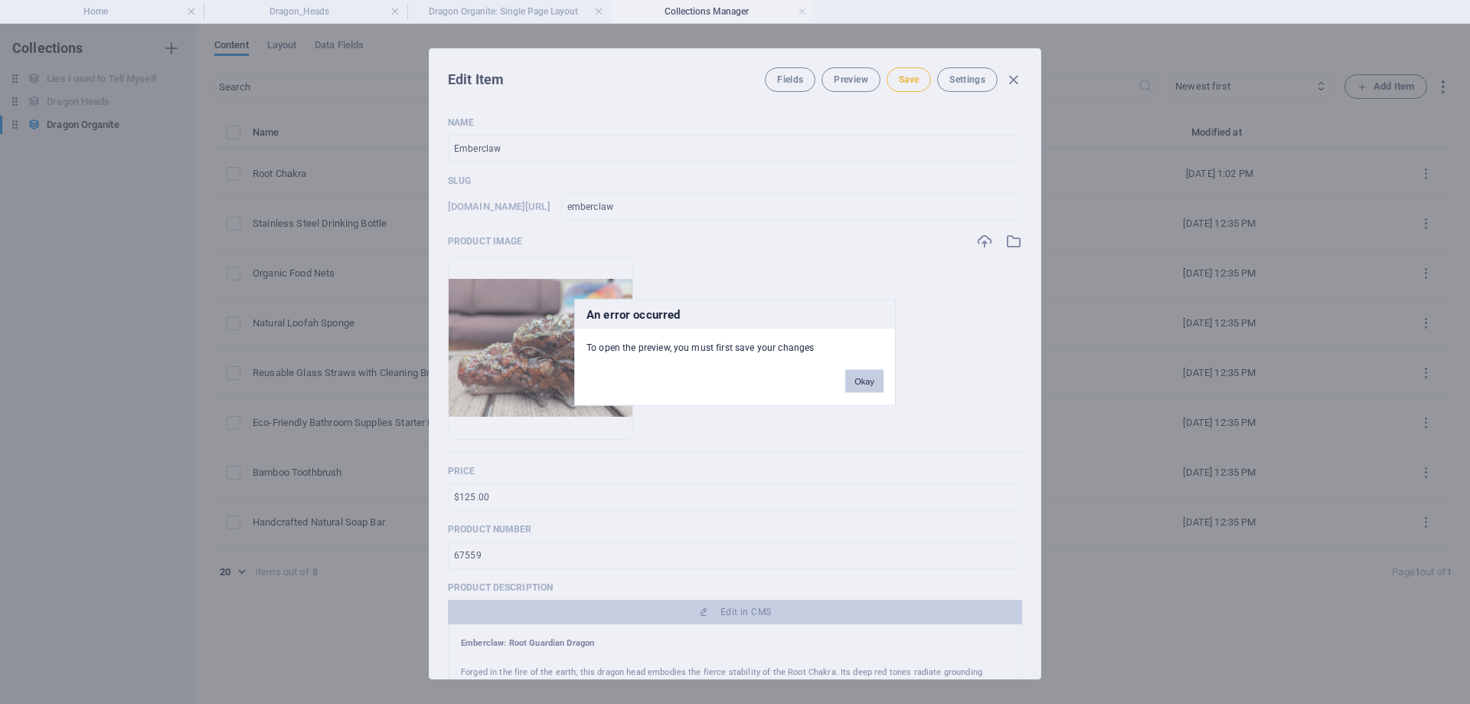
click at [861, 381] on button "Okay" at bounding box center [864, 380] width 38 height 23
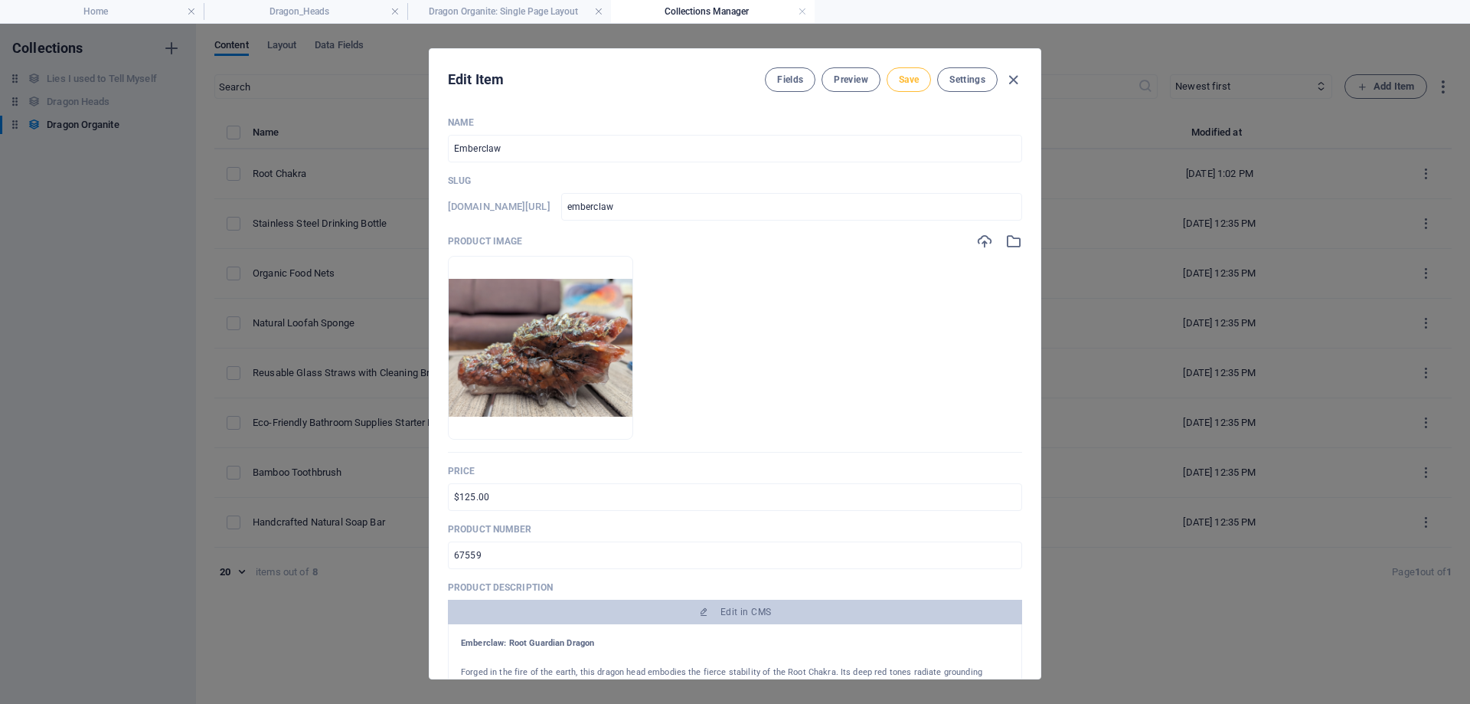
click at [900, 80] on span "Save" at bounding box center [909, 79] width 20 height 12
click at [911, 73] on span "Save" at bounding box center [909, 79] width 20 height 12
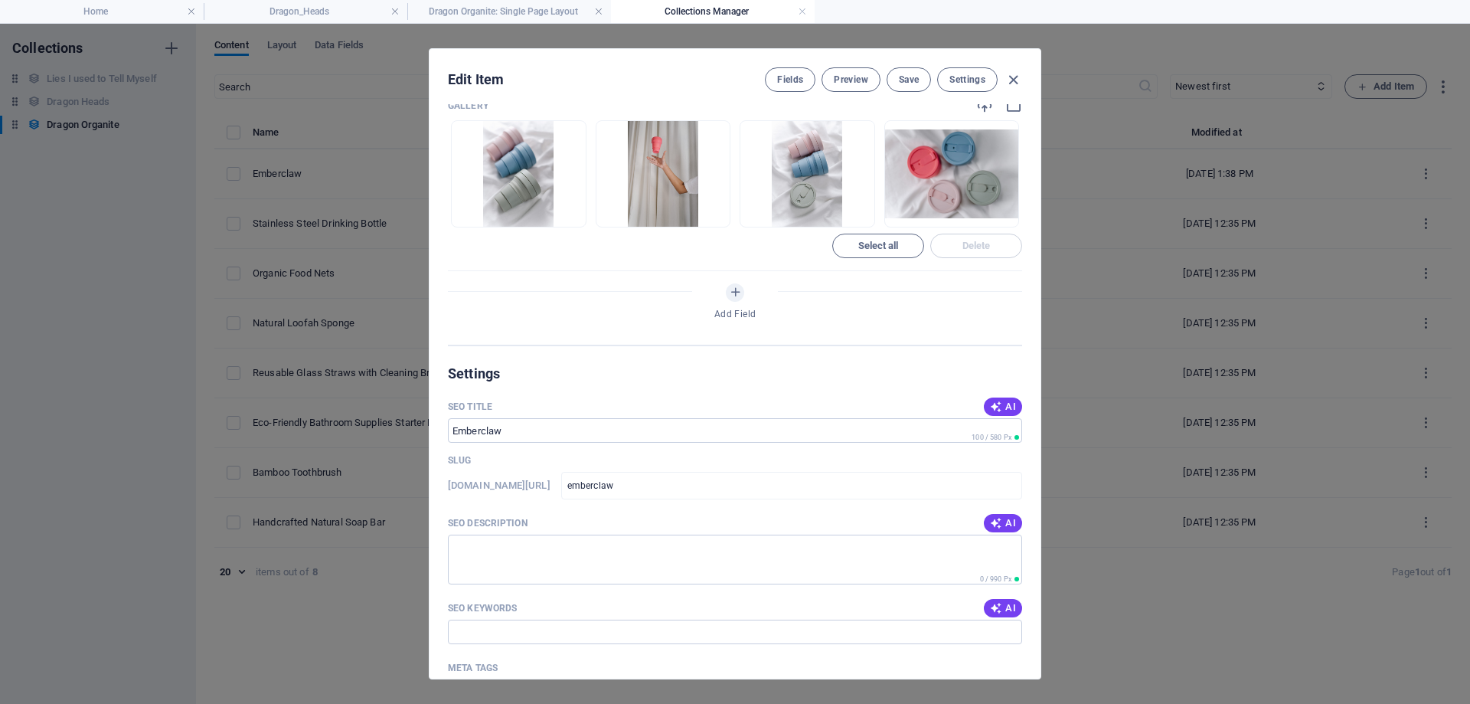
scroll to position [612, 0]
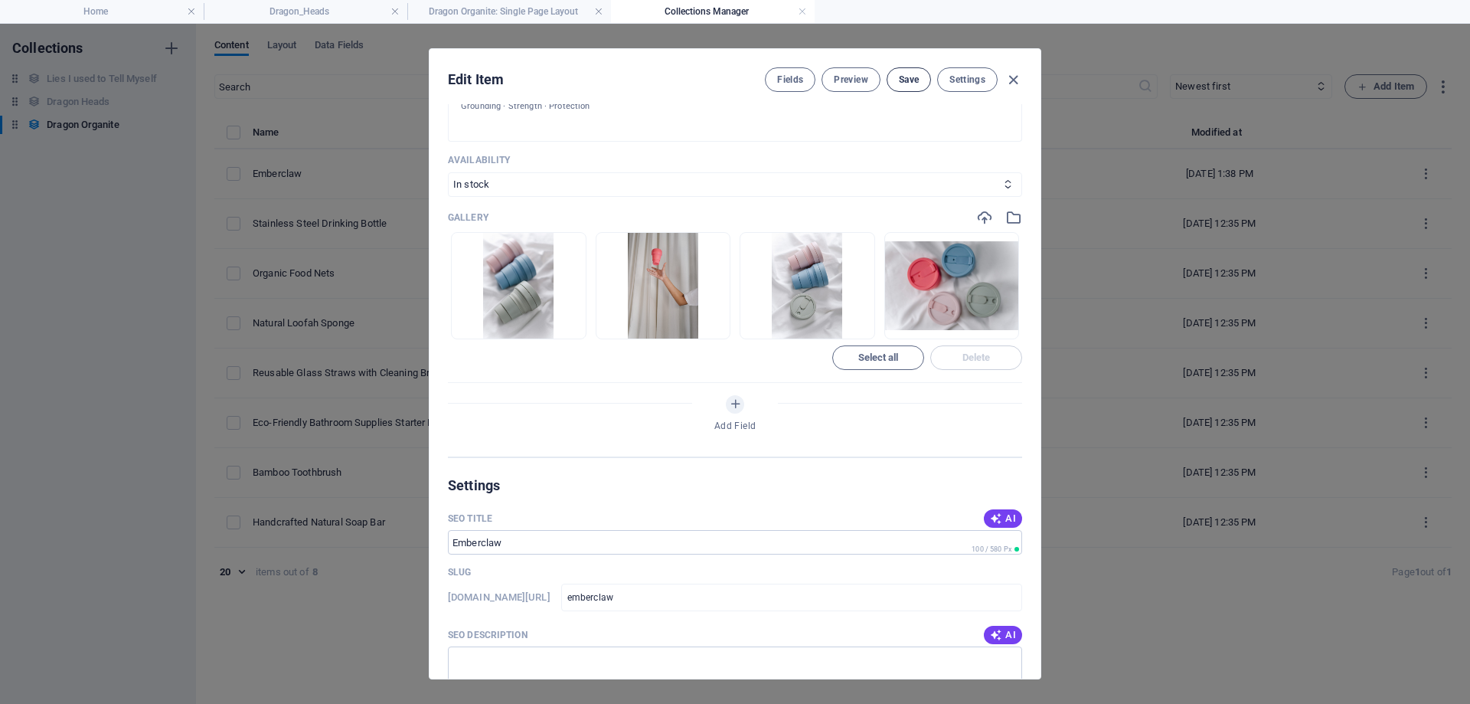
click at [905, 70] on button "Save" at bounding box center [909, 79] width 44 height 24
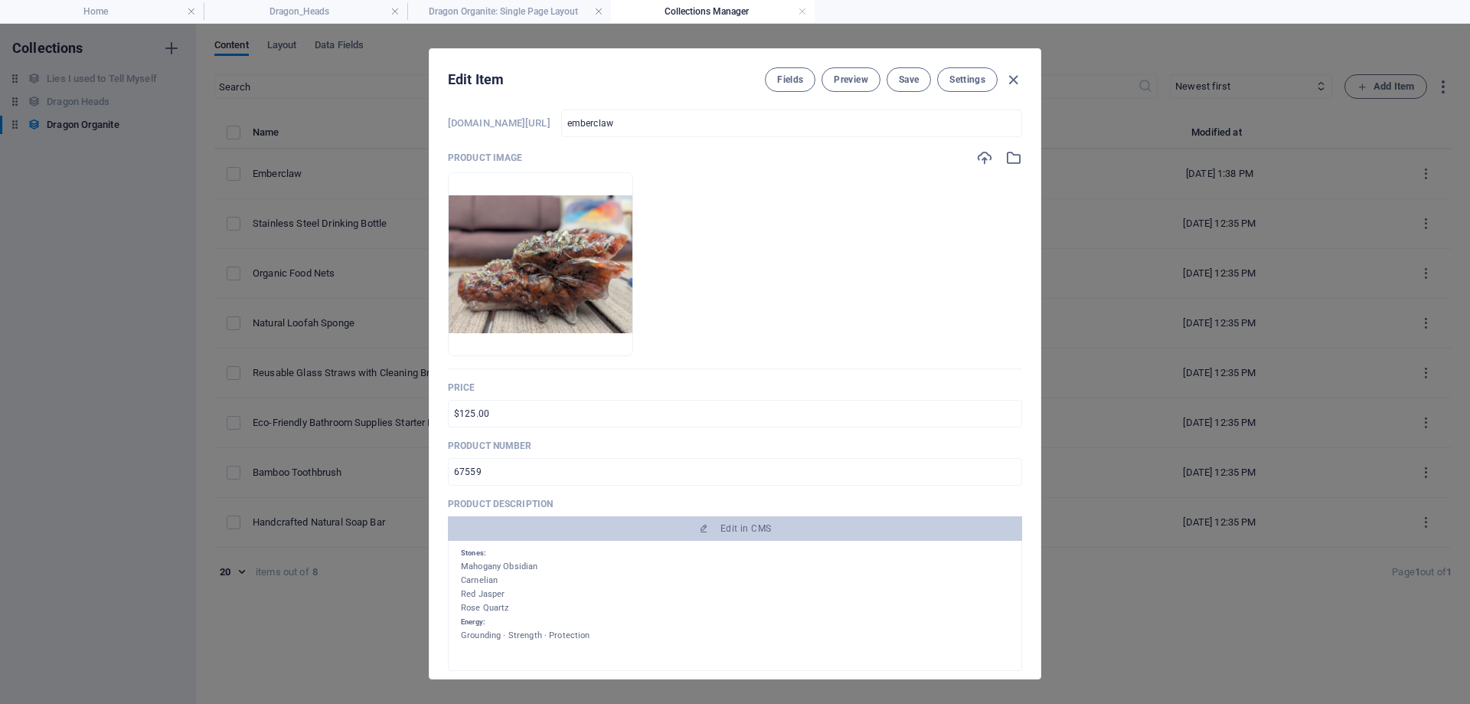
scroll to position [0, 0]
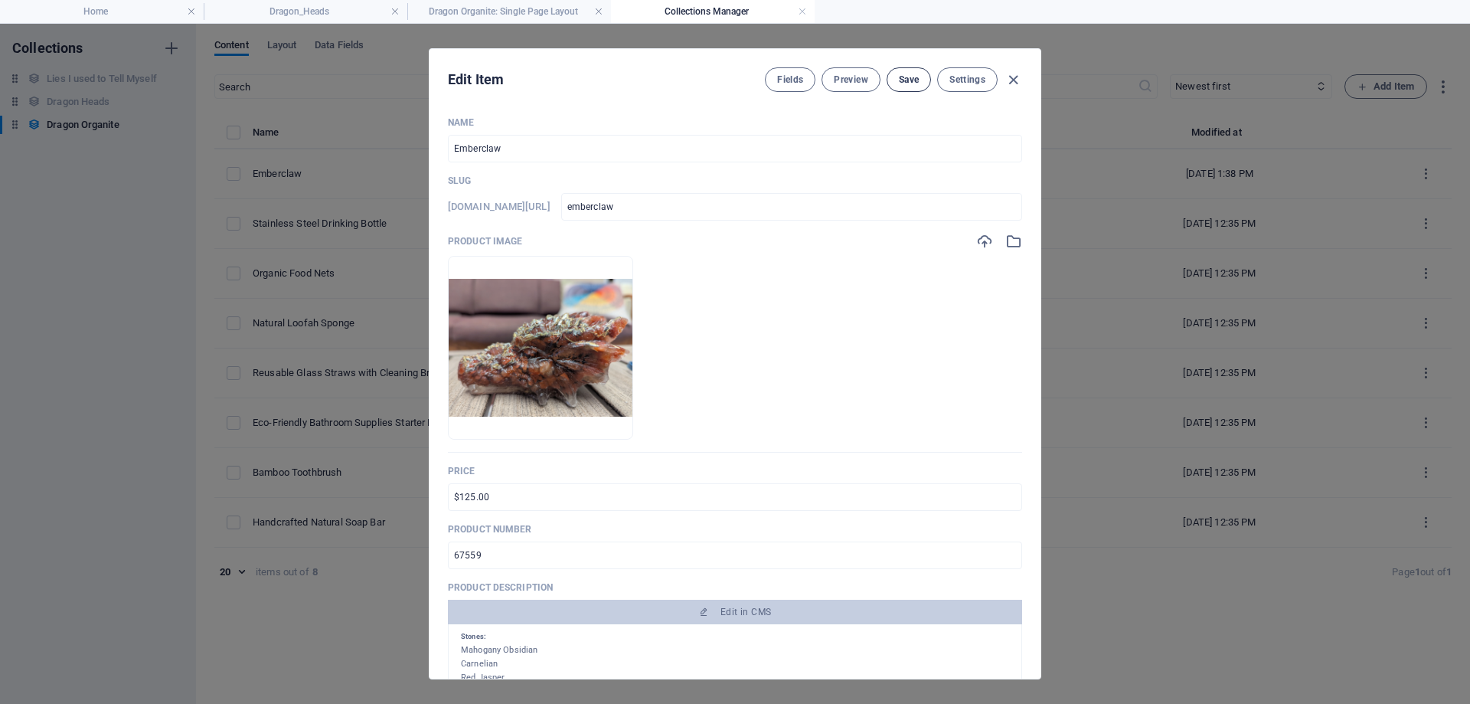
click at [919, 73] on button "Save" at bounding box center [909, 79] width 44 height 24
click at [1009, 83] on icon "button" at bounding box center [1013, 80] width 18 height 18
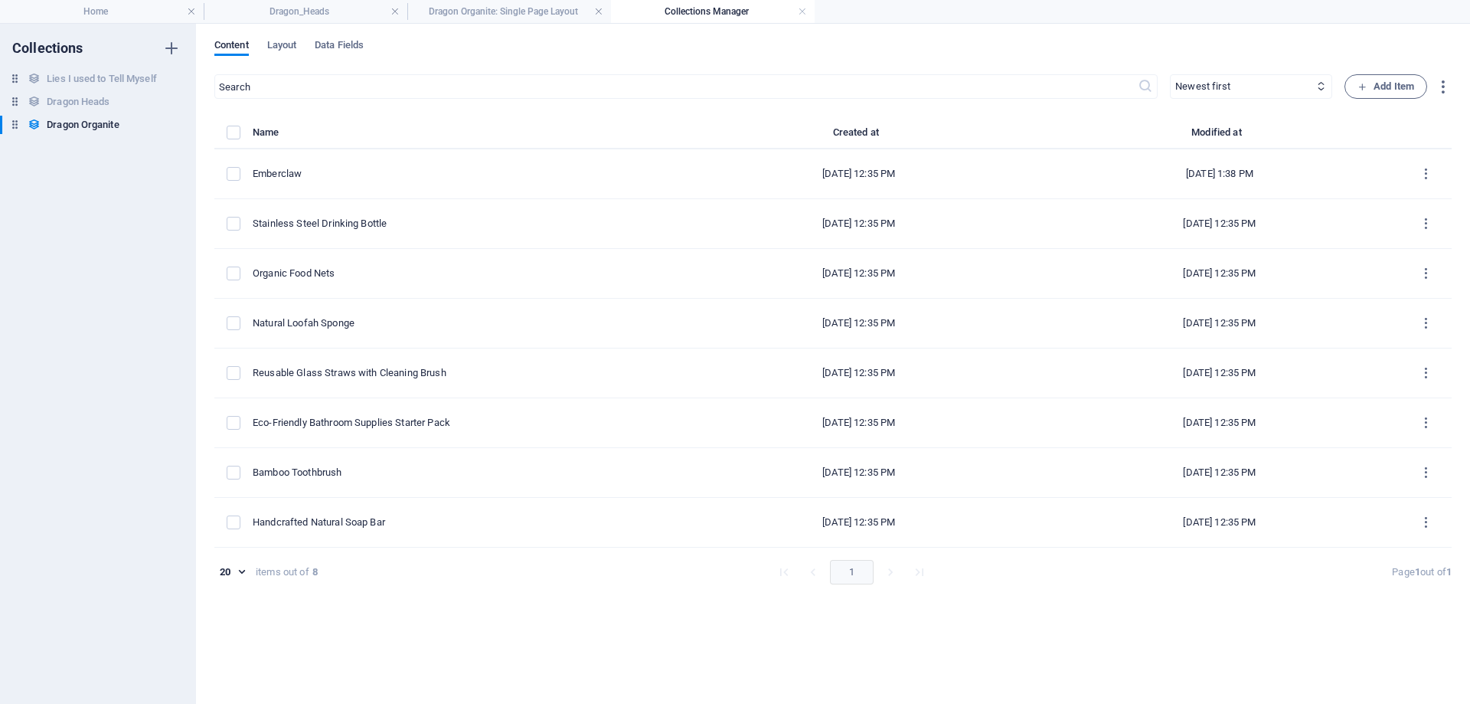
type input "emberclaw"
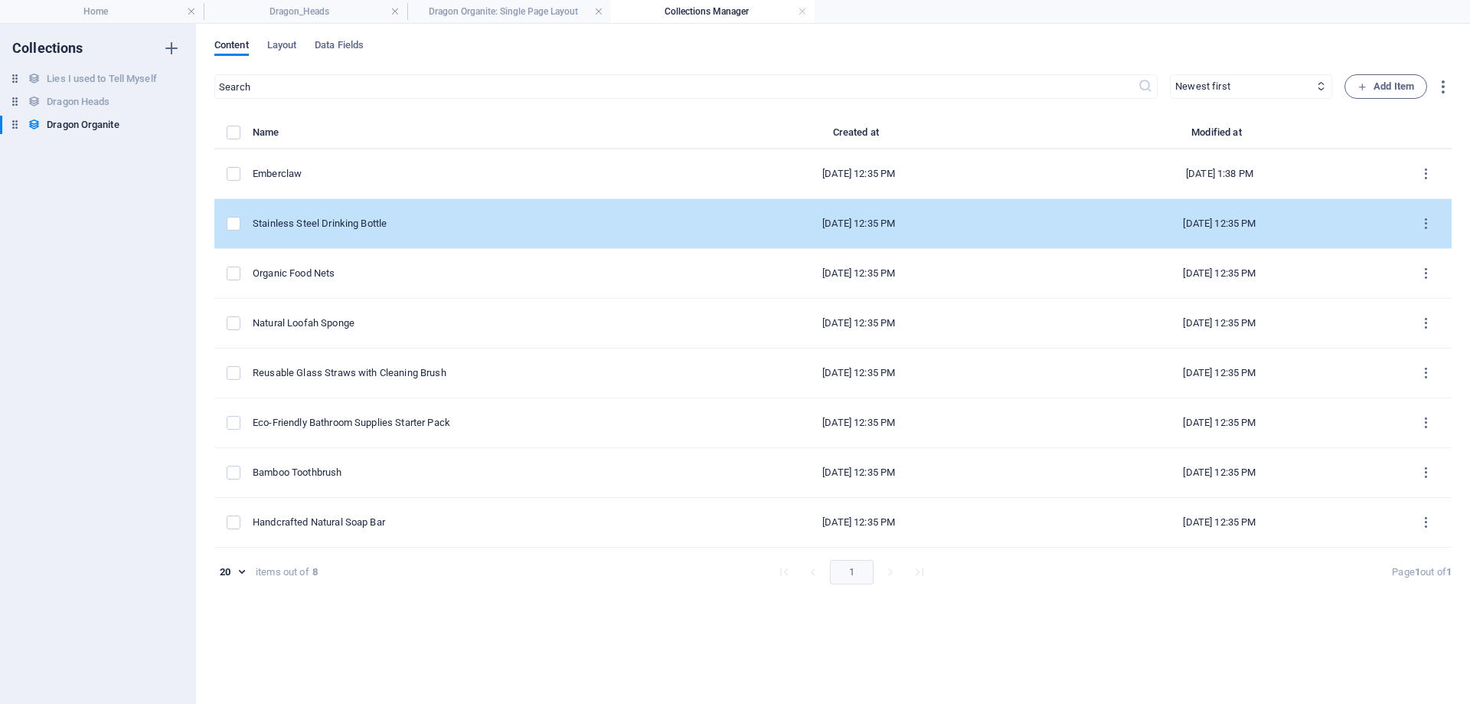
click at [338, 229] on div "Stainless Steel Drinking Bottle" at bounding box center [459, 224] width 413 height 14
select select "In stock"
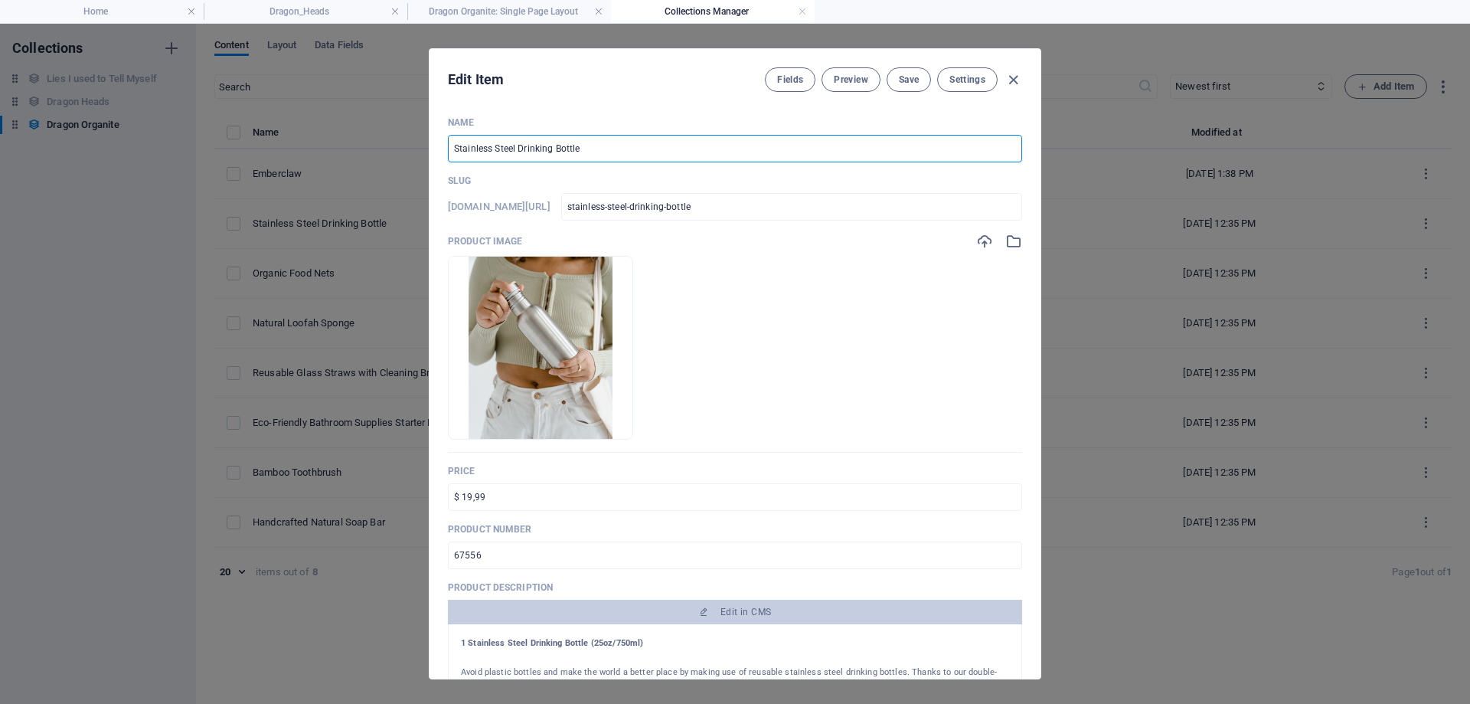
drag, startPoint x: 635, startPoint y: 147, endPoint x: 300, endPoint y: 158, distance: 335.5
click at [300, 158] on div "Edit Item Fields Preview Save Settings Name Stainless Steel Drinking Bottle ​ S…" at bounding box center [735, 364] width 1470 height 680
paste input "olara — Sacral Guardian Dragon"
type input "Solara — Sacral Guardian Dragon"
type input "solara-sacral-guardian-dragon"
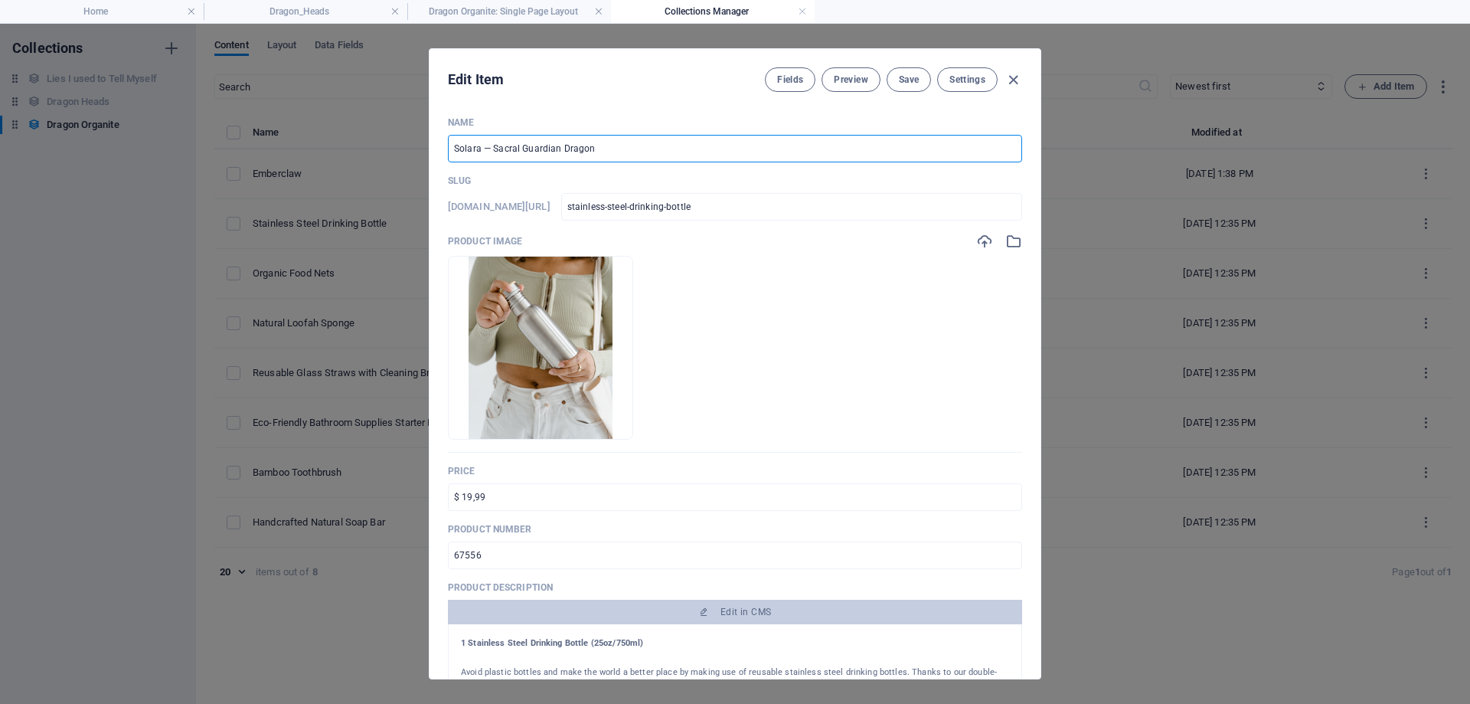
type input "solara-sacral-guardian-dragon"
click at [493, 148] on input "Solara — Sacral Guardian Dragon" at bounding box center [735, 149] width 574 height 28
click at [489, 149] on input "Solara — Sacral Guardian Dragon" at bounding box center [735, 149] width 574 height 28
type input "Solara: Sacral Guardian Dragon"
click at [1008, 240] on icon "button" at bounding box center [1013, 241] width 17 height 17
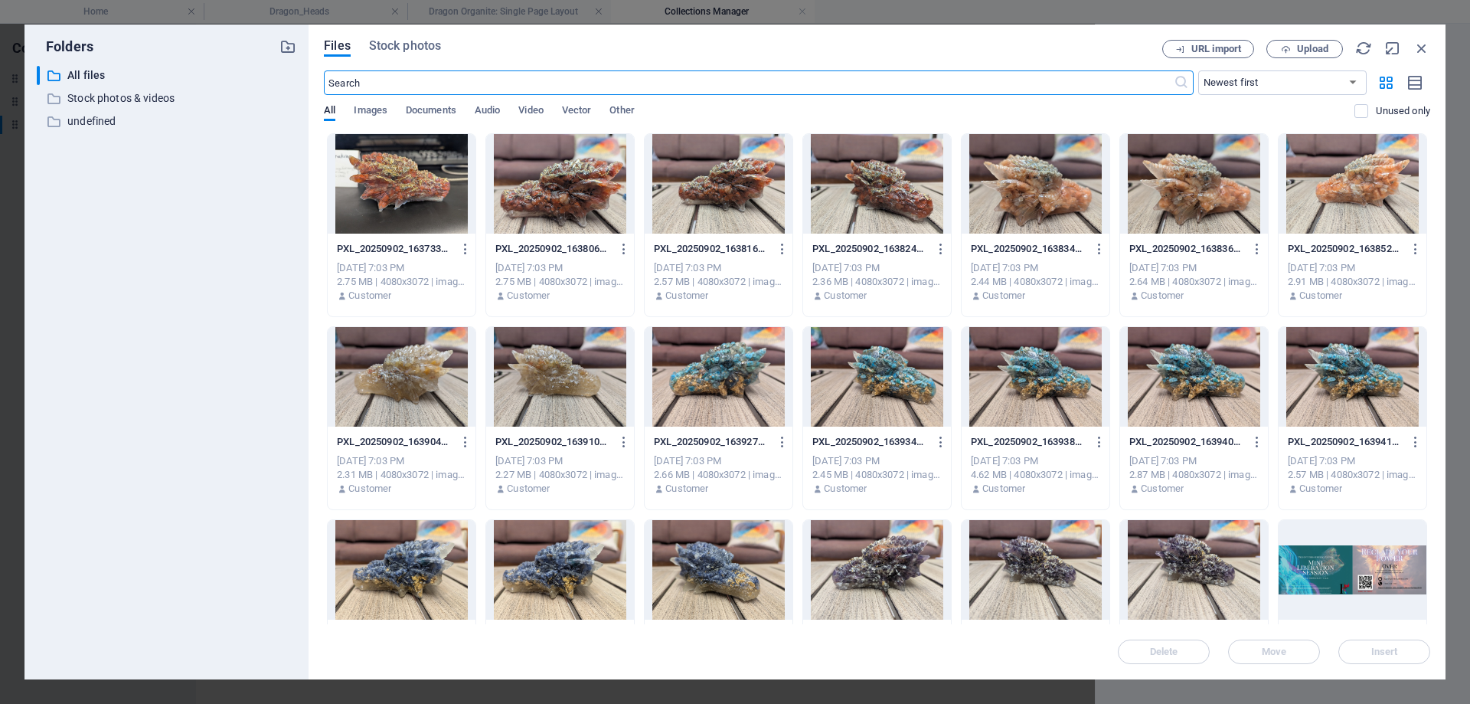
click at [1053, 197] on div at bounding box center [1036, 184] width 148 height 100
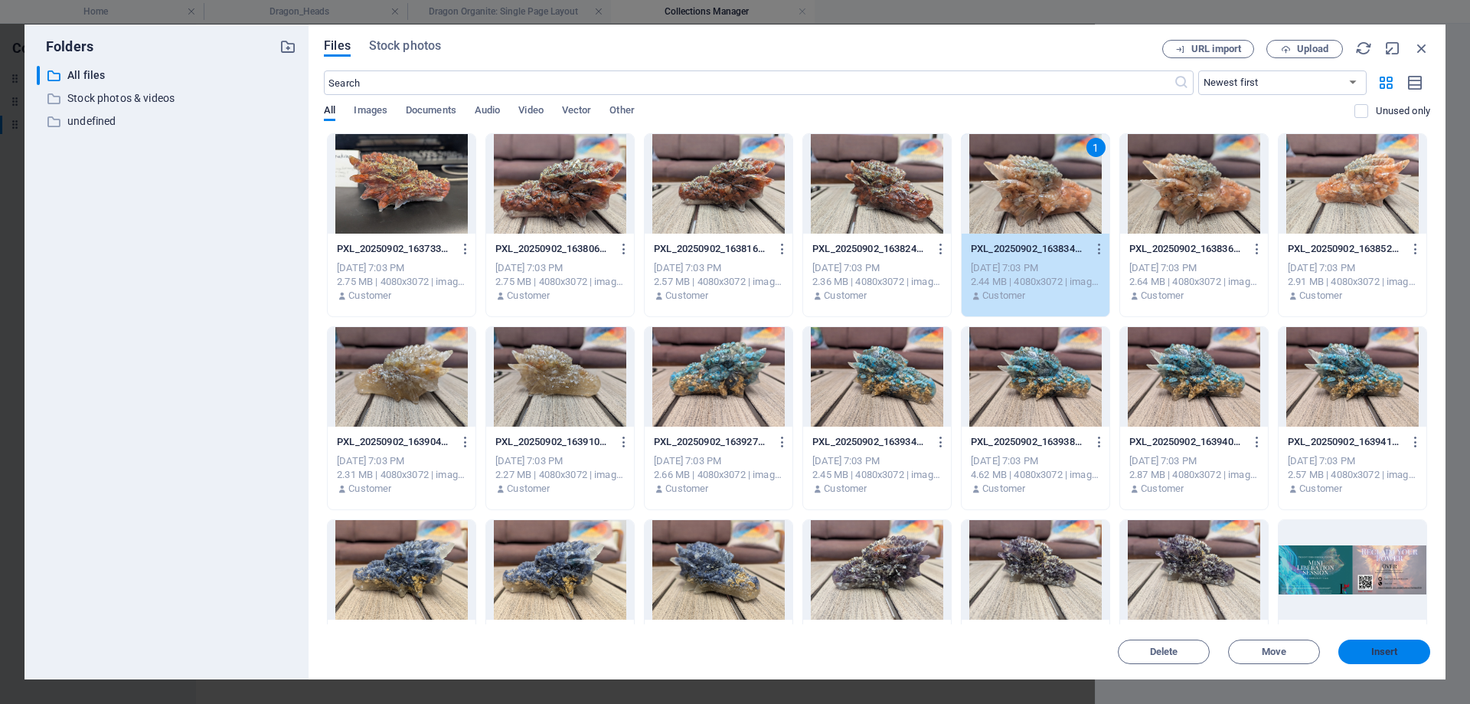
click at [1391, 657] on button "Insert" at bounding box center [1384, 651] width 92 height 24
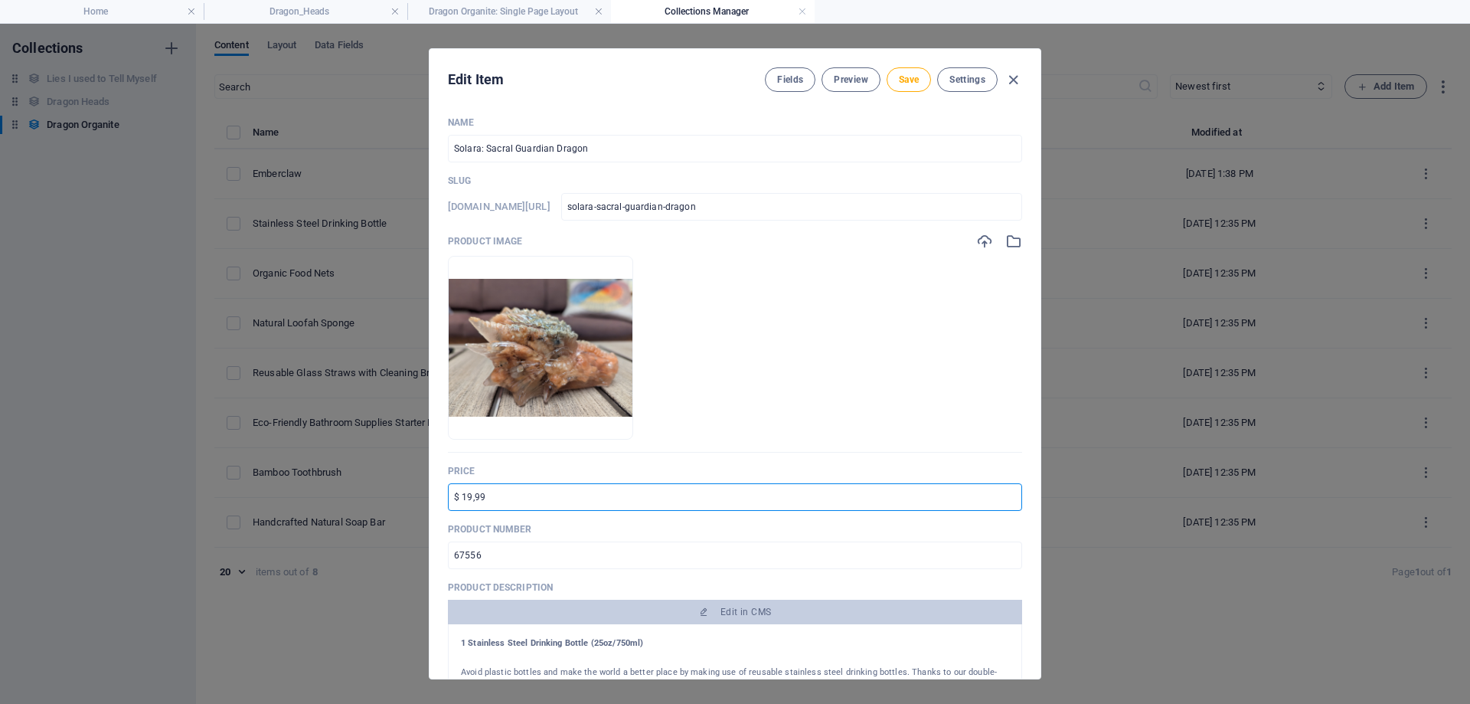
drag, startPoint x: 528, startPoint y: 498, endPoint x: 382, endPoint y: 486, distance: 146.7
click at [386, 486] on div "Edit Item Fields Preview Save Settings Name Solara: Sacral Guardian Dragon ​ Sl…" at bounding box center [735, 364] width 1470 height 680
type input "$125.00"
click at [874, 531] on p "Product number" at bounding box center [735, 529] width 574 height 12
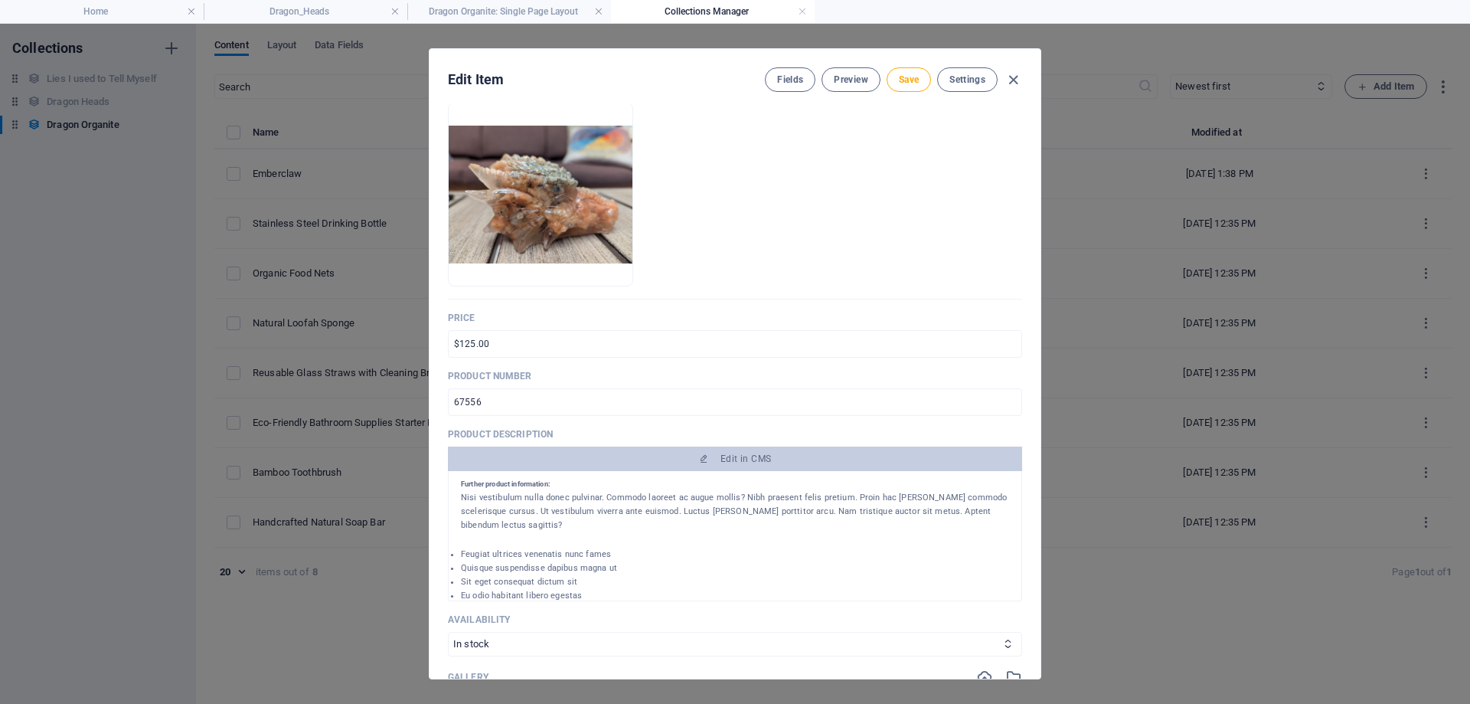
scroll to position [79, 0]
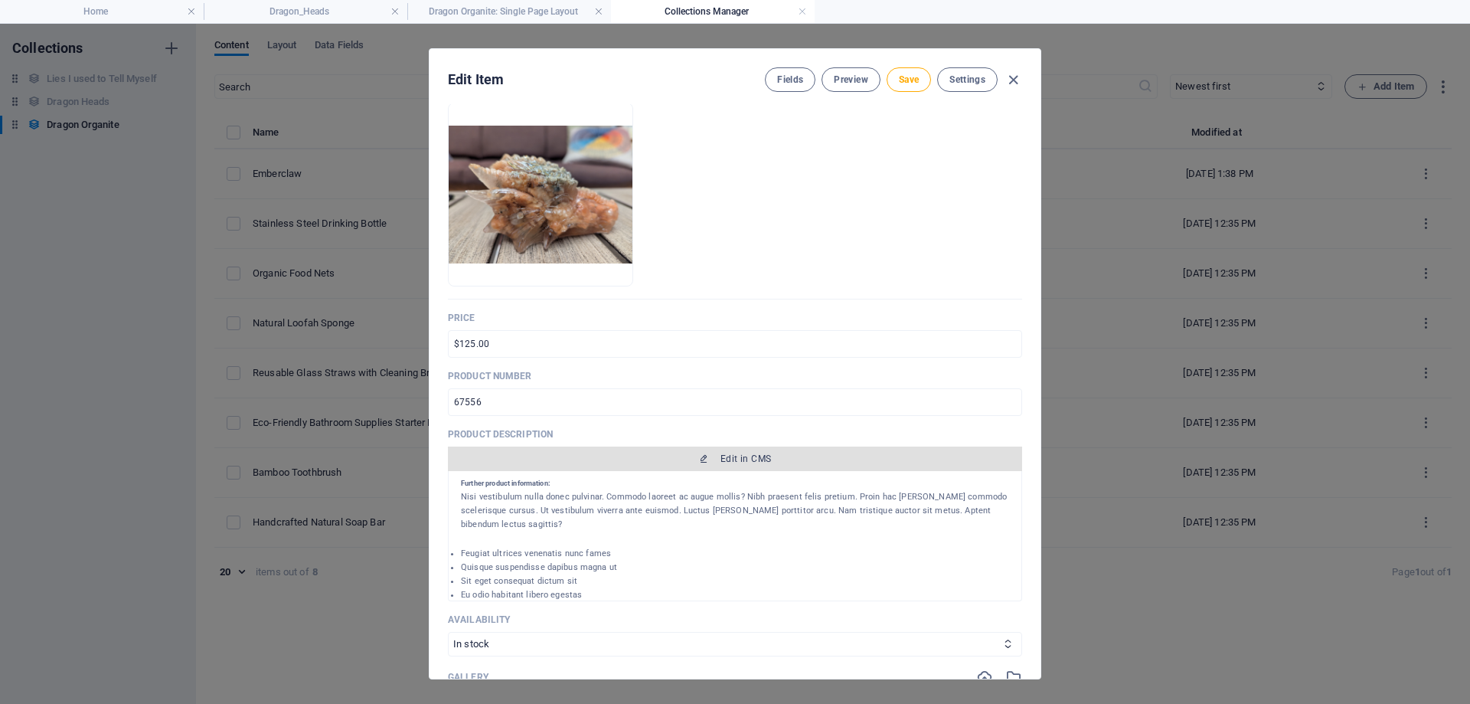
click at [743, 456] on span "Edit in CMS" at bounding box center [745, 458] width 51 height 12
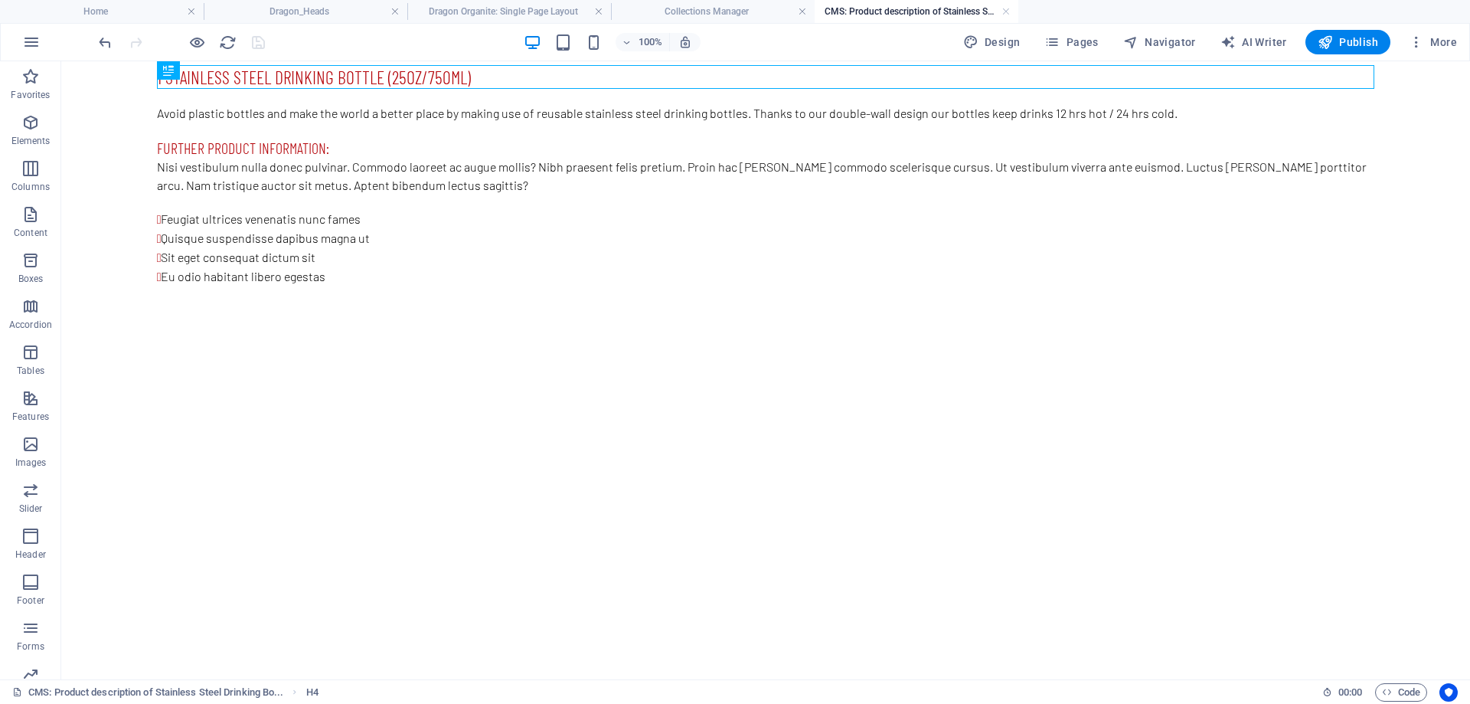
scroll to position [0, 0]
click at [377, 117] on div "Avoid plastic bottles and make the world a better place by making use of reusab…" at bounding box center [765, 113] width 1217 height 18
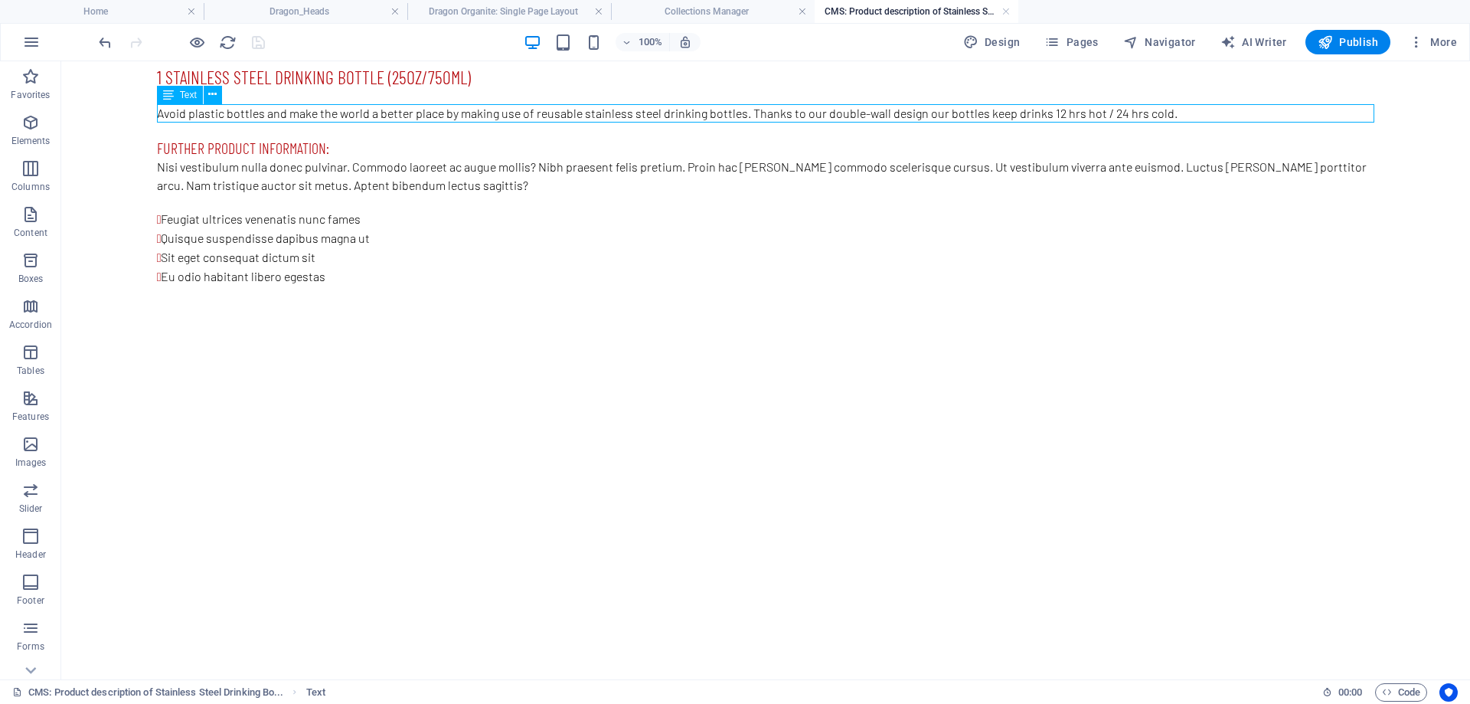
click at [377, 117] on div "Avoid plastic bottles and make the world a better place by making use of reusab…" at bounding box center [765, 113] width 1217 height 18
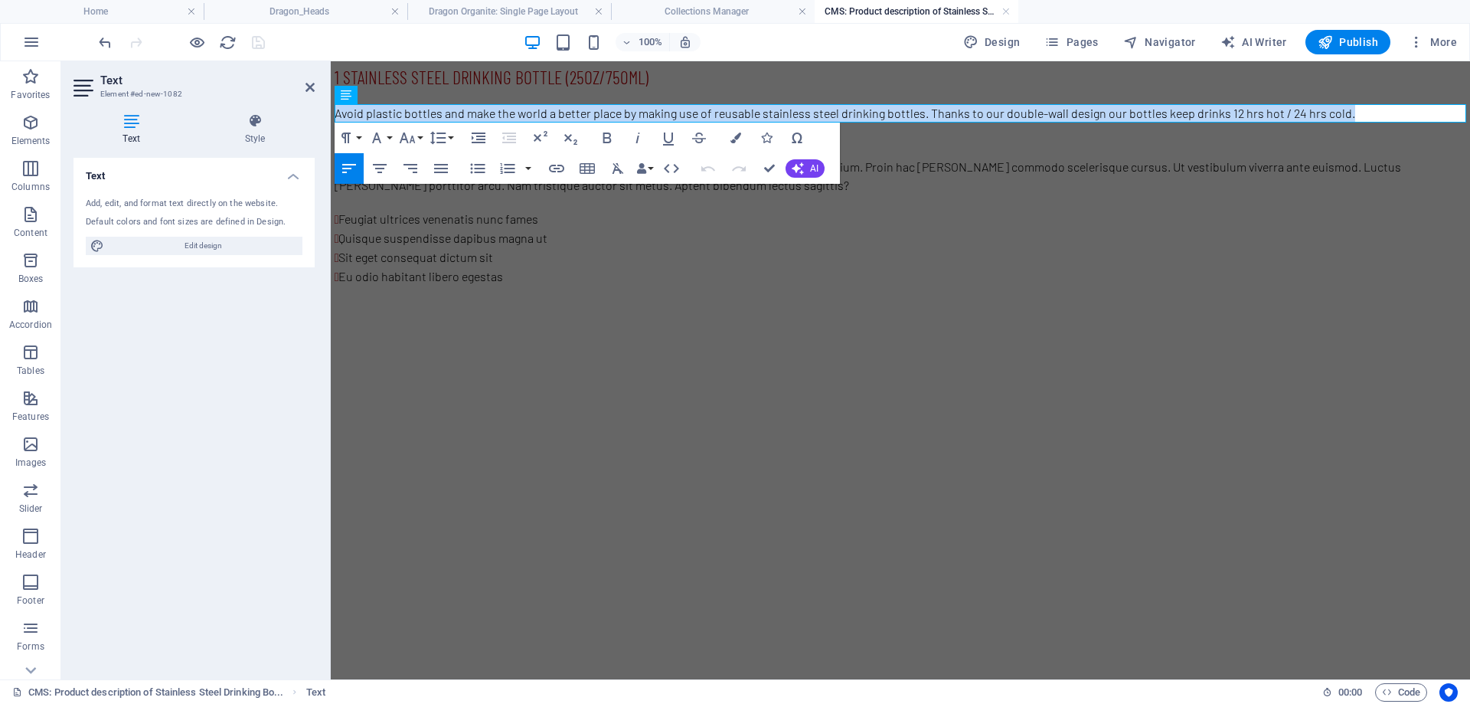
drag, startPoint x: 1372, startPoint y: 115, endPoint x: 292, endPoint y: 128, distance: 1079.6
click at [331, 128] on html "1 Stainless Steel Drinking Bottle (25oz/750ml) Avoid plastic bottles and make t…" at bounding box center [900, 175] width 1139 height 229
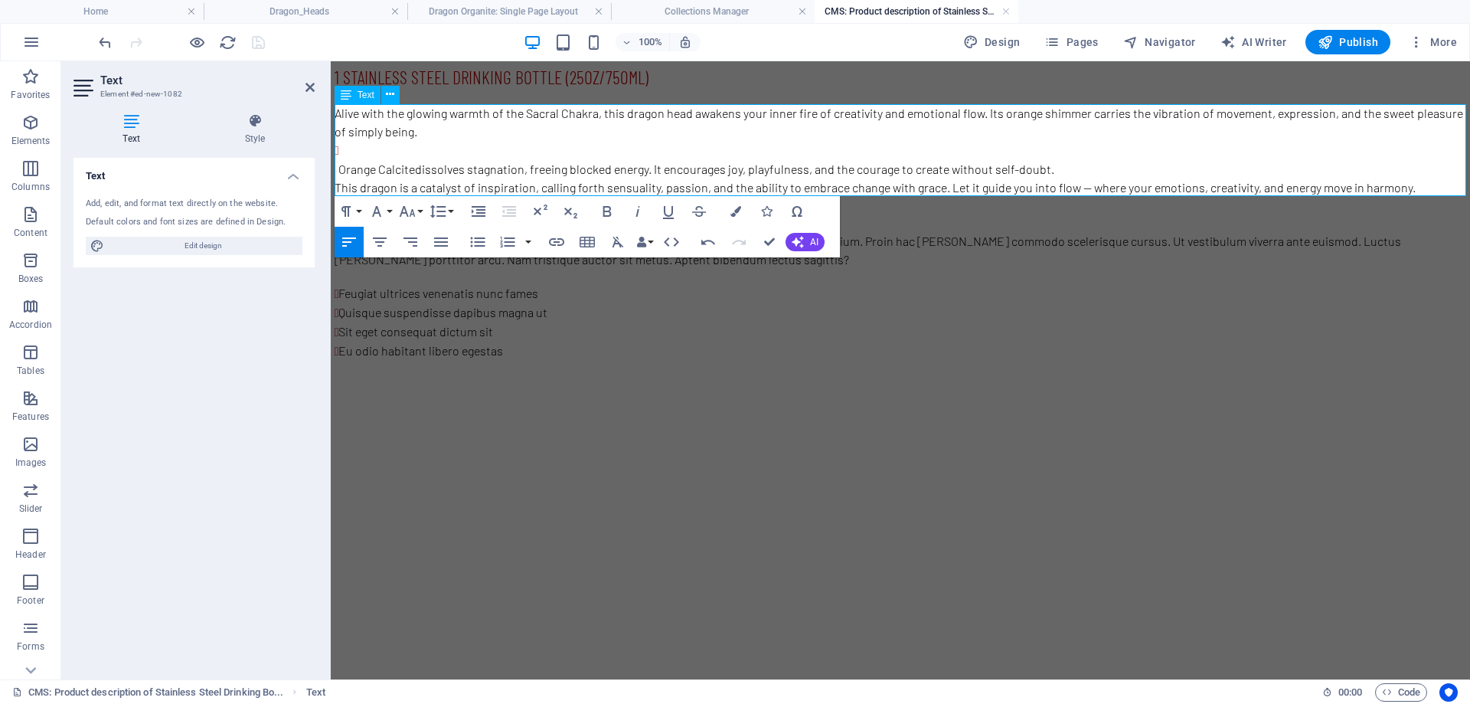
click at [432, 138] on p "Alive with the glowing warmth of the Sacral Chakra, this dragon head awakens yo…" at bounding box center [901, 122] width 1132 height 37
click at [407, 158] on li "Orange Calcite dissolves stagnation, freeing blocked energy. It encourages joy,…" at bounding box center [902, 160] width 1128 height 38
click at [397, 151] on li "Orange Calcite dissolves stagnation, freeing blocked energy. It encourages joy,…" at bounding box center [902, 160] width 1128 height 38
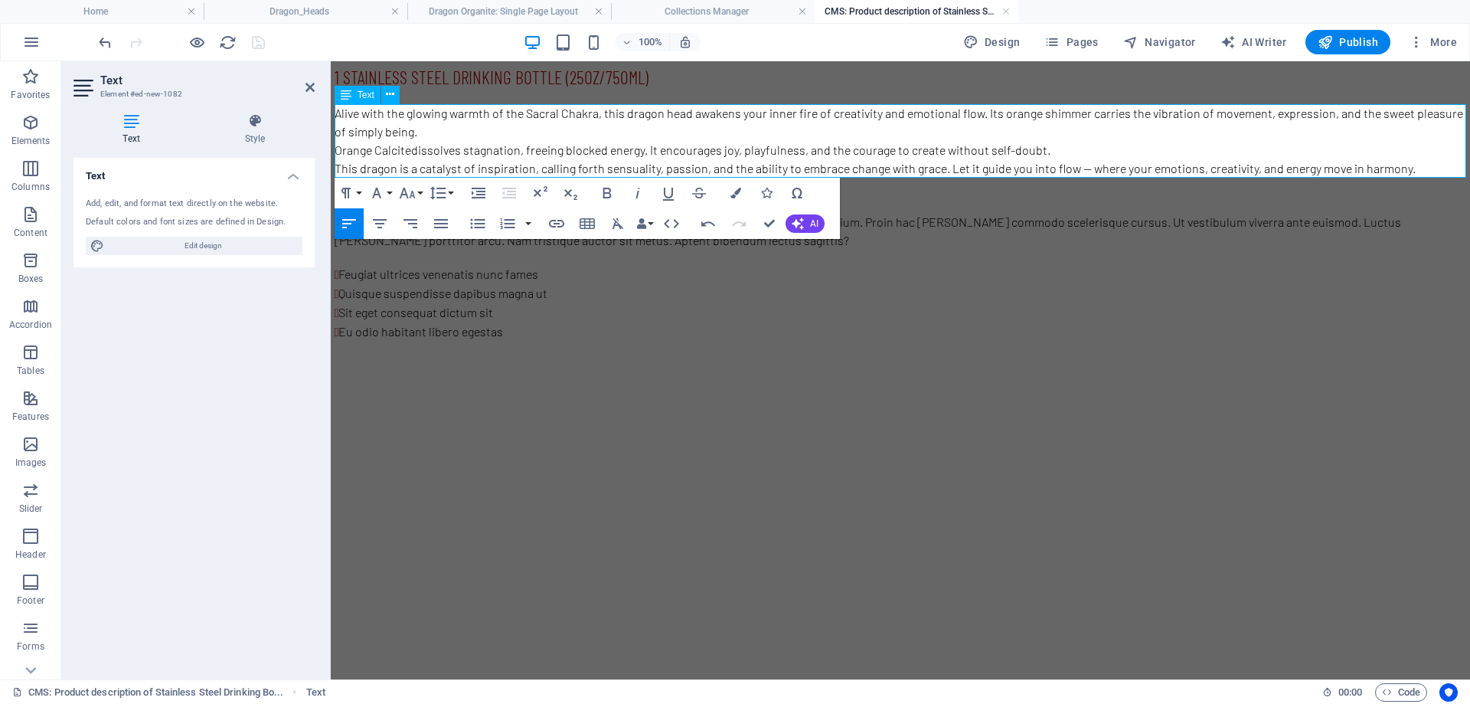
click at [337, 167] on p "This dragon is a catalyst of inspiration, calling forth sensuality, passion, an…" at bounding box center [901, 168] width 1132 height 18
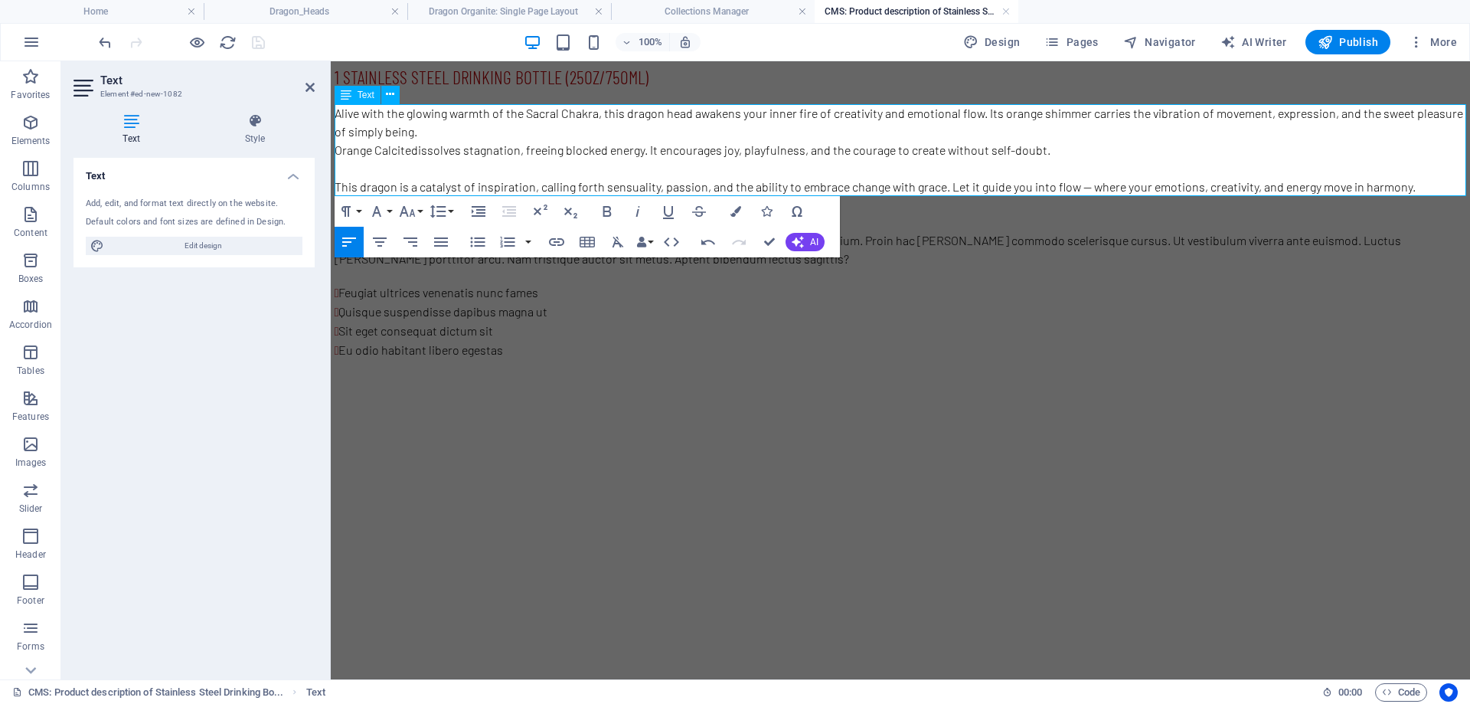
click at [336, 150] on strong "Orange Calcite" at bounding box center [373, 149] width 77 height 15
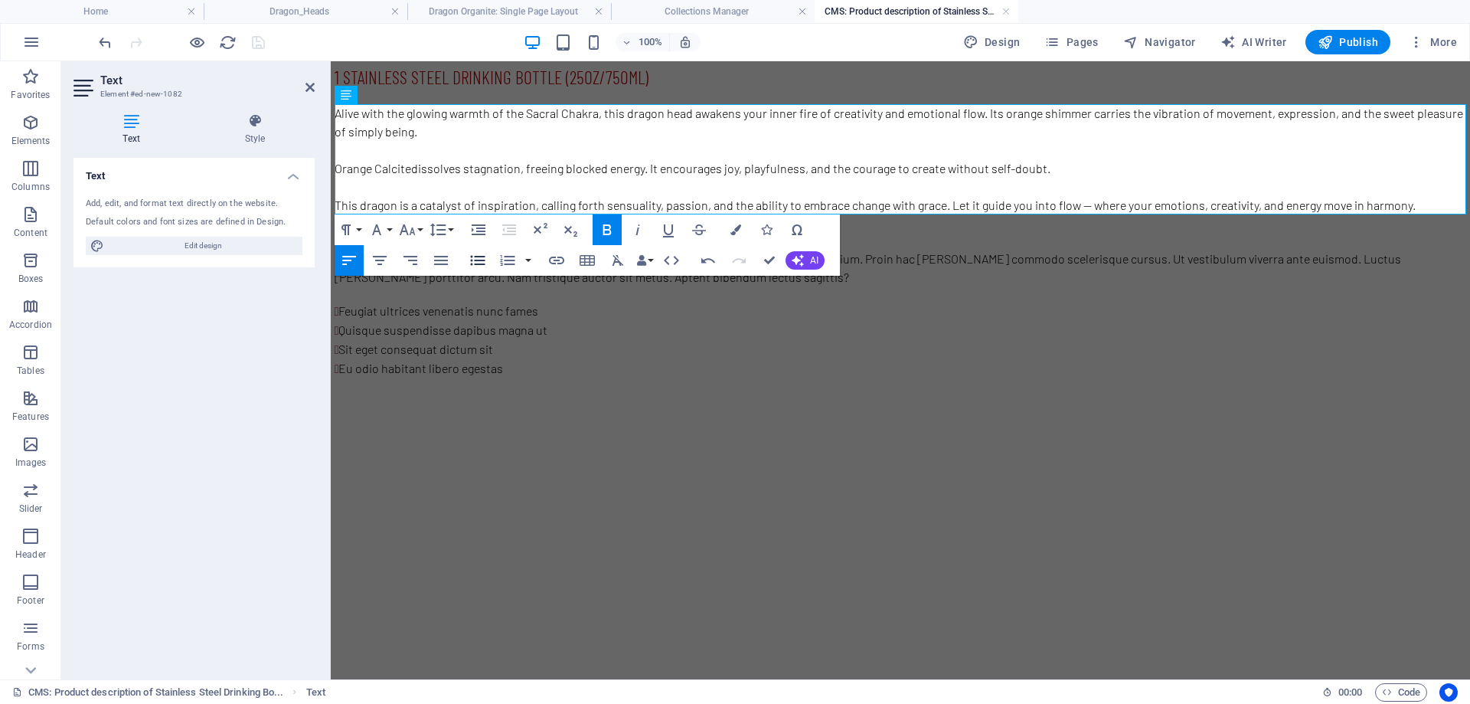
click at [492, 259] on button "Unordered List" at bounding box center [477, 260] width 29 height 31
click at [487, 139] on p "Alive with the glowing warmth of the Sacral Chakra, this dragon head awakens yo…" at bounding box center [901, 122] width 1132 height 37
drag, startPoint x: 771, startPoint y: 256, endPoint x: 710, endPoint y: 194, distance: 87.2
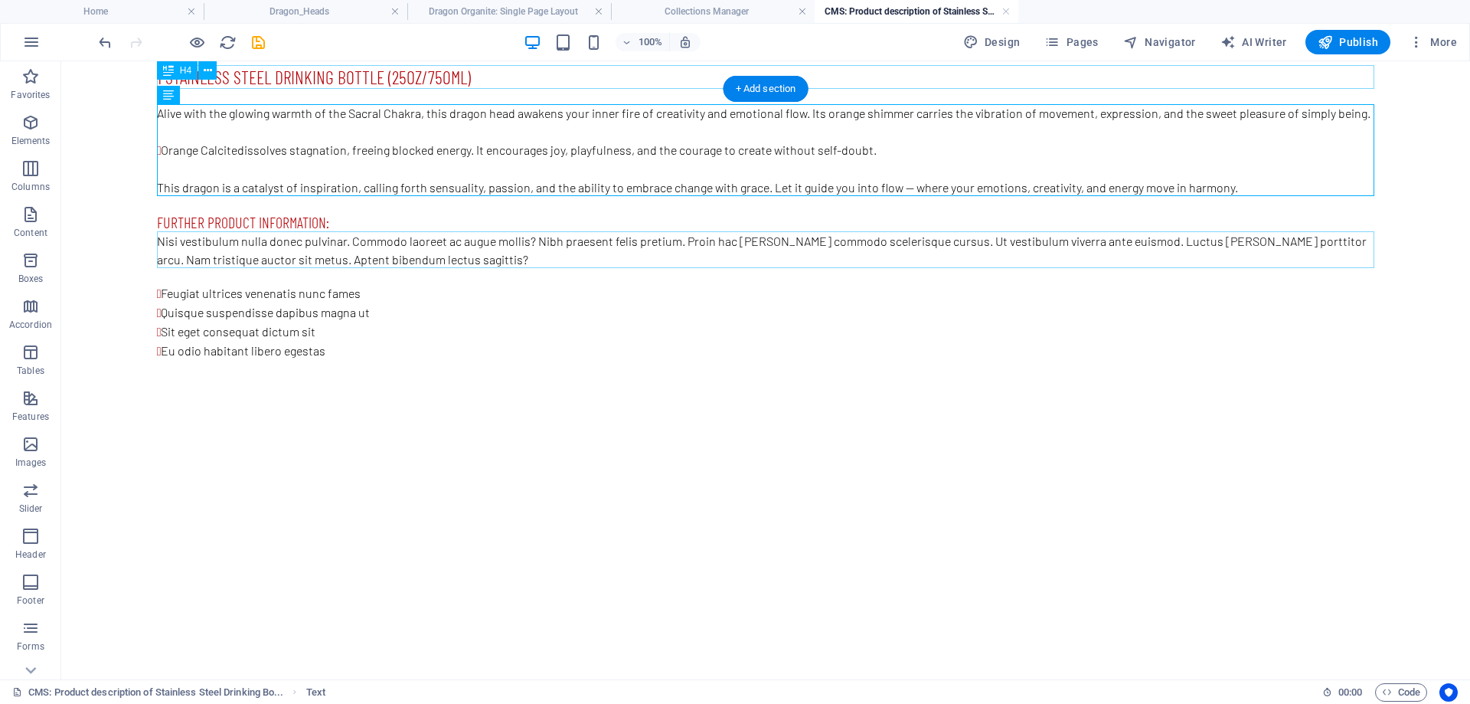
click at [436, 74] on div "1 Stainless Steel Drinking Bottle (25oz/750ml)" at bounding box center [765, 77] width 1217 height 24
click at [507, 75] on div "1 Stainless Steel Drinking Bottle (25oz/750ml)" at bounding box center [765, 77] width 1217 height 24
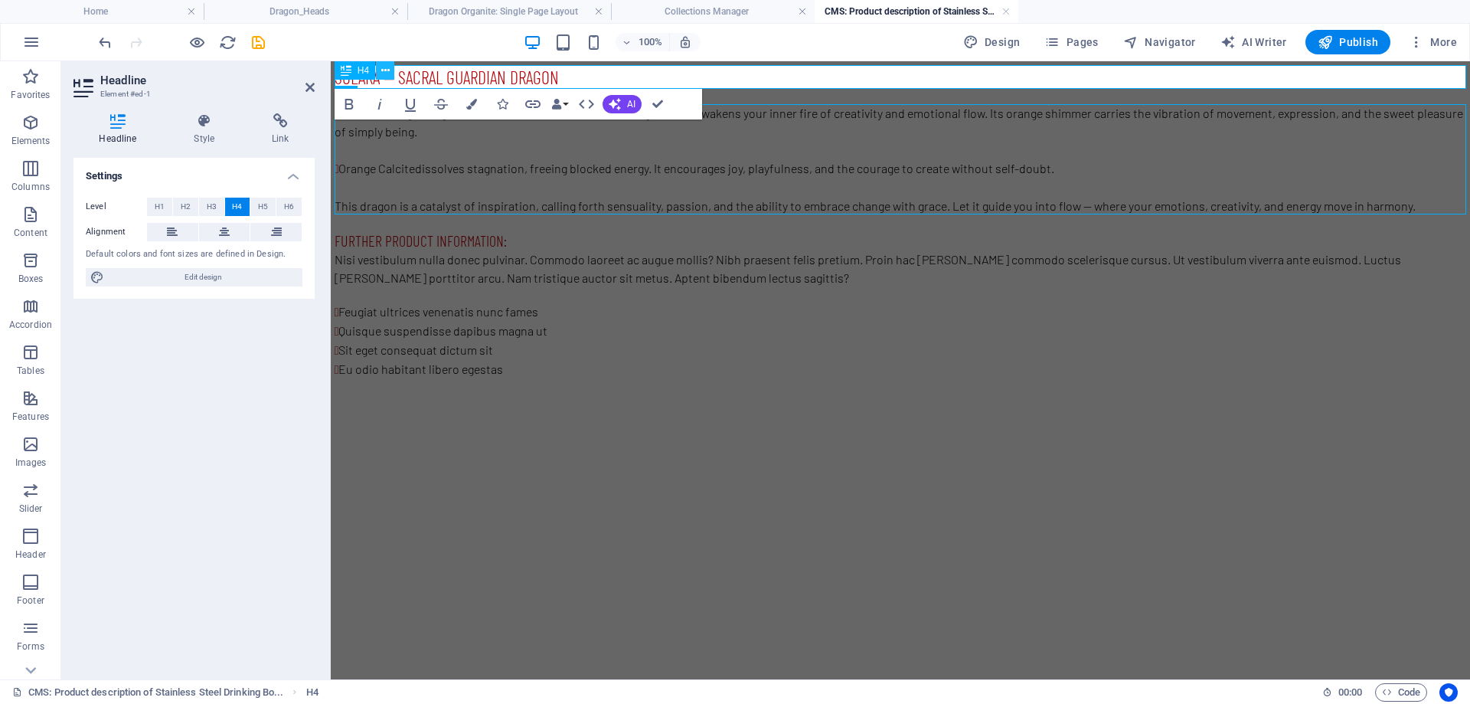
click at [390, 76] on button at bounding box center [385, 70] width 18 height 18
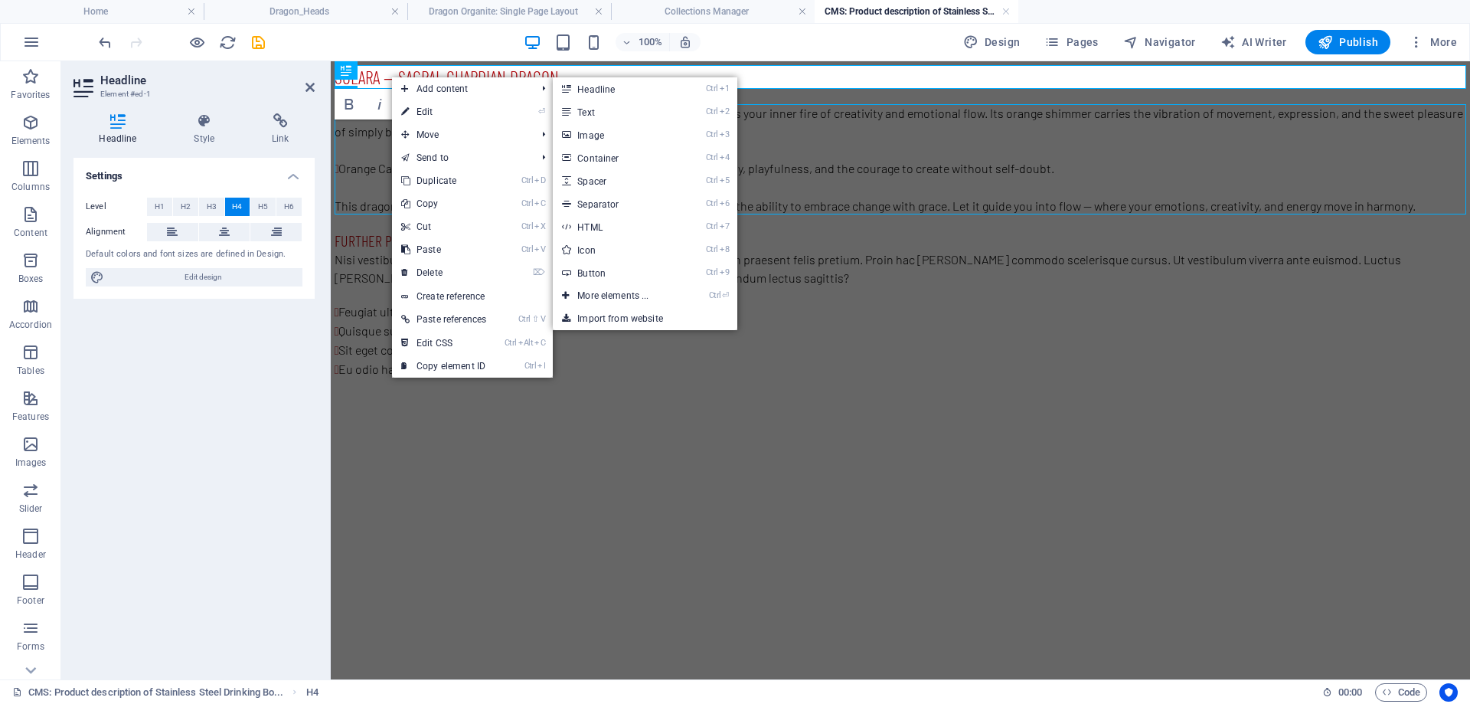
drag, startPoint x: 387, startPoint y: 80, endPoint x: 60, endPoint y: 18, distance: 332.6
click at [368, 80] on div "H4" at bounding box center [352, 70] width 34 height 19
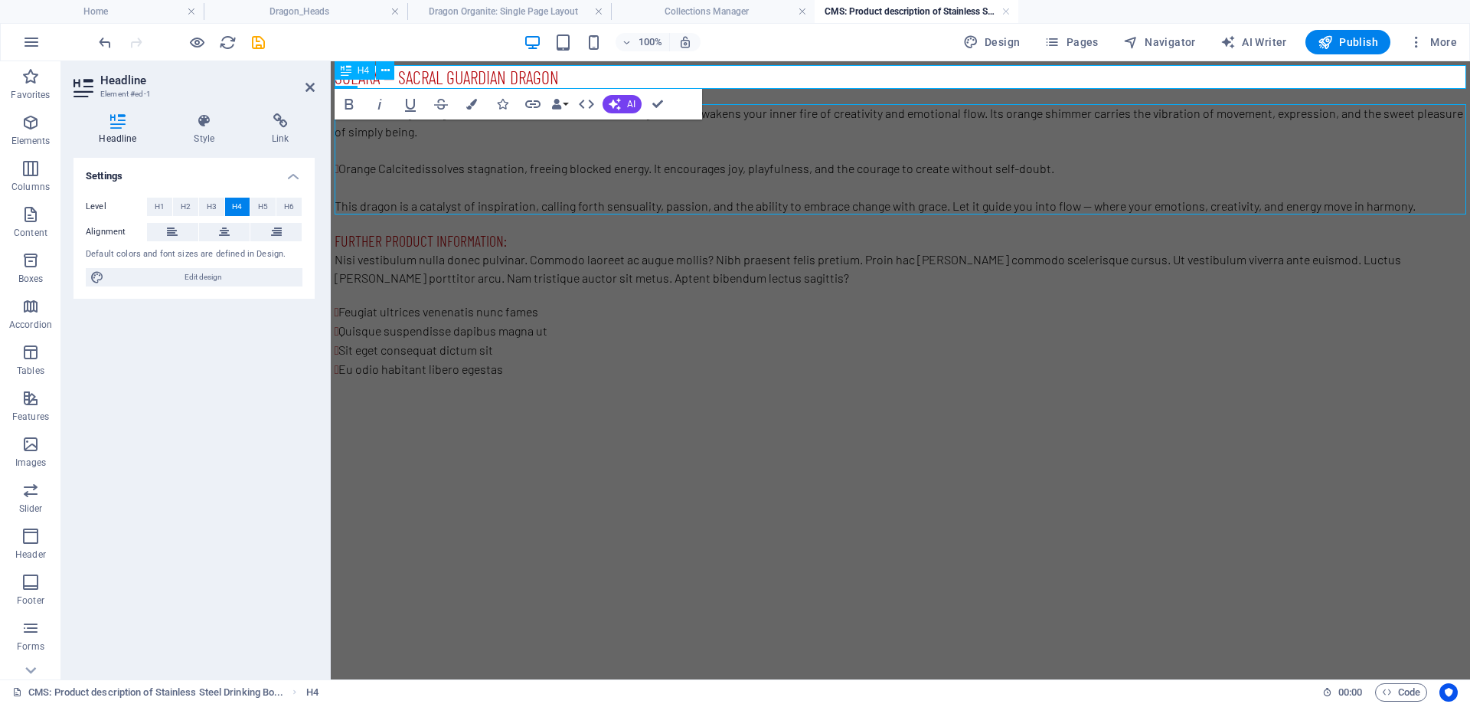
click at [398, 80] on div "H4" at bounding box center [370, 70] width 70 height 19
click at [405, 78] on h4 "Solara — Sacral Guardian Dragon" at bounding box center [901, 77] width 1132 height 24
drag, startPoint x: 599, startPoint y: 45, endPoint x: 660, endPoint y: 106, distance: 86.6
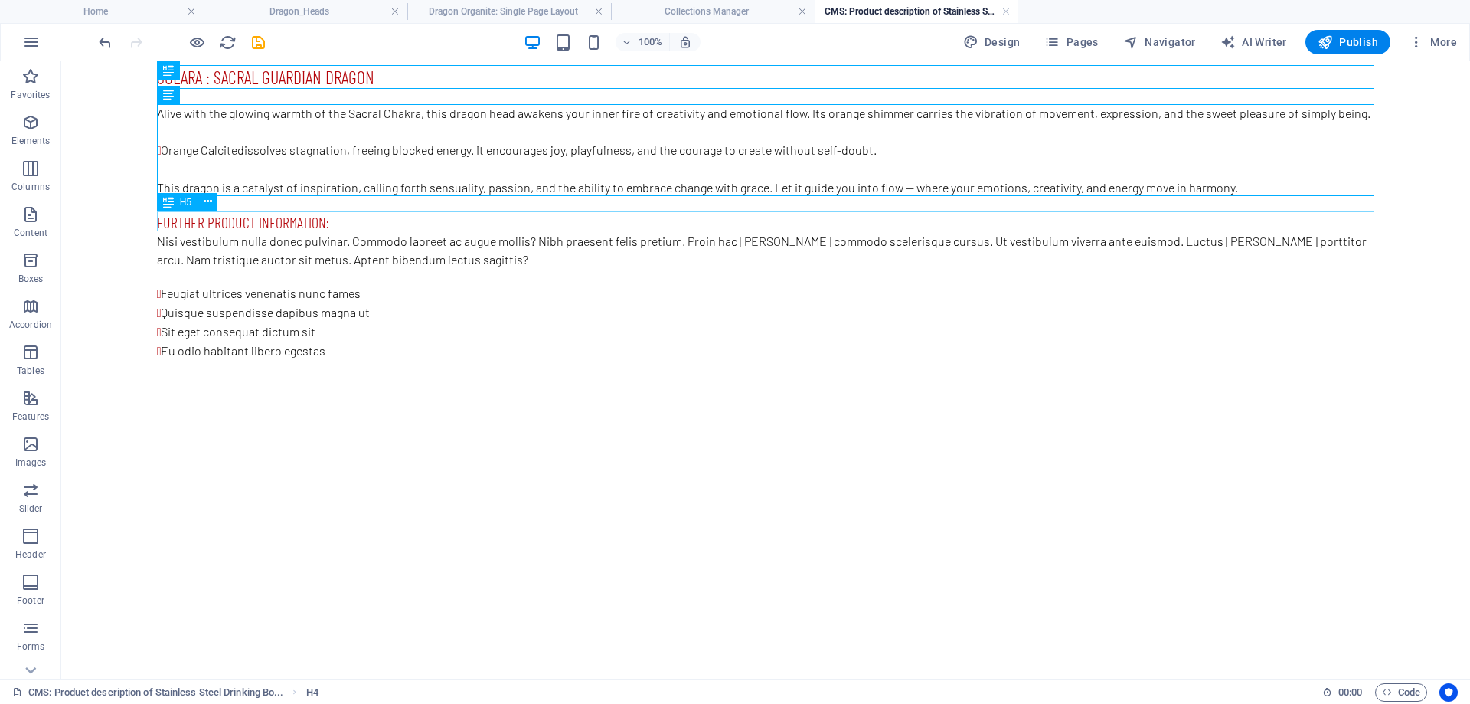
click at [309, 222] on div "Further product information:" at bounding box center [765, 222] width 1217 height 20
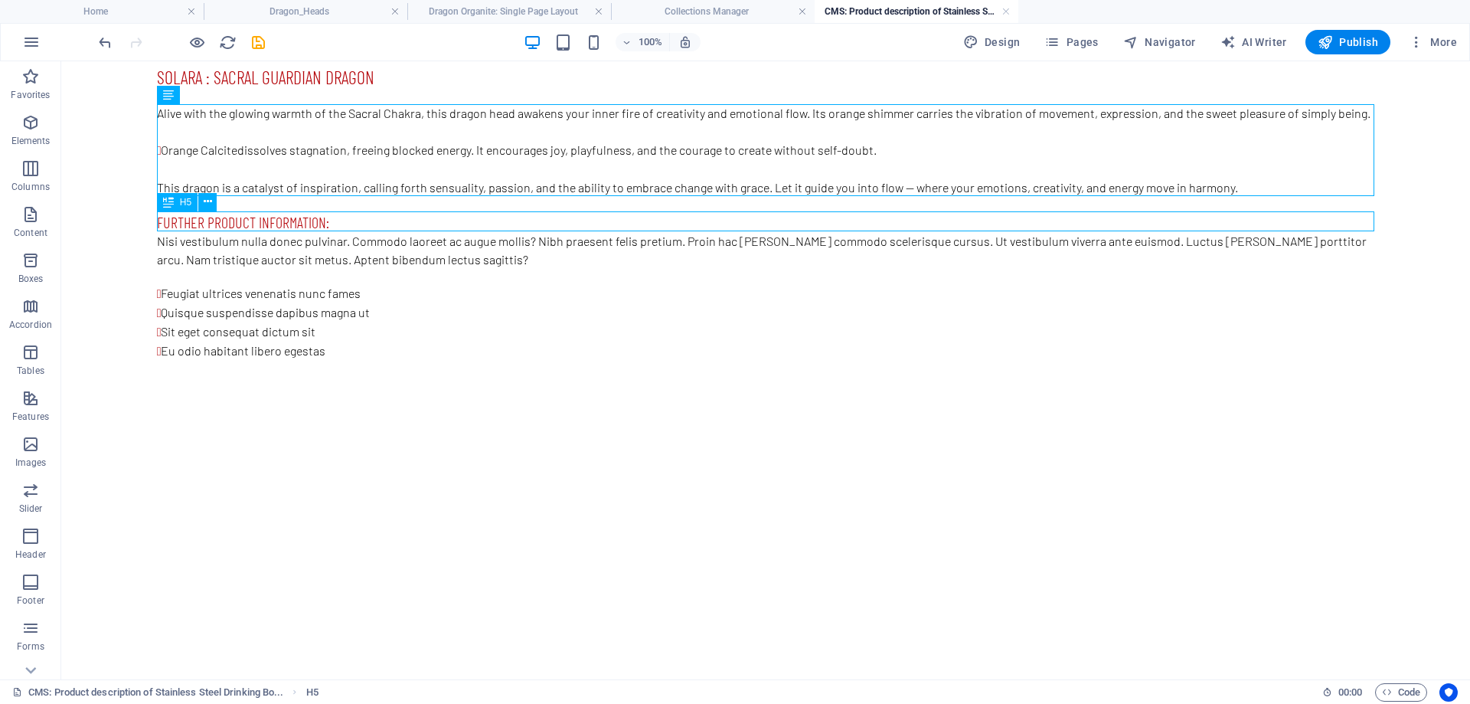
click at [335, 220] on div "Further product information:" at bounding box center [765, 222] width 1217 height 20
click at [335, 221] on div "Further product information:" at bounding box center [765, 222] width 1217 height 20
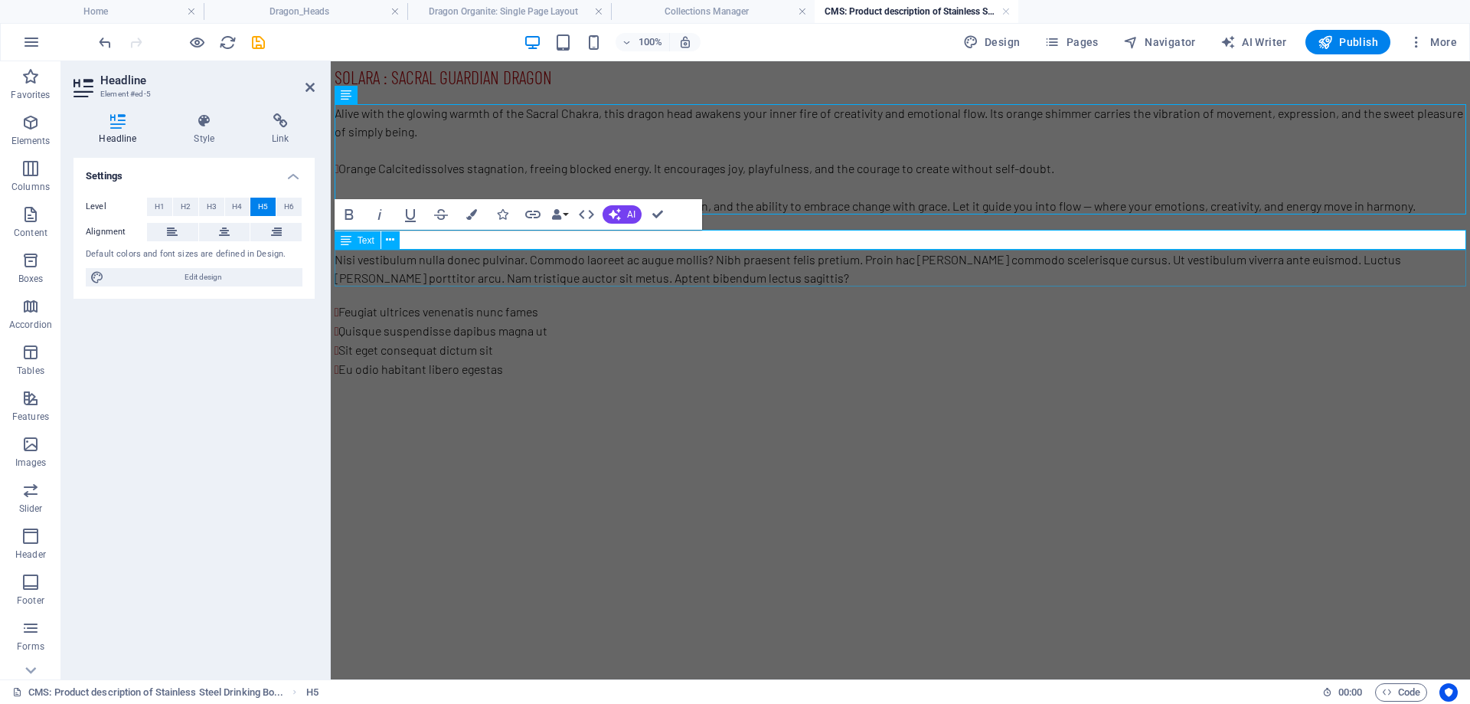
click at [477, 259] on div "Nisi vestibulum nulla donec pulvinar. Commodo laoreet ac augue mollis? Nibh pra…" at bounding box center [901, 268] width 1132 height 37
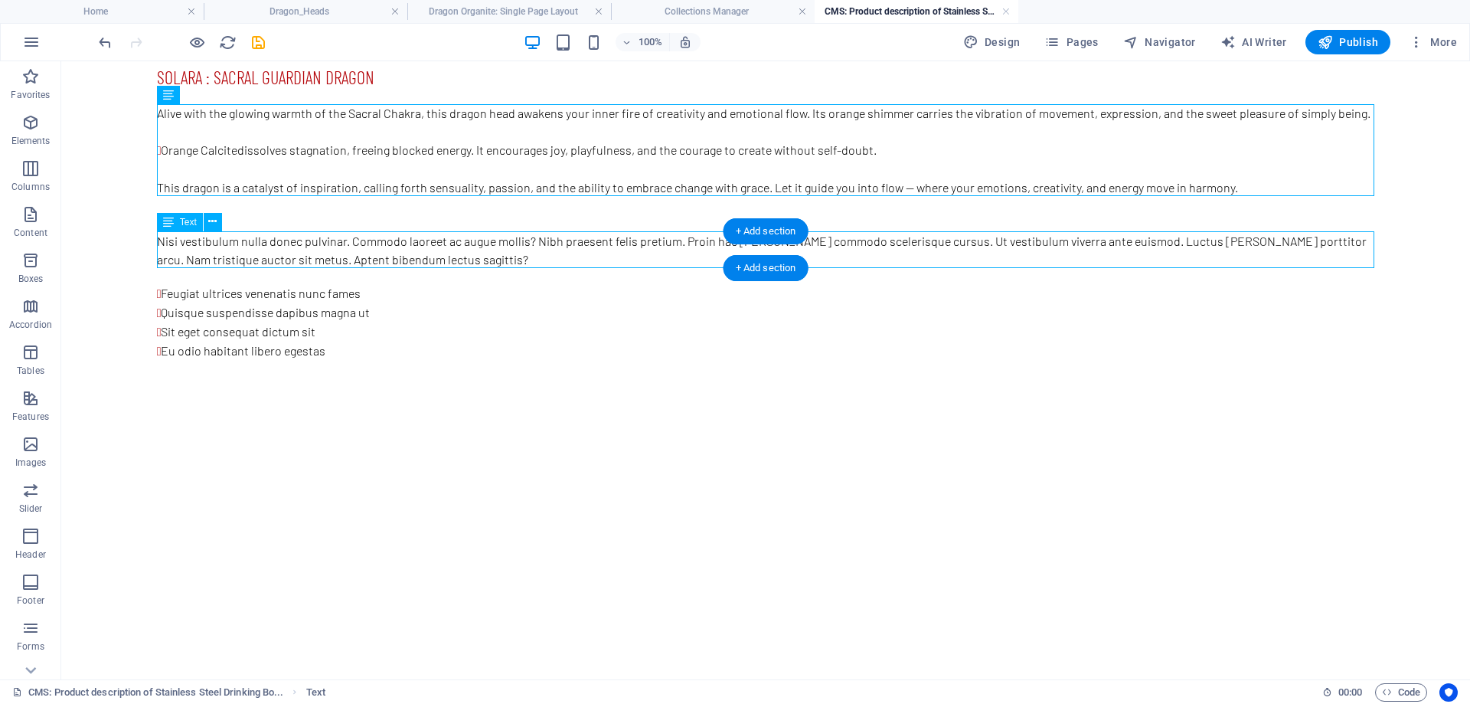
click at [433, 256] on div "Nisi vestibulum nulla donec pulvinar. Commodo laoreet ac augue mollis? Nibh pra…" at bounding box center [765, 250] width 1217 height 37
click at [404, 260] on div "Nisi vestibulum nulla donec pulvinar. Commodo laoreet ac augue mollis? Nibh pra…" at bounding box center [765, 250] width 1217 height 37
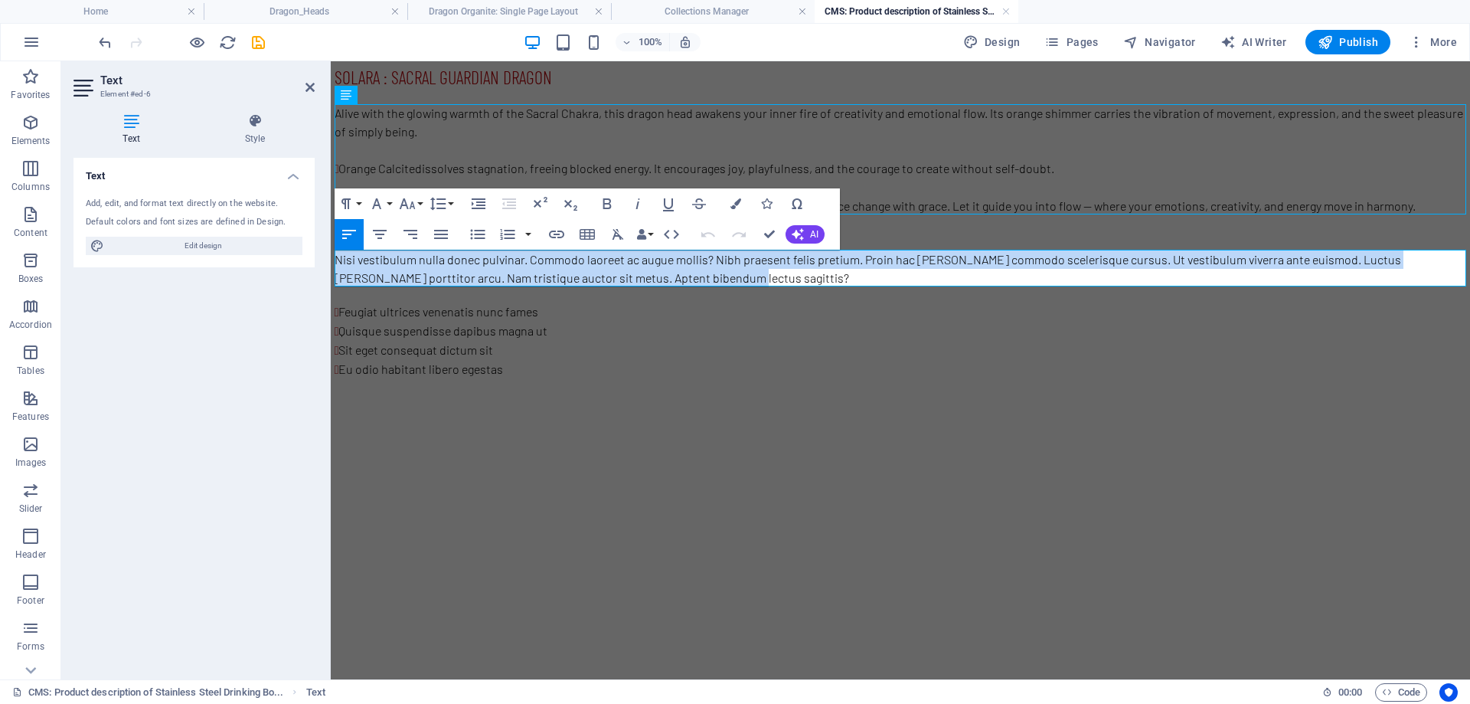
drag, startPoint x: 662, startPoint y: 279, endPoint x: 655, endPoint y: 318, distance: 38.9
click at [331, 256] on html "Solara : Sacral Guardian Dragon Alive with the glowing warmth of the Sacral Cha…" at bounding box center [900, 222] width 1139 height 322
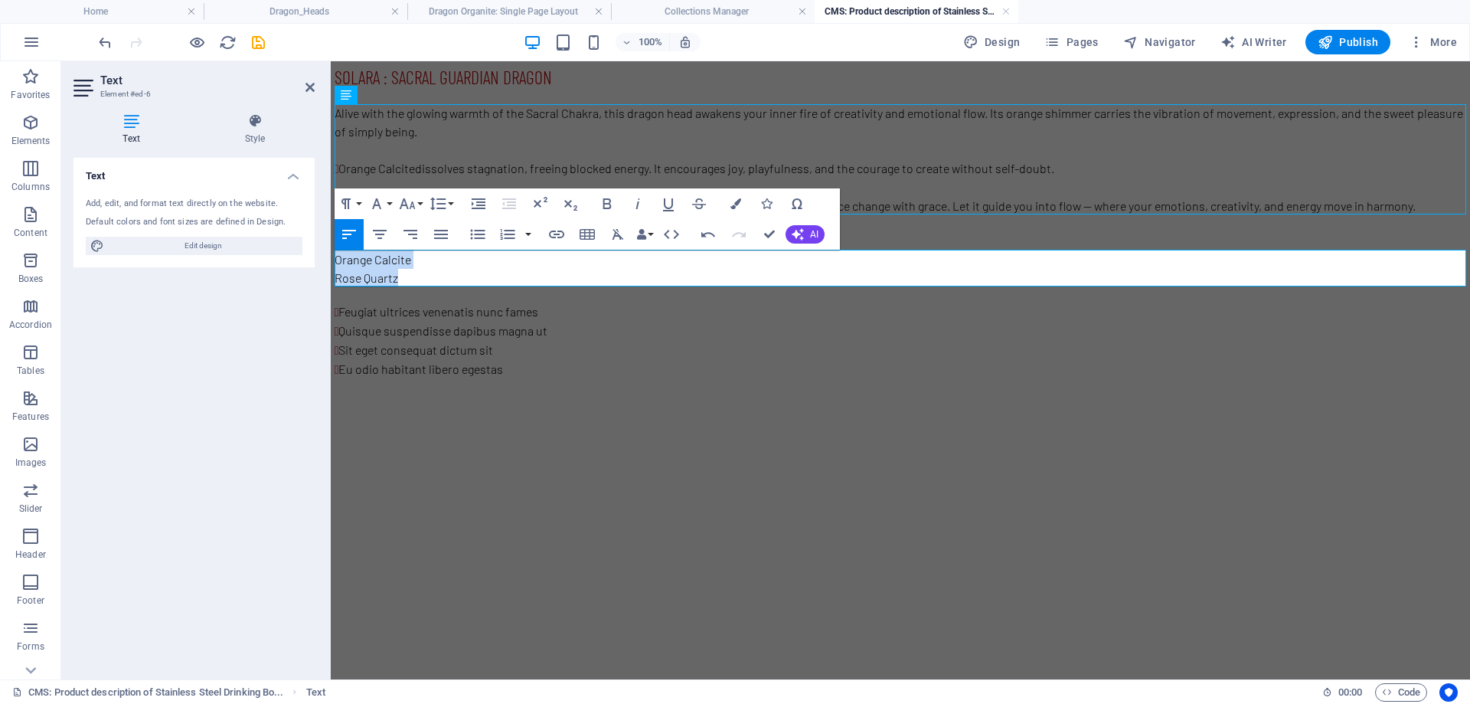
drag, startPoint x: 413, startPoint y: 273, endPoint x: 658, endPoint y: 322, distance: 250.0
click at [331, 261] on html "Solara : Sacral Guardian Dragon Alive with the glowing warmth of the Sacral Cha…" at bounding box center [900, 222] width 1139 height 322
click at [476, 237] on icon "button" at bounding box center [477, 234] width 15 height 10
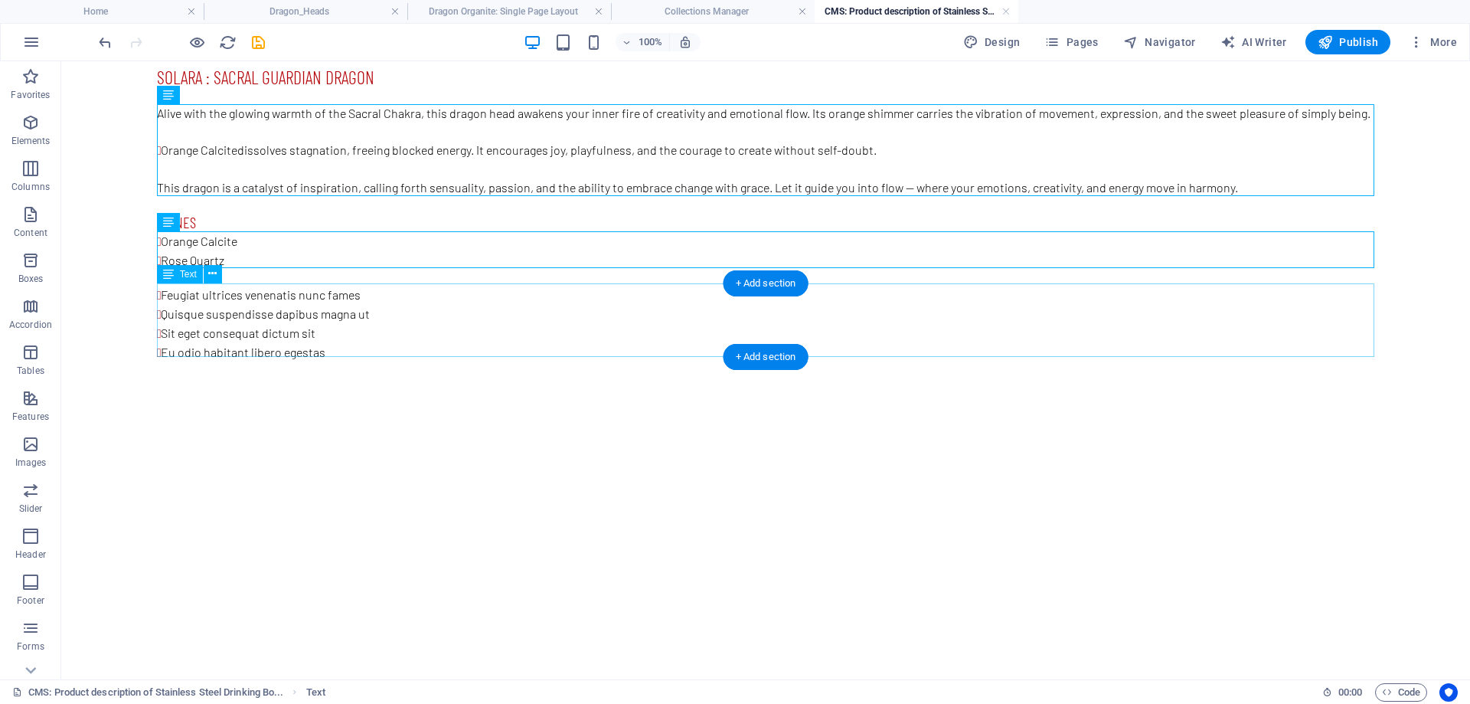
click at [420, 292] on div "Feugiat ultrices venenatis nunc fames Quisque suspendisse dapibus magna ut Sit …" at bounding box center [765, 324] width 1217 height 77
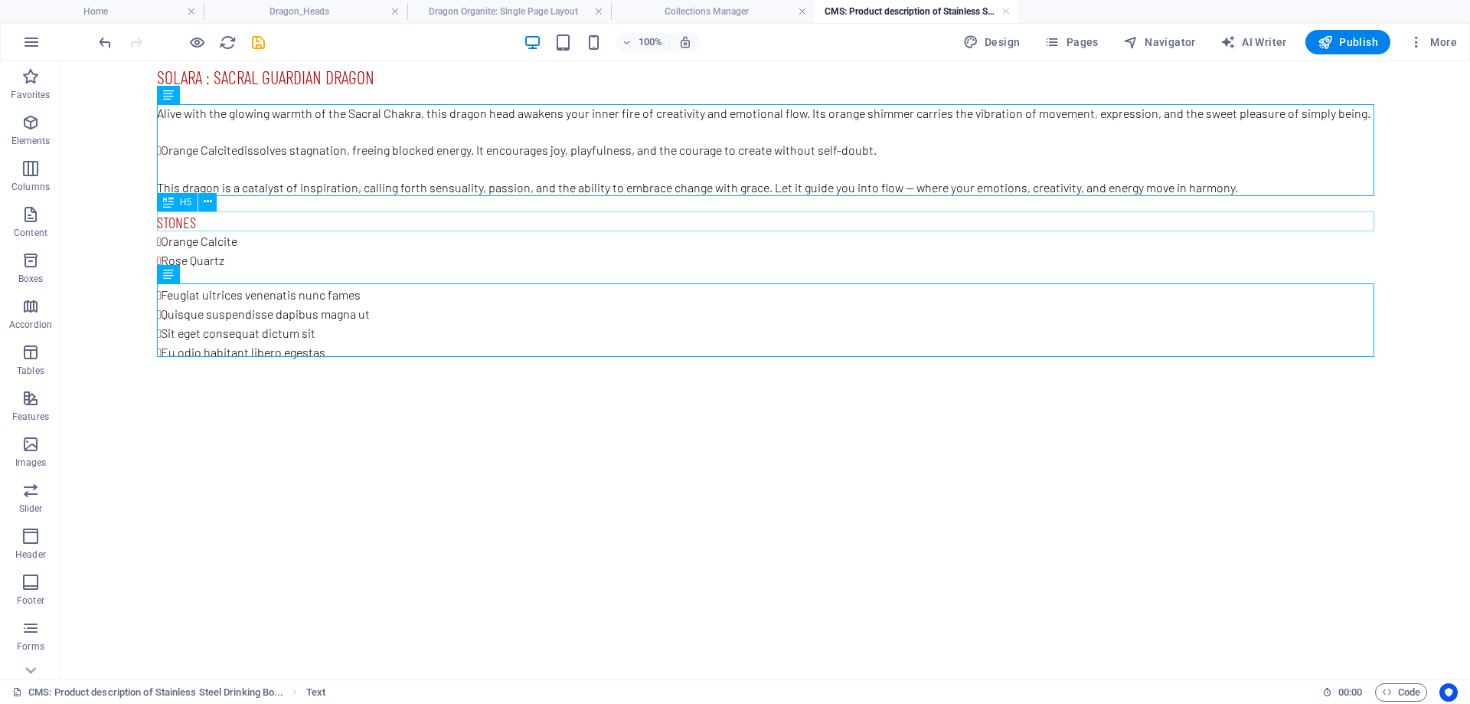
click at [265, 220] on div "Stones" at bounding box center [765, 222] width 1217 height 20
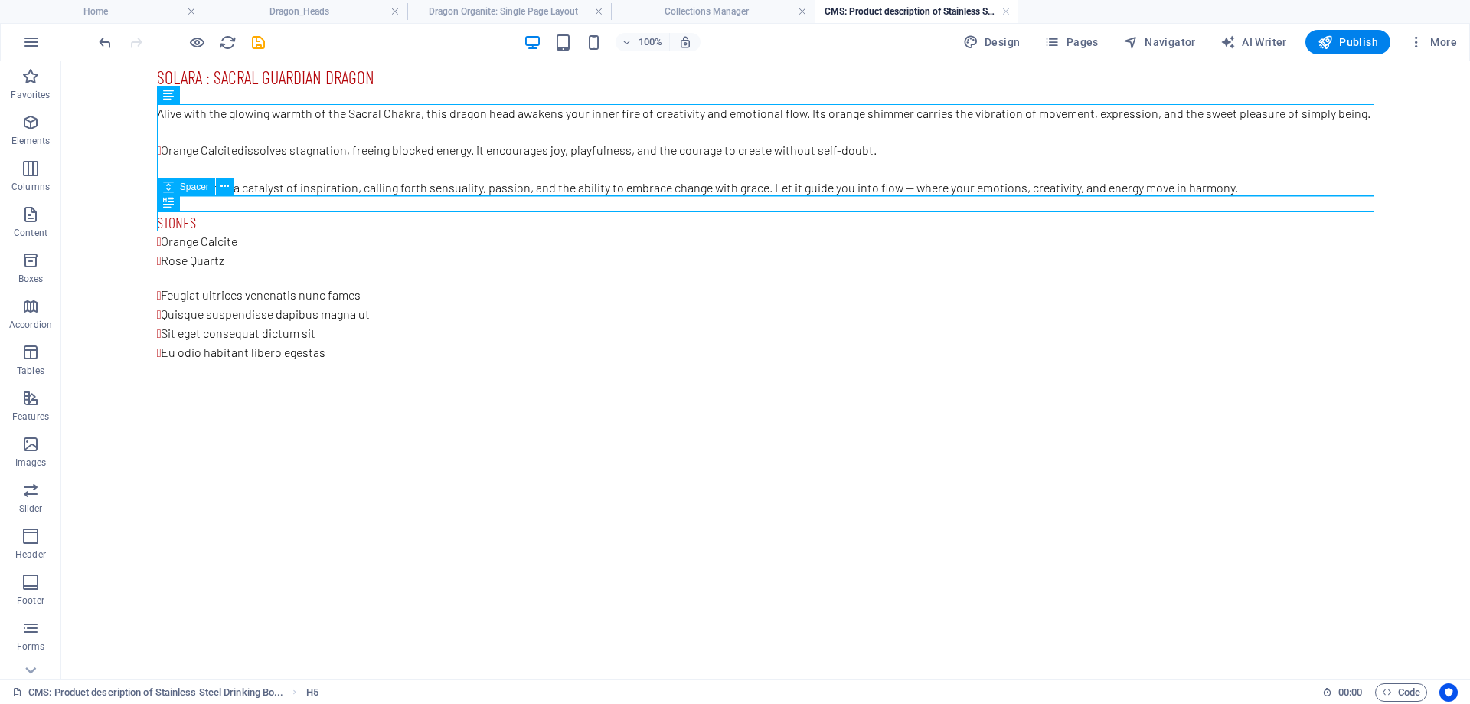
click at [204, 202] on div at bounding box center [765, 204] width 1217 height 15
click at [267, 220] on div "Stones" at bounding box center [765, 222] width 1217 height 20
click at [211, 207] on icon at bounding box center [208, 202] width 8 height 16
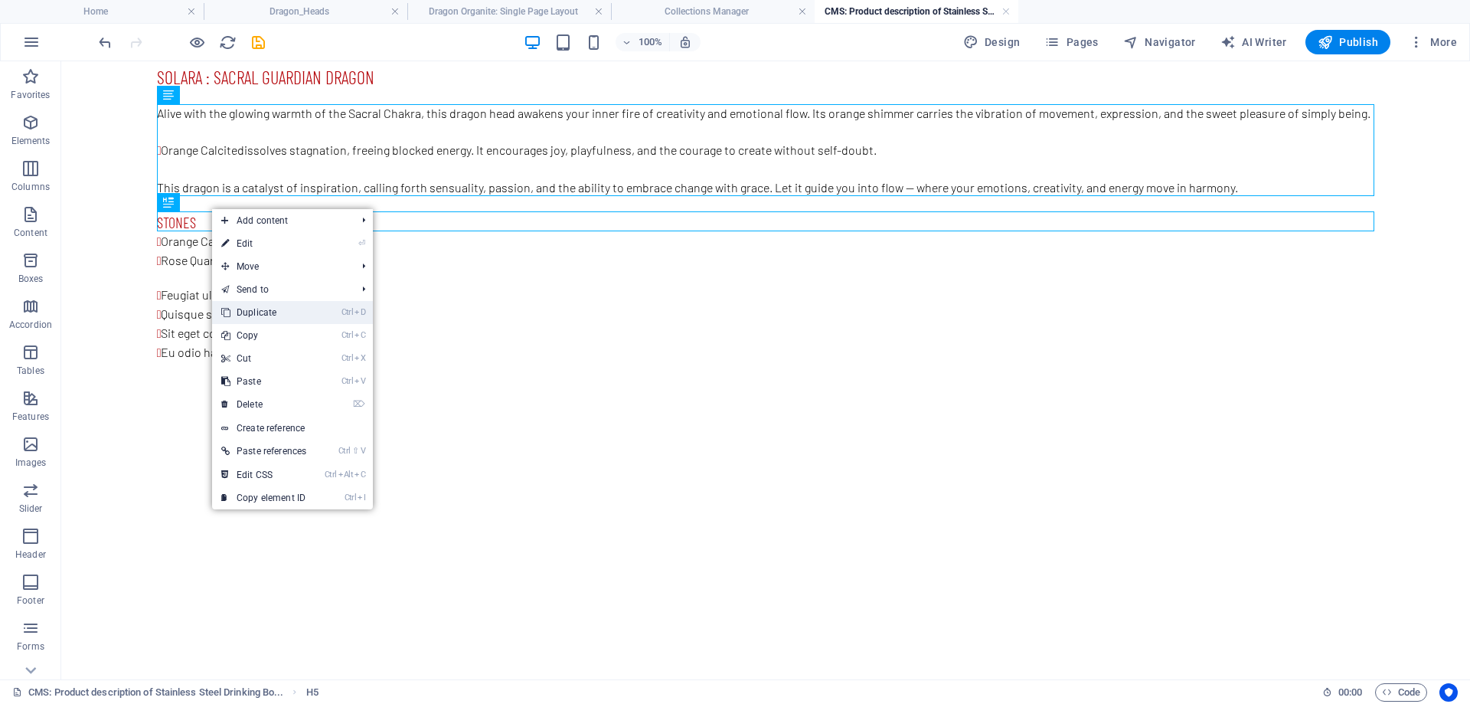
click at [247, 315] on link "Ctrl D Duplicate" at bounding box center [263, 312] width 103 height 23
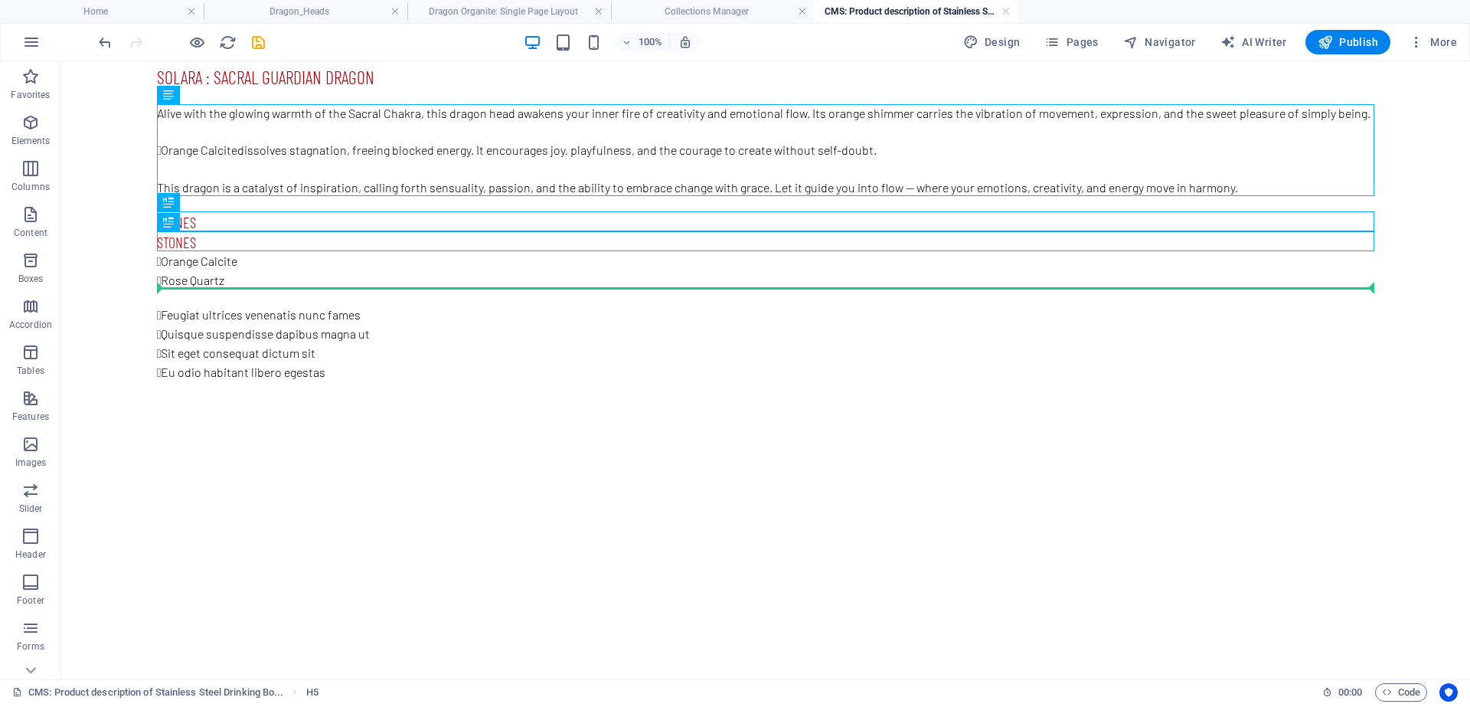
drag, startPoint x: 270, startPoint y: 219, endPoint x: 224, endPoint y: 291, distance: 85.4
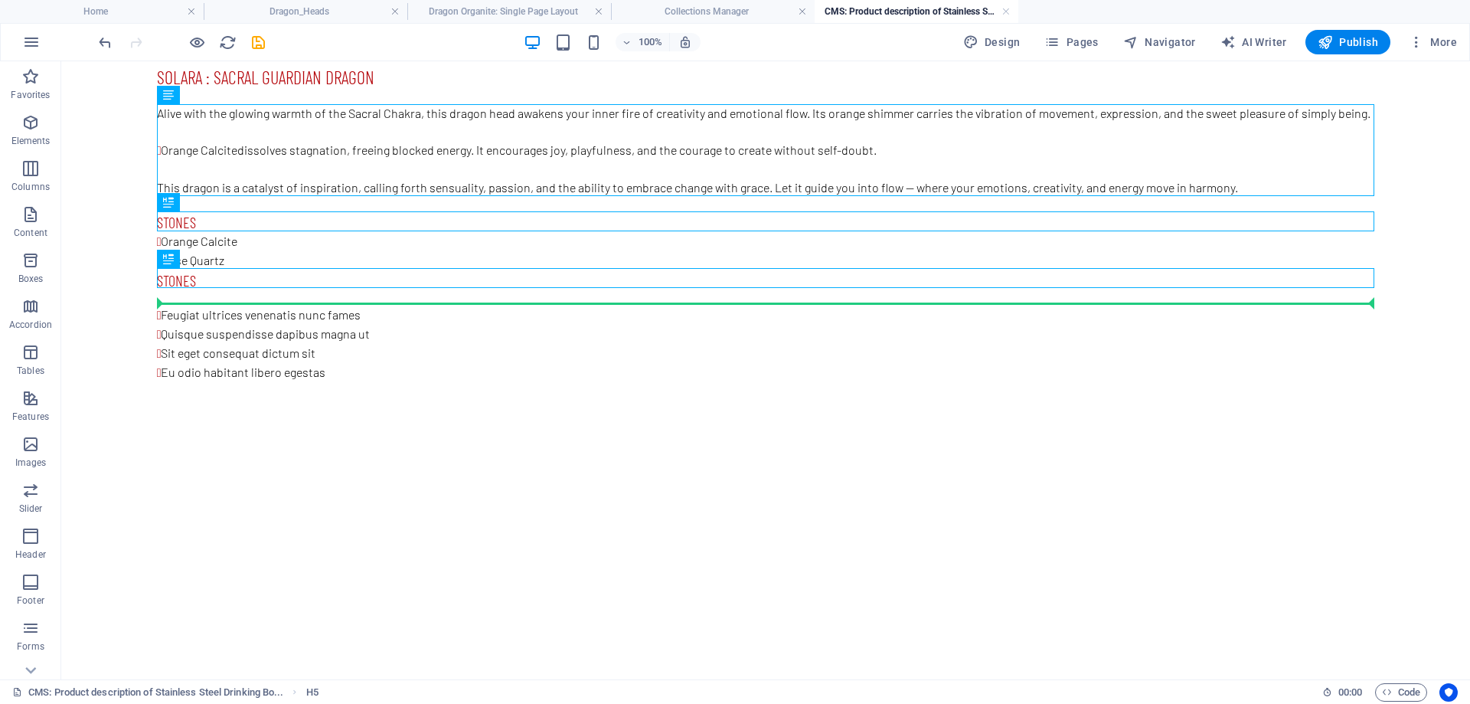
drag, startPoint x: 256, startPoint y: 277, endPoint x: 250, endPoint y: 299, distance: 22.1
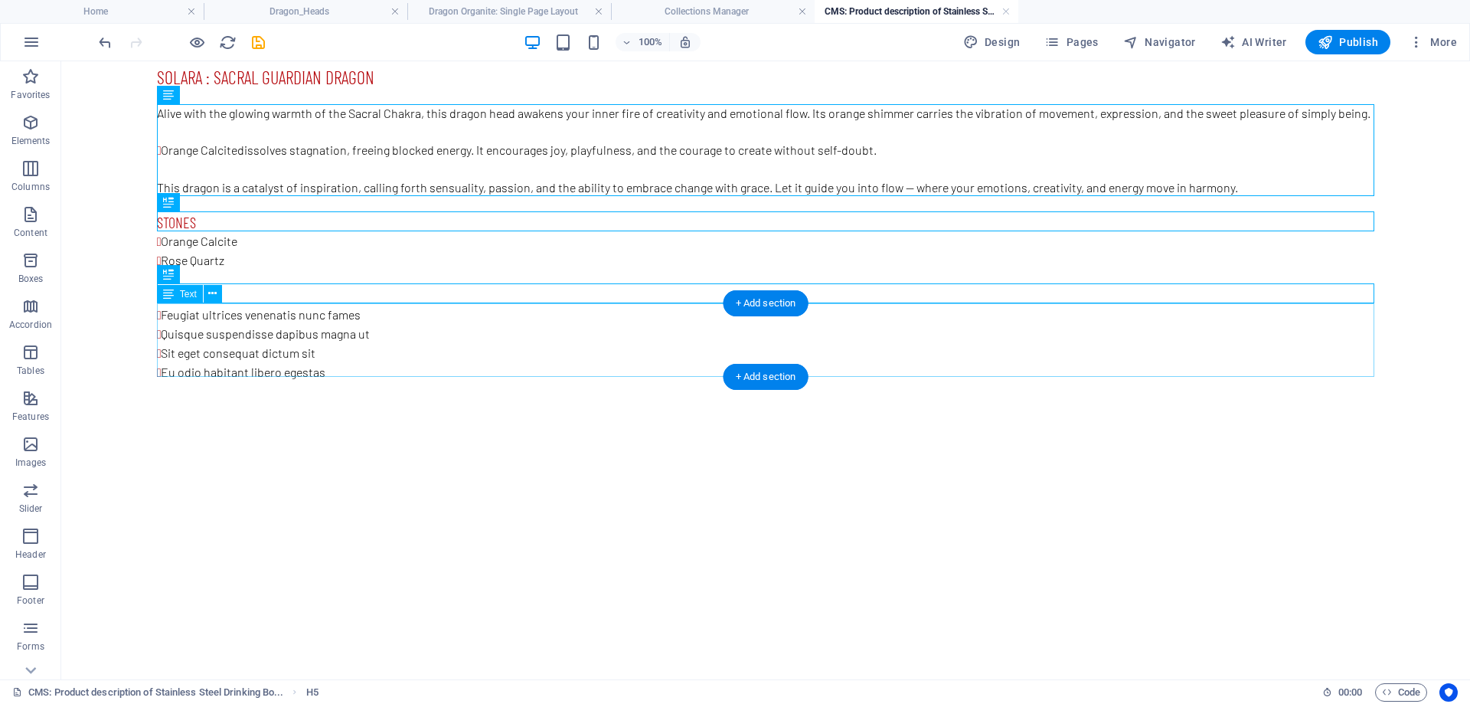
click at [260, 340] on div "Feugiat ultrices venenatis nunc fames Quisque suspendisse dapibus magna ut Sit …" at bounding box center [765, 343] width 1217 height 77
click at [250, 294] on div "Stones" at bounding box center [765, 296] width 1217 height 20
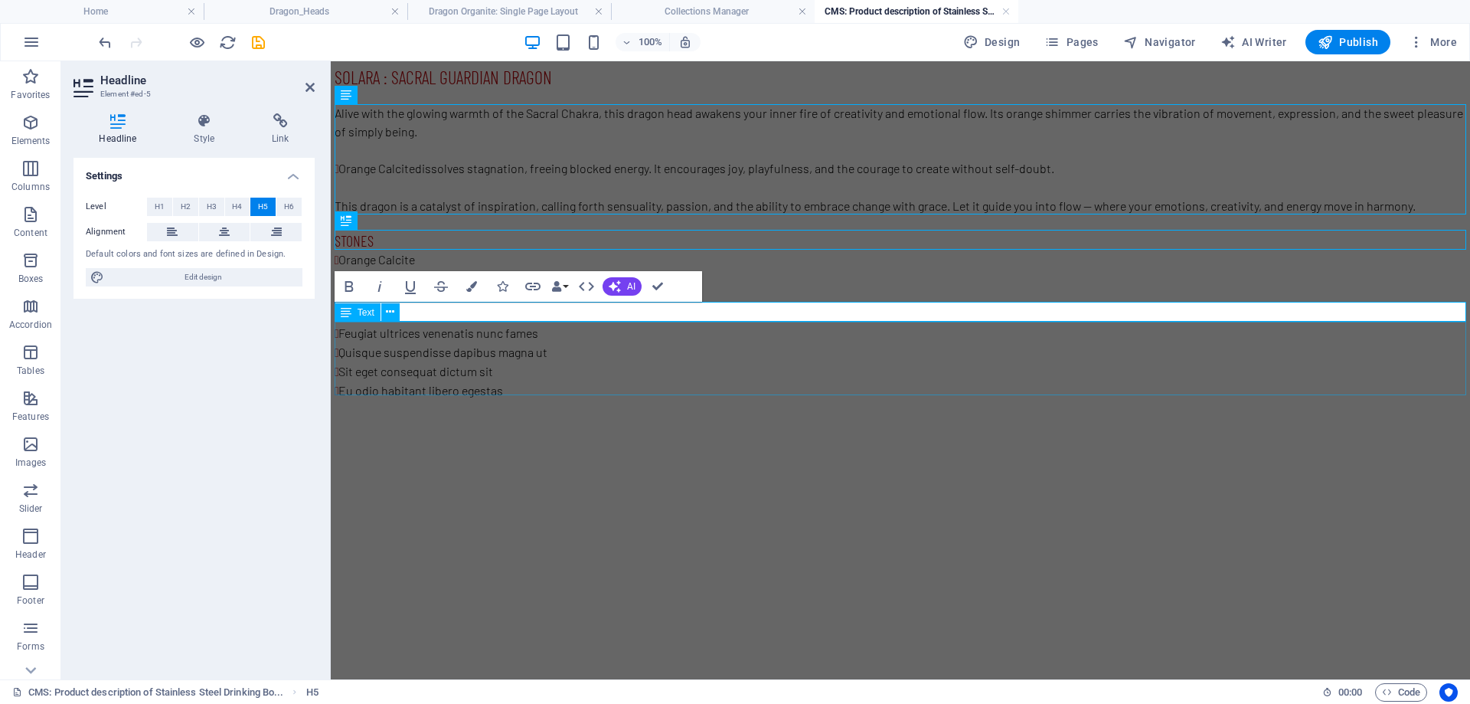
click at [488, 364] on div "Feugiat ultrices venenatis nunc fames Quisque suspendisse dapibus magna ut Sit …" at bounding box center [901, 362] width 1132 height 77
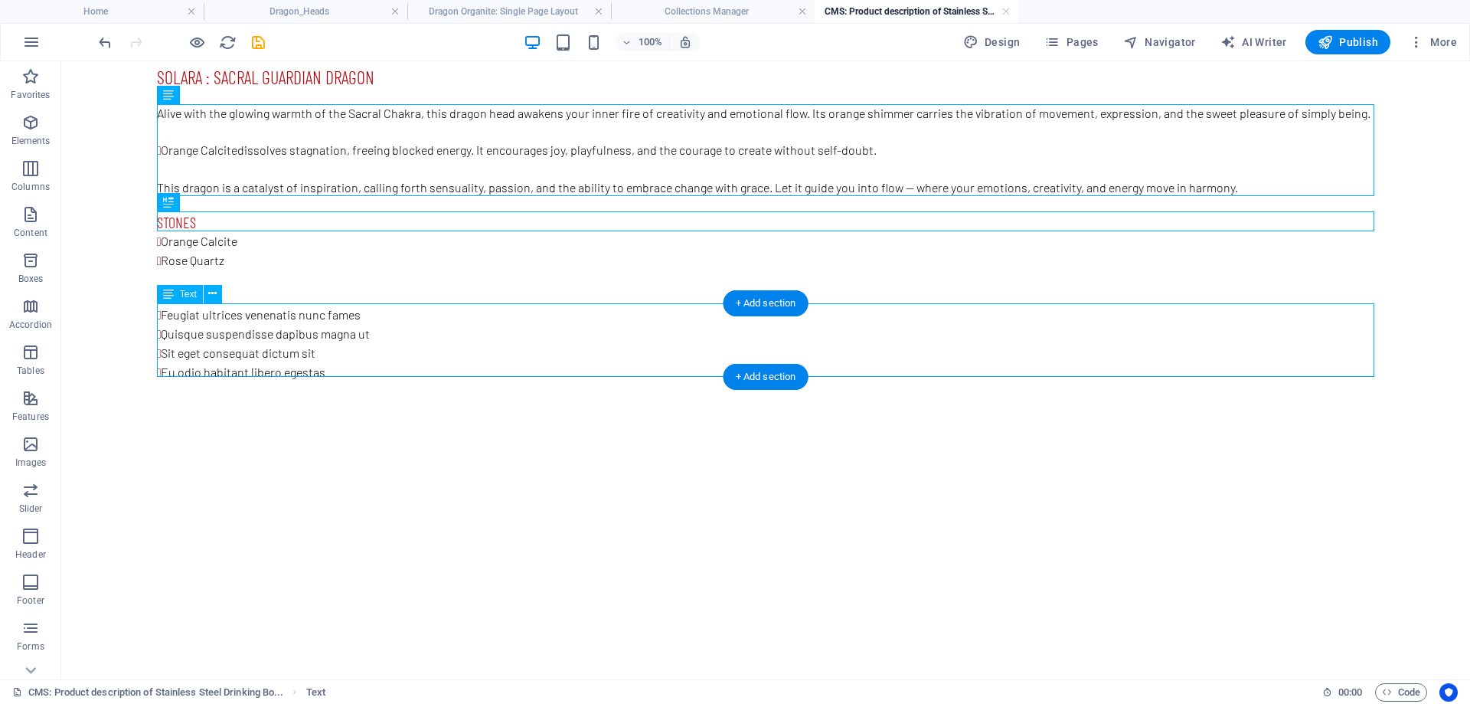
click at [404, 371] on div "Feugiat ultrices venenatis nunc fames Quisque suspendisse dapibus magna ut Sit …" at bounding box center [765, 343] width 1217 height 77
click at [393, 365] on div "Feugiat ultrices venenatis nunc fames Quisque suspendisse dapibus magna ut Sit …" at bounding box center [765, 343] width 1217 height 77
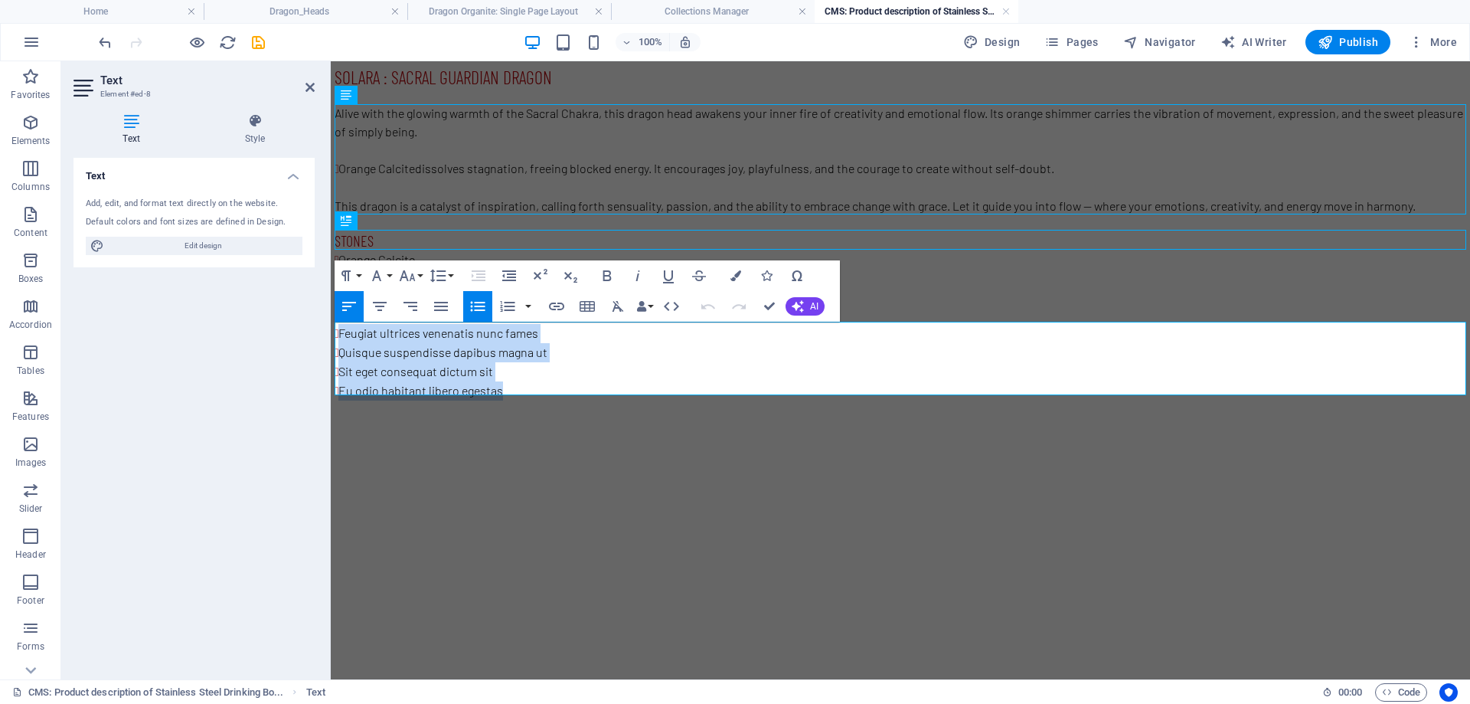
drag, startPoint x: 520, startPoint y: 387, endPoint x: 332, endPoint y: 330, distance: 196.2
click at [332, 330] on div "Solara : Sacral Guardian Dragon Alive with the glowing warmth of the Sacral Cha…" at bounding box center [900, 232] width 1139 height 343
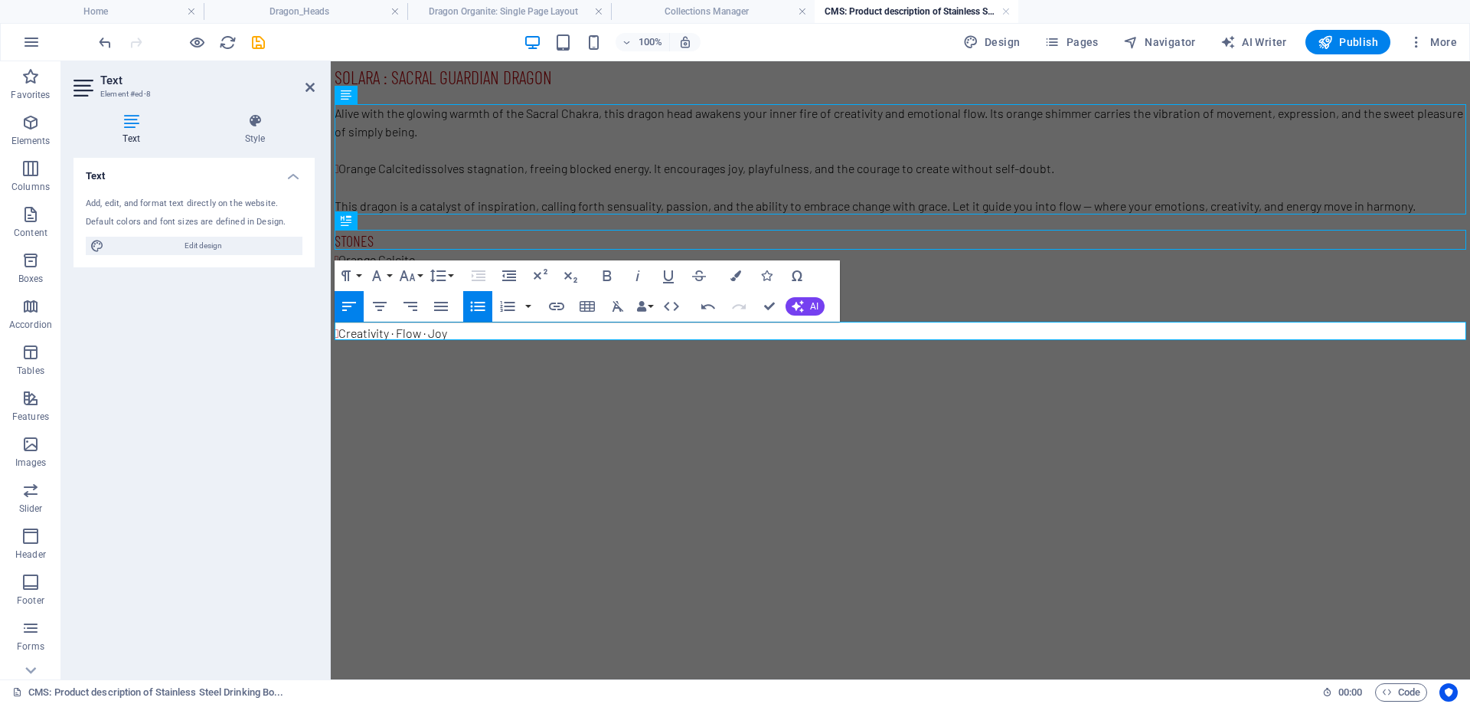
click at [338, 330] on li "Creativity · Flow · Joy" at bounding box center [902, 333] width 1128 height 19
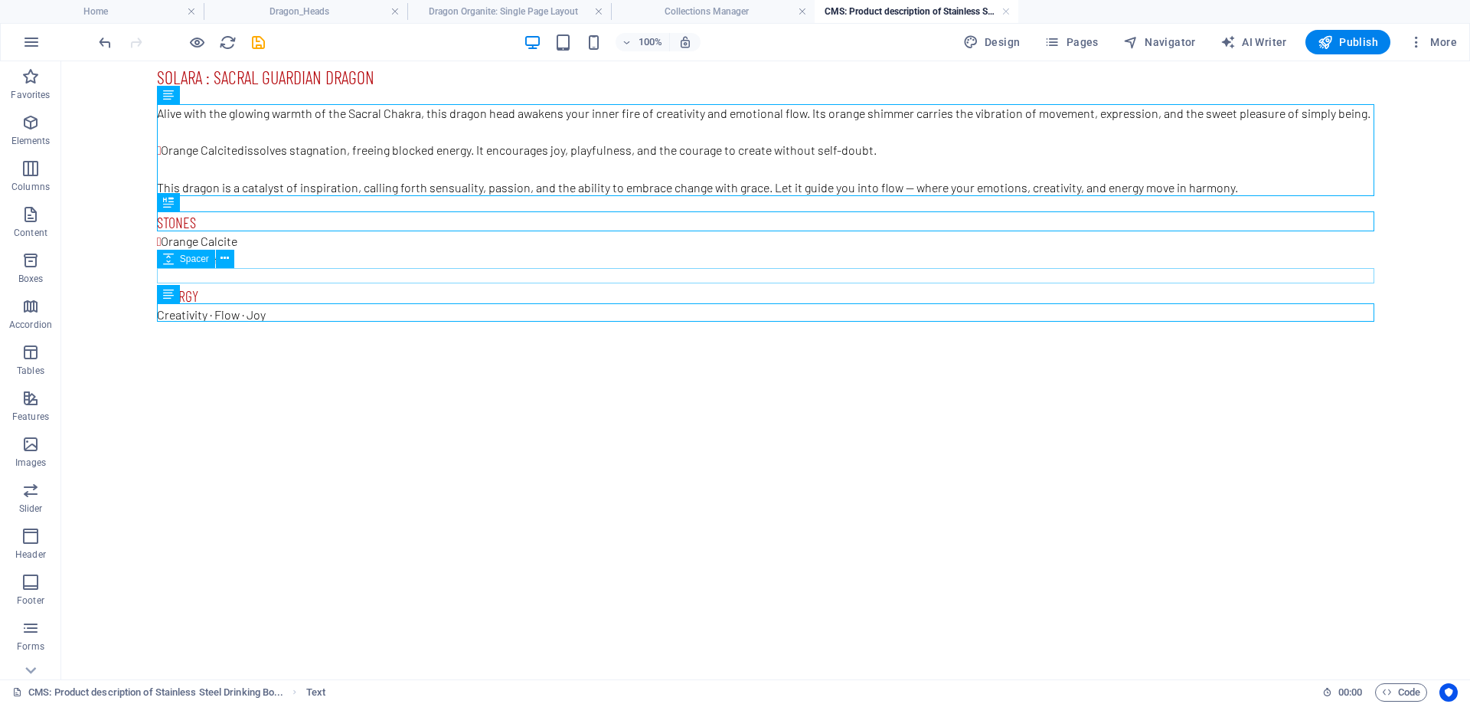
click at [363, 273] on div at bounding box center [765, 277] width 1217 height 15
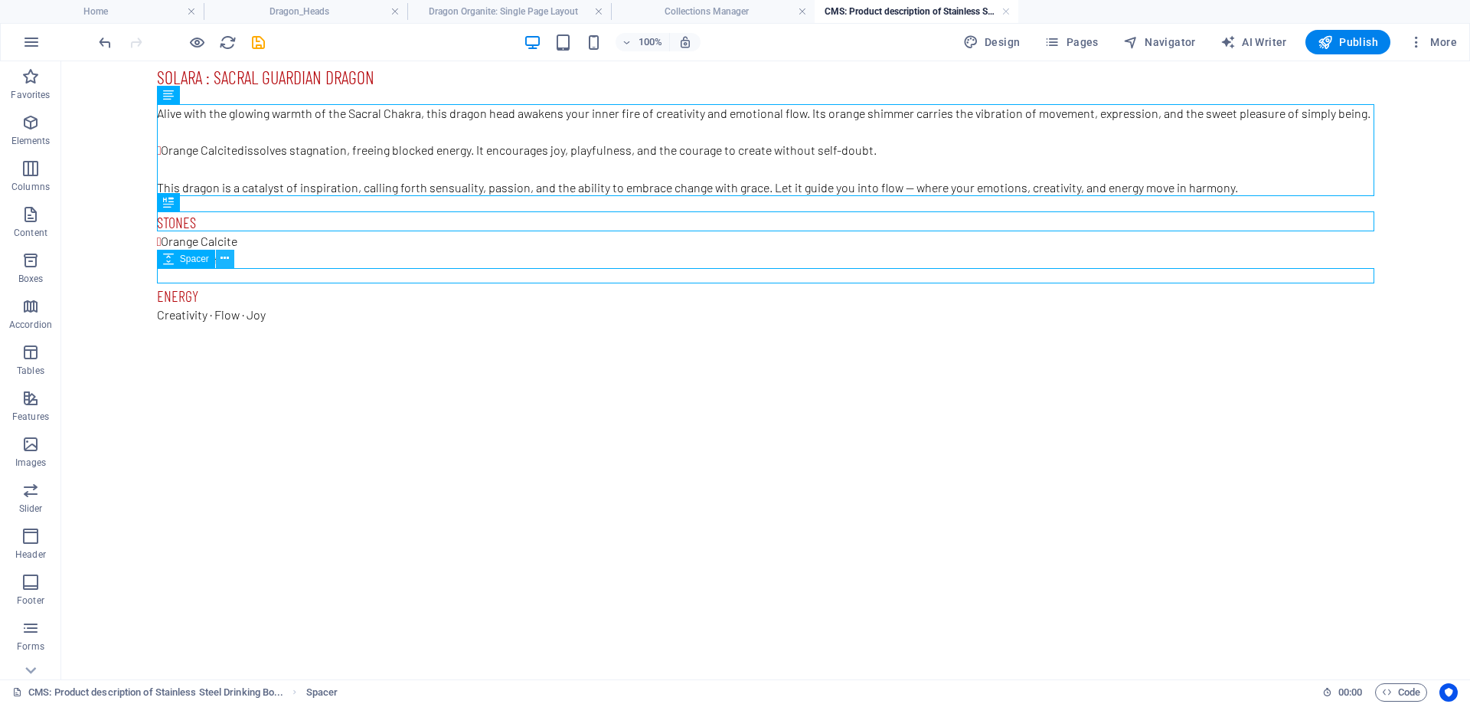
click at [229, 261] on icon at bounding box center [224, 258] width 8 height 16
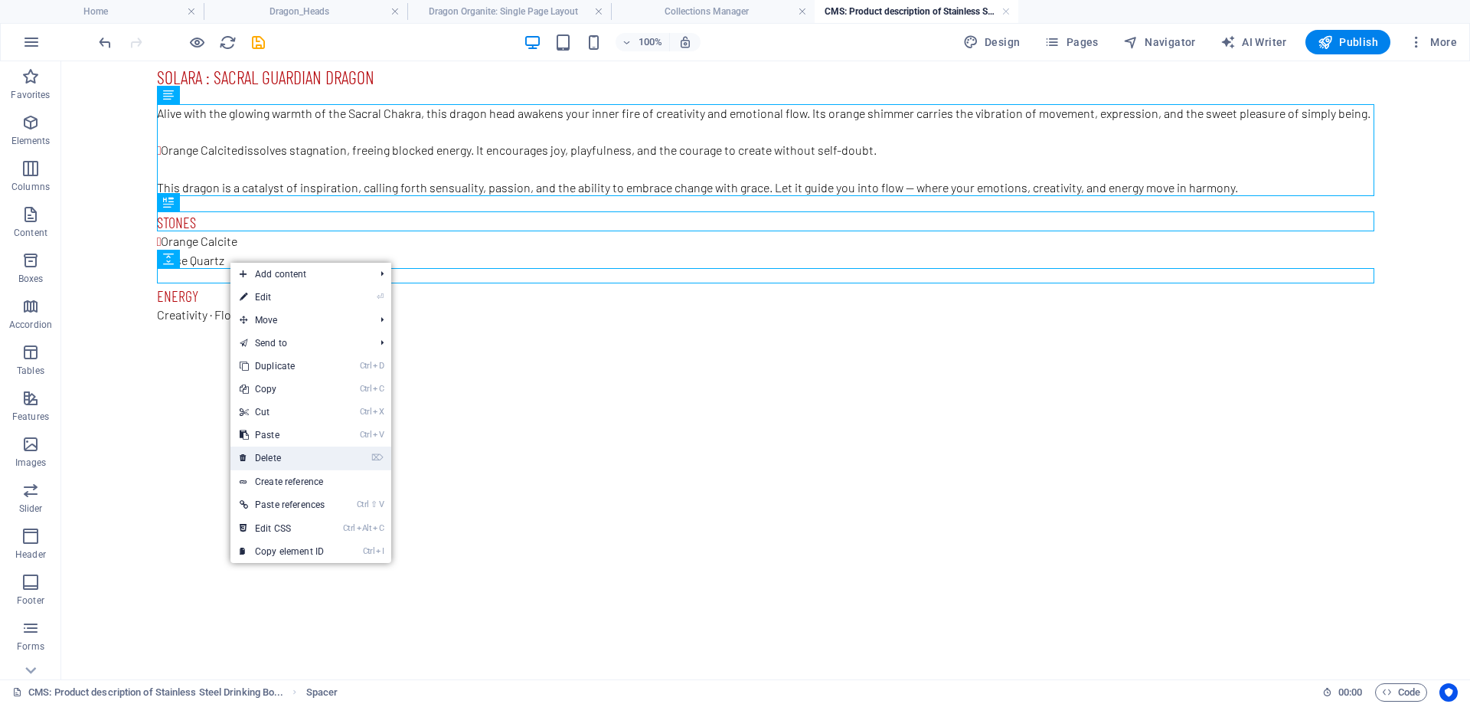
click at [282, 456] on link "⌦ Delete" at bounding box center [281, 457] width 103 height 23
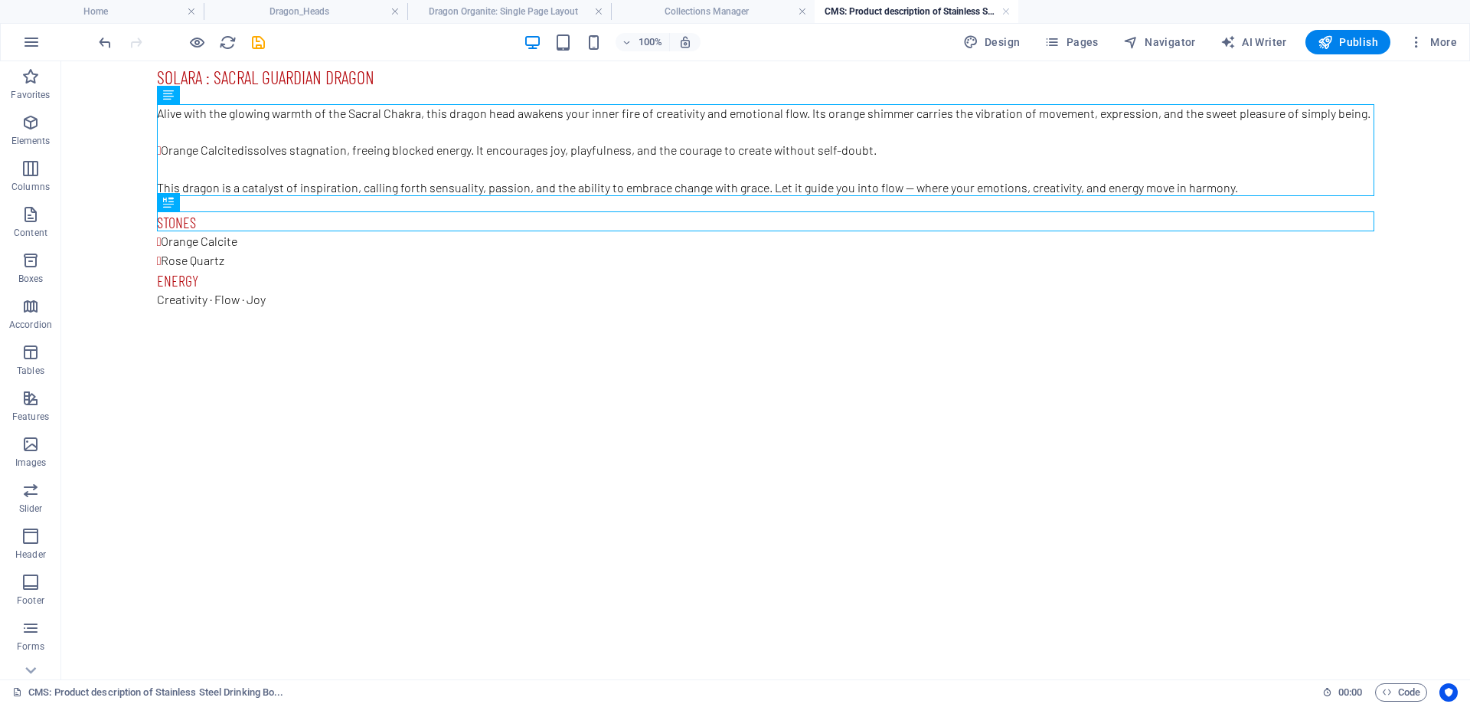
click at [412, 312] on html "Solara : Sacral Guardian Dragon Alive with the glowing warmth of the Sacral Cha…" at bounding box center [765, 186] width 1409 height 251
click at [1026, 161] on div "Alive with the glowing warmth of the Sacral Chakra, this dragon head awakens yo…" at bounding box center [765, 150] width 1217 height 93
click at [259, 40] on icon "save" at bounding box center [259, 43] width 18 height 18
click at [1007, 10] on link at bounding box center [1005, 12] width 9 height 15
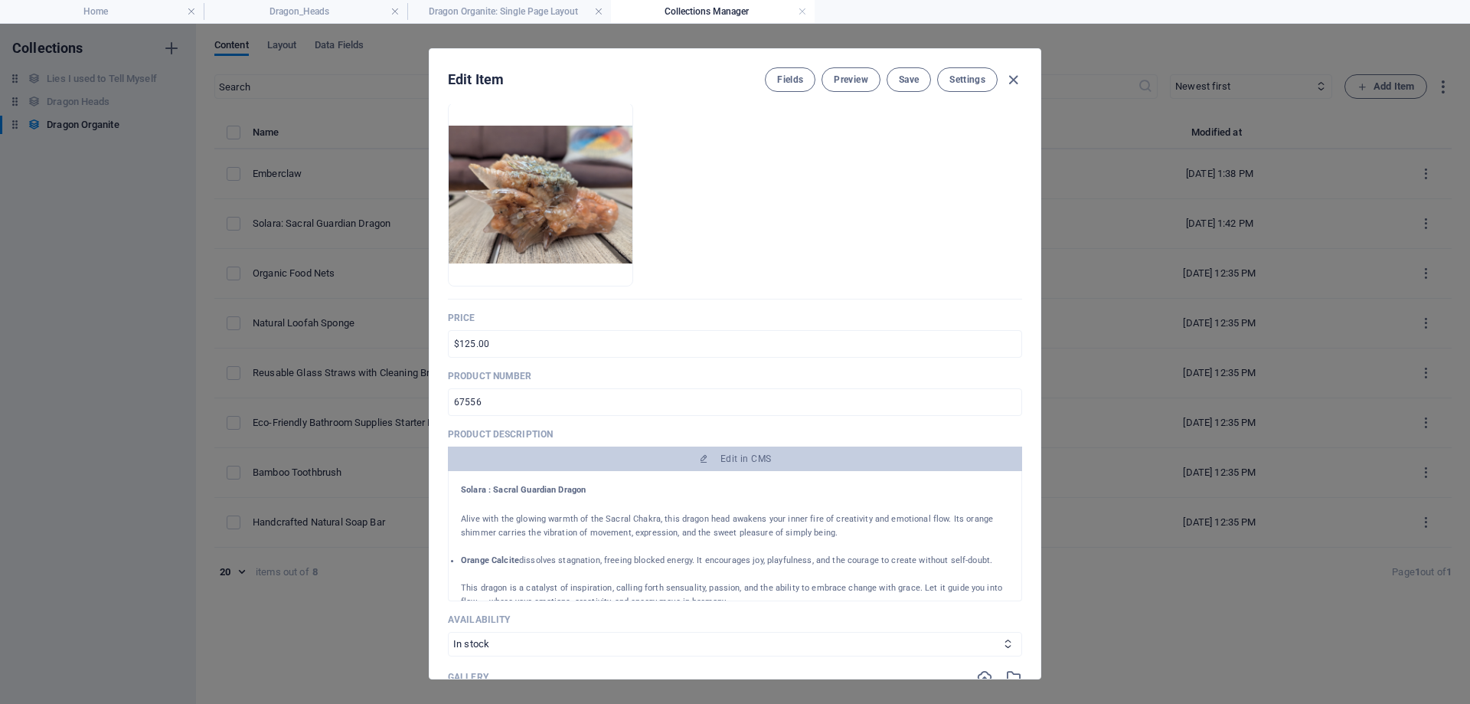
scroll to position [77, 0]
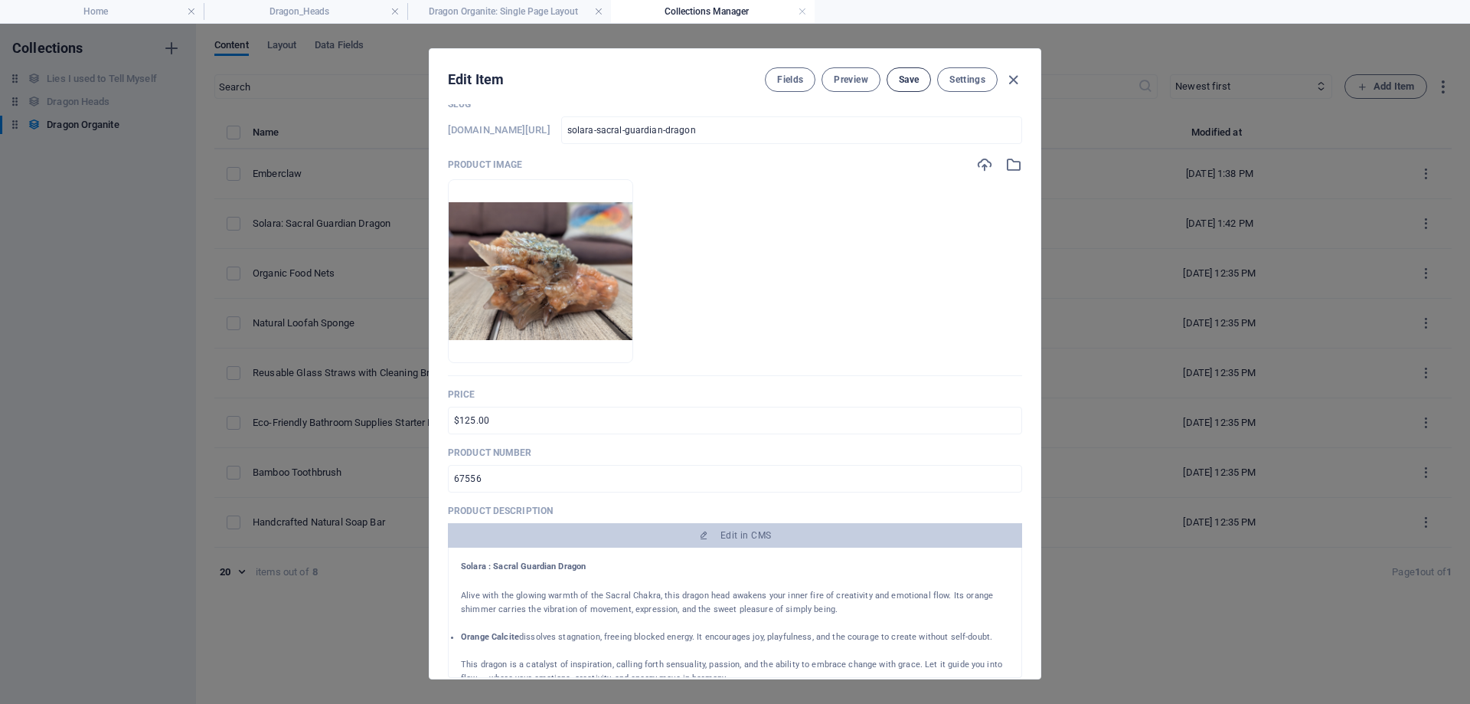
click at [904, 80] on span "Save" at bounding box center [909, 79] width 20 height 12
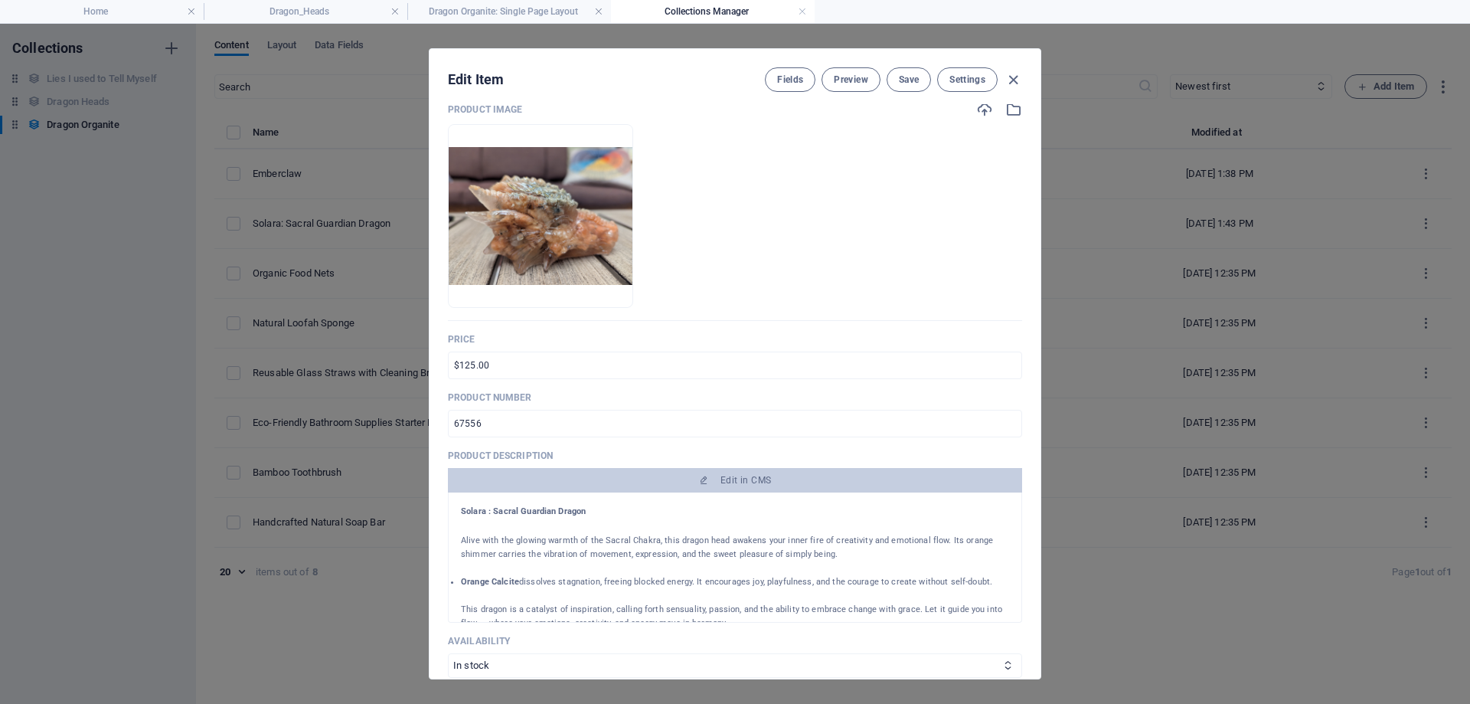
scroll to position [0, 0]
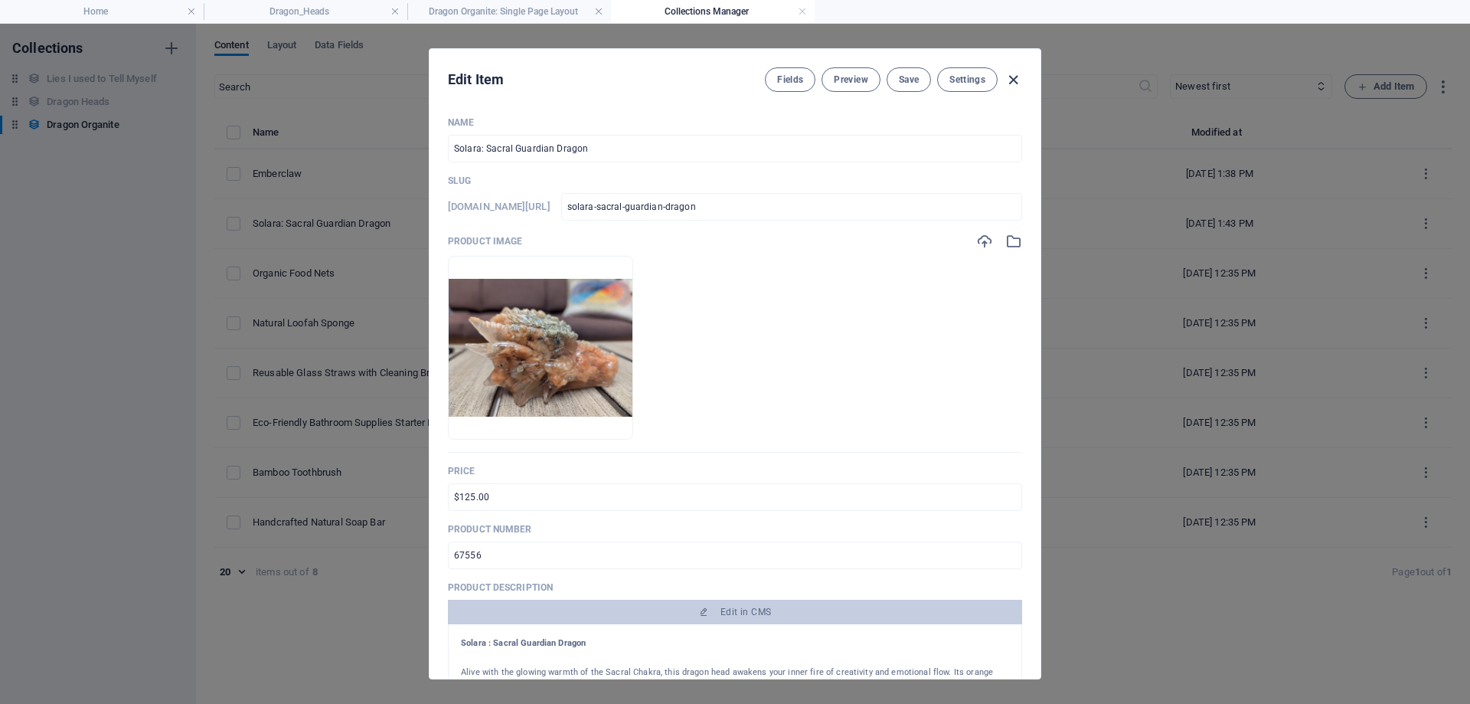
click at [1013, 83] on icon "button" at bounding box center [1013, 80] width 18 height 18
type input "solara-sacral-guardian-dragon"
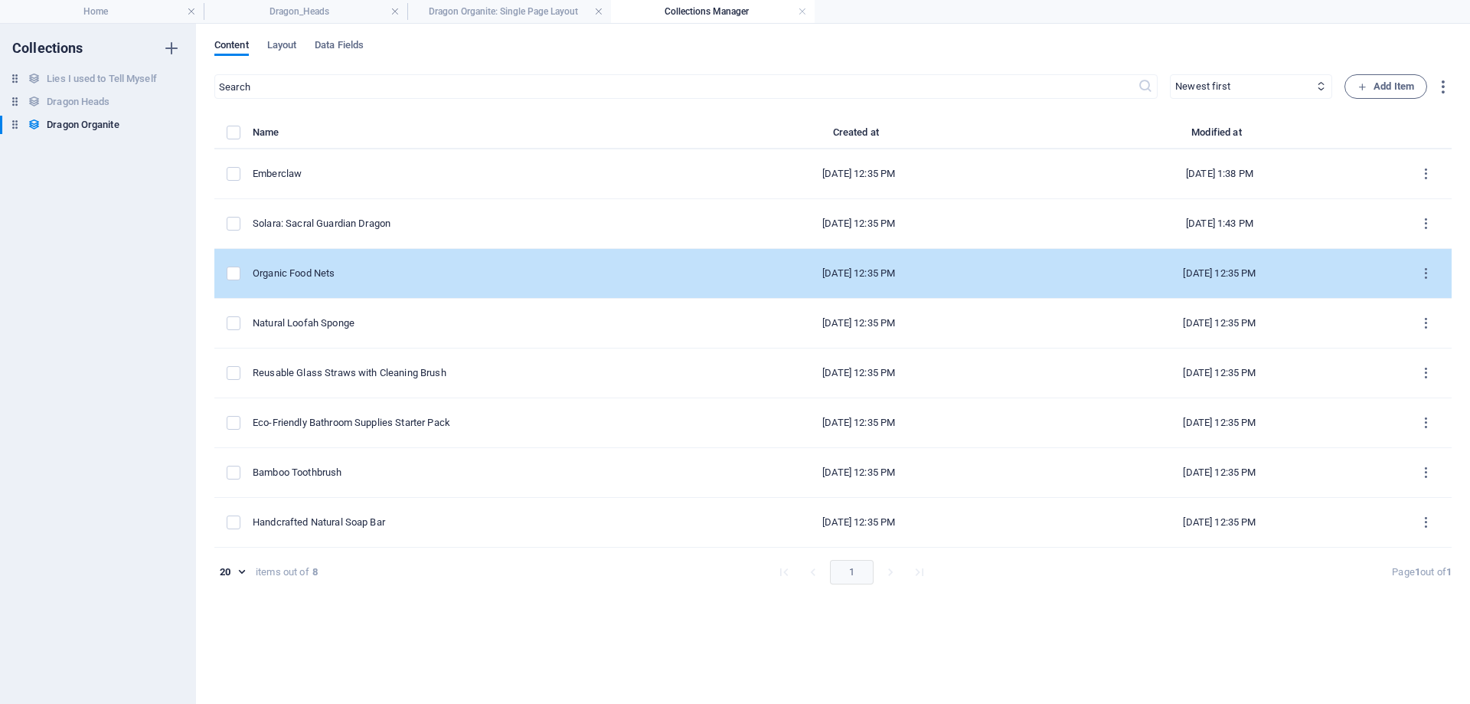
click at [383, 271] on div "Organic Food Nets" at bounding box center [459, 273] width 413 height 14
select select "Out of stock"
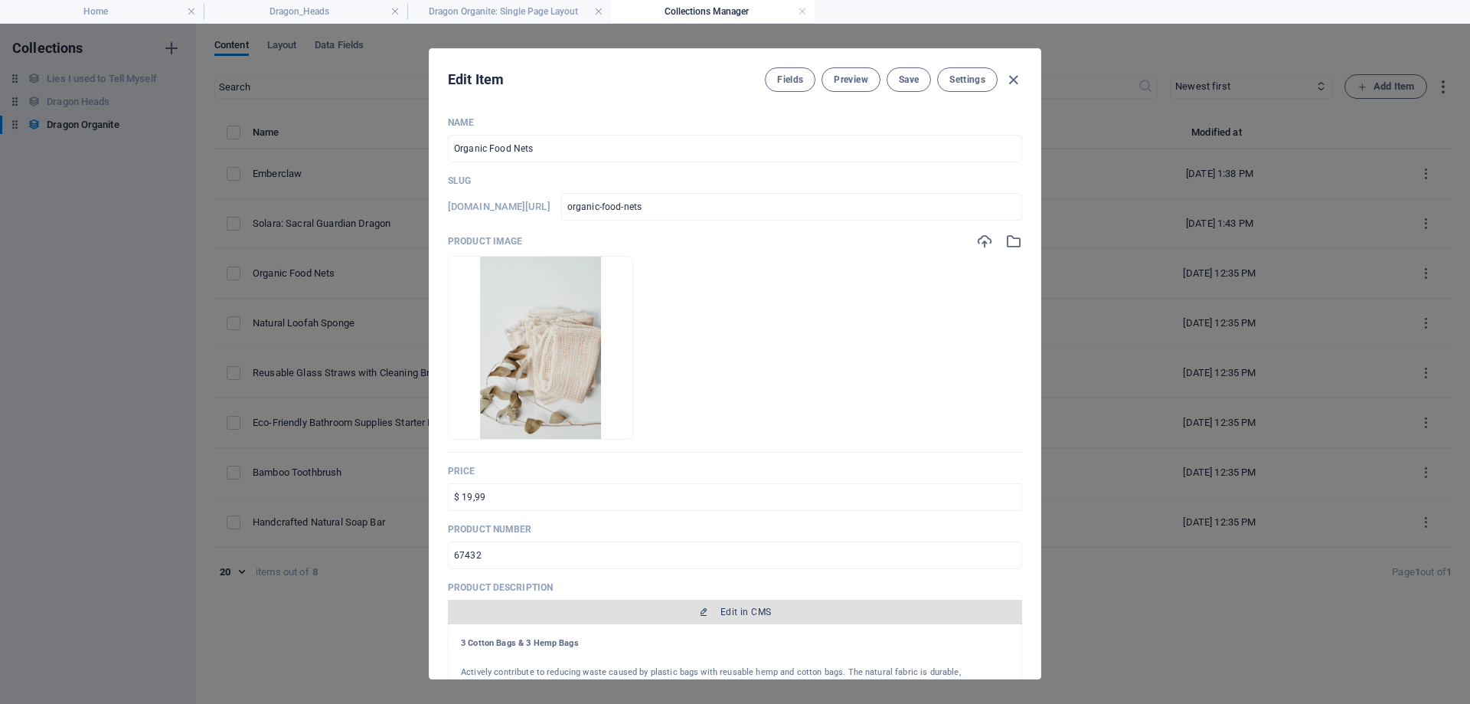
click at [744, 606] on span "Edit in CMS" at bounding box center [745, 612] width 51 height 12
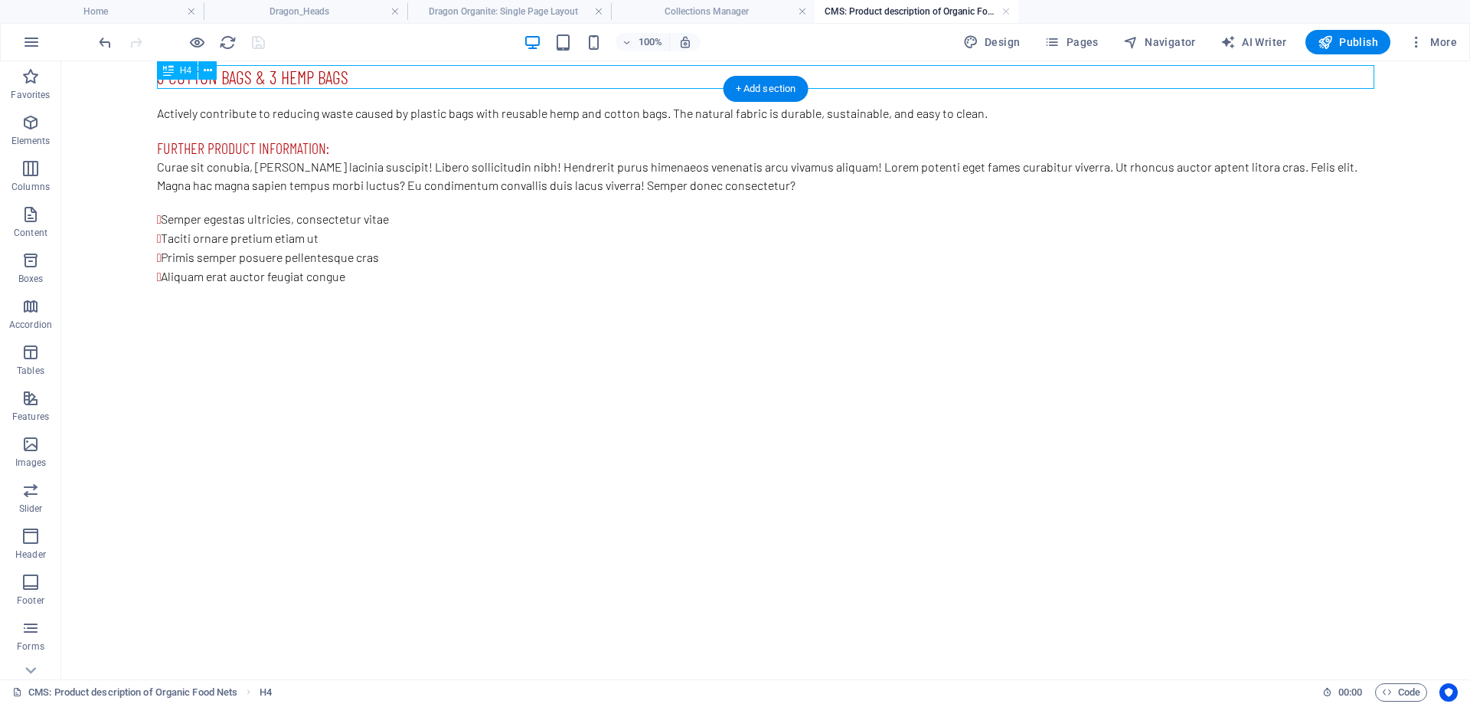
click at [374, 73] on div "3 Cotton Bags & 3 Hemp Bags" at bounding box center [765, 77] width 1217 height 24
click at [368, 77] on div "3 Cotton Bags & 3 Hemp Bags" at bounding box center [765, 77] width 1217 height 24
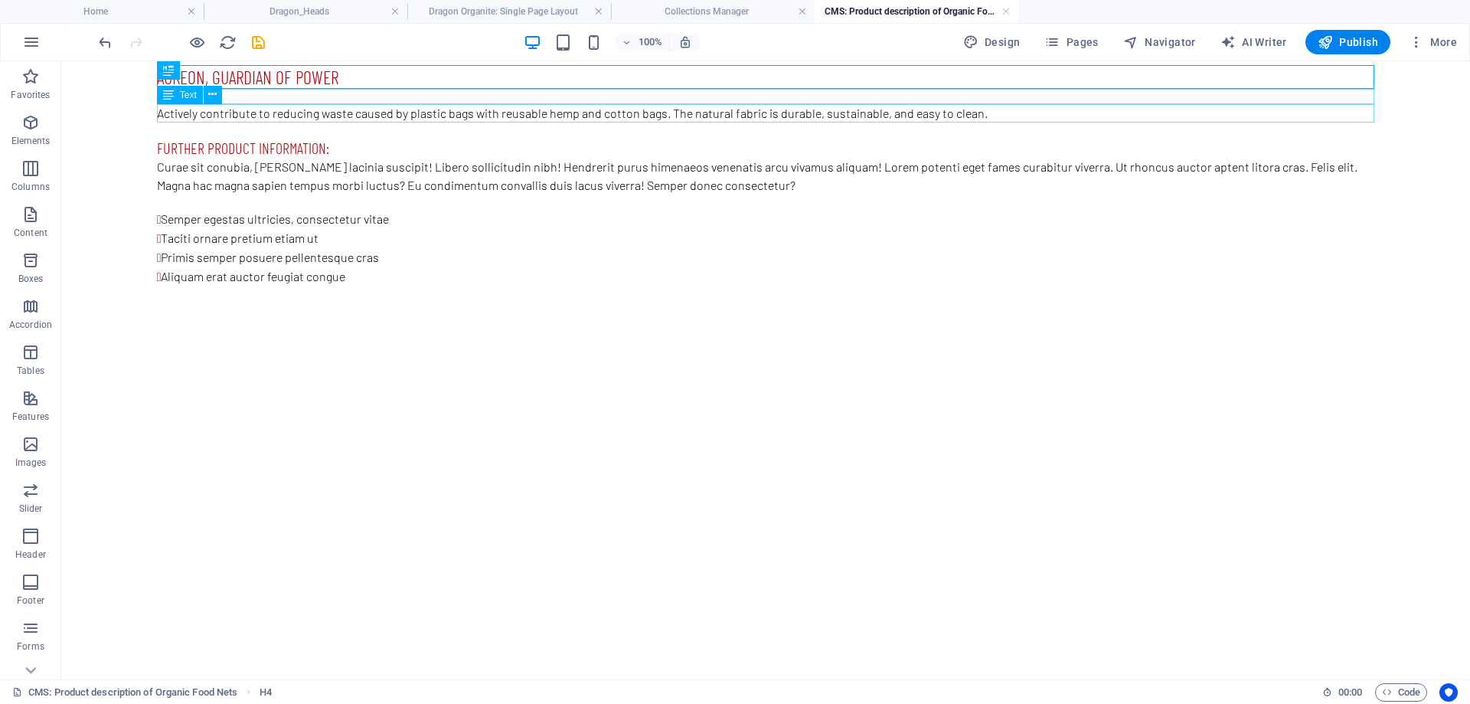
click at [383, 118] on div "Actively contribute to reducing waste caused by plastic bags with reusable hemp…" at bounding box center [765, 113] width 1217 height 18
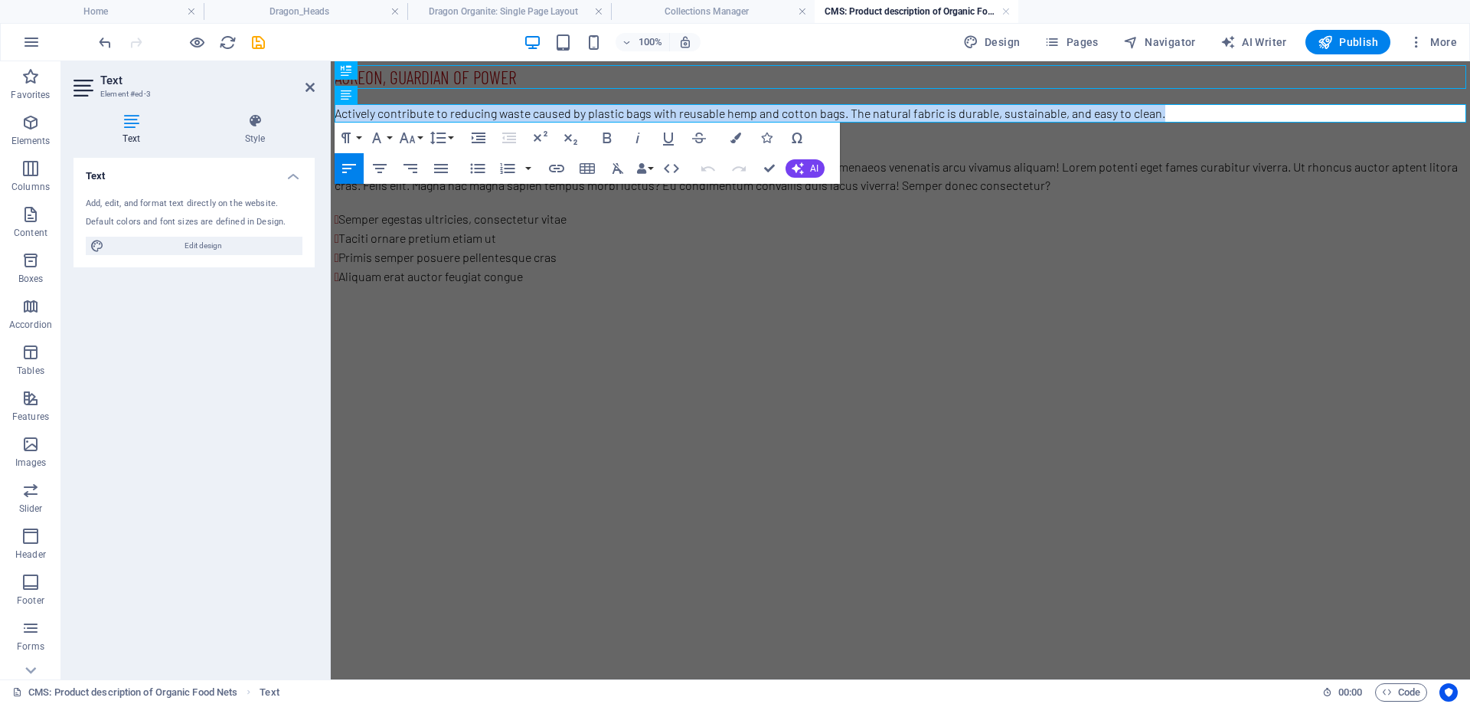
drag, startPoint x: 1166, startPoint y: 109, endPoint x: 617, endPoint y: 198, distance: 556.2
click at [331, 136] on html "Aureon, Guardian of Power Actively contribute to reducing waste caused by plast…" at bounding box center [900, 175] width 1139 height 229
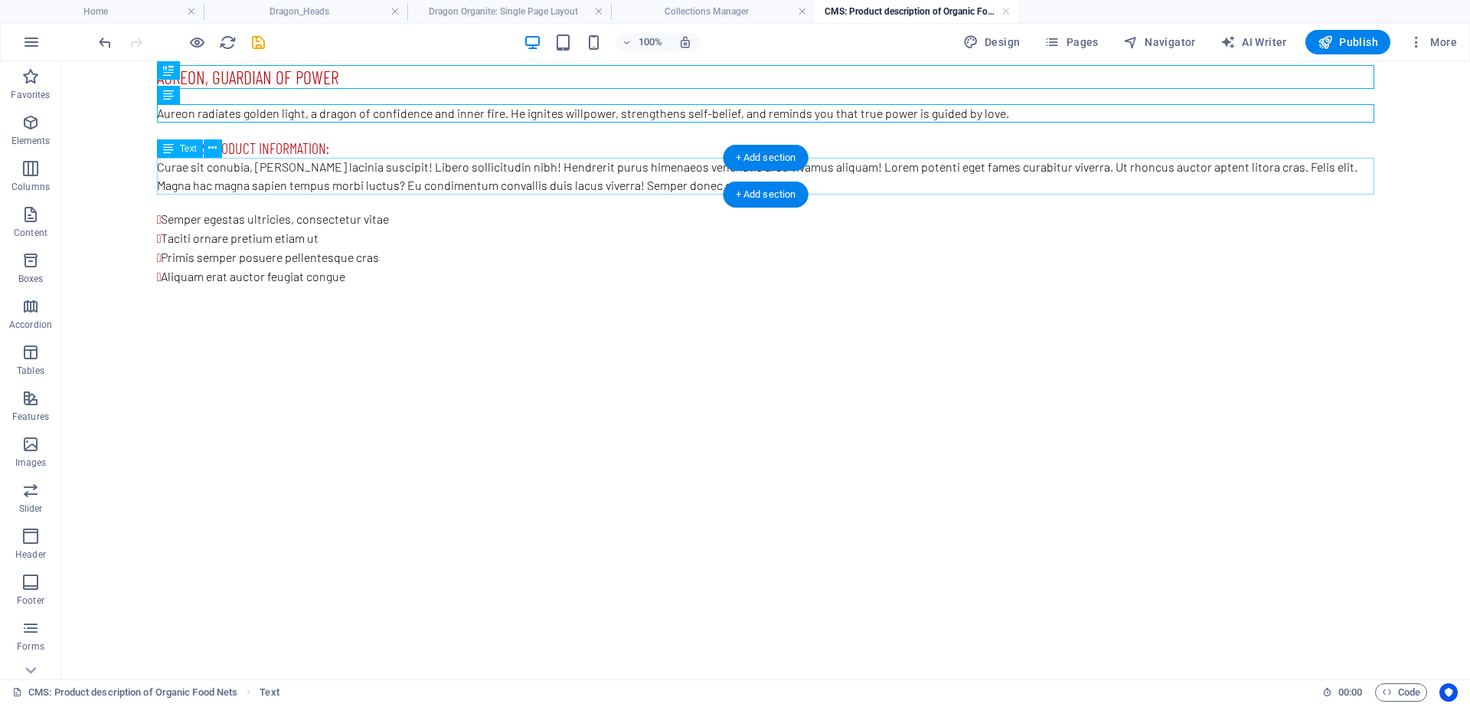
click at [354, 191] on div "Curae sit conubia, [PERSON_NAME] lacinia suscipit! Libero sollicitudin nibh! He…" at bounding box center [765, 176] width 1217 height 37
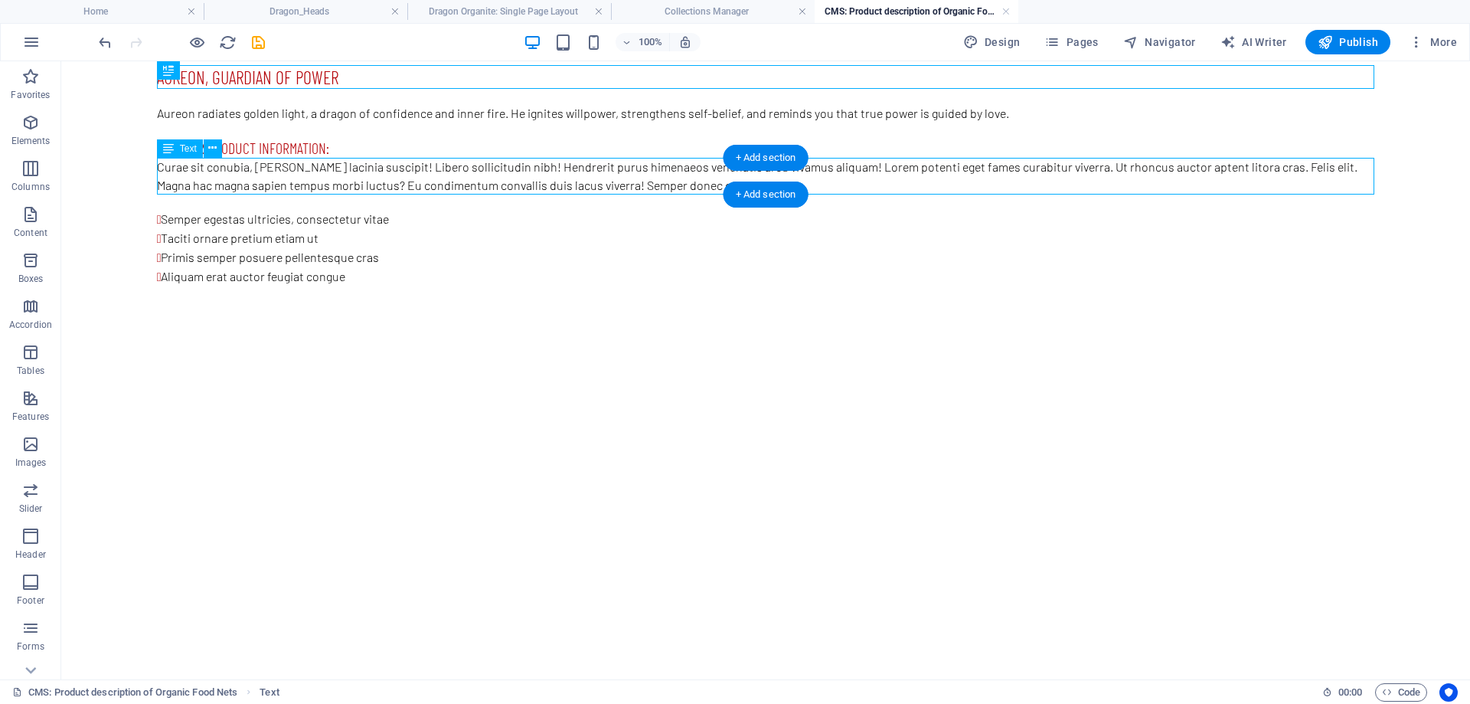
click at [868, 182] on div "Curae sit conubia, [PERSON_NAME] lacinia suscipit! Libero sollicitudin nibh! He…" at bounding box center [765, 176] width 1217 height 37
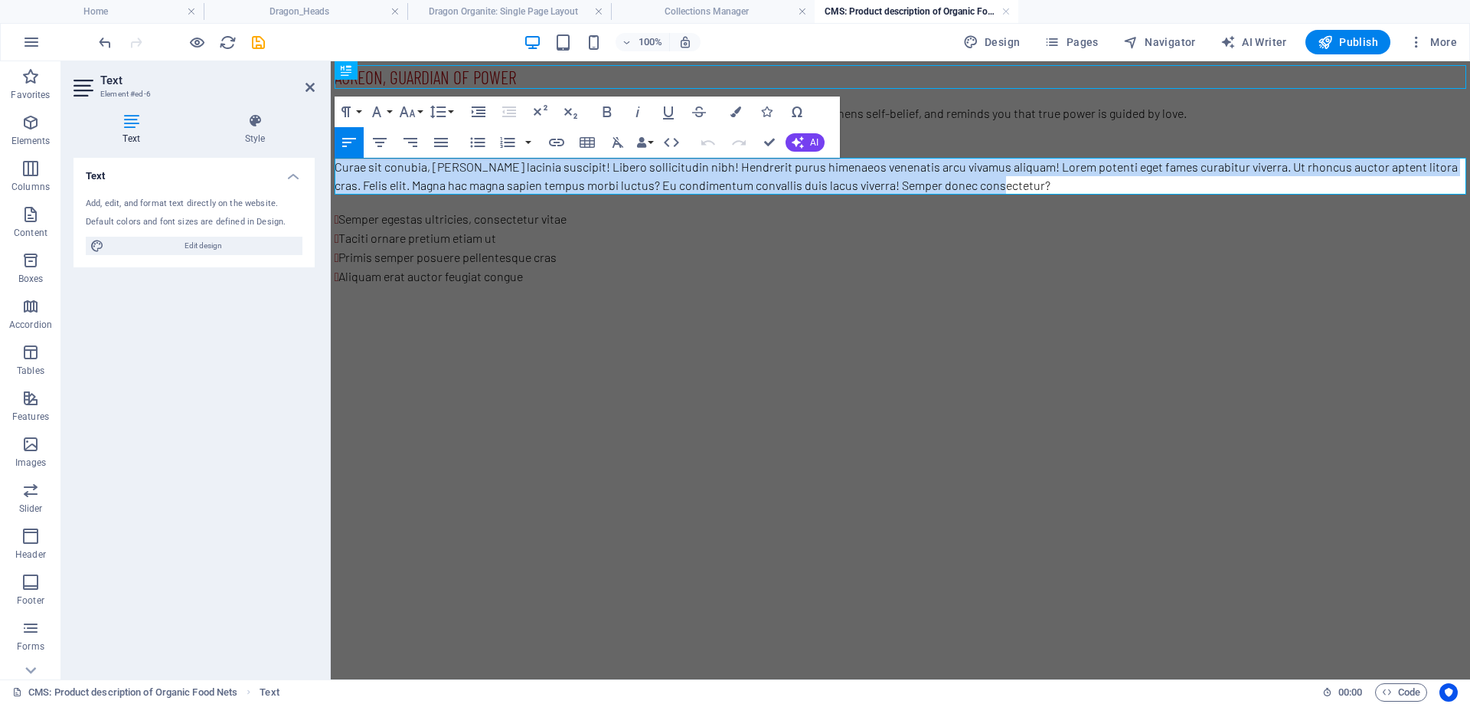
drag, startPoint x: 981, startPoint y: 187, endPoint x: 307, endPoint y: 167, distance: 674.0
click at [331, 167] on html "Aureon, Guardian of Power Aureon radiates golden light, a dragon of confidence …" at bounding box center [900, 175] width 1139 height 229
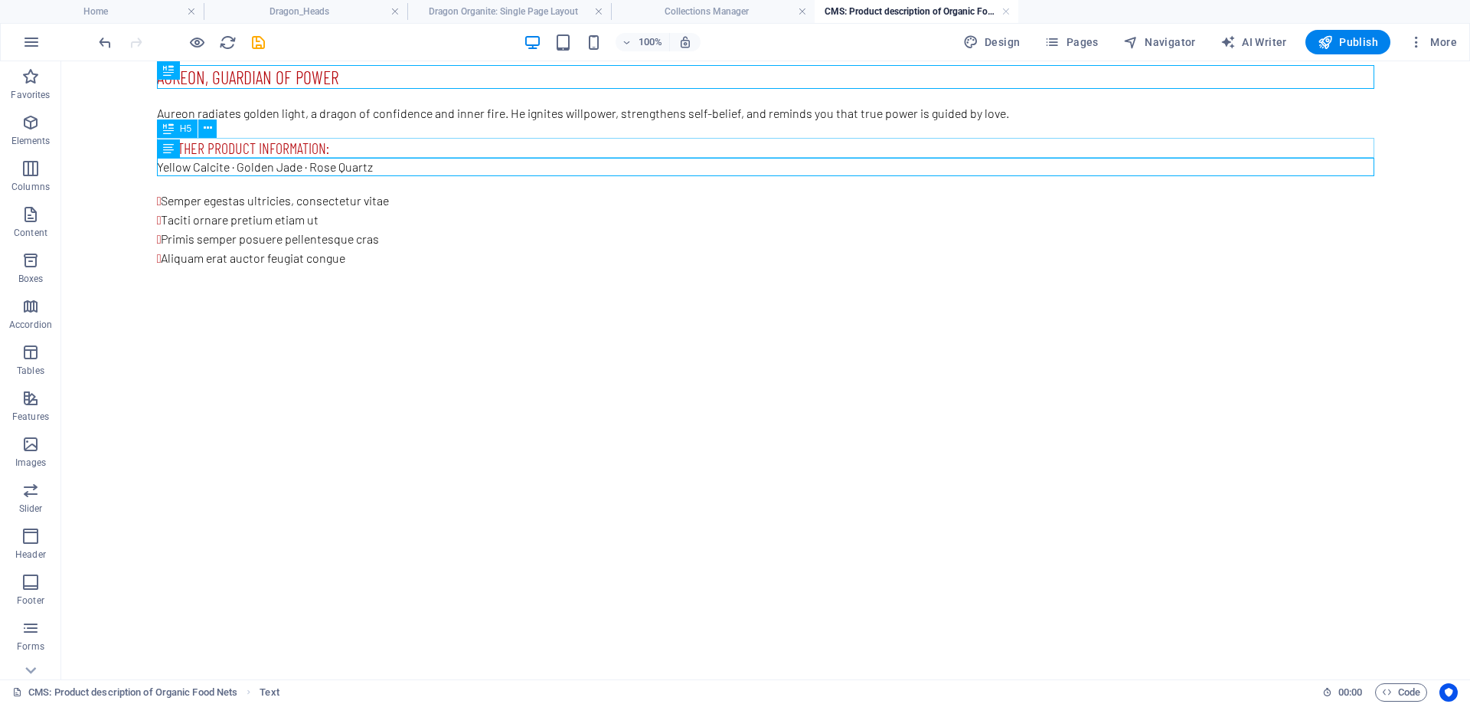
click at [354, 150] on div "Further product information:" at bounding box center [765, 148] width 1217 height 20
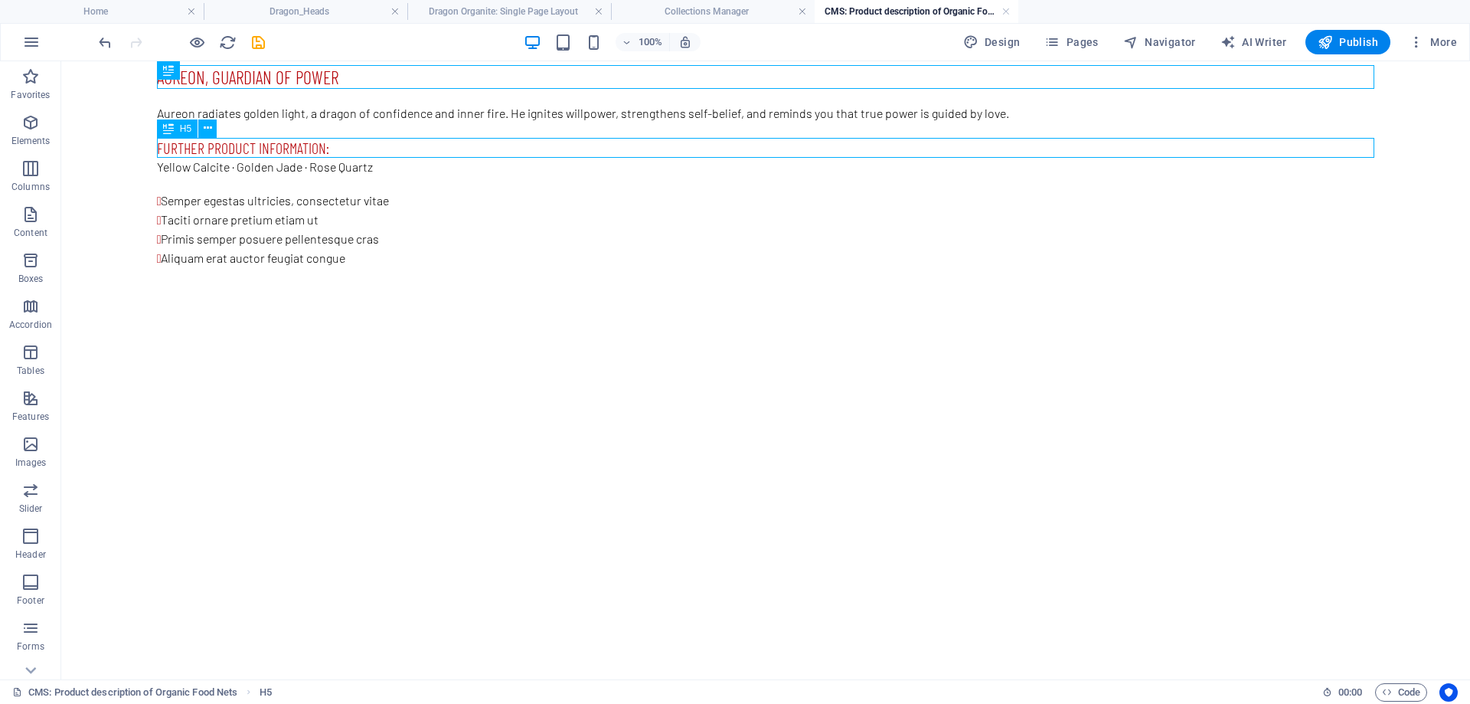
click at [354, 148] on div "Further product information:" at bounding box center [765, 148] width 1217 height 20
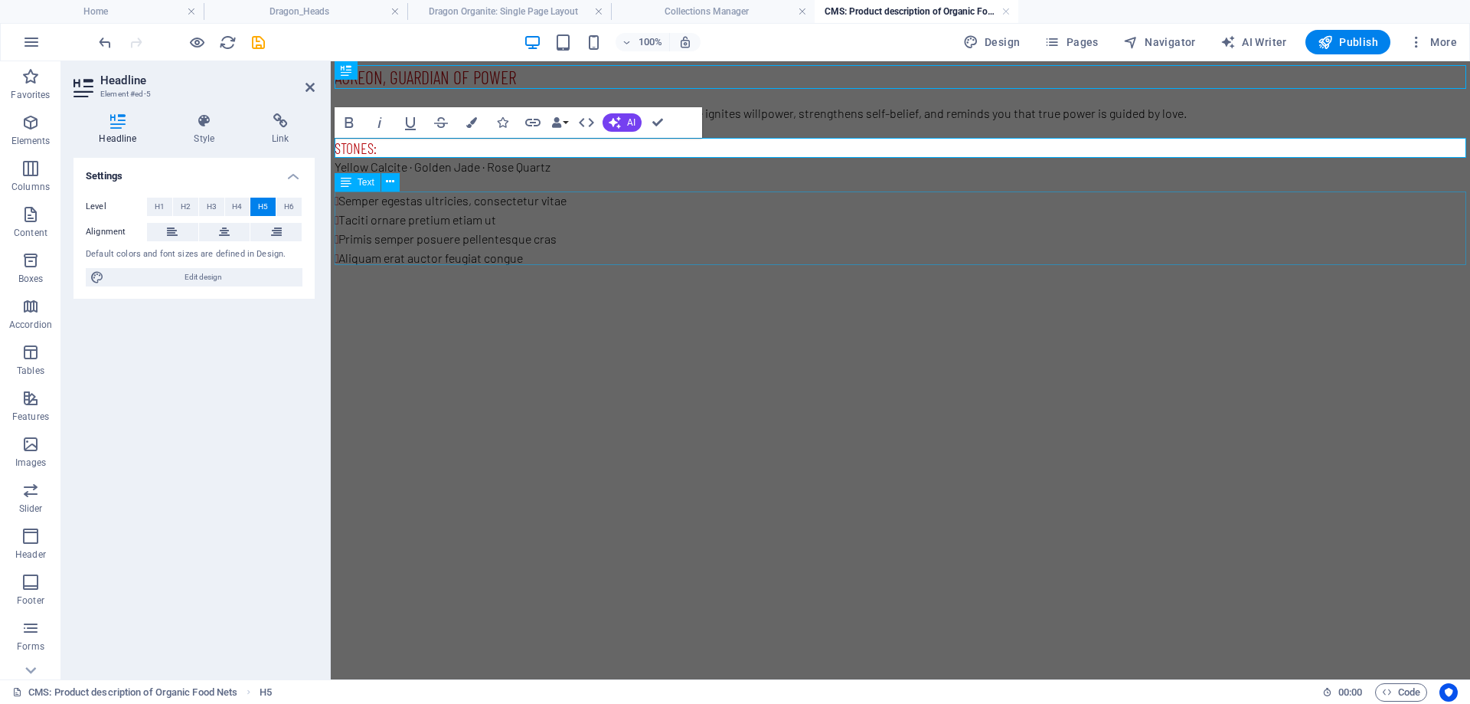
click at [443, 230] on div "Semper egestas ultricies, consectetur vitae Taciti ornare pretium etiam ut Prim…" at bounding box center [901, 229] width 1132 height 77
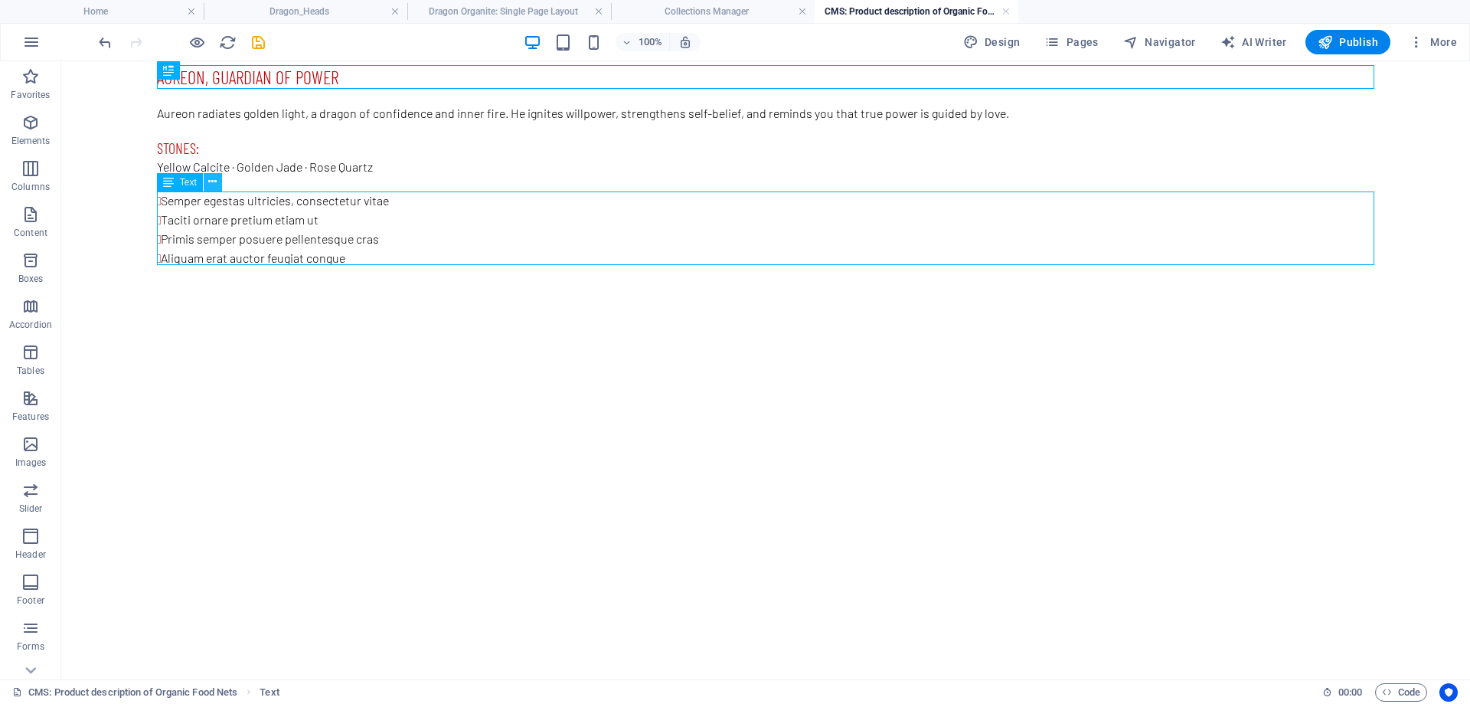
click at [219, 184] on button at bounding box center [213, 182] width 18 height 18
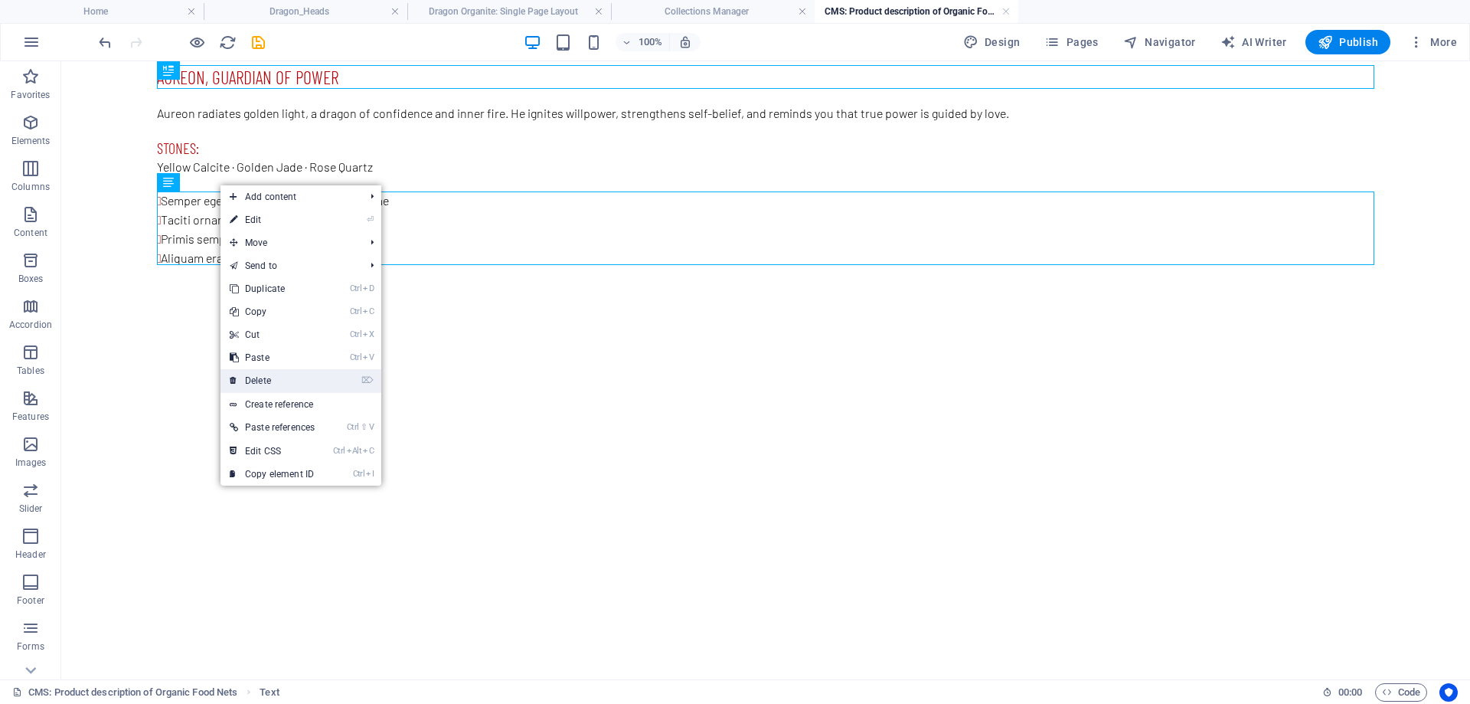
click at [283, 377] on link "⌦ Delete" at bounding box center [271, 380] width 103 height 23
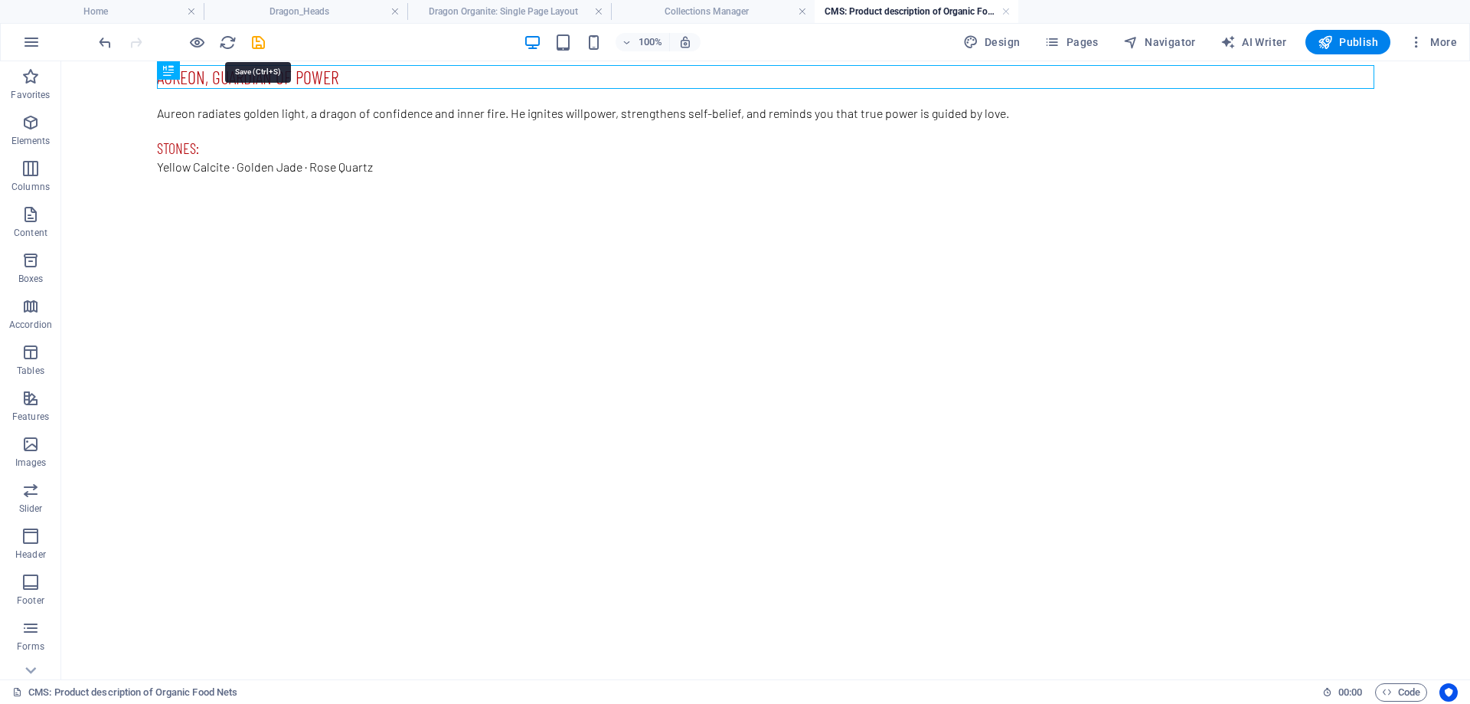
click at [259, 46] on icon "save" at bounding box center [259, 43] width 18 height 18
click at [1007, 12] on link at bounding box center [1005, 12] width 9 height 15
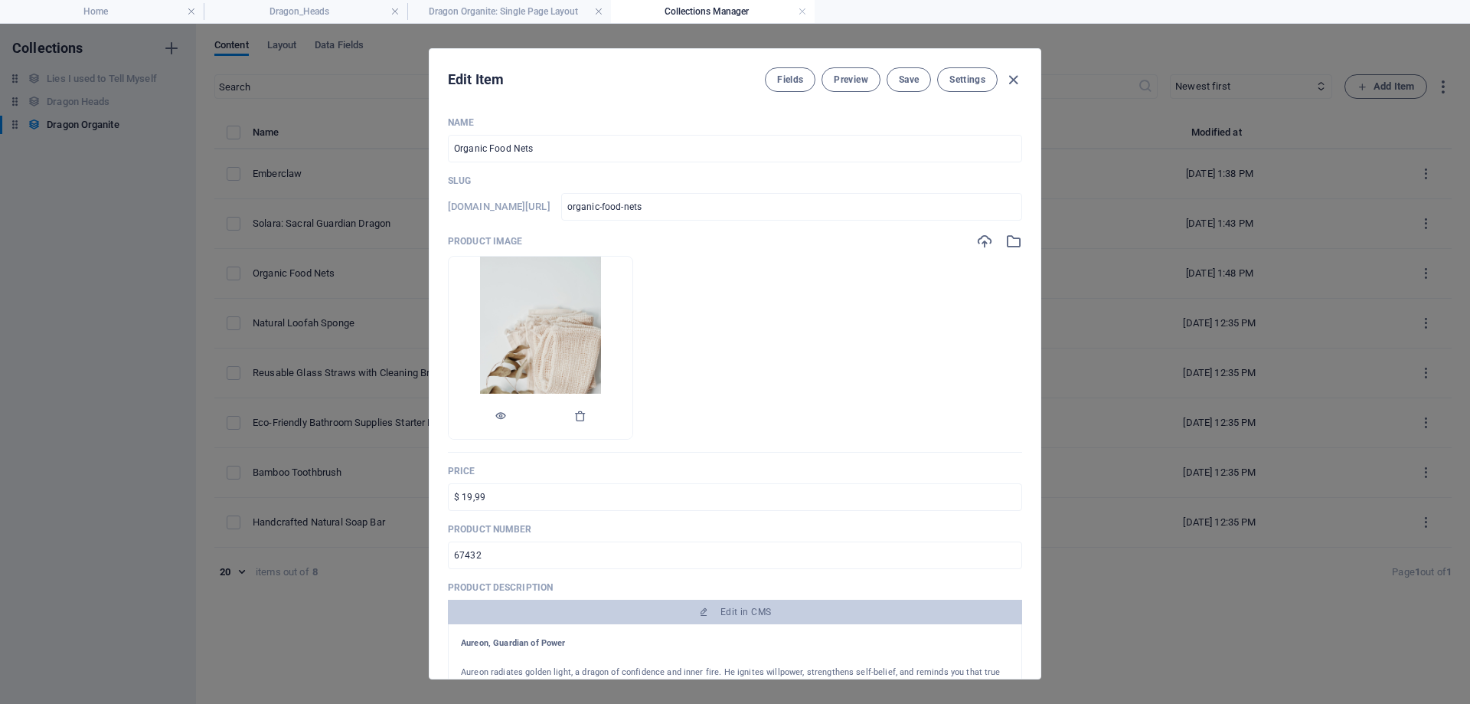
click at [633, 347] on li at bounding box center [540, 348] width 185 height 184
click at [1001, 243] on div at bounding box center [999, 241] width 46 height 17
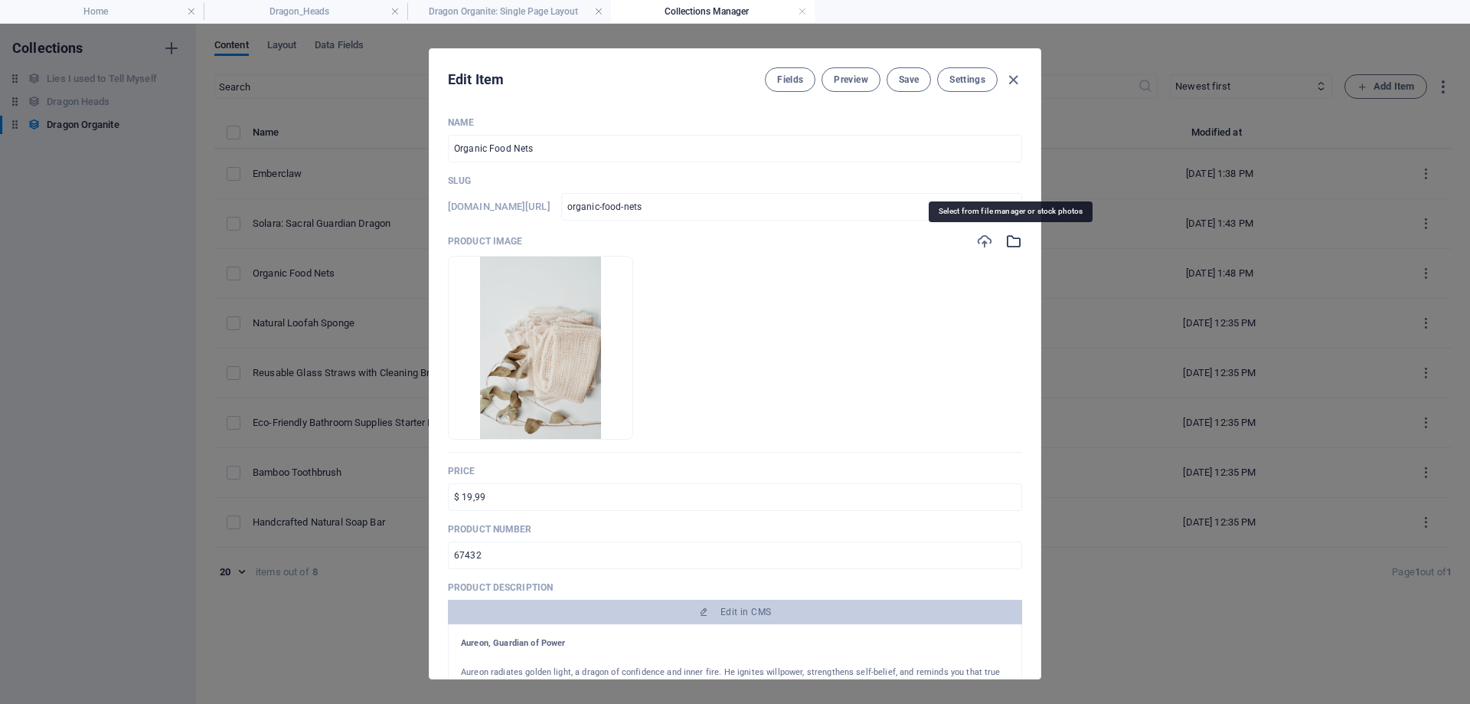
click at [1008, 243] on icon "button" at bounding box center [1013, 241] width 17 height 17
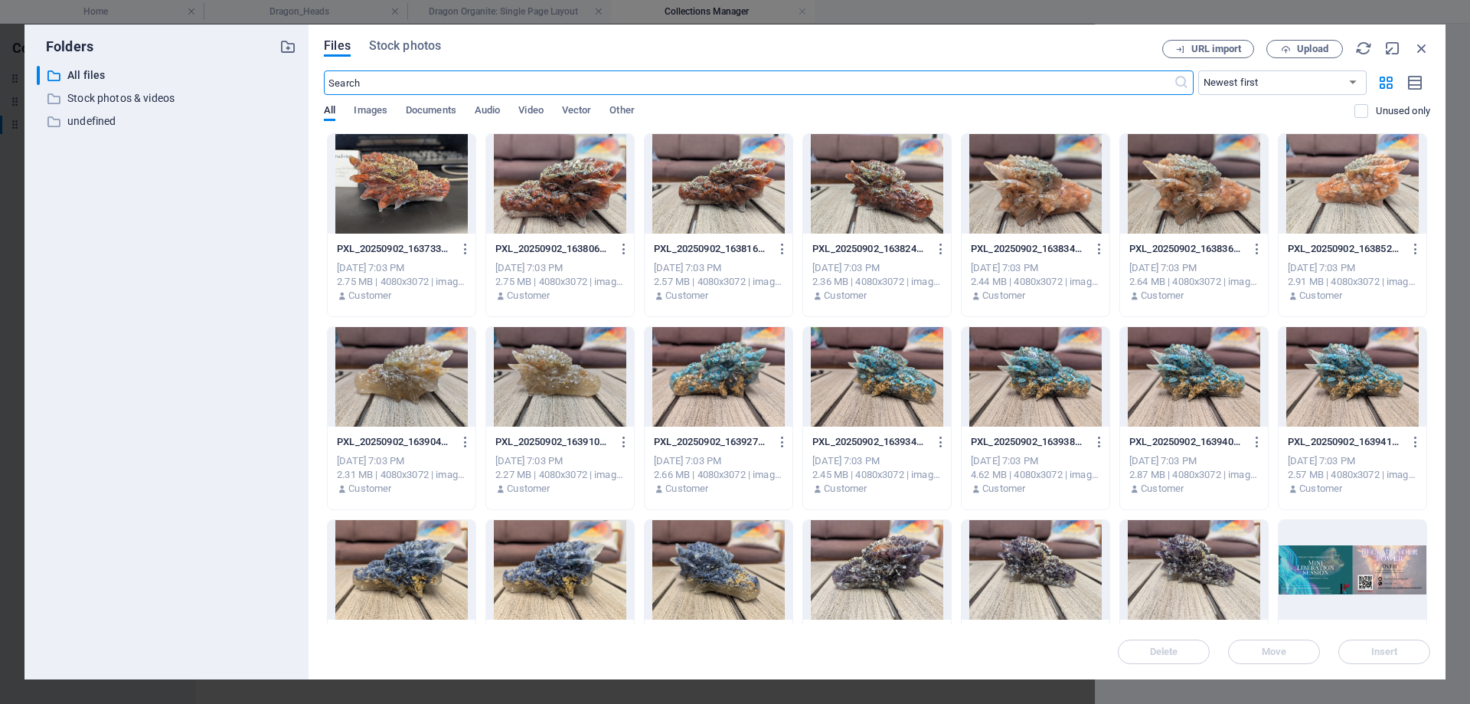
click at [540, 377] on div at bounding box center [560, 377] width 148 height 100
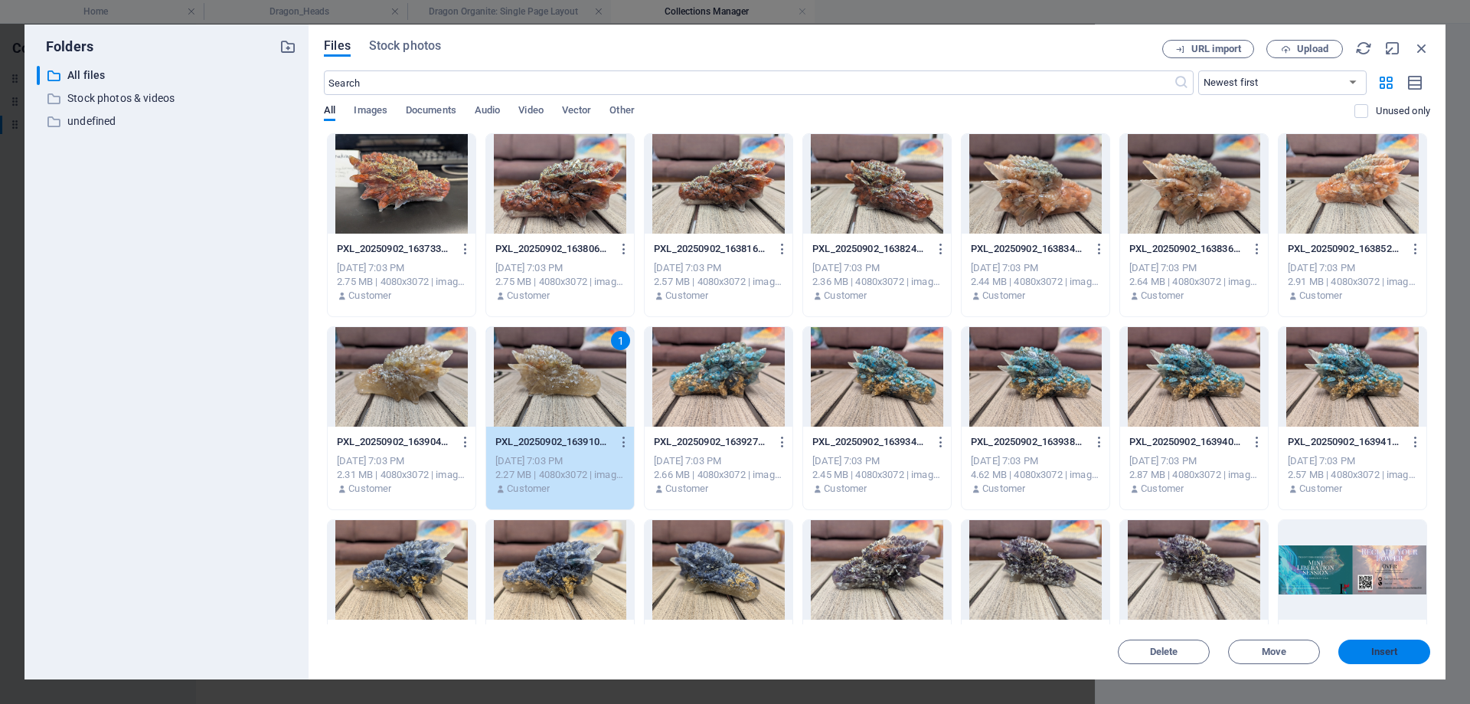
click at [1396, 648] on span "Insert" at bounding box center [1384, 651] width 27 height 9
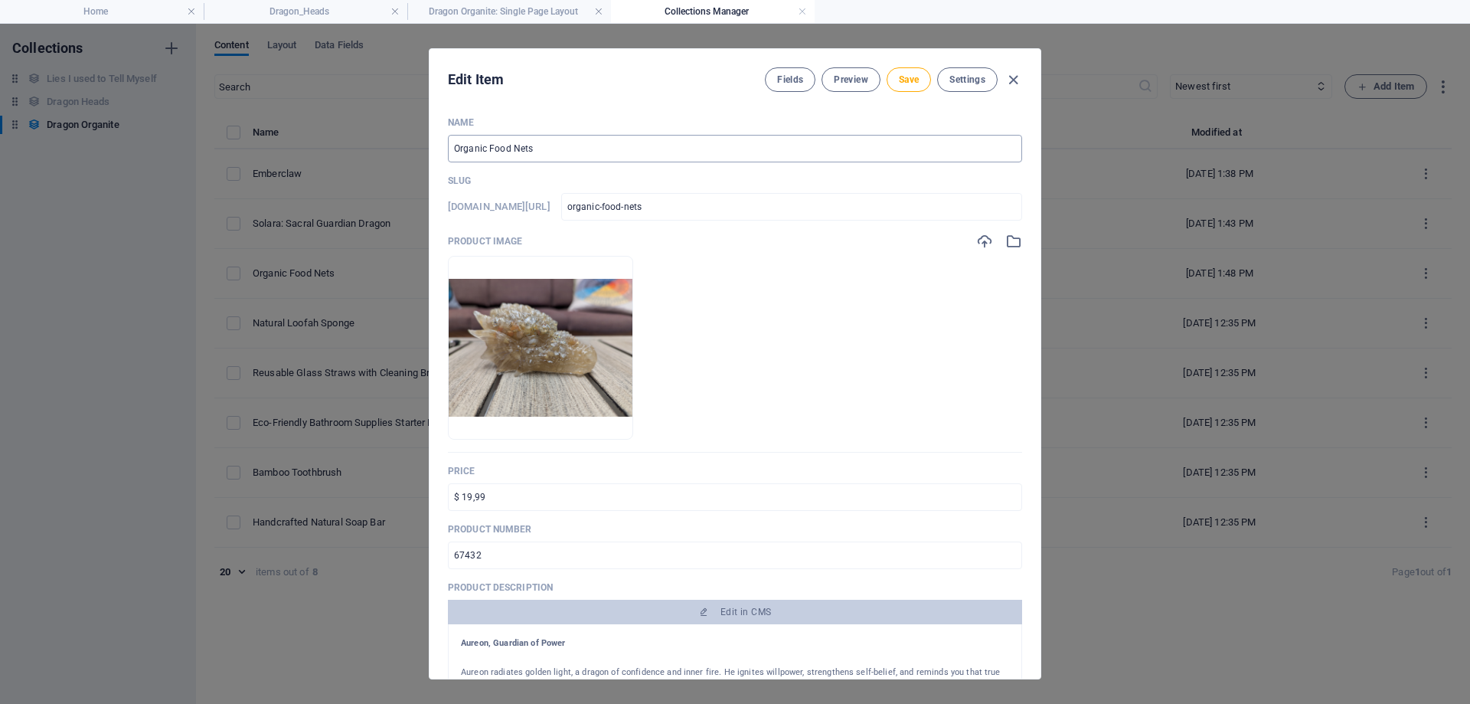
click at [541, 159] on input "Organic Food Nets" at bounding box center [735, 149] width 574 height 28
drag, startPoint x: 564, startPoint y: 146, endPoint x: 213, endPoint y: 133, distance: 351.6
click at [213, 133] on div "Edit Item Fields Preview Save Settings Name Organic Food Nets ​ Slug [DOMAIN_NA…" at bounding box center [735, 364] width 1470 height 680
paste input "Aureon, Guardian of Power"
type input "Aureon, Guardian of Power"
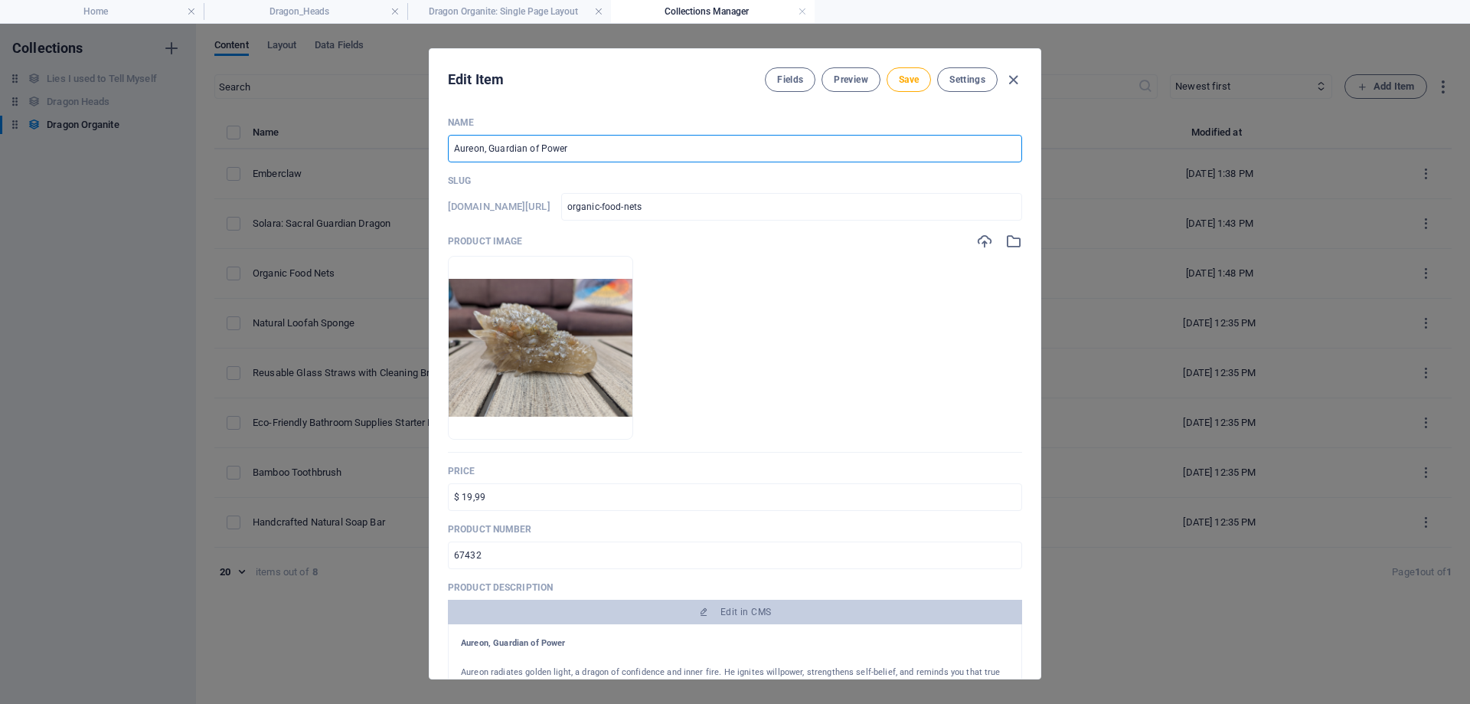
type input "aureon-guardian-of-power"
type input "Aureon, Guardian of Power"
drag, startPoint x: 315, startPoint y: 486, endPoint x: 180, endPoint y: 479, distance: 134.9
click at [188, 479] on div "Edit Item Fields Preview Save Settings Name [PERSON_NAME], Guardian of Power ​ …" at bounding box center [735, 364] width 1470 height 680
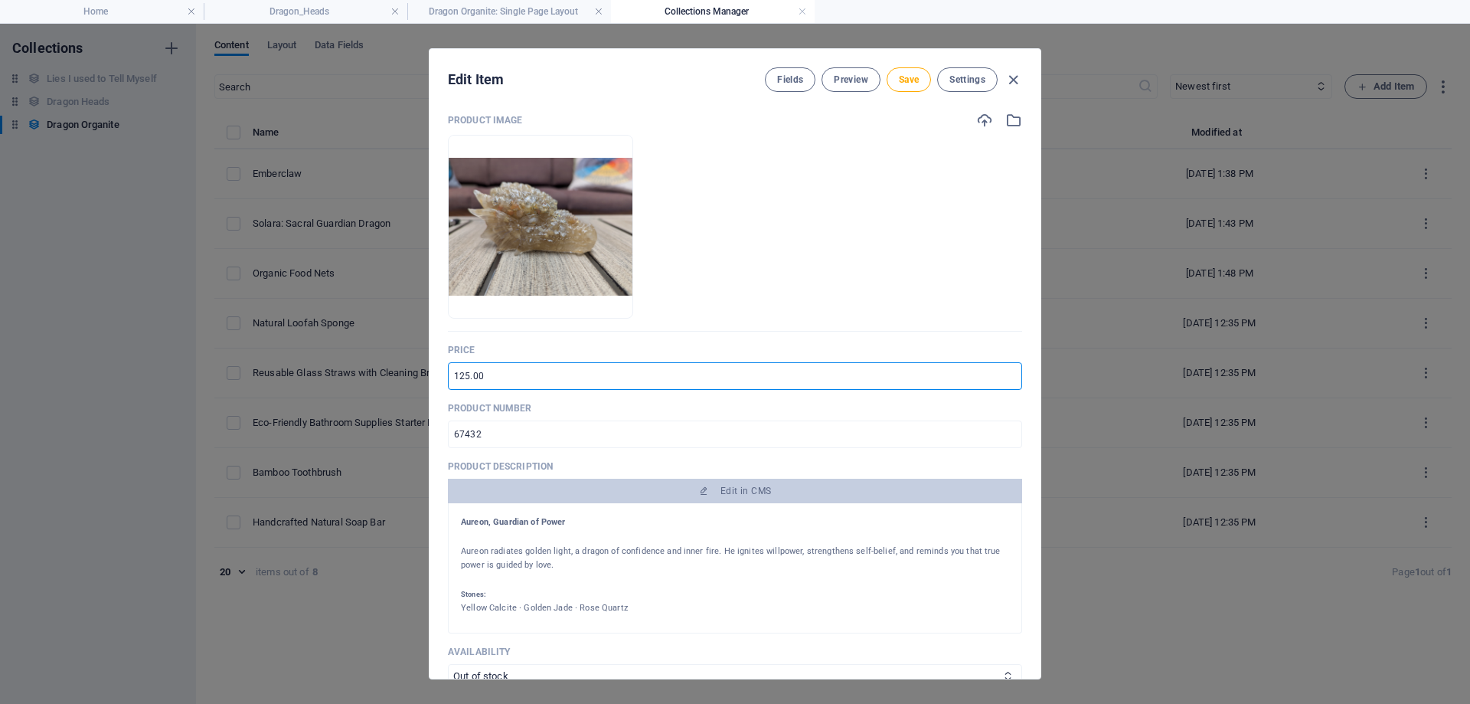
scroll to position [306, 0]
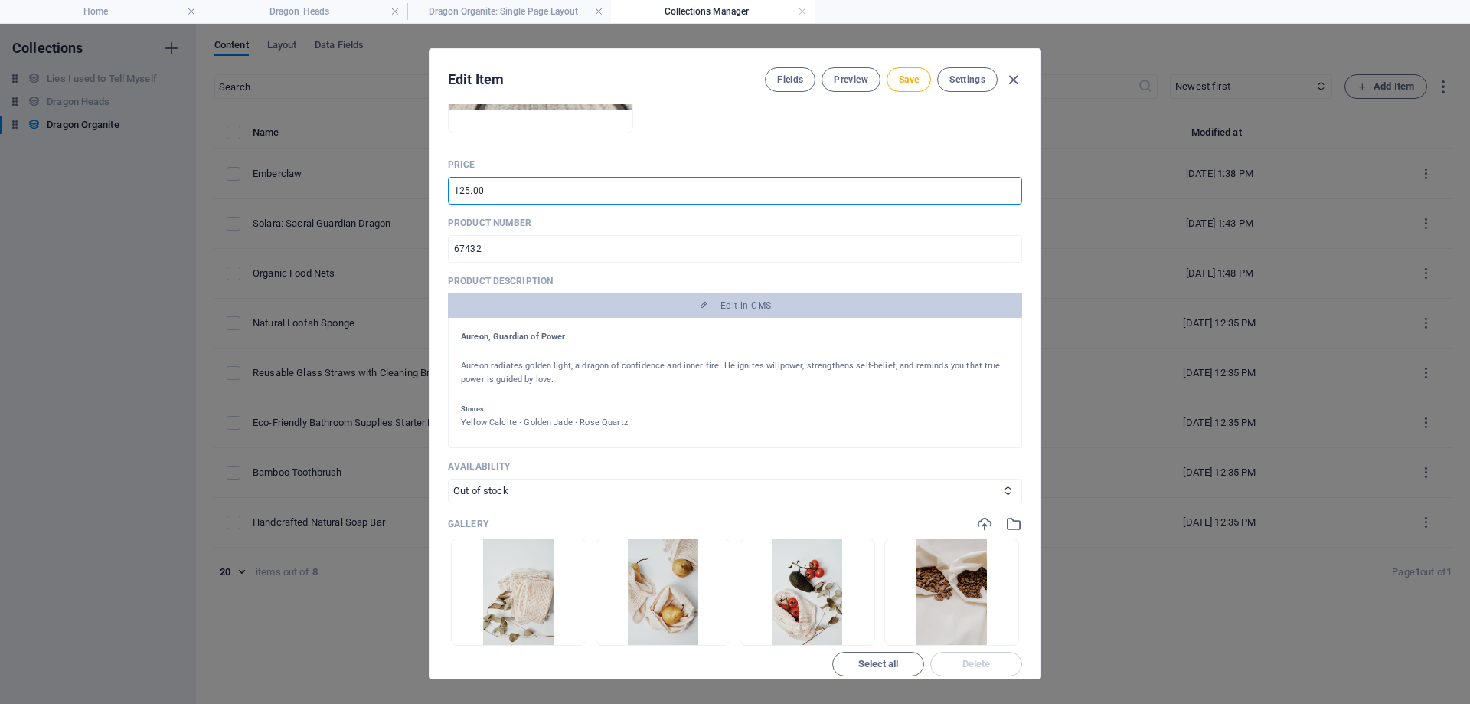
type input "125.00"
click at [641, 397] on div at bounding box center [735, 394] width 548 height 15
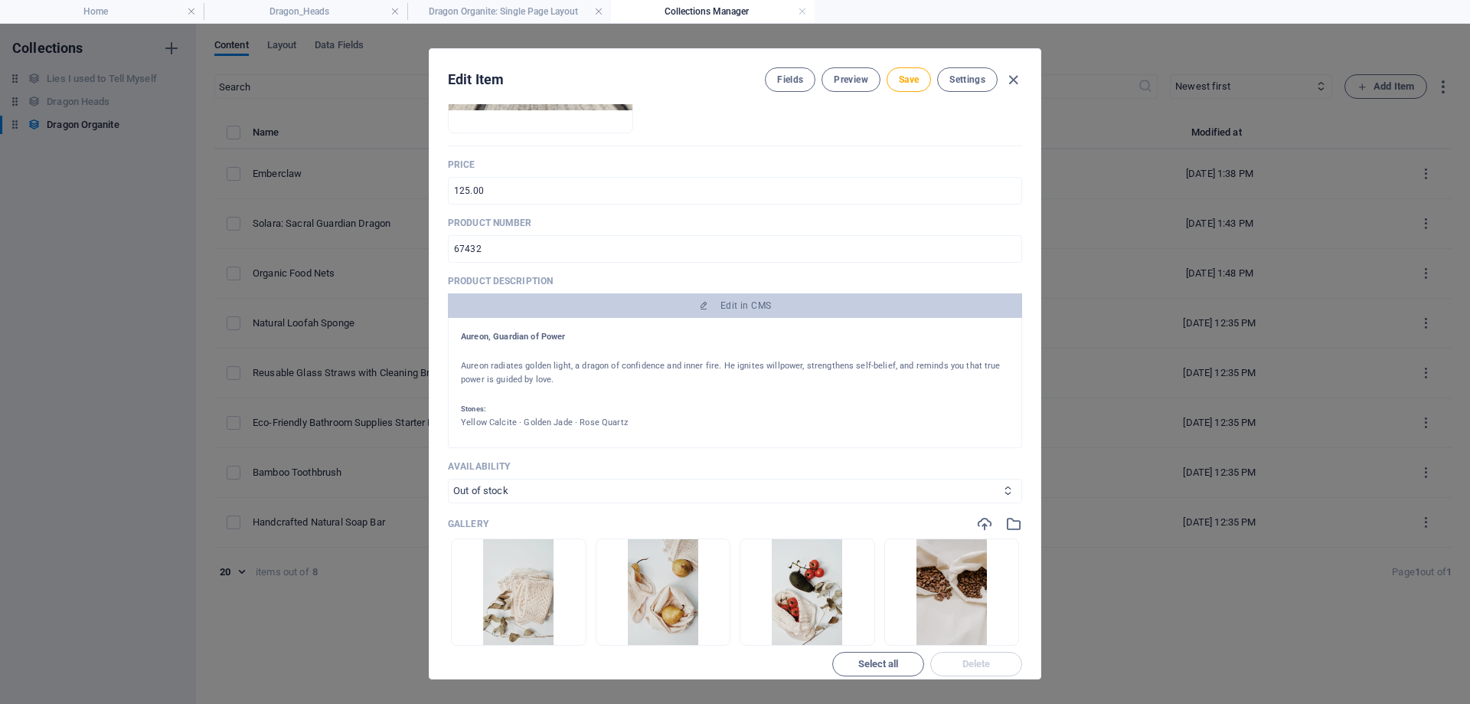
click at [550, 492] on select "In stock Out of stock" at bounding box center [735, 490] width 574 height 24
select select "In stock"
click at [448, 478] on select "In stock Out of stock" at bounding box center [735, 490] width 574 height 24
click at [617, 409] on h5 "Stones:" at bounding box center [735, 409] width 548 height 14
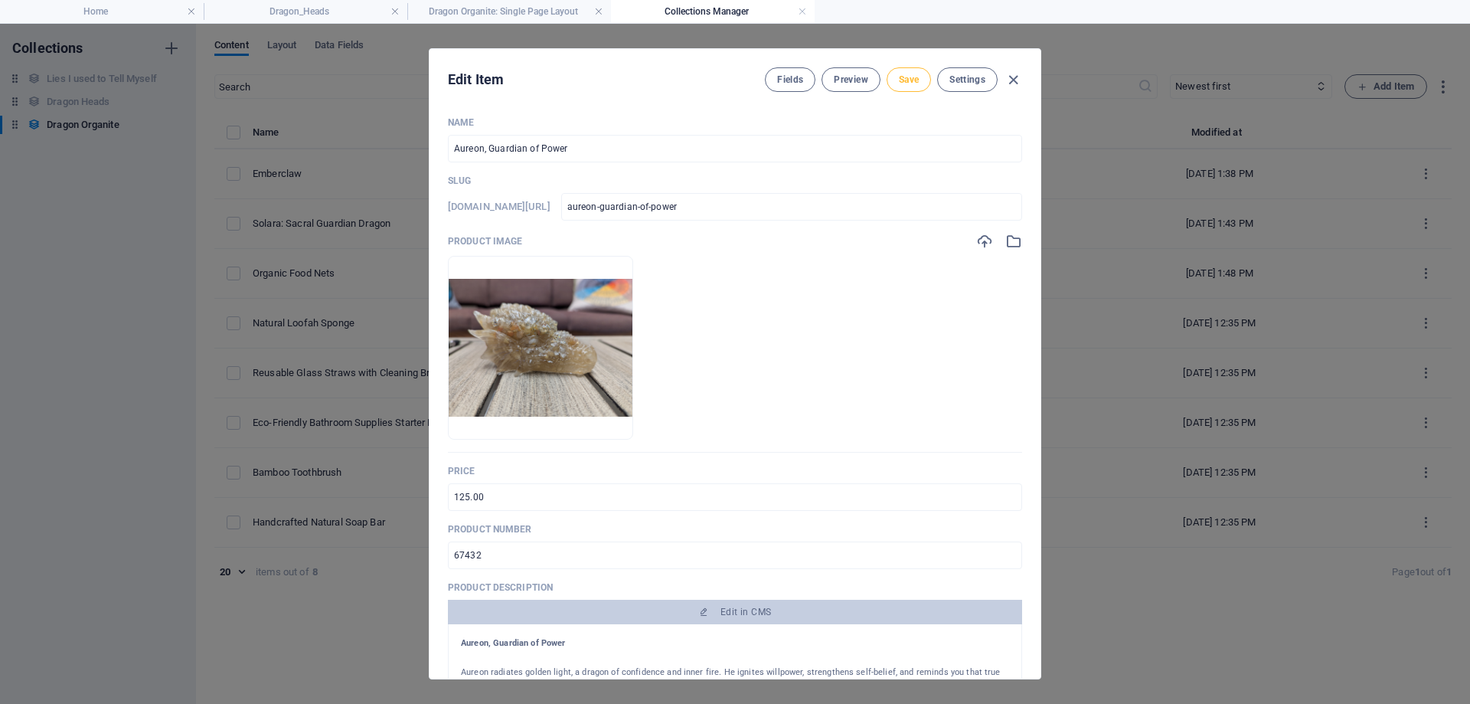
click at [916, 83] on span "Save" at bounding box center [909, 79] width 20 height 12
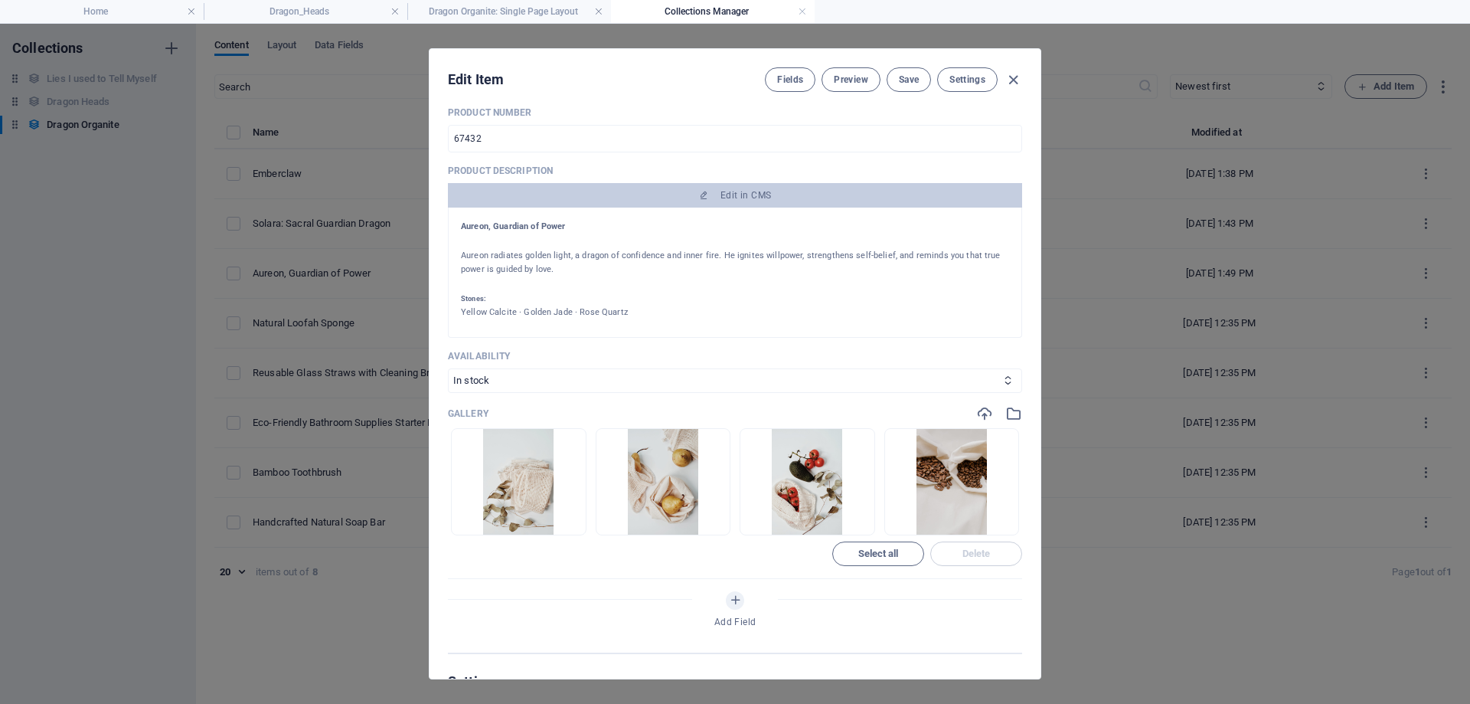
scroll to position [411, 0]
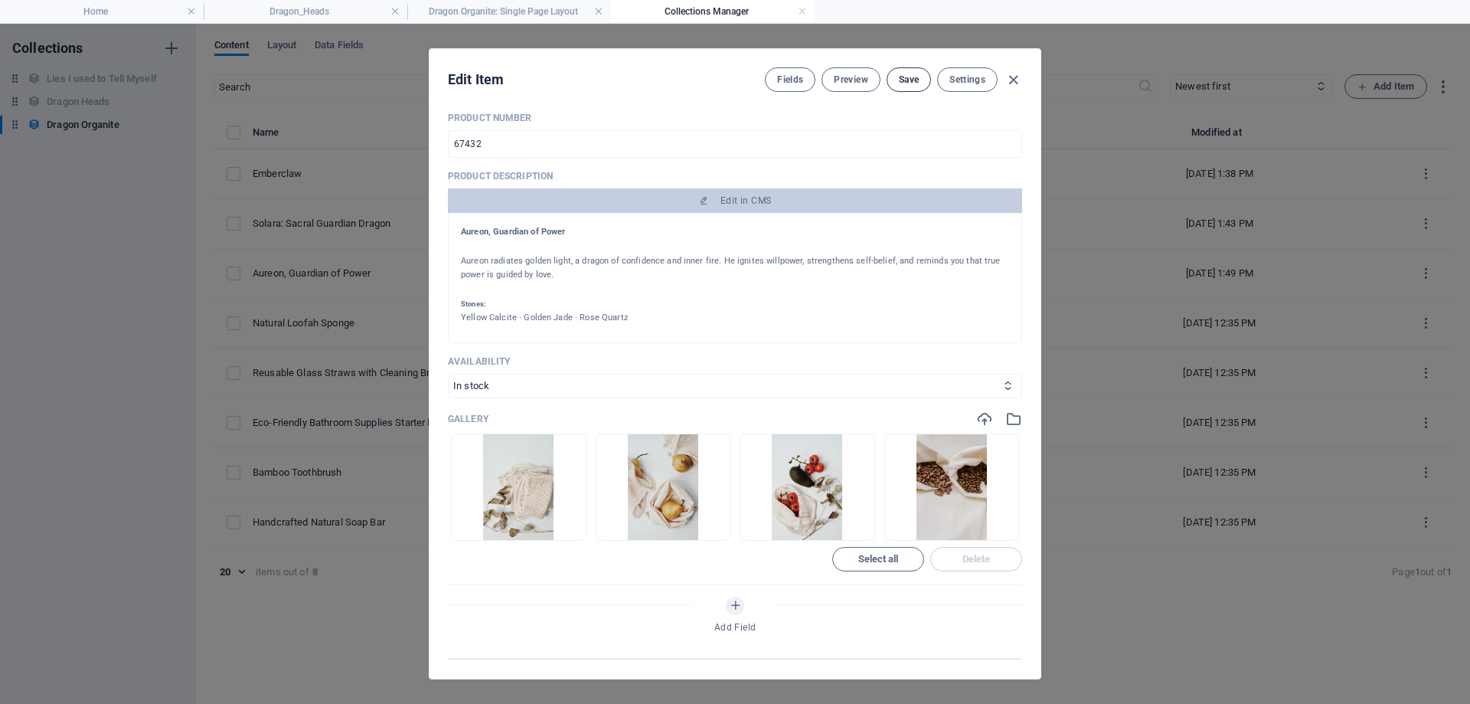
click at [909, 89] on button "Save" at bounding box center [909, 79] width 44 height 24
click at [1020, 80] on icon "button" at bounding box center [1013, 80] width 18 height 18
type input "aureon-guardian-of-power"
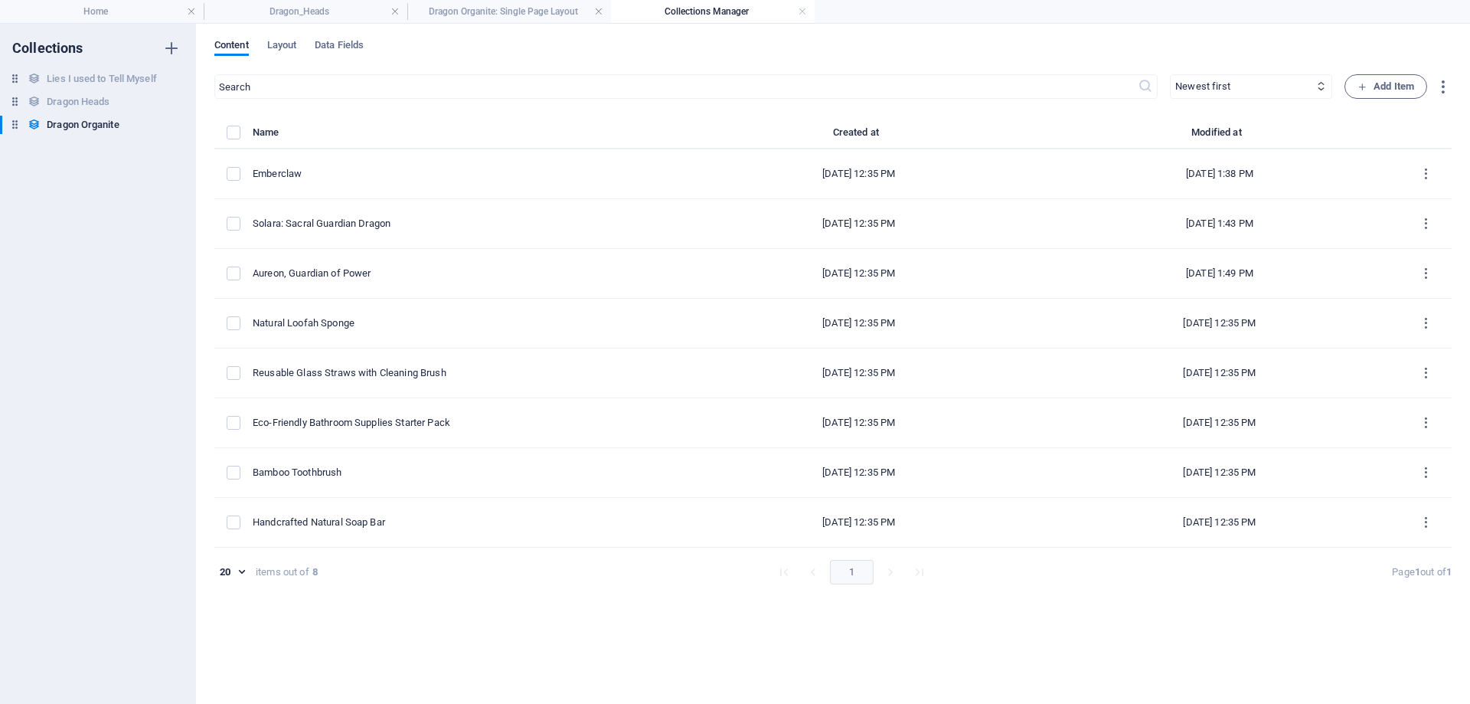
scroll to position [351, 0]
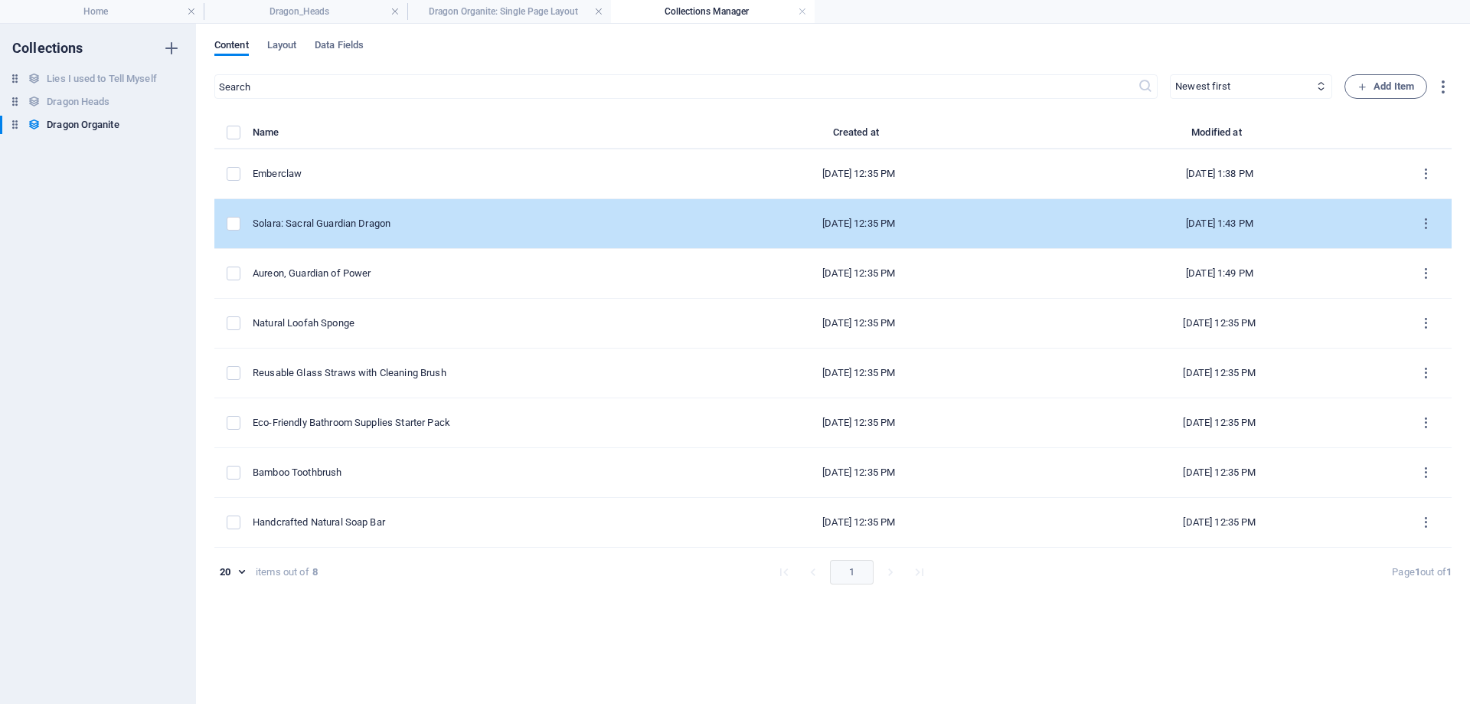
click at [470, 222] on div "Solara: Sacral Guardian Dragon" at bounding box center [459, 224] width 413 height 14
select select "In stock"
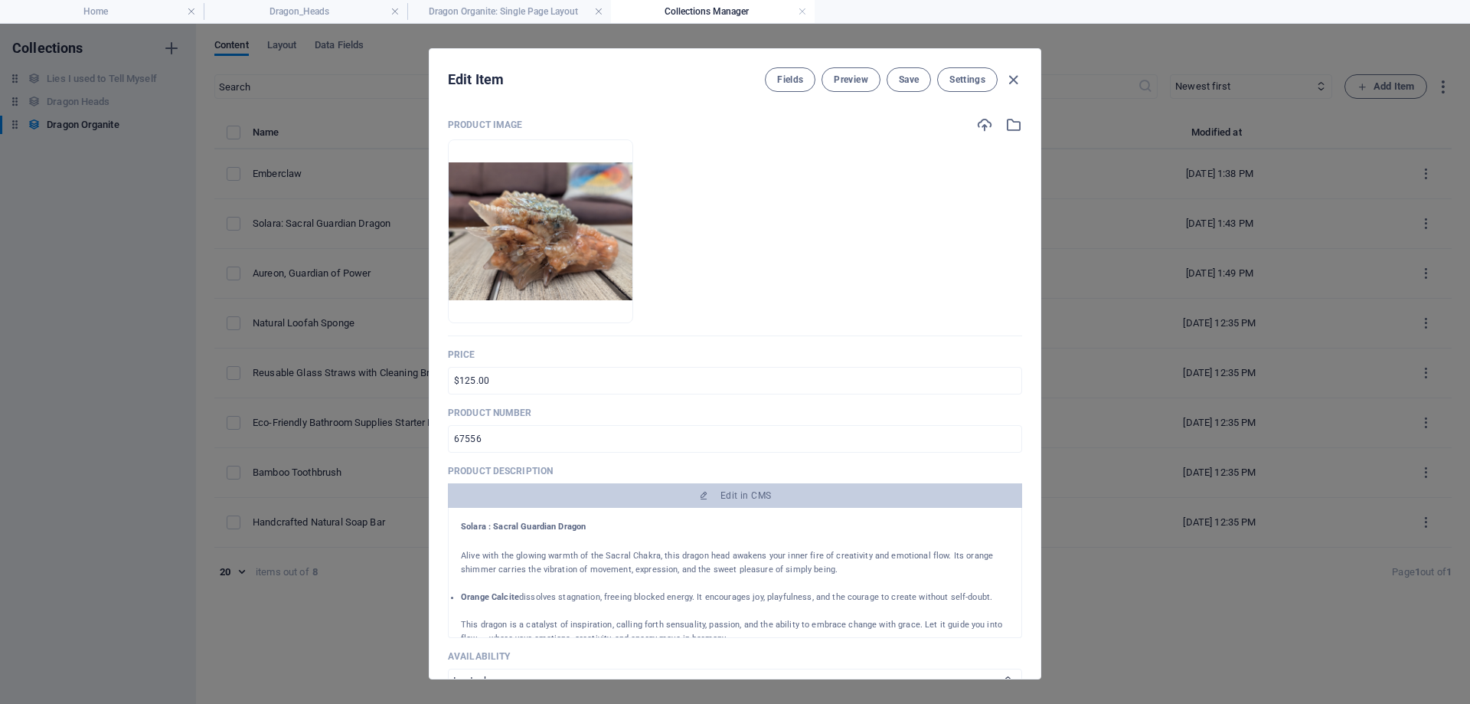
scroll to position [0, 0]
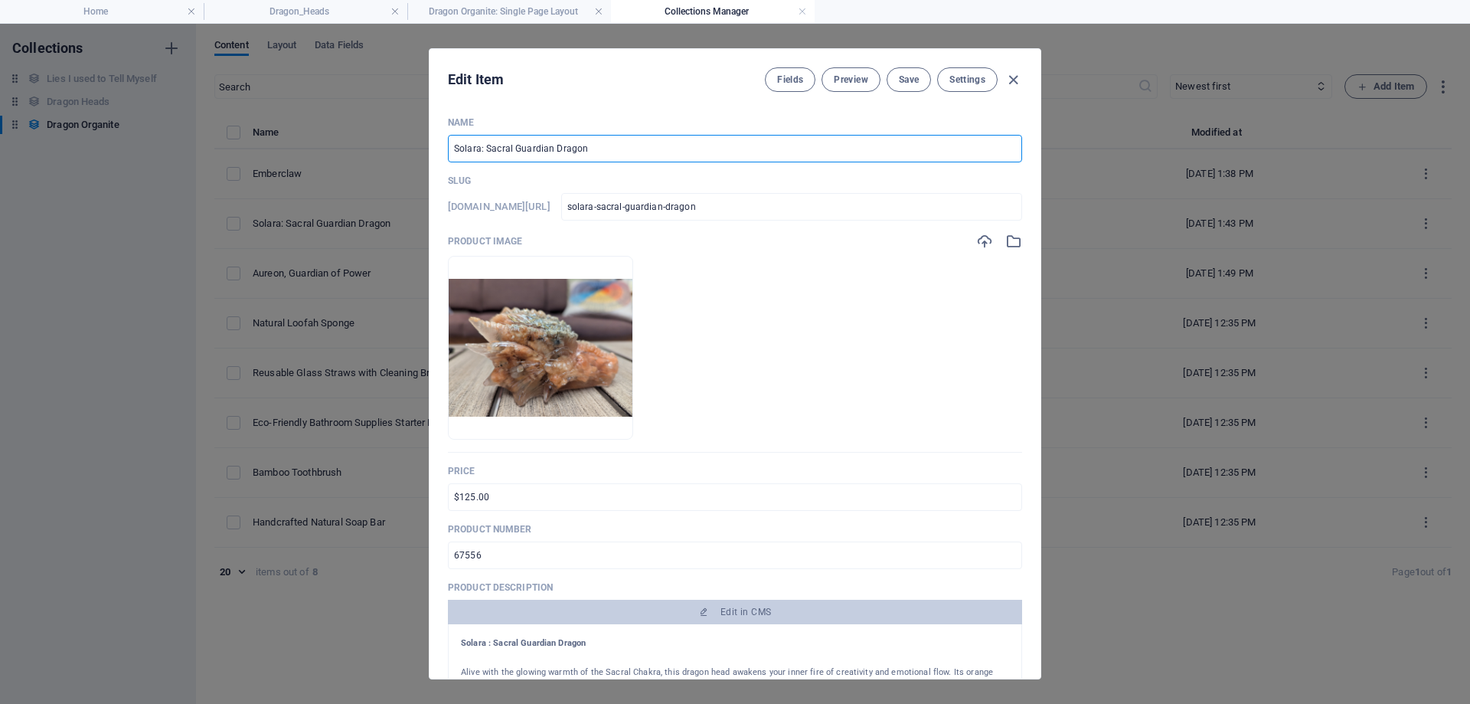
drag, startPoint x: 612, startPoint y: 148, endPoint x: 384, endPoint y: 151, distance: 228.2
click at [384, 151] on div "Edit Item Fields Preview Save Settings Name Solara: Sacral Guardian Dragon ​ Sl…" at bounding box center [735, 364] width 1470 height 680
paste input ", Guardian of Flow"
type input "Solara, Guardian of Flow"
type input "solara-guardian-of-flow"
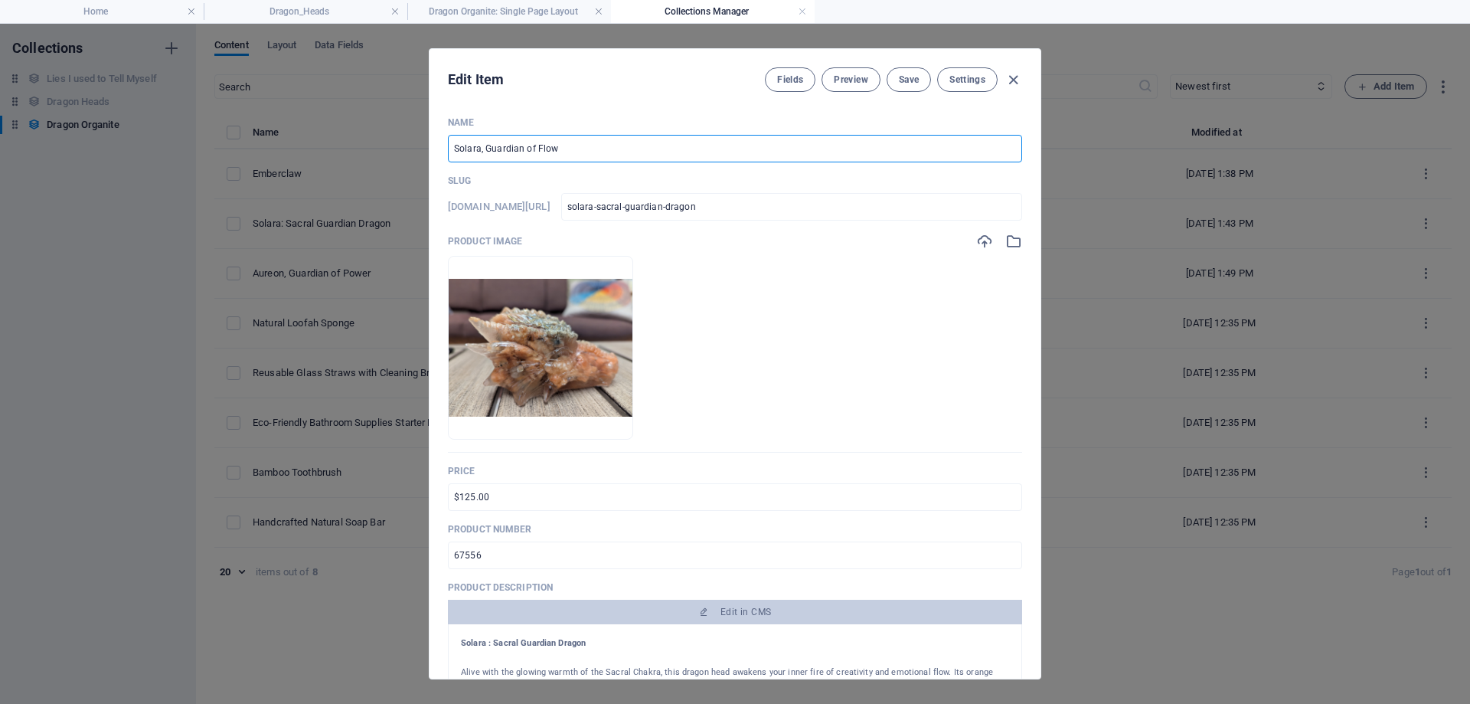
type input "solara-guardian-of-flow"
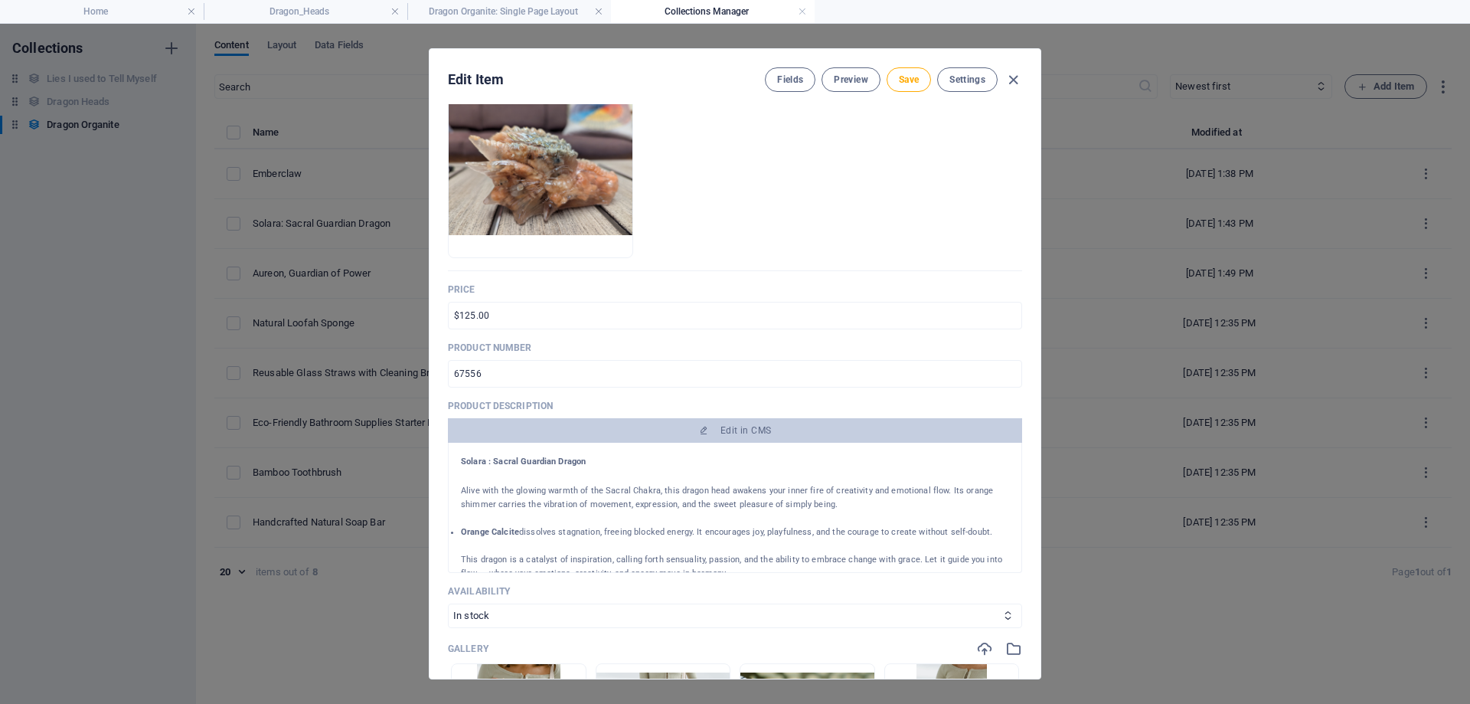
scroll to position [230, 0]
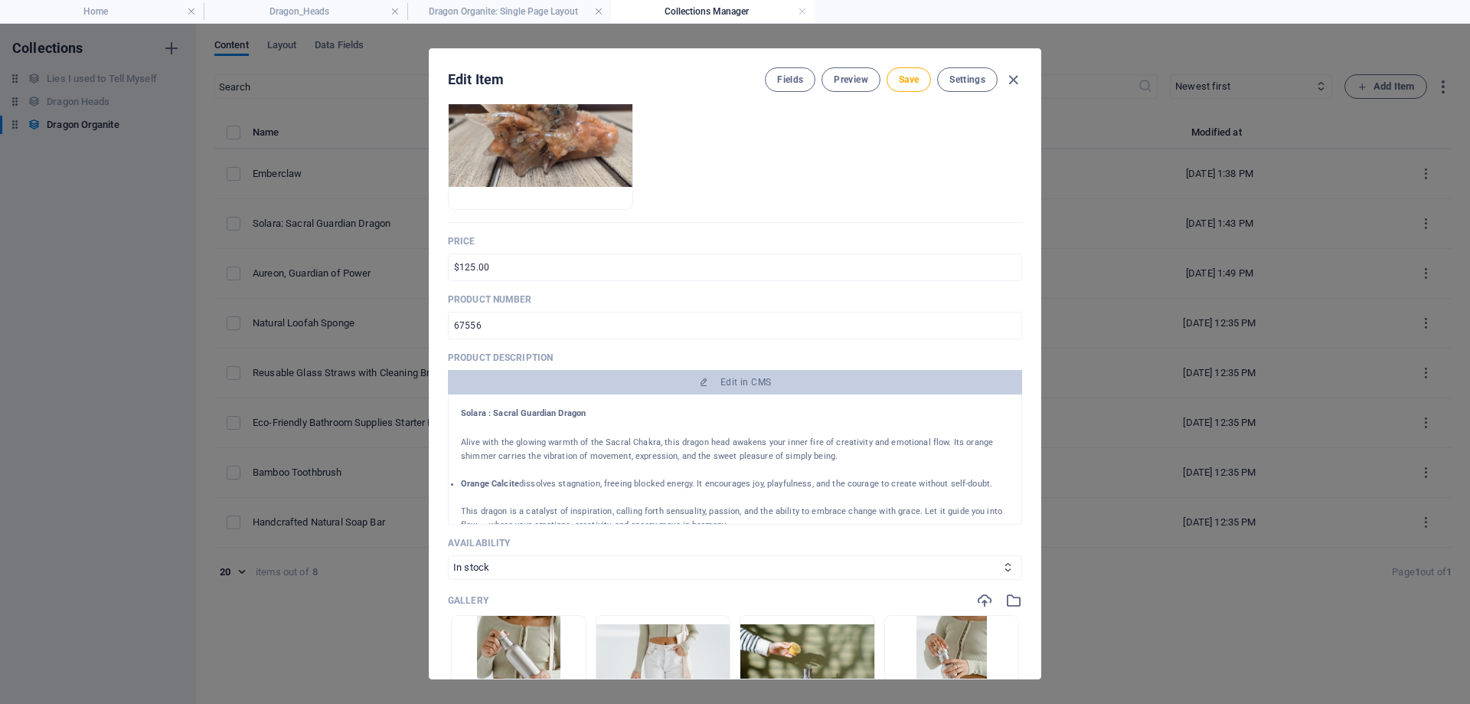
type input "Solara, Guardian of Flow"
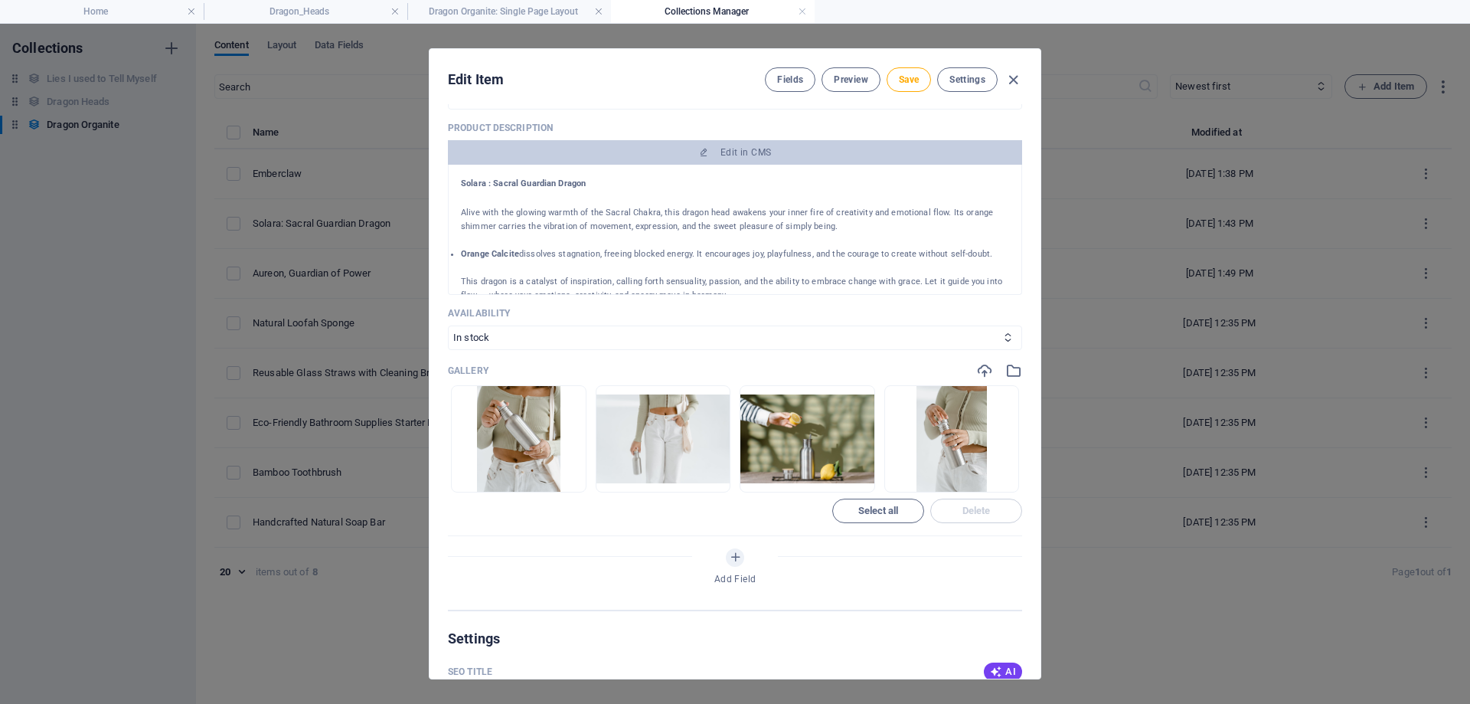
scroll to position [105, 0]
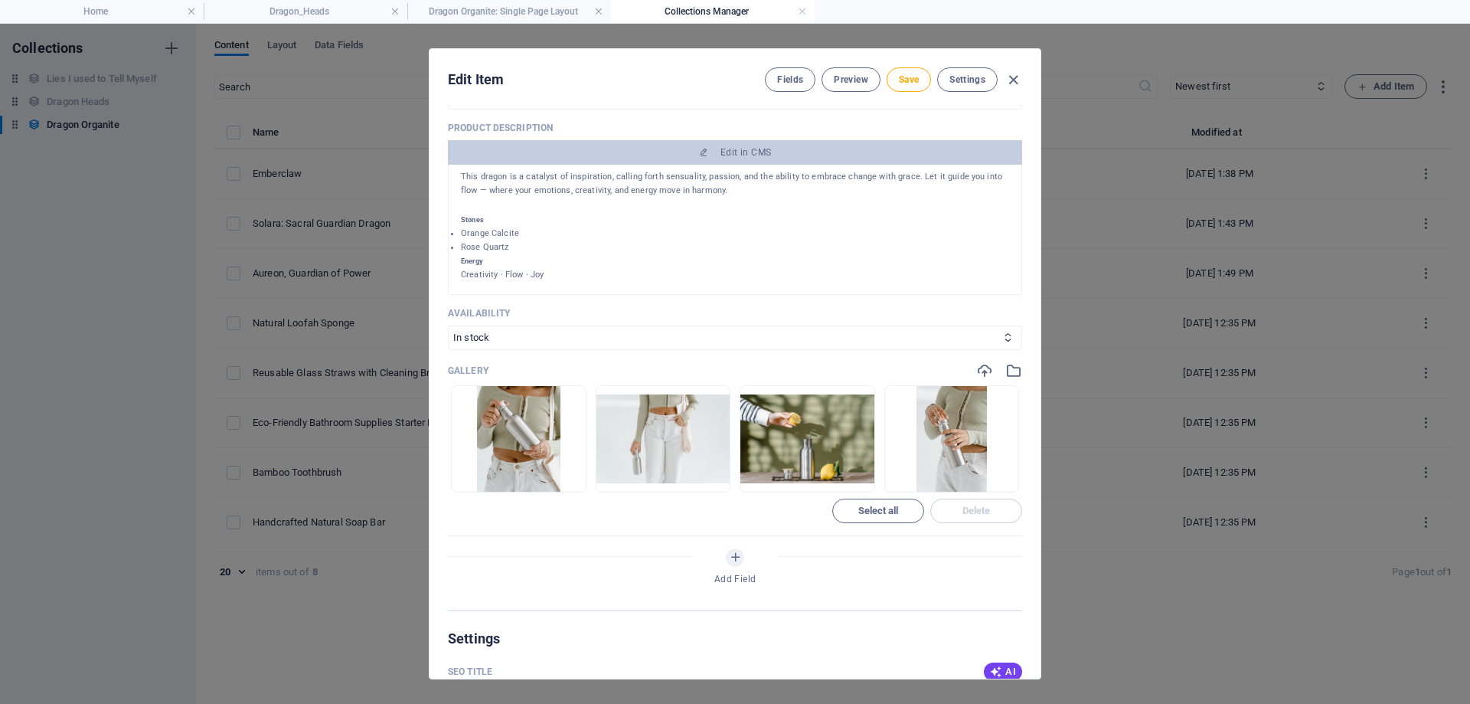
drag, startPoint x: 456, startPoint y: 185, endPoint x: 695, endPoint y: 301, distance: 265.7
click at [695, 301] on div "Name [PERSON_NAME], Guardian of Flow ​ Slug [DOMAIN_NAME][URL] solara-guardian-…" at bounding box center [735, 133] width 574 height 952
copy div "Solara : Sacral Guardian Dragon Alive with the glowing warmth of the Sacral Cha…"
click at [912, 83] on span "Save" at bounding box center [909, 79] width 20 height 12
click at [1010, 83] on icon "button" at bounding box center [1013, 80] width 18 height 18
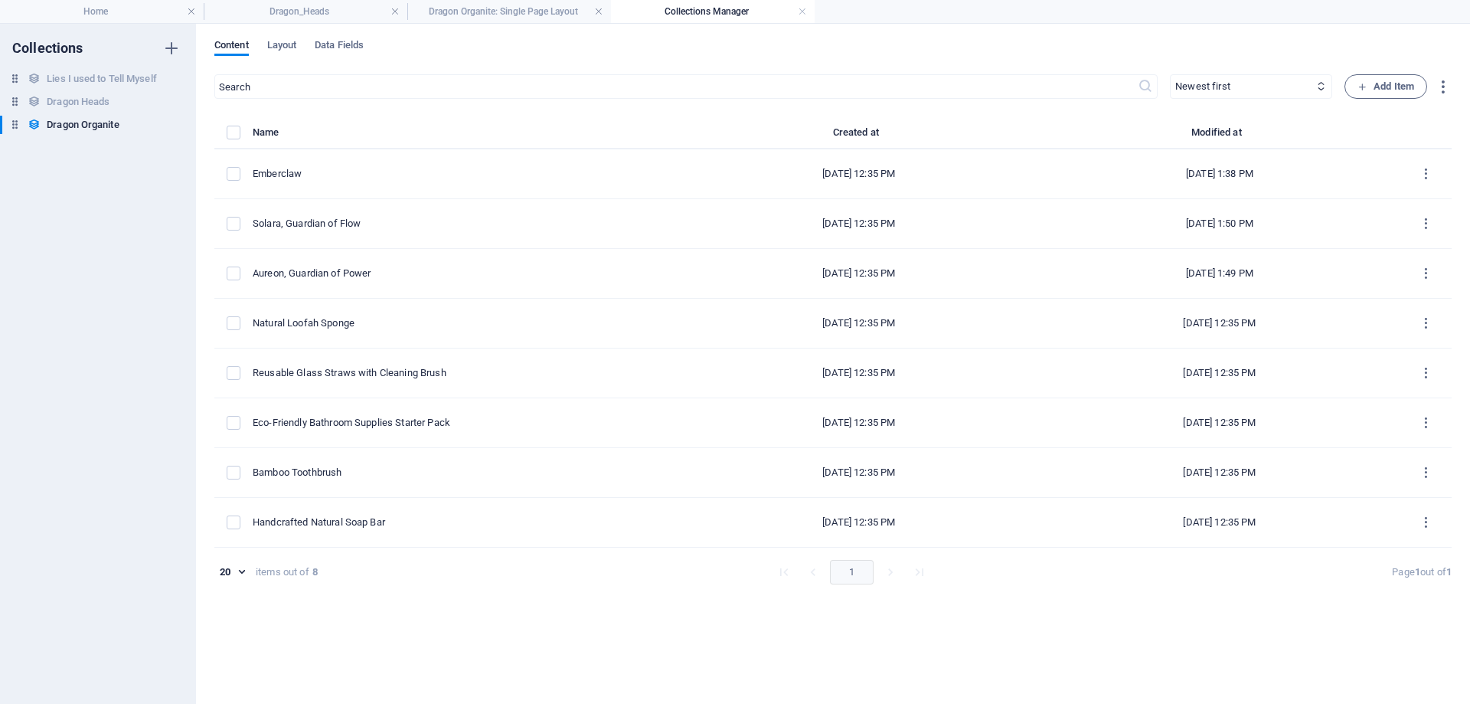
type input "solara-guardian-of-flow"
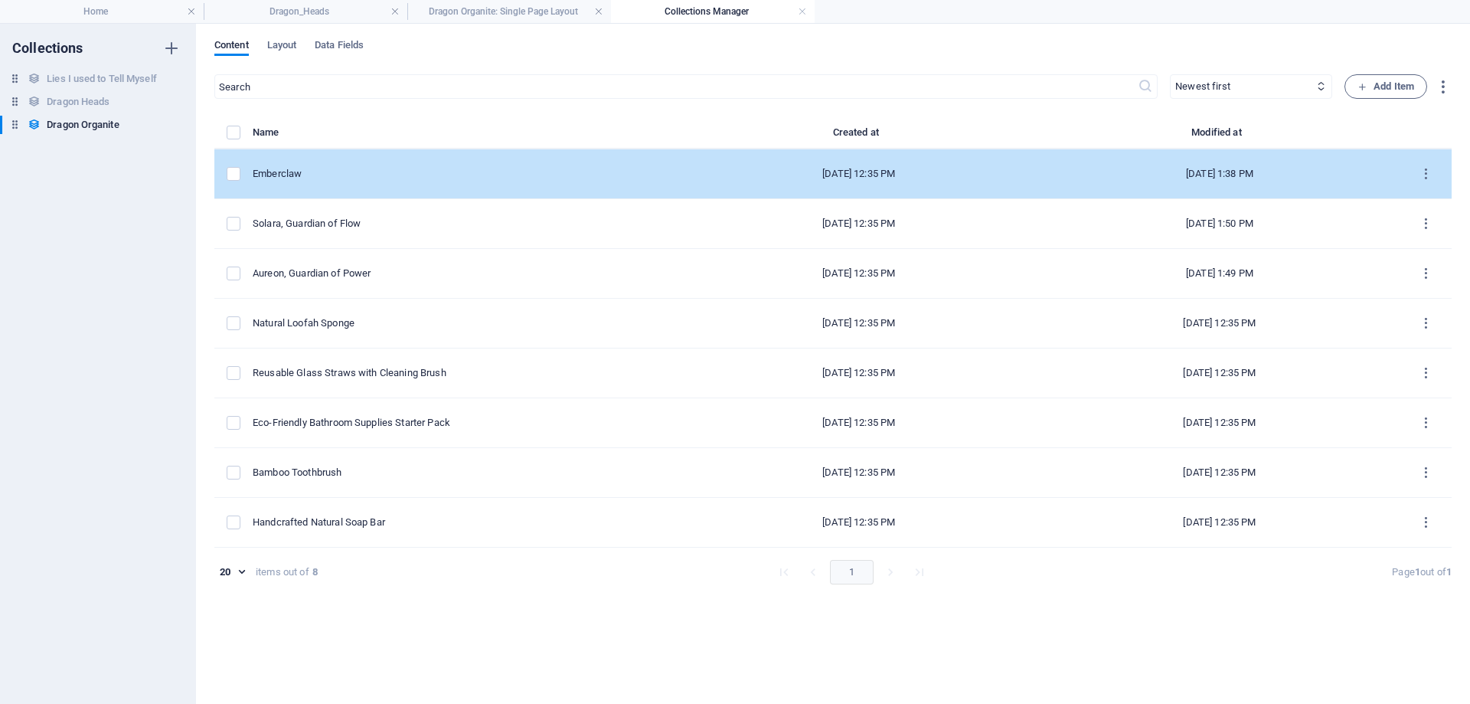
click at [350, 176] on div "Emberclaw" at bounding box center [459, 174] width 413 height 14
select select "In stock"
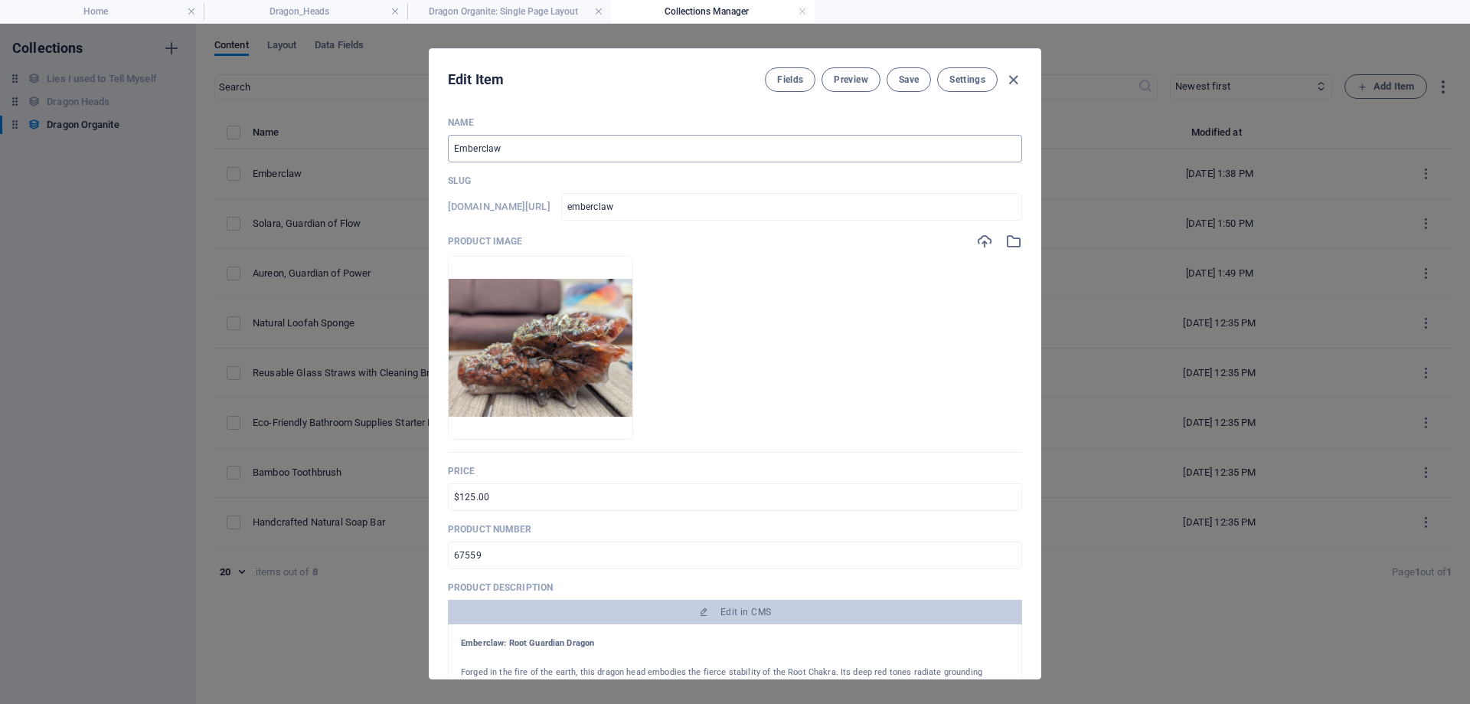
click at [559, 147] on input "Emberclaw" at bounding box center [735, 149] width 574 height 28
click at [926, 77] on button "Save" at bounding box center [909, 79] width 44 height 24
click at [1004, 76] on icon "button" at bounding box center [1013, 80] width 18 height 18
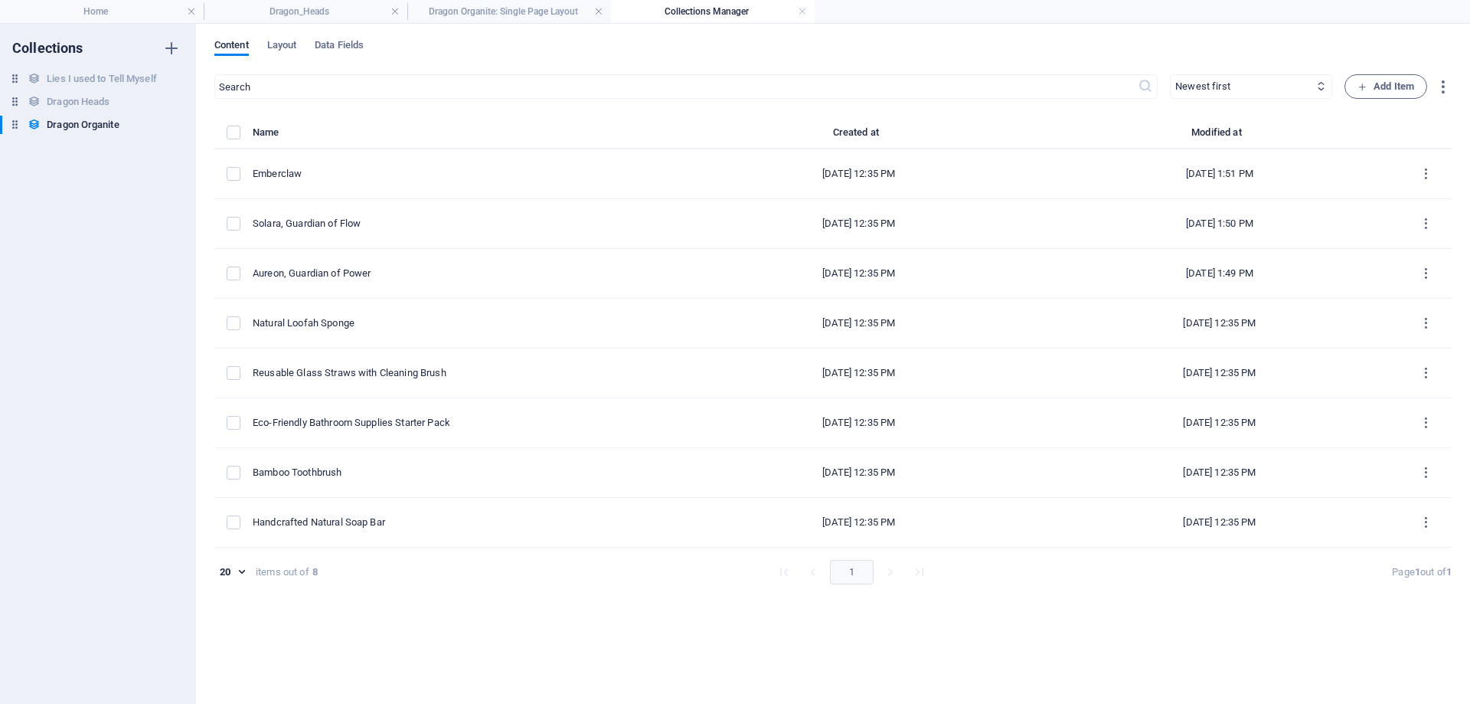
type input "emberclaw"
